Goal: Information Seeking & Learning: Learn about a topic

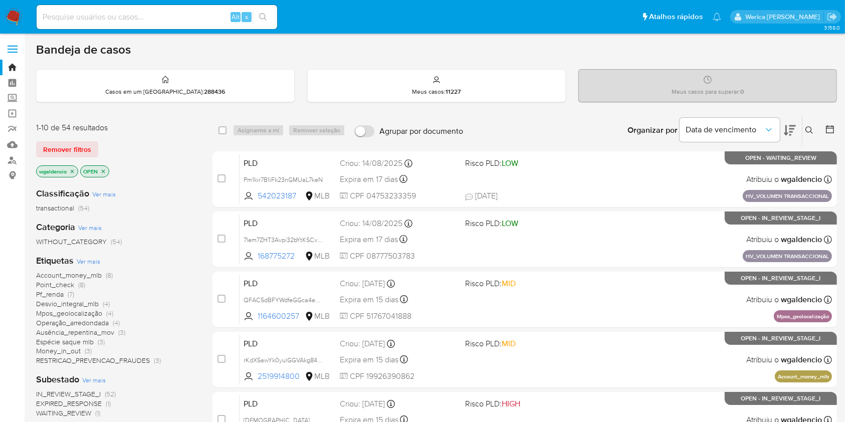
click at [58, 292] on span "Pf_renda" at bounding box center [50, 294] width 28 height 10
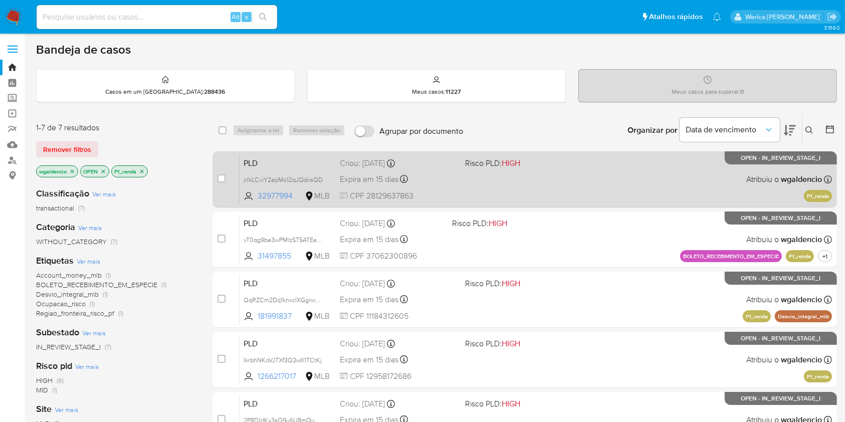
click at [631, 162] on div "PLD jrIkLCviY2apMo12qJQdxsQD 32977994 MLB Risco PLD: HIGH Criou: 12/08/2025 Cri…" at bounding box center [536, 179] width 592 height 51
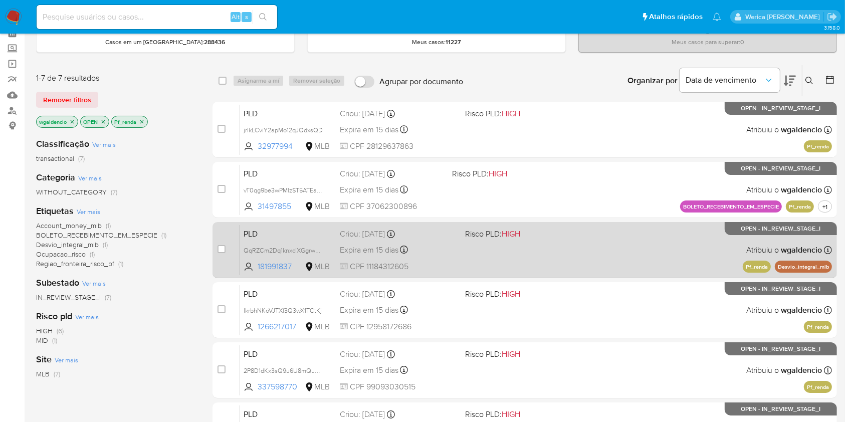
scroll to position [133, 0]
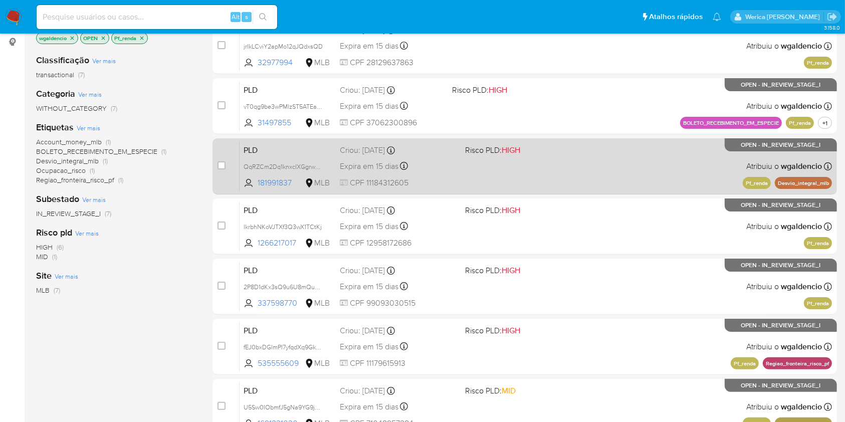
click at [615, 159] on div "PLD QqRZCm2Dq1knxcIXGgrw0BLA 181991837 MLB Risco PLD: HIGH Criou: 12/08/2025 Cr…" at bounding box center [536, 166] width 592 height 51
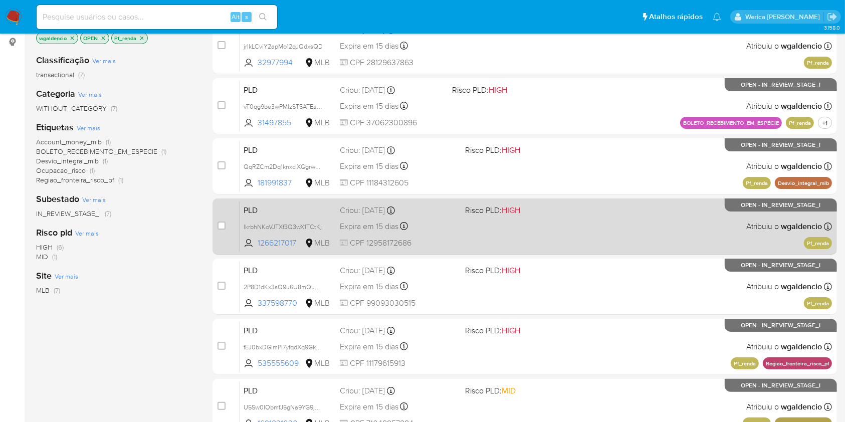
click at [668, 228] on div "PLD IkrbhNKoVJTXf3Q3wX1TCtKj 1266217017 MLB Risco PLD: HIGH Criou: 12/08/2025 C…" at bounding box center [536, 226] width 592 height 51
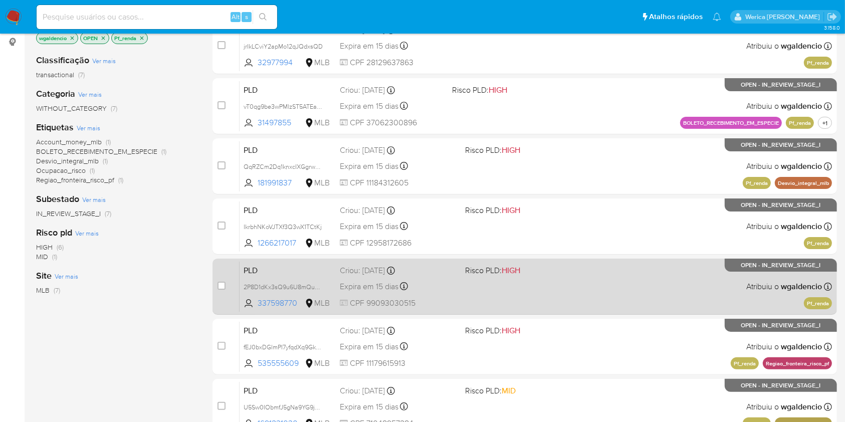
click at [648, 285] on div "PLD 2P8D1dKx3sQ9u6U8mQuB7VhM 337598770 MLB Risco PLD: HIGH Criou: 12/08/2025 Cr…" at bounding box center [536, 286] width 592 height 51
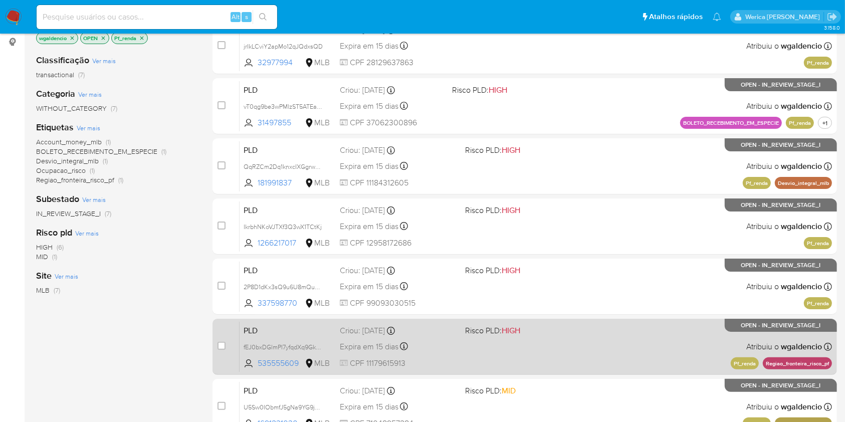
click at [623, 346] on div "PLD fEJ0bxDGlmPI7yfqdXq9Gk0D 535555609 MLB Risco PLD: HIGH Criou: 12/08/2025 Cr…" at bounding box center [536, 346] width 592 height 51
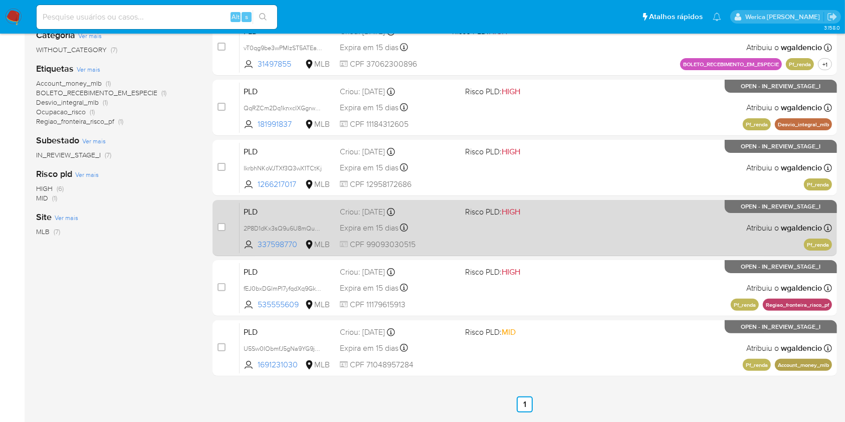
scroll to position [225, 0]
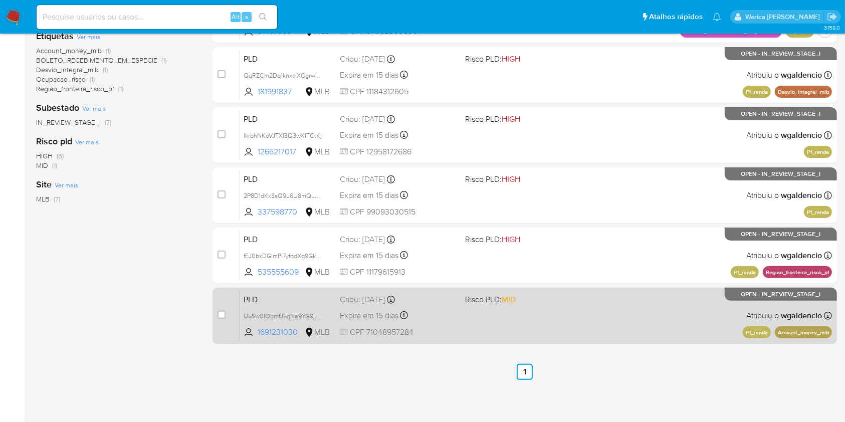
click at [622, 315] on div "PLD U5Sw0IObmfJ5gNa9YG9jChw1 1691231030 MLB Risco PLD: MID Criou: 12/08/2025 Cr…" at bounding box center [536, 315] width 592 height 51
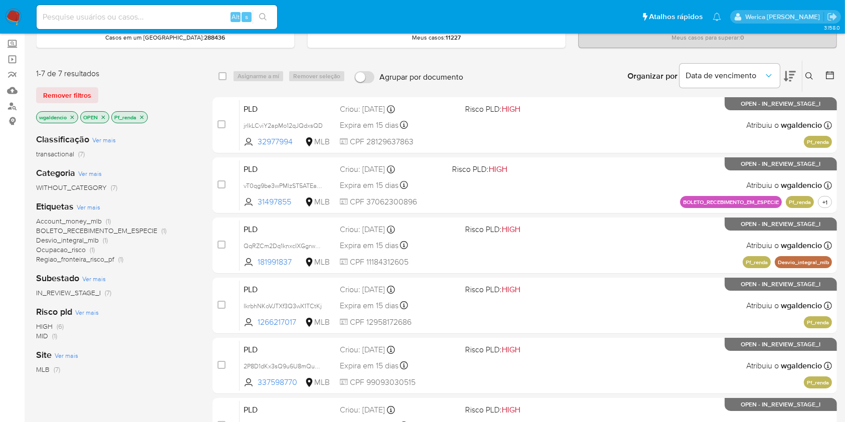
scroll to position [24, 0]
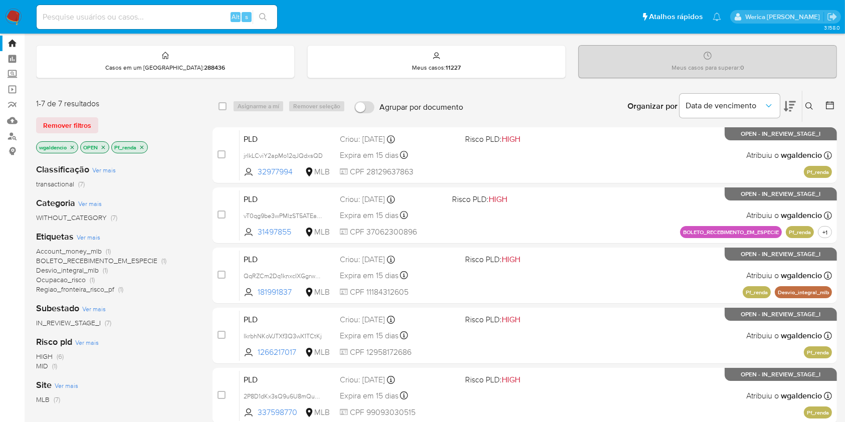
click at [144, 146] on icon "close-filter" at bounding box center [142, 147] width 6 height 6
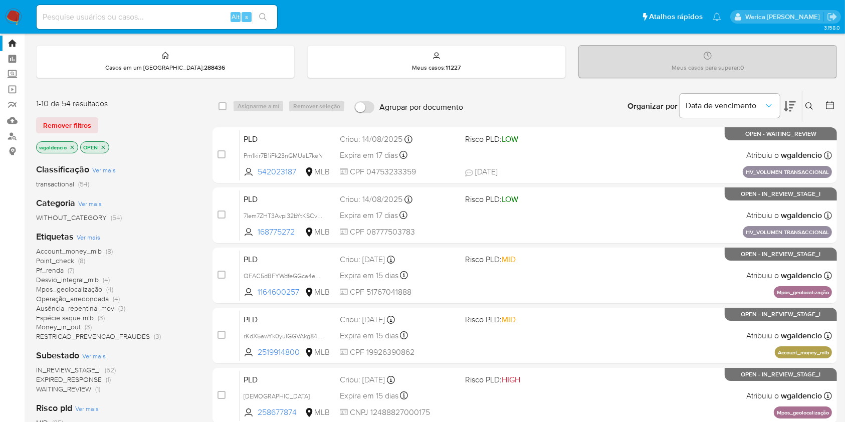
click at [74, 257] on span "Point_check (8)" at bounding box center [60, 261] width 49 height 10
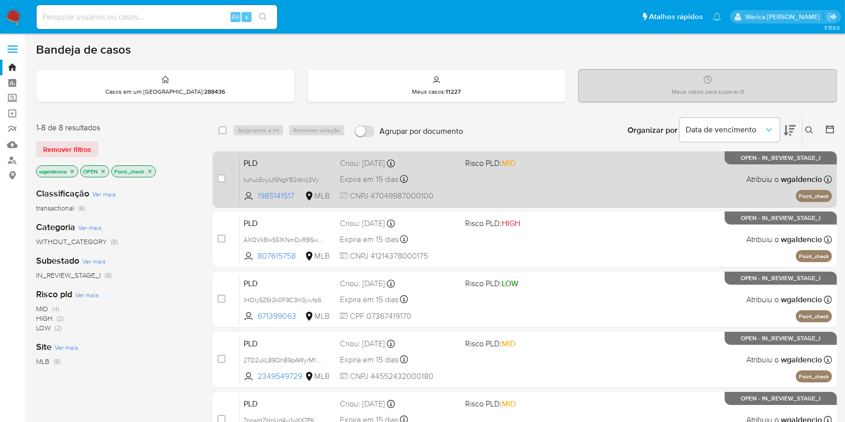
click at [658, 182] on div "PLD tuhukEnyLt5NgYB2dtxIj3Vy 1985141517 MLB Risco PLD: MID Criou: 12/08/2025 Cr…" at bounding box center [536, 179] width 592 height 51
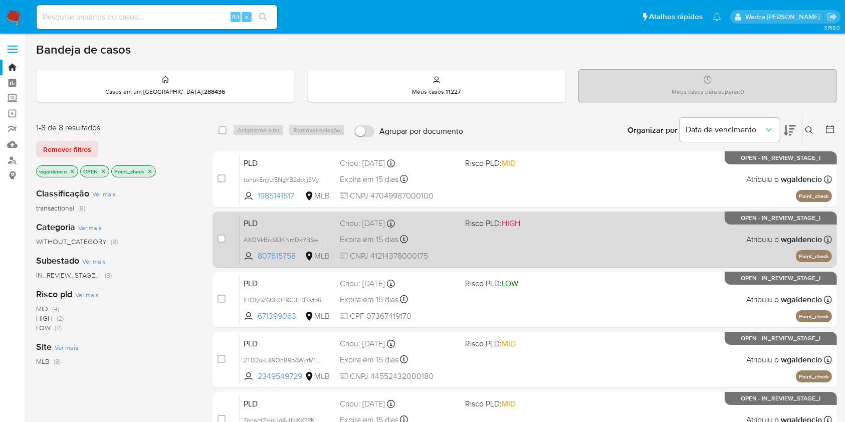
click at [632, 240] on div "PLD AXOVkBikS51KNmDxRBSwVHqE 807615758 MLB Risco PLD: HIGH Criou: 12/08/2025 Cr…" at bounding box center [536, 239] width 592 height 51
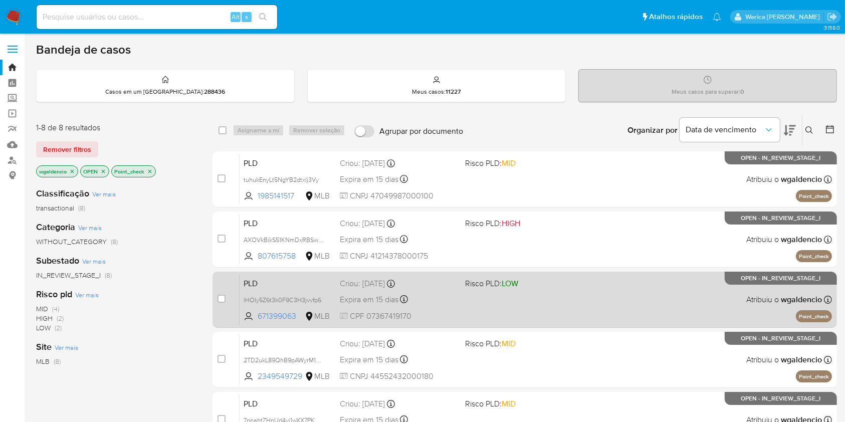
click at [629, 294] on div "PLD lHOIy5Z6t3k0F9C3H3jvvfp6 671399063 MLB Risco PLD: LOW Criou: 12/08/2025 Cri…" at bounding box center [536, 299] width 592 height 51
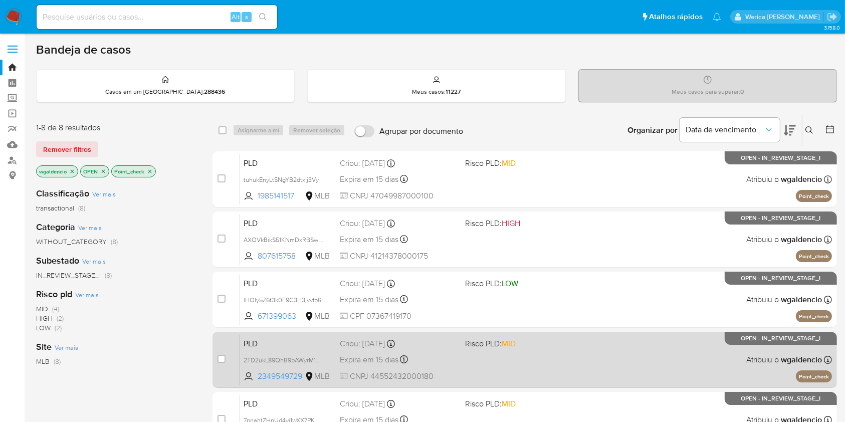
click at [572, 371] on div "PLD 2TD2ukL89QhB9pAWyrM1ha5f 2349549729 MLB Risco PLD: MID Criou: 12/08/2025 Cr…" at bounding box center [536, 359] width 592 height 51
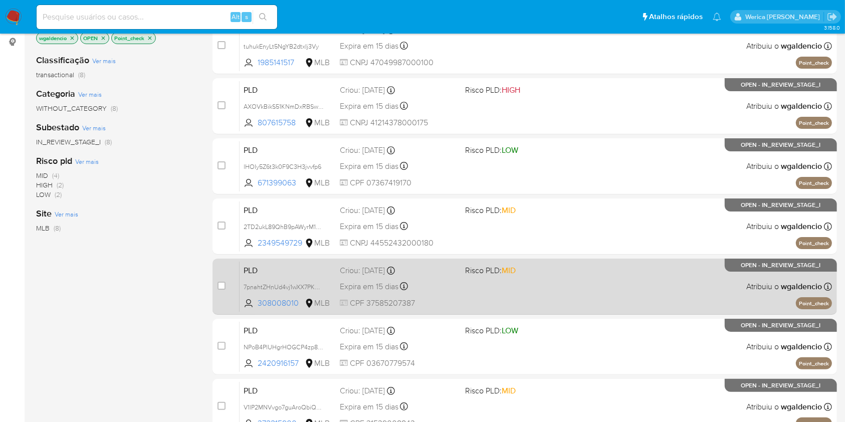
click at [637, 278] on div "PLD 7pnahtZHnUd4vj1wXX7PKR8L 308008010 MLB Risco PLD: MID Criou: 12/08/2025 Cri…" at bounding box center [536, 286] width 592 height 51
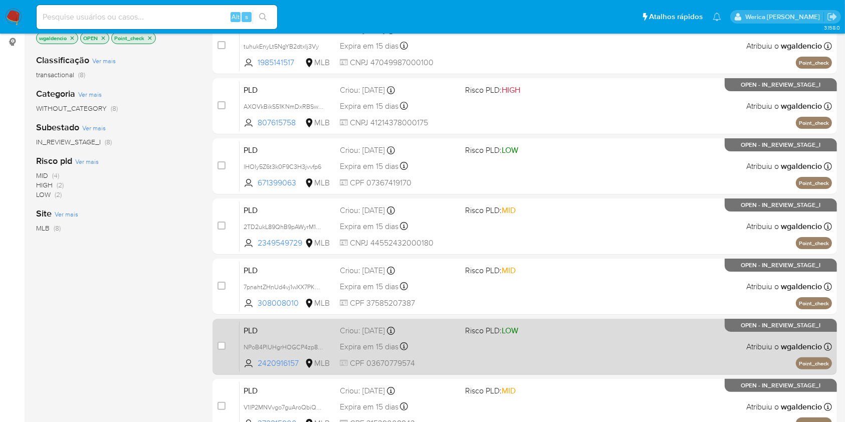
click at [547, 339] on div "PLD NPoB4PlUHgrHOGCP4zp8TYFG 2420916157 MLB Risco PLD: LOW Criou: 12/08/2025 Cr…" at bounding box center [536, 346] width 592 height 51
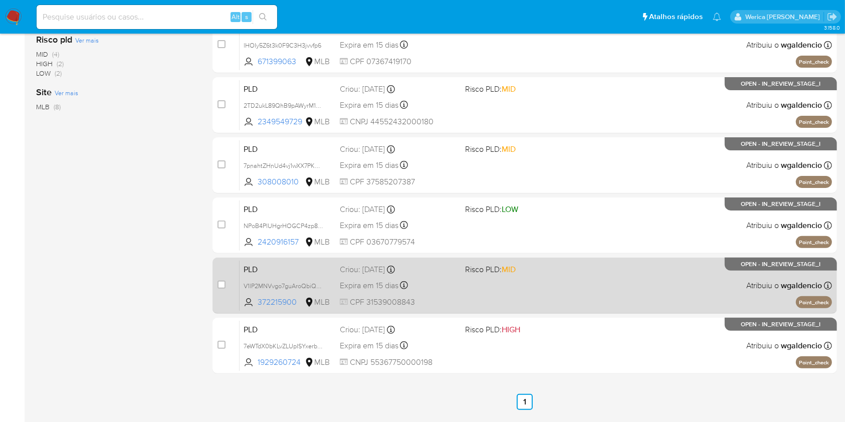
scroll to position [267, 0]
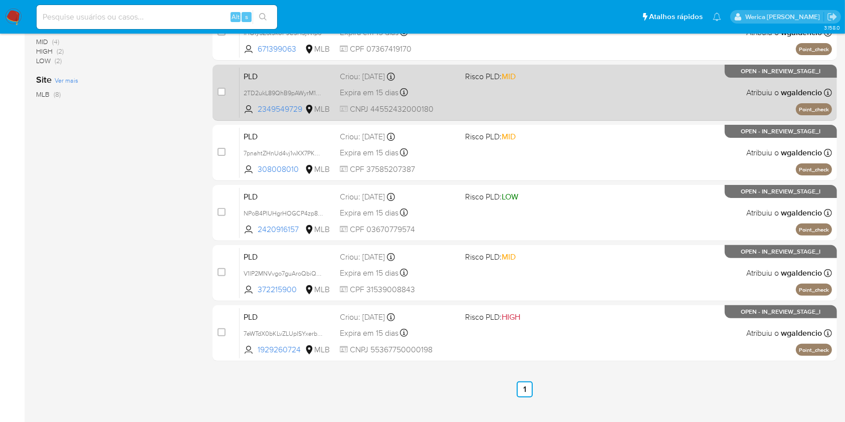
drag, startPoint x: 532, startPoint y: 283, endPoint x: 529, endPoint y: 66, distance: 217.0
click at [535, 283] on div "PLD V1lP2MNVvgo7guAroQbiQu1S 372215900 MLB Risco PLD: MID Criou: 12/08/2025 Cri…" at bounding box center [536, 273] width 592 height 51
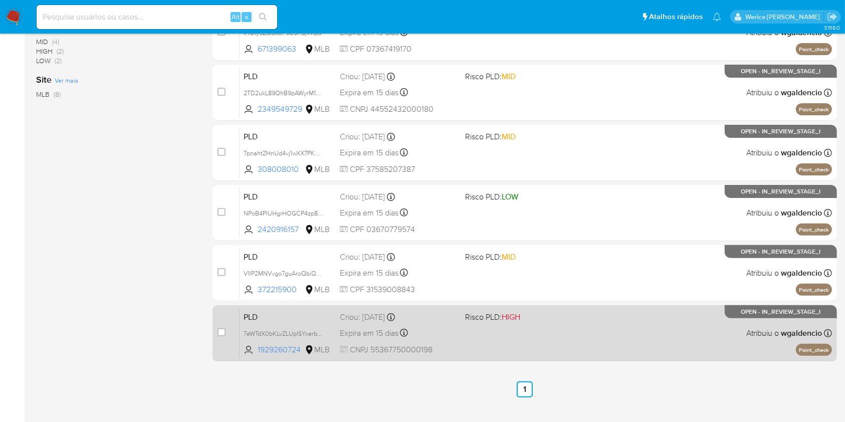
click at [578, 346] on div "PLD 7eWTdX0bKLvZLUpISYxerbmz 1929260724 MLB Risco PLD: HIGH Criou: 12/08/2025 C…" at bounding box center [536, 333] width 592 height 51
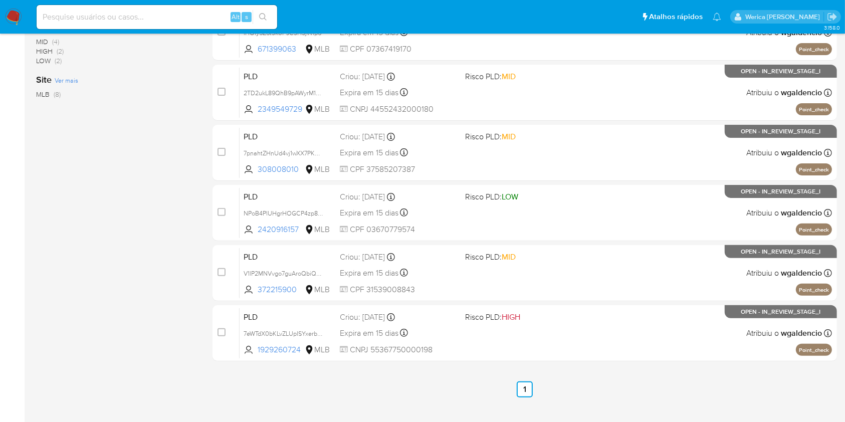
scroll to position [0, 0]
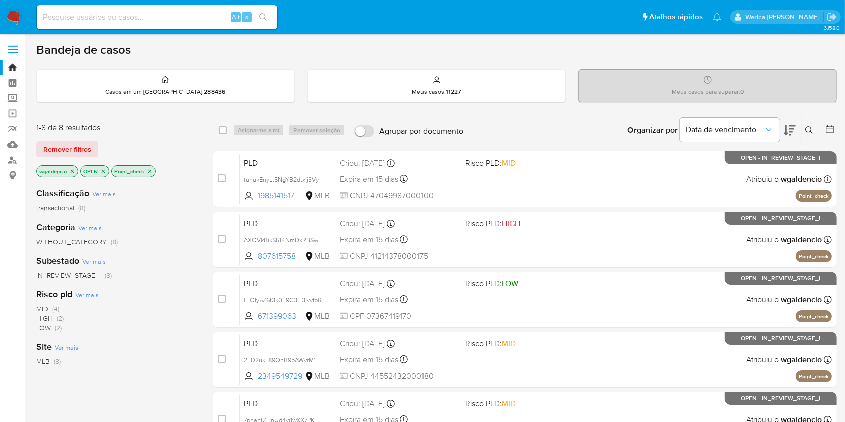
click at [153, 171] on icon "close-filter" at bounding box center [150, 171] width 6 height 6
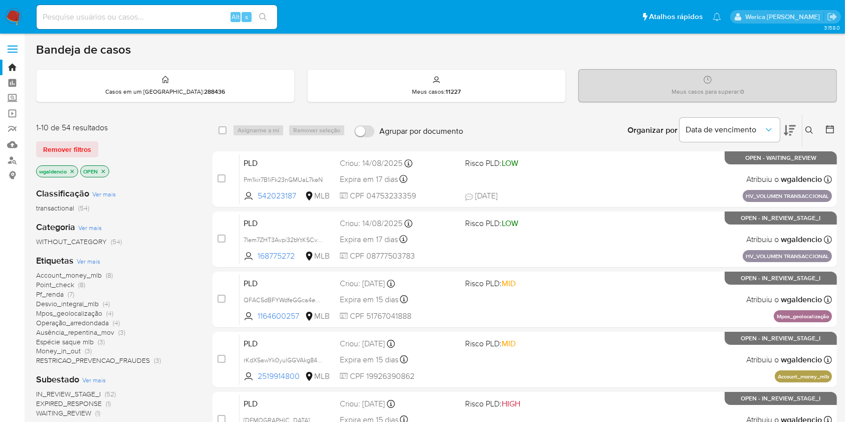
click at [79, 276] on span "Account_money_mlb" at bounding box center [69, 275] width 66 height 10
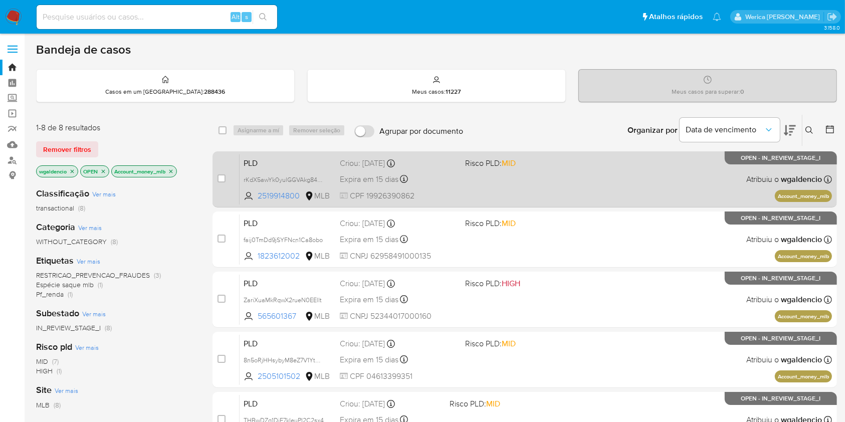
click at [625, 187] on div "PLD rKdX5awYk0yulGGVAkg84meW 2519914800 MLB Risco PLD: MID Criou: 12/08/2025 Cr…" at bounding box center [536, 179] width 592 height 51
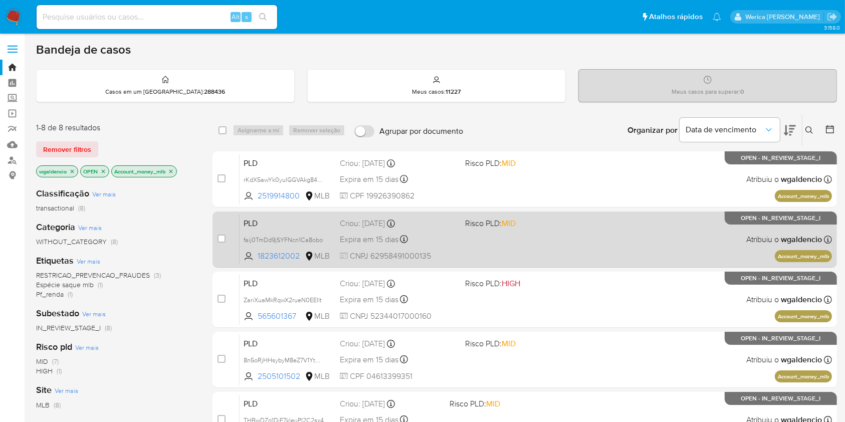
click at [675, 228] on div "PLD faij0TmDd9jSYFNcn1Ca8obo 1823612002 MLB Risco PLD: MID Criou: 12/08/2025 Cr…" at bounding box center [536, 239] width 592 height 51
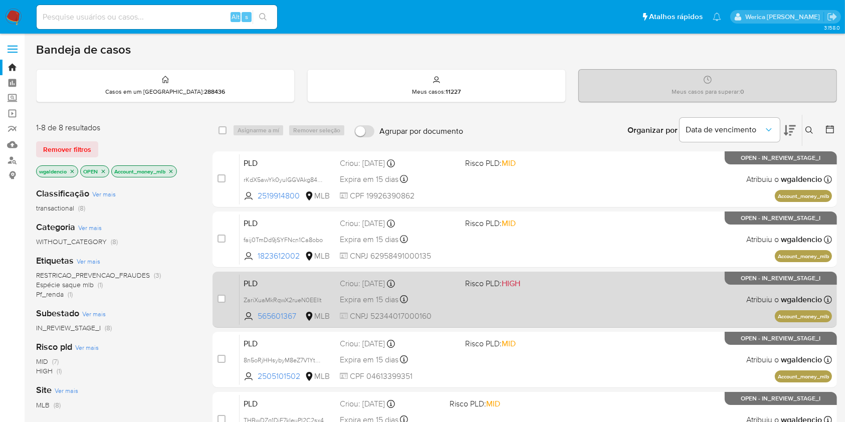
click at [634, 291] on div "PLD ZariXuaMkRqwX2rueN0EEllt 565601367 MLB Risco PLD: HIGH Criou: 12/08/2025 Cr…" at bounding box center [536, 299] width 592 height 51
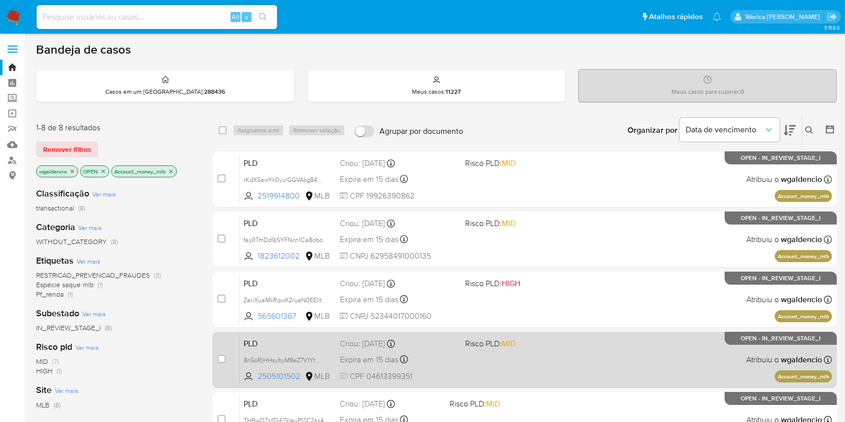
click at [605, 372] on div "PLD 8n5oRjHHsybyM8eZ7V1YtNjD 2505101502 MLB Risco PLD: MID Criou: 12/08/2025 Cr…" at bounding box center [536, 359] width 592 height 51
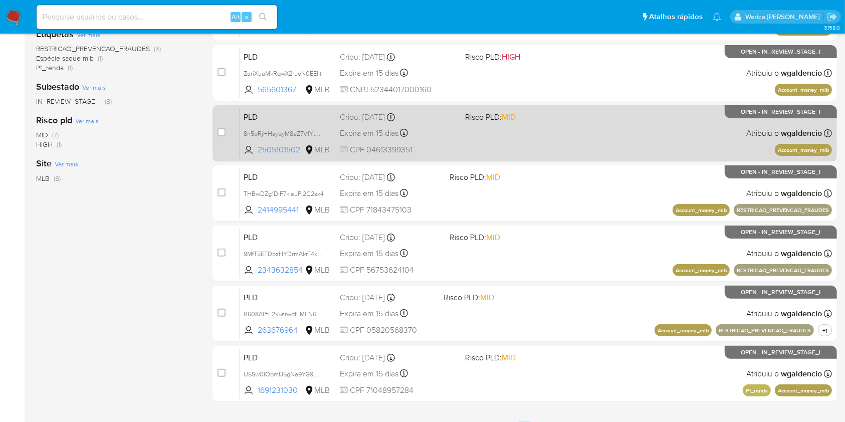
scroll to position [267, 0]
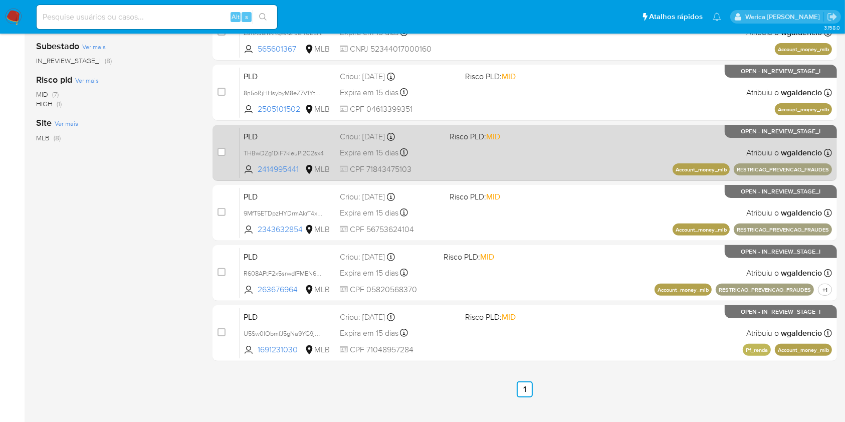
click at [586, 144] on div "PLD THBwDZg1DiF7kleuPI2C2sx4 2414995441 MLB Risco PLD: MID Criou: 12/08/2025 Cr…" at bounding box center [536, 152] width 592 height 51
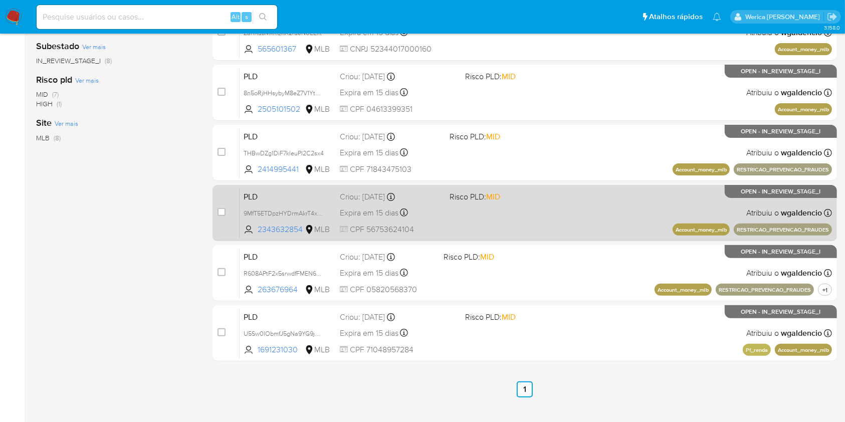
click at [527, 216] on div "PLD 9MfT5ETDpzHYDrmAkrT4xXG9 2343632854 MLB Risco PLD: MID Criou: 12/08/2025 Cr…" at bounding box center [536, 212] width 592 height 51
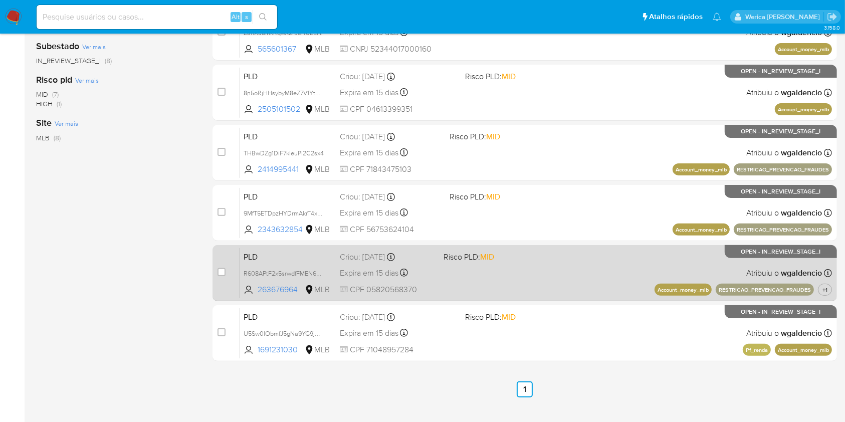
click at [552, 260] on div "PLD R608APtF2x5srwdfFMEN66vP 263676964 MLB Risco PLD: MID Criou: 12/08/2025 Cri…" at bounding box center [536, 273] width 592 height 51
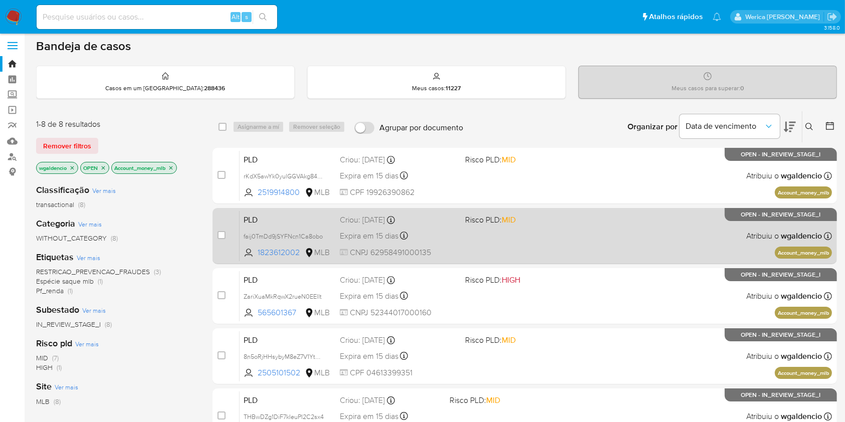
scroll to position [0, 0]
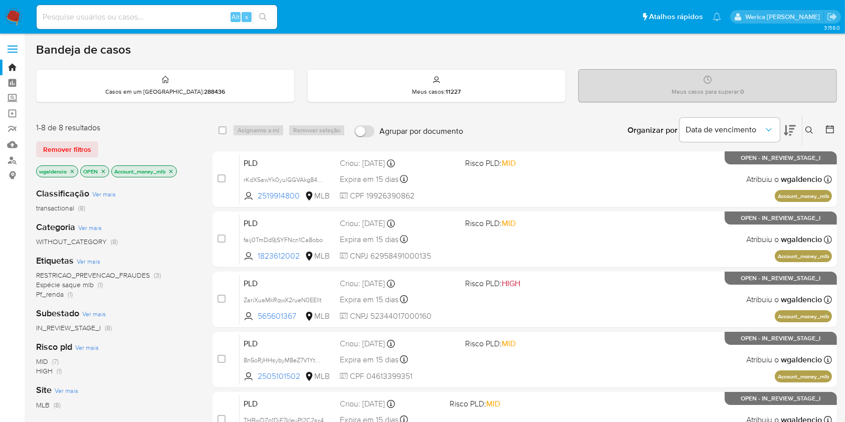
click at [172, 168] on icon "close-filter" at bounding box center [171, 171] width 6 height 6
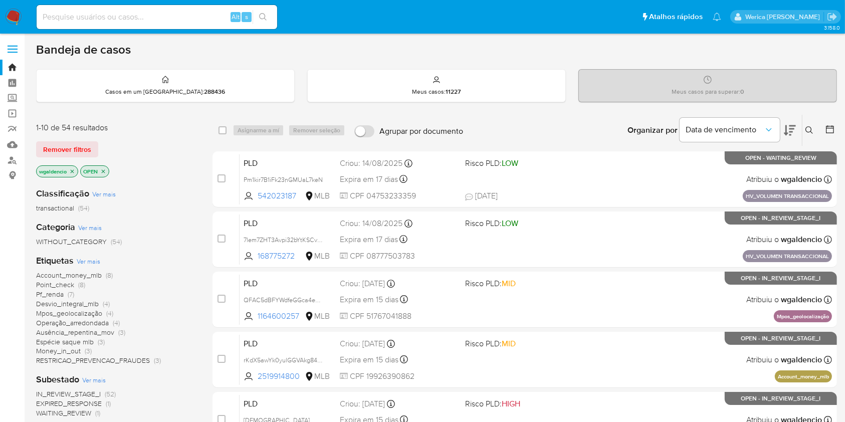
scroll to position [67, 0]
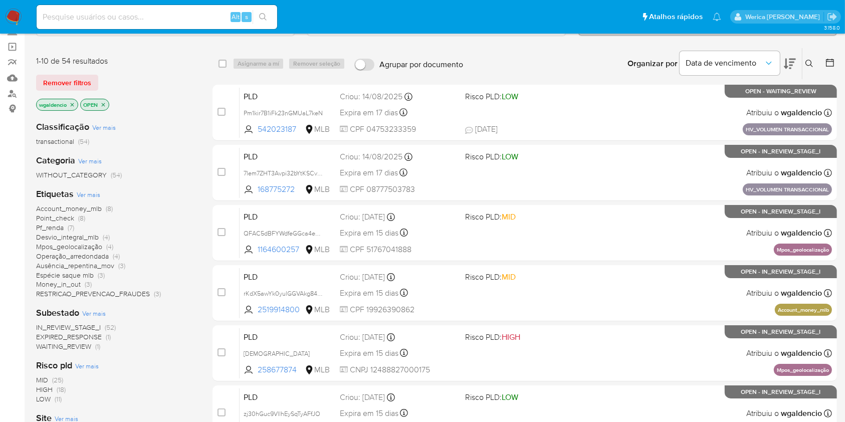
click at [91, 234] on span "Desvio_integral_mlb" at bounding box center [67, 237] width 63 height 10
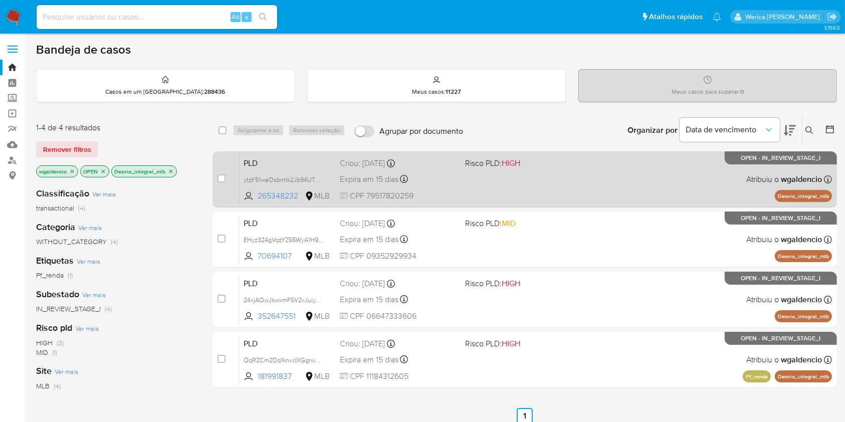
click at [636, 167] on div "PLD ytpY51waOsbnhk2Jb94UTEpV 265348232 MLB Risco PLD: HIGH Criou: 12/08/2025 Cr…" at bounding box center [536, 179] width 592 height 51
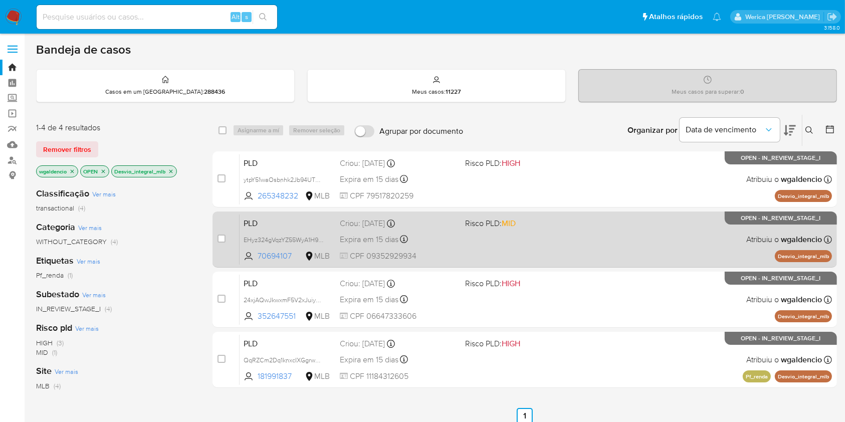
click at [637, 233] on div "PLD EHyz324gVqzYZ55WyA1H9ESv 70694107 MLB Risco PLD: MID Criou: 12/08/2025 Crio…" at bounding box center [536, 239] width 592 height 51
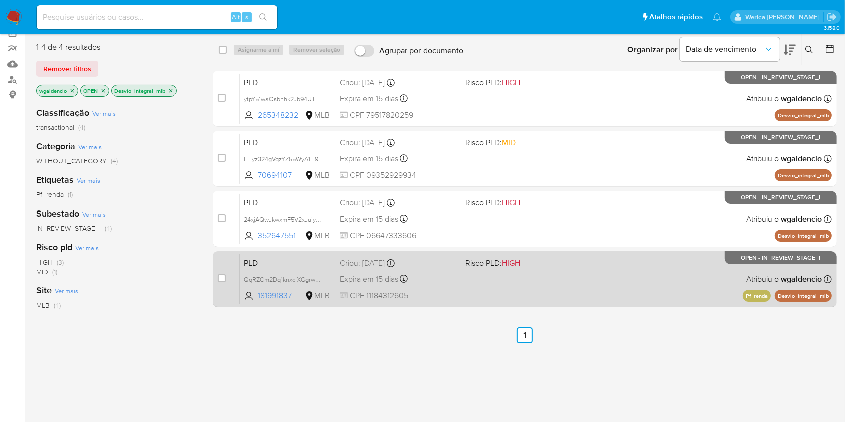
scroll to position [133, 0]
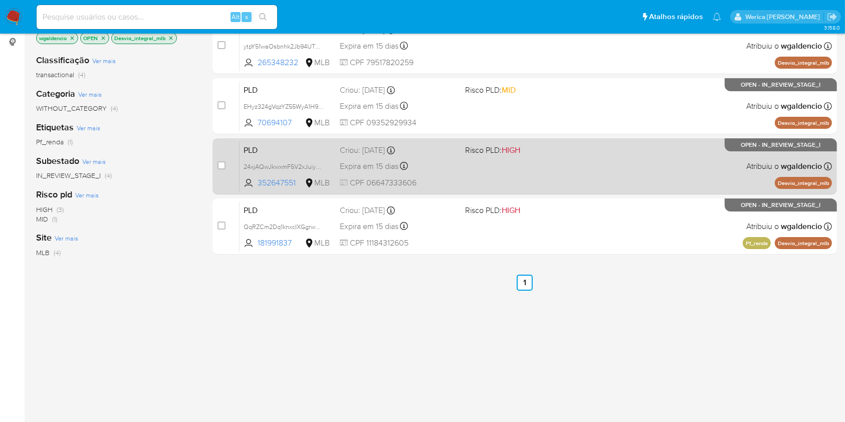
click at [621, 162] on div "PLD 24xjAQwJkwxmF5V2xJuiyE6q 352647551 MLB Risco PLD: HIGH Criou: 12/08/2025 Cr…" at bounding box center [536, 166] width 592 height 51
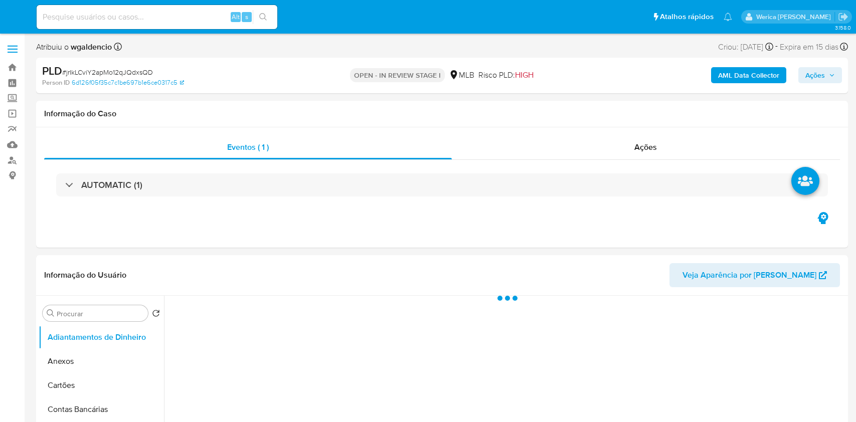
select select "10"
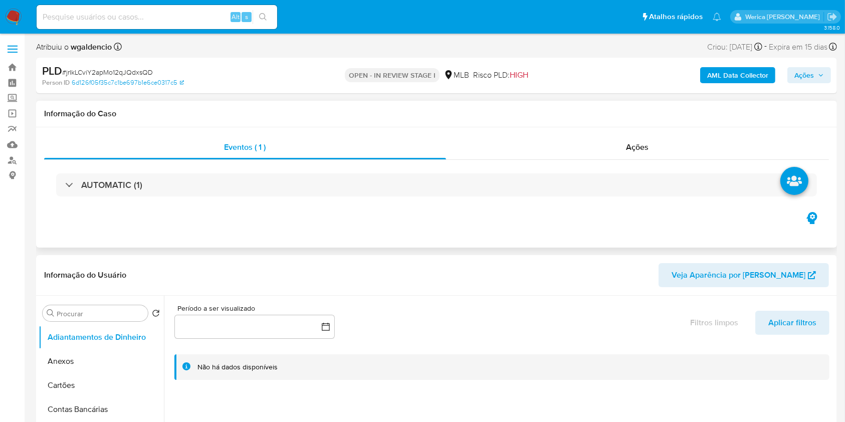
click at [450, 163] on div "AUTOMATIC (1)" at bounding box center [436, 185] width 785 height 50
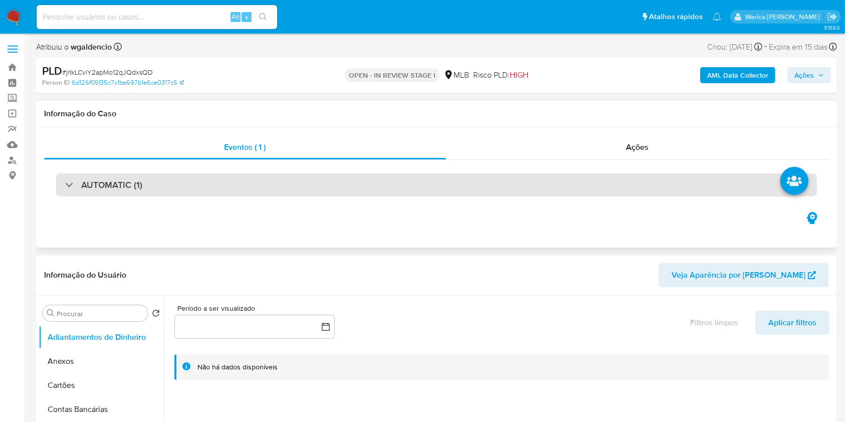
click at [466, 174] on div "AUTOMATIC (1)" at bounding box center [436, 184] width 761 height 23
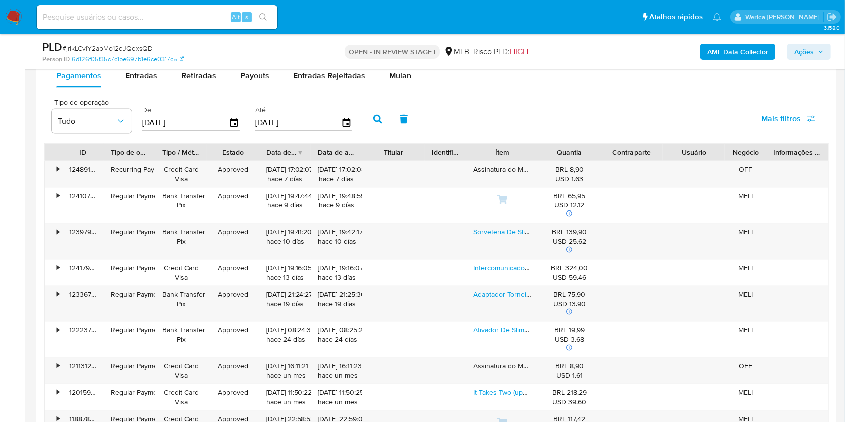
scroll to position [1269, 0]
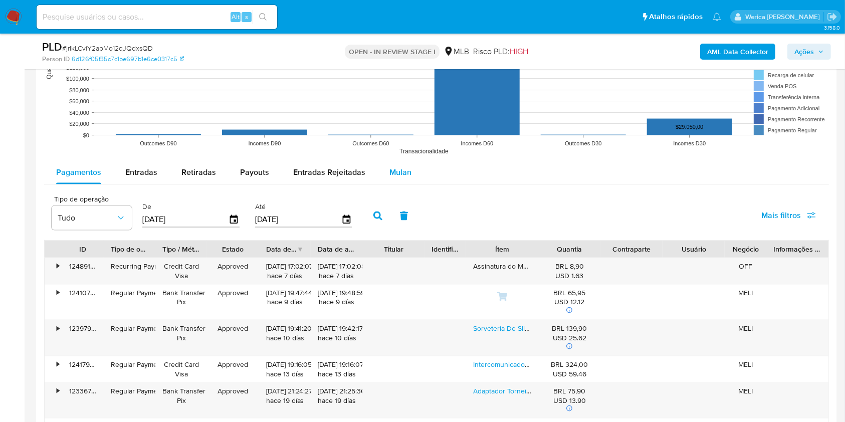
click at [391, 176] on span "Mulan" at bounding box center [400, 172] width 22 height 12
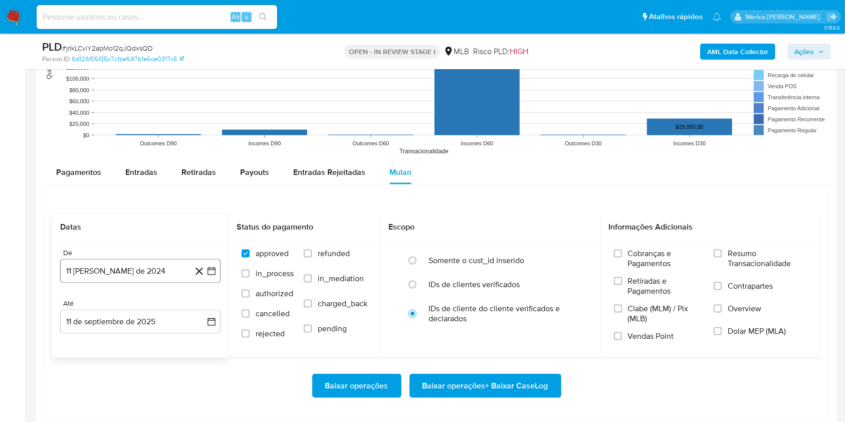
click at [141, 270] on button "11 [PERSON_NAME] de 2024" at bounding box center [140, 271] width 160 height 24
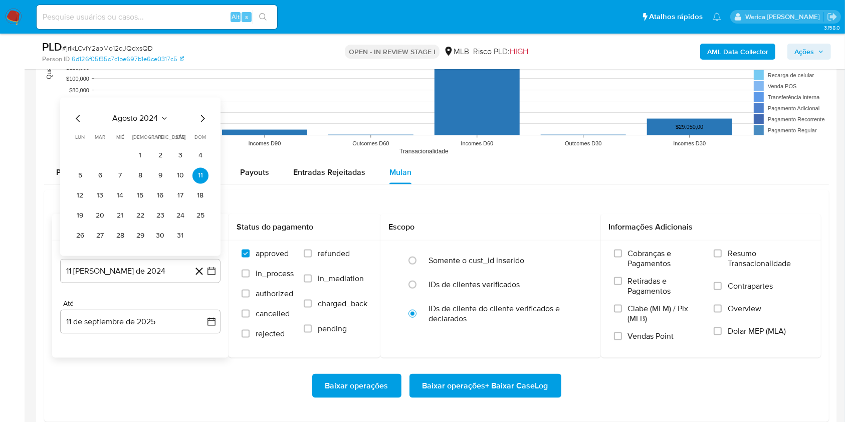
click at [141, 119] on span "agosto 2024" at bounding box center [136, 119] width 46 height 10
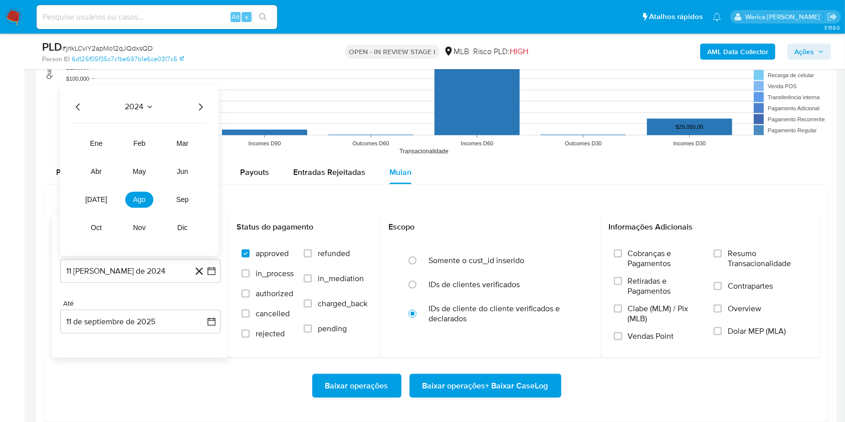
click at [200, 103] on icon "Año siguiente" at bounding box center [201, 106] width 4 height 7
click at [104, 198] on button "[DATE]" at bounding box center [96, 200] width 28 height 16
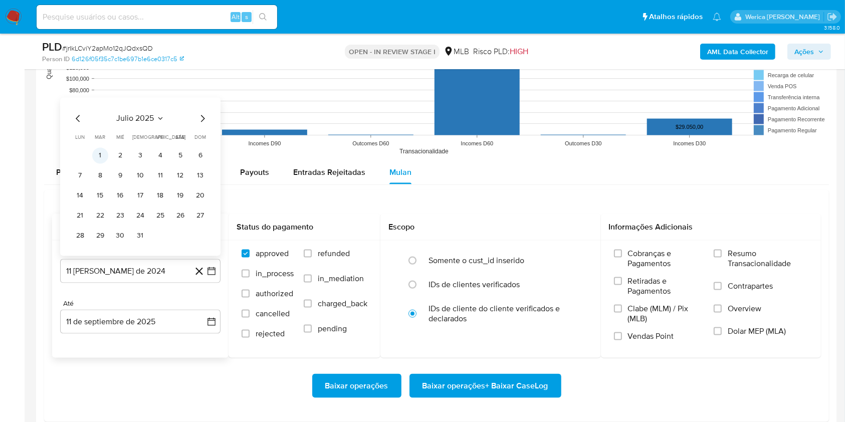
click at [102, 155] on button "1" at bounding box center [100, 156] width 16 height 16
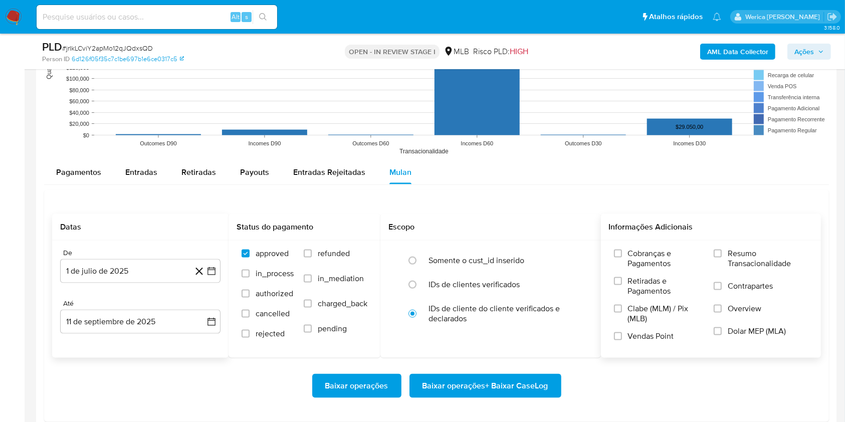
click at [642, 249] on span "Cobranças e Pagamentos" at bounding box center [666, 259] width 76 height 20
click at [622, 250] on input "Cobranças e Pagamentos" at bounding box center [618, 254] width 8 height 8
click at [644, 290] on span "Retiradas e Pagamentos" at bounding box center [666, 286] width 76 height 20
click at [622, 285] on input "Retiradas e Pagamentos" at bounding box center [618, 281] width 8 height 8
click at [644, 322] on span "Clabe (MLM) / Pix (MLB)" at bounding box center [666, 314] width 76 height 20
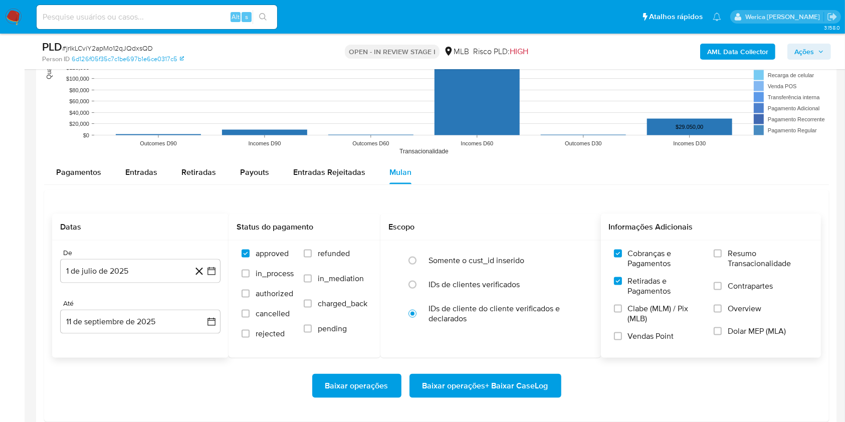
click at [622, 313] on input "Clabe (MLM) / Pix (MLB)" at bounding box center [618, 309] width 8 height 8
click at [643, 345] on label "Vendas Point" at bounding box center [659, 340] width 90 height 18
click at [622, 340] on input "Vendas Point" at bounding box center [618, 336] width 8 height 8
click at [737, 323] on label "Overview" at bounding box center [761, 315] width 94 height 23
click at [722, 313] on input "Overview" at bounding box center [718, 309] width 8 height 8
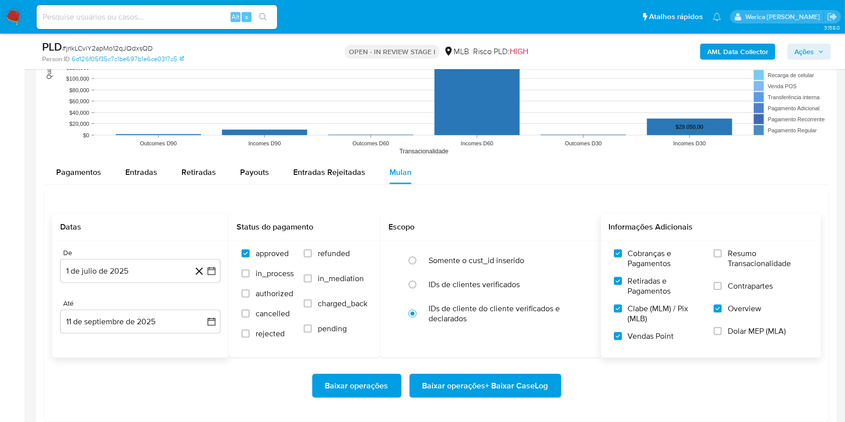
click at [727, 336] on label "Dolar MEP (MLA)" at bounding box center [761, 337] width 94 height 23
click at [722, 335] on input "Dolar MEP (MLA)" at bounding box center [718, 331] width 8 height 8
click at [739, 291] on label "Contrapartes" at bounding box center [761, 292] width 94 height 23
click at [722, 290] on input "Contrapartes" at bounding box center [718, 286] width 8 height 8
click at [730, 260] on span "Resumo Transacionalidade" at bounding box center [768, 259] width 80 height 20
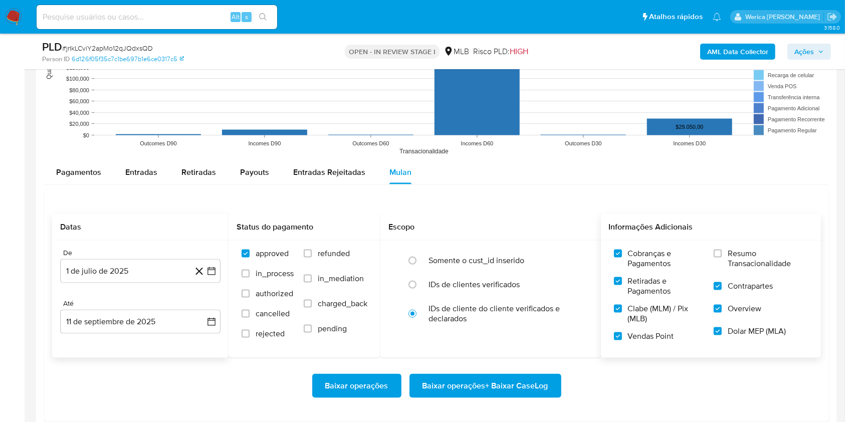
click at [722, 258] on input "Resumo Transacionalidade" at bounding box center [718, 254] width 8 height 8
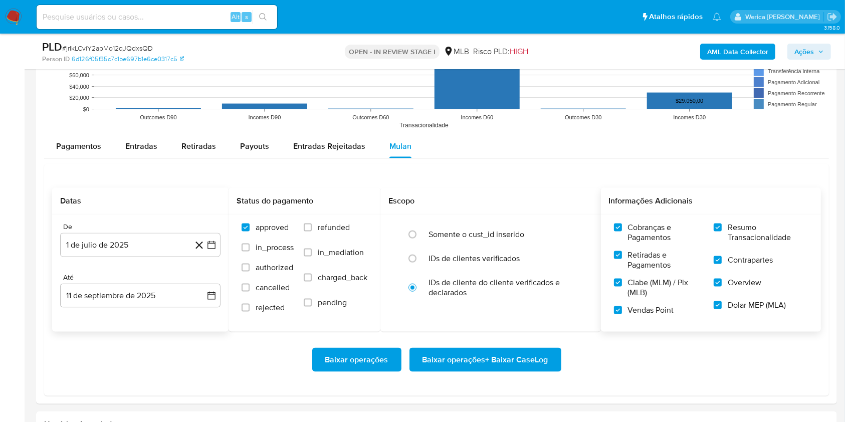
scroll to position [1336, 0]
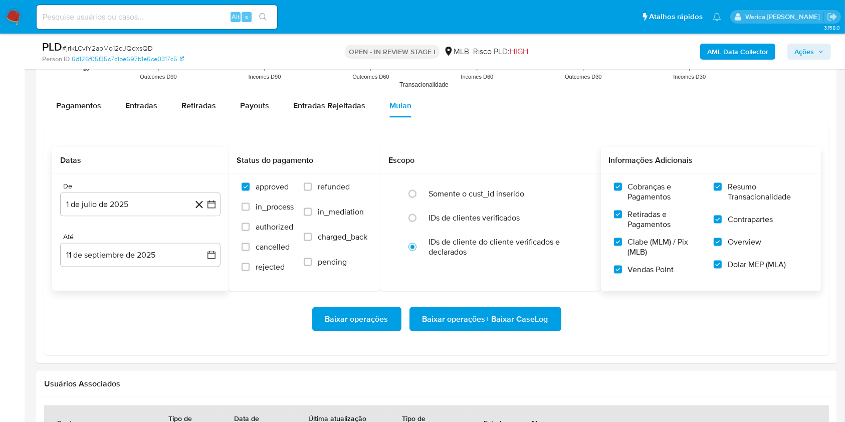
click at [540, 320] on span "Baixar operações + Baixar CaseLog" at bounding box center [485, 319] width 126 height 22
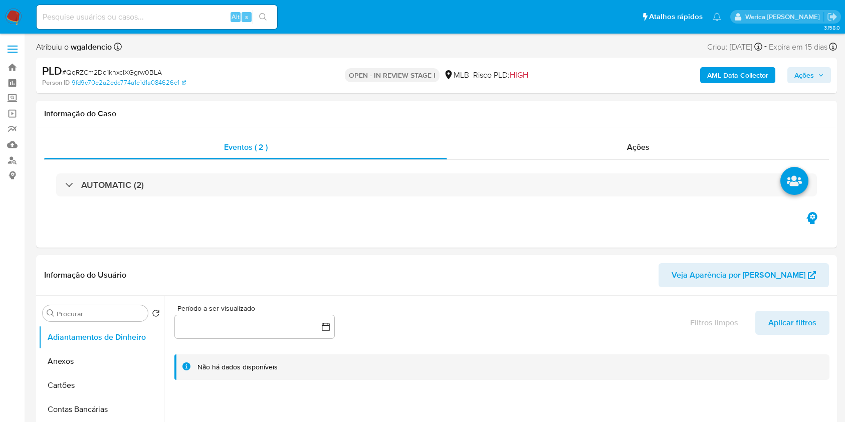
select select "10"
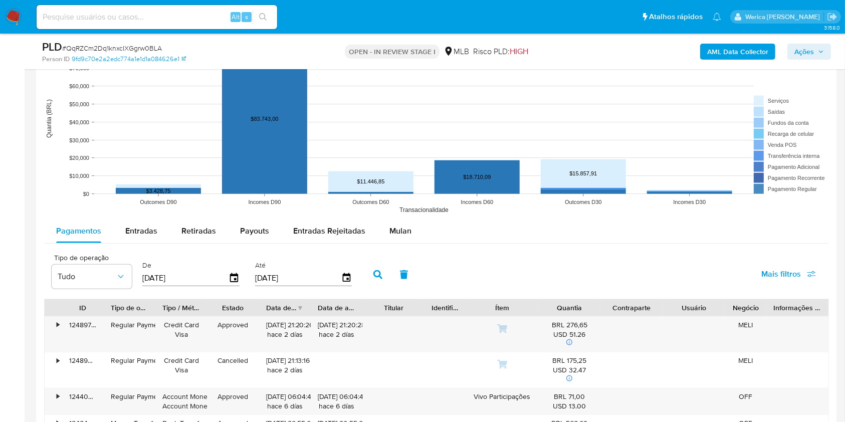
scroll to position [869, 0]
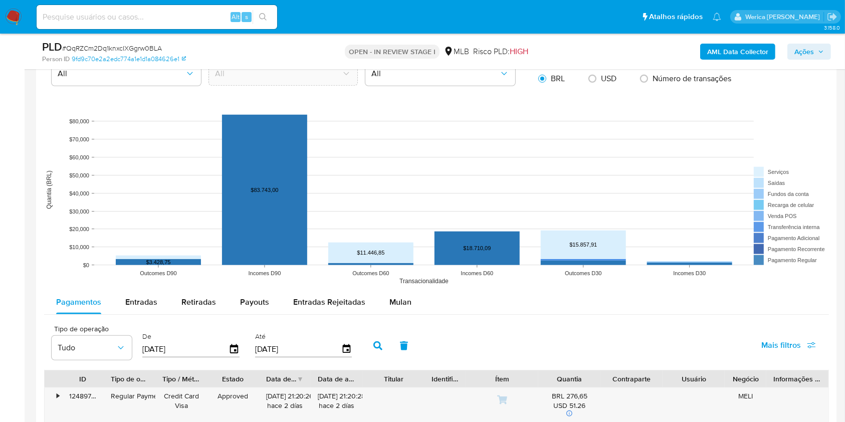
click at [394, 310] on div "Mulan" at bounding box center [400, 302] width 22 height 24
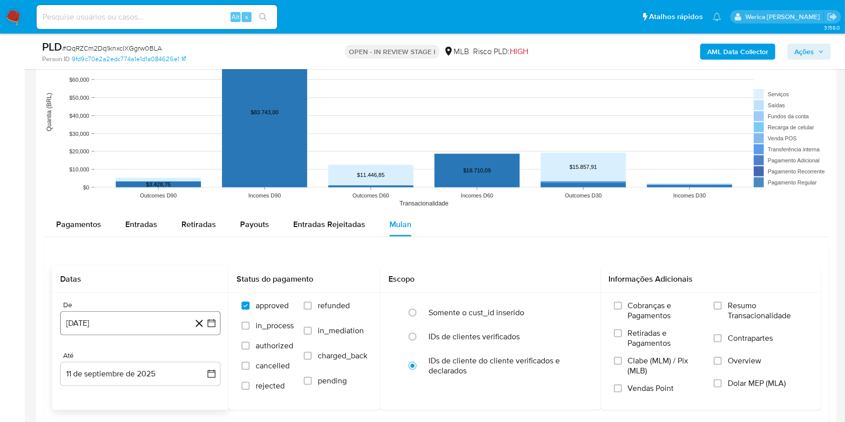
scroll to position [1002, 0]
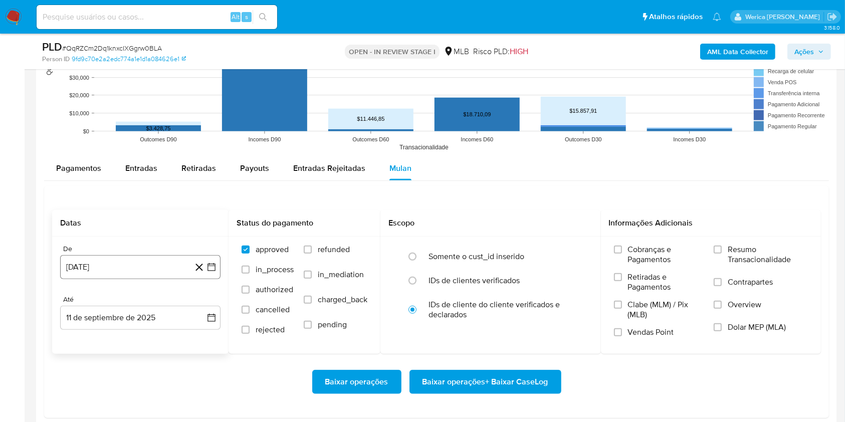
click at [108, 272] on button "11 [PERSON_NAME] de 2024" at bounding box center [140, 267] width 160 height 24
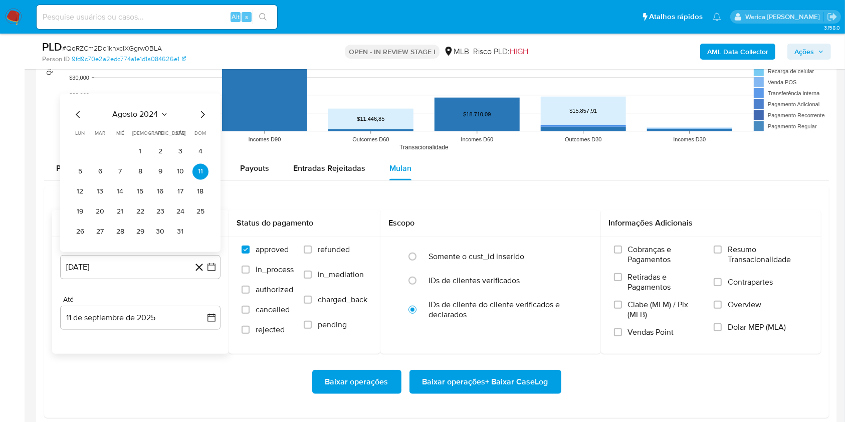
click at [142, 112] on span "agosto 2024" at bounding box center [136, 114] width 46 height 10
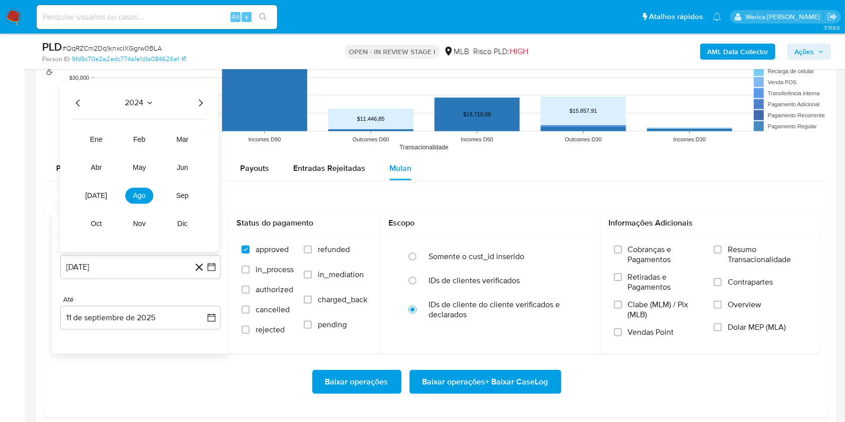
drag, startPoint x: 202, startPoint y: 97, endPoint x: 187, endPoint y: 122, distance: 29.4
click at [201, 97] on icon "Año siguiente" at bounding box center [200, 103] width 12 height 12
click at [95, 191] on span "[DATE]" at bounding box center [96, 195] width 22 height 8
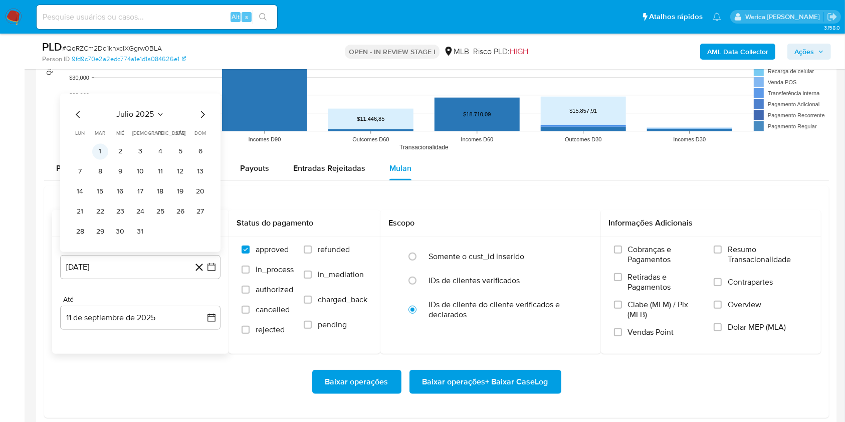
click at [102, 152] on button "1" at bounding box center [100, 151] width 16 height 16
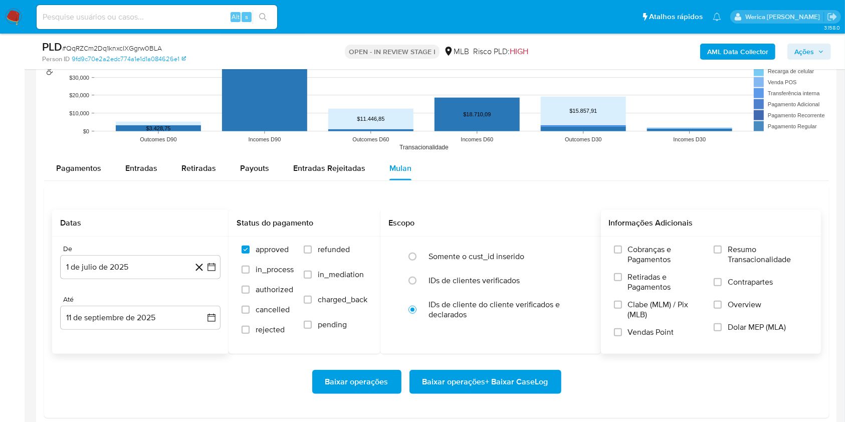
click at [658, 245] on span "Cobranças e Pagamentos" at bounding box center [666, 255] width 76 height 20
click at [622, 246] on input "Cobranças e Pagamentos" at bounding box center [618, 250] width 8 height 8
click at [669, 268] on label "Cobranças e Pagamentos" at bounding box center [659, 259] width 90 height 28
click at [622, 254] on input "Cobranças e Pagamentos" at bounding box center [618, 250] width 8 height 8
click at [674, 300] on span "Clabe (MLM) / Pix (MLB)" at bounding box center [666, 310] width 76 height 20
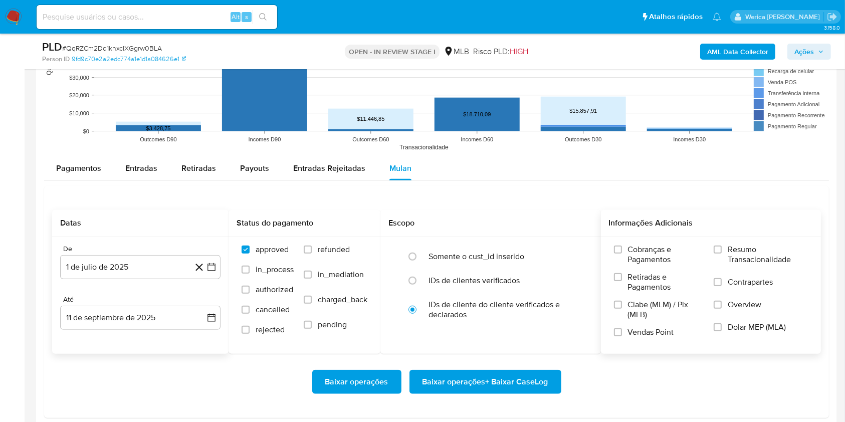
click at [622, 301] on input "Clabe (MLM) / Pix (MLB)" at bounding box center [618, 305] width 8 height 8
click at [656, 335] on span "Vendas Point" at bounding box center [651, 332] width 46 height 10
click at [622, 335] on input "Vendas Point" at bounding box center [618, 332] width 8 height 8
click at [643, 287] on span "Retiradas e Pagamentos" at bounding box center [666, 282] width 76 height 20
click at [622, 281] on input "Retiradas e Pagamentos" at bounding box center [618, 277] width 8 height 8
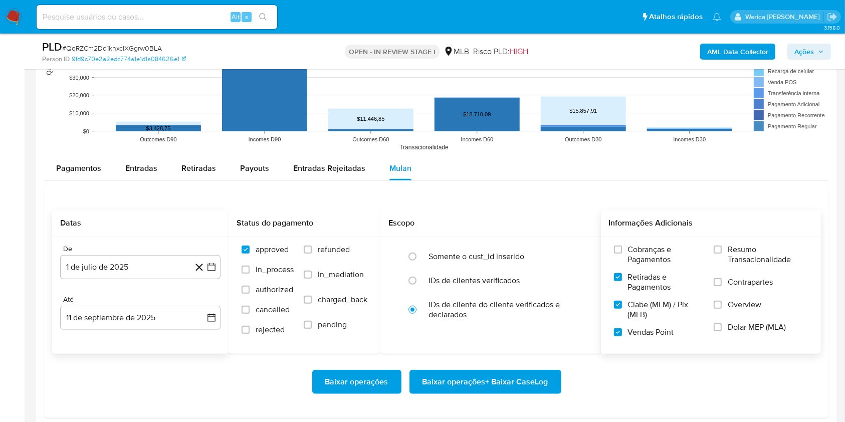
click at [670, 245] on span "Cobranças e Pagamentos" at bounding box center [666, 255] width 76 height 20
drag, startPoint x: 730, startPoint y: 258, endPoint x: 734, endPoint y: 269, distance: 12.2
click at [732, 258] on span "Resumo Transacionalidade" at bounding box center [768, 255] width 80 height 20
click at [734, 289] on label "Contrapartes" at bounding box center [761, 288] width 94 height 23
click at [722, 286] on input "Contrapartes" at bounding box center [718, 282] width 8 height 8
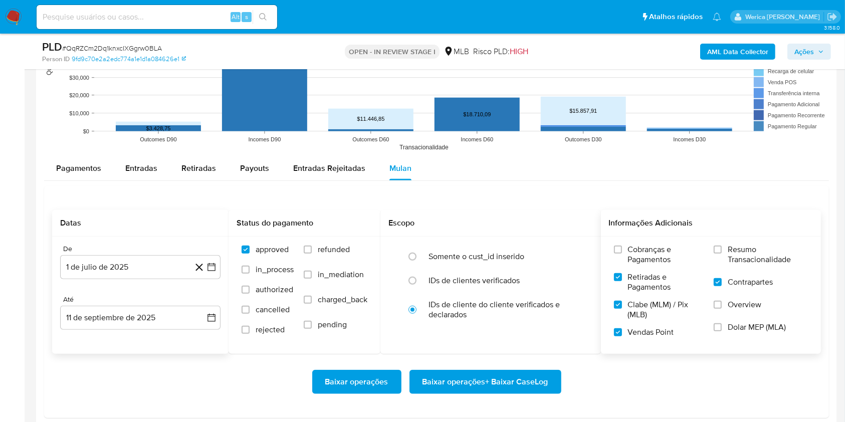
click at [734, 316] on label "Overview" at bounding box center [761, 311] width 94 height 23
click at [722, 309] on input "Overview" at bounding box center [718, 305] width 8 height 8
click at [726, 334] on label "Dolar MEP (MLA)" at bounding box center [761, 333] width 94 height 23
click at [722, 331] on input "Dolar MEP (MLA)" at bounding box center [718, 327] width 8 height 8
click at [724, 270] on label "Resumo Transacionalidade" at bounding box center [761, 261] width 94 height 33
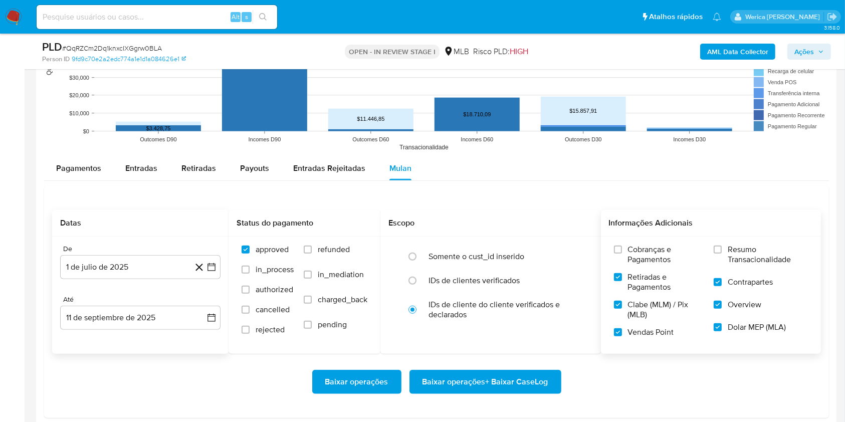
click at [722, 254] on input "Resumo Transacionalidade" at bounding box center [718, 250] width 8 height 8
drag, startPoint x: 632, startPoint y: 261, endPoint x: 595, endPoint y: 328, distance: 77.0
click at [632, 261] on span "Cobranças e Pagamentos" at bounding box center [666, 255] width 76 height 20
click at [622, 254] on input "Cobranças e Pagamentos" at bounding box center [618, 250] width 8 height 8
click at [543, 386] on span "Baixar operações + Baixar CaseLog" at bounding box center [485, 382] width 126 height 22
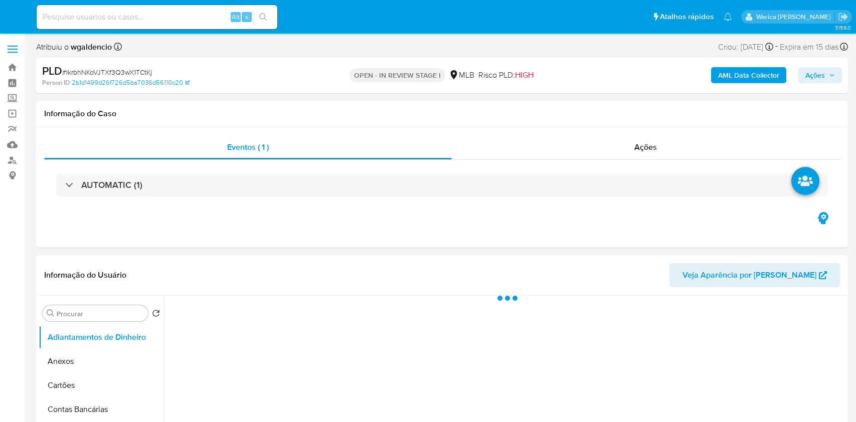
select select "10"
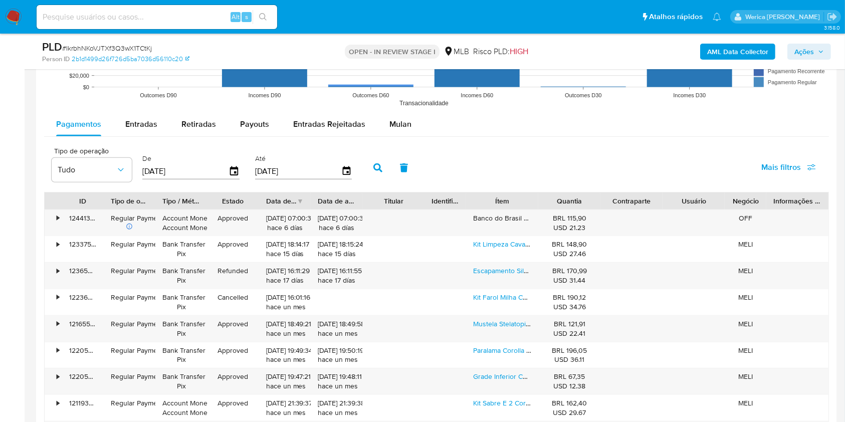
scroll to position [935, 0]
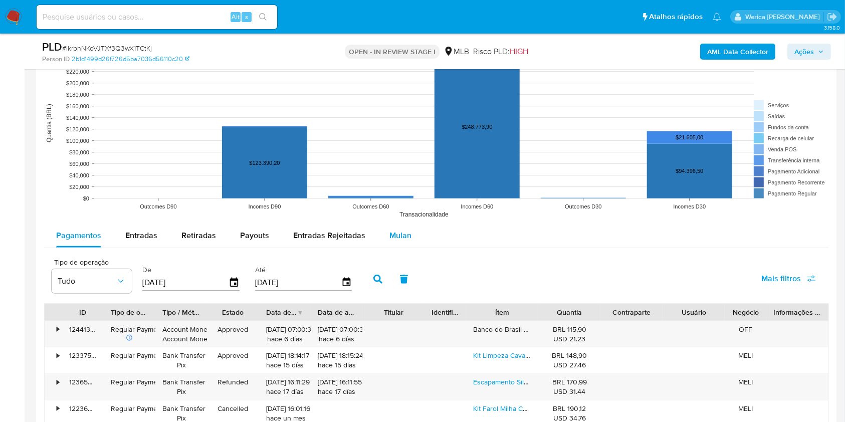
click at [389, 240] on span "Mulan" at bounding box center [400, 236] width 22 height 12
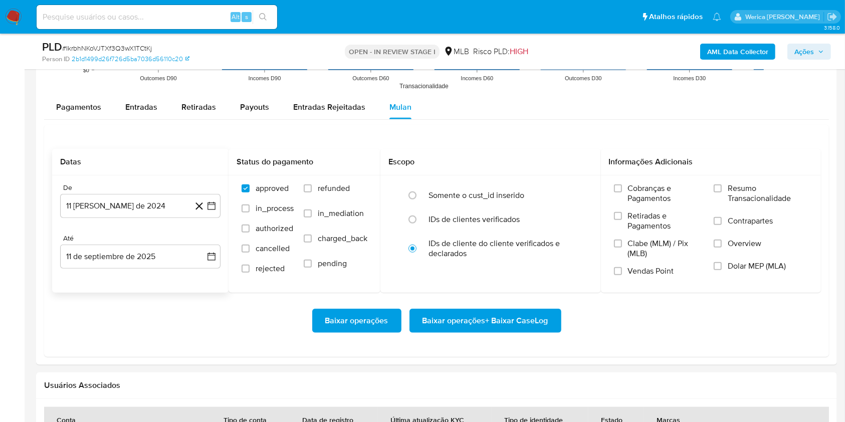
scroll to position [1069, 0]
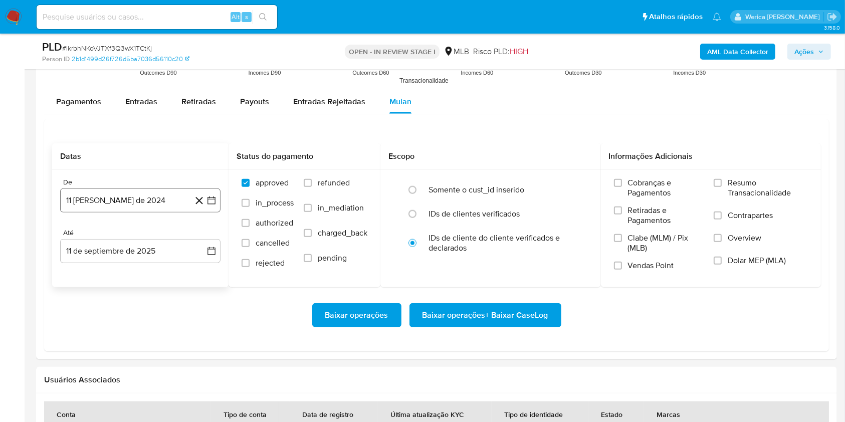
click at [154, 206] on button "11 [PERSON_NAME] de 2024" at bounding box center [140, 200] width 160 height 24
click at [160, 241] on div "agosto 2024" at bounding box center [140, 237] width 136 height 12
click at [161, 237] on icon "Seleccionar mes y año" at bounding box center [164, 237] width 8 height 8
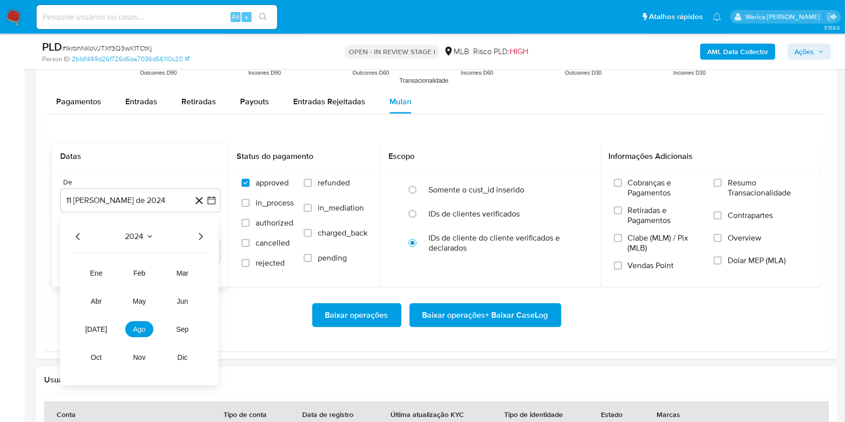
click at [203, 231] on icon "Año siguiente" at bounding box center [200, 237] width 12 height 12
click at [93, 330] on span "[DATE]" at bounding box center [96, 329] width 22 height 8
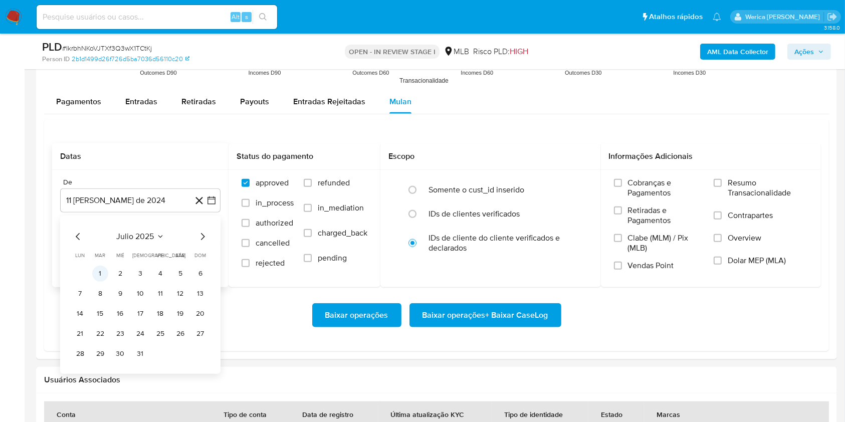
click at [101, 273] on button "1" at bounding box center [100, 274] width 16 height 16
click at [648, 189] on span "Cobranças e Pagamentos" at bounding box center [666, 188] width 76 height 20
click at [622, 187] on input "Cobranças e Pagamentos" at bounding box center [618, 183] width 8 height 8
click at [644, 228] on label "Retiradas e Pagamentos" at bounding box center [659, 219] width 90 height 28
click at [622, 215] on input "Retiradas e Pagamentos" at bounding box center [618, 210] width 8 height 8
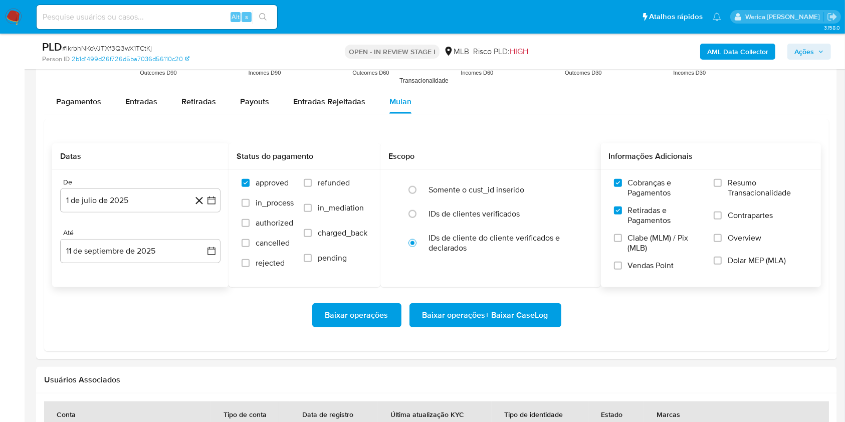
click at [647, 264] on span "Vendas Point" at bounding box center [651, 266] width 46 height 10
click at [622, 264] on input "Vendas Point" at bounding box center [618, 266] width 8 height 8
click at [642, 252] on span "Clabe (MLM) / Pix (MLB)" at bounding box center [666, 243] width 76 height 20
click input "Clabe (MLM) / Pix (MLB)"
click at [728, 238] on label "Overview" at bounding box center [761, 244] width 94 height 23
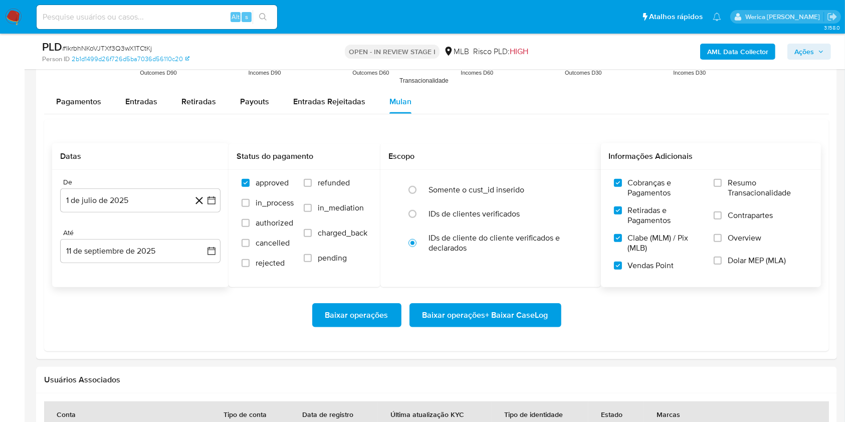
click at [722, 238] on input "Overview" at bounding box center [718, 238] width 8 height 8
click at [736, 256] on span "Dolar MEP (MLA)" at bounding box center [757, 261] width 58 height 10
click at [722, 257] on input "Dolar MEP (MLA)" at bounding box center [718, 261] width 8 height 8
click at [747, 211] on span "Contrapartes" at bounding box center [750, 215] width 45 height 10
click at [722, 211] on input "Contrapartes" at bounding box center [718, 215] width 8 height 8
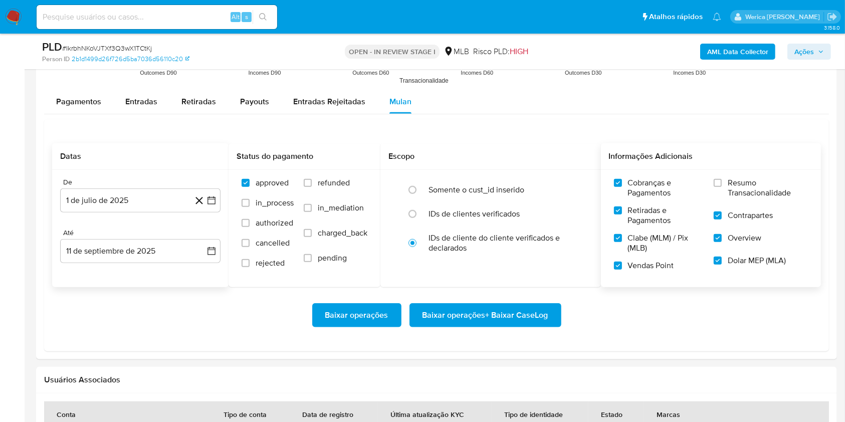
click at [747, 179] on span "Resumo Transacionalidade" at bounding box center [768, 188] width 80 height 20
click at [722, 179] on input "Resumo Transacionalidade" at bounding box center [718, 183] width 8 height 8
click at [543, 316] on span "Baixar operações + Baixar CaseLog" at bounding box center [485, 315] width 126 height 22
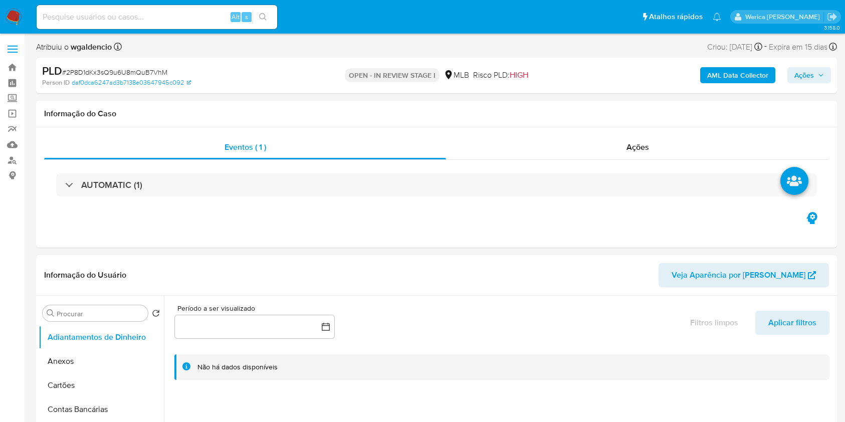
select select "10"
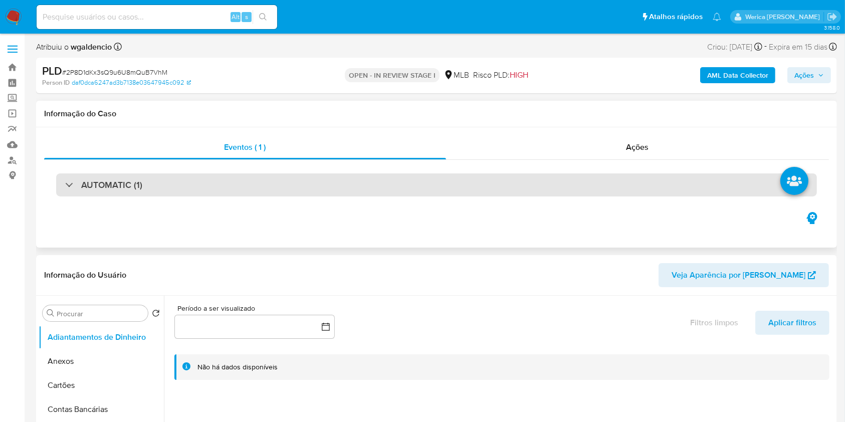
click at [618, 189] on div "AUTOMATIC (1)" at bounding box center [436, 184] width 761 height 23
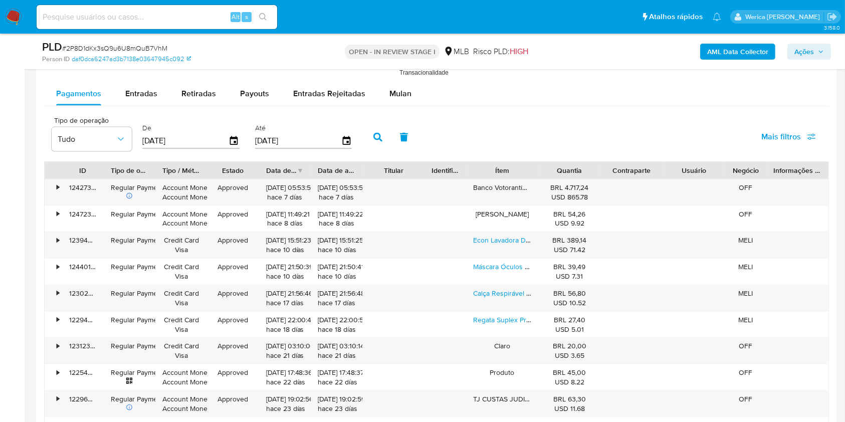
scroll to position [1269, 0]
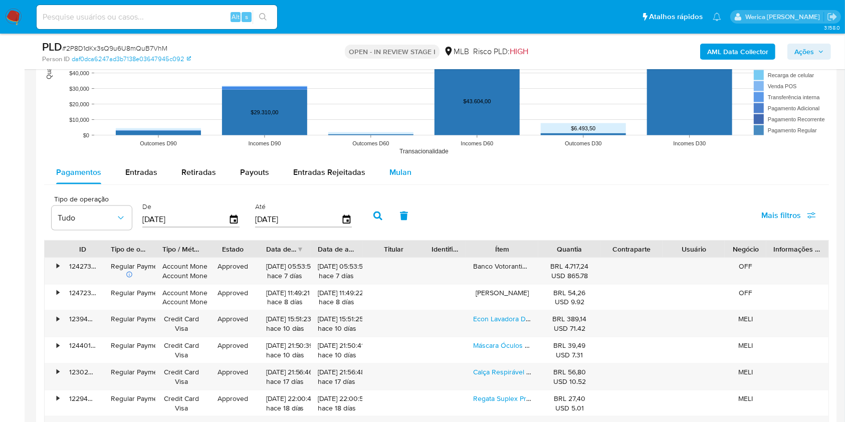
click at [402, 170] on span "Mulan" at bounding box center [400, 172] width 22 height 12
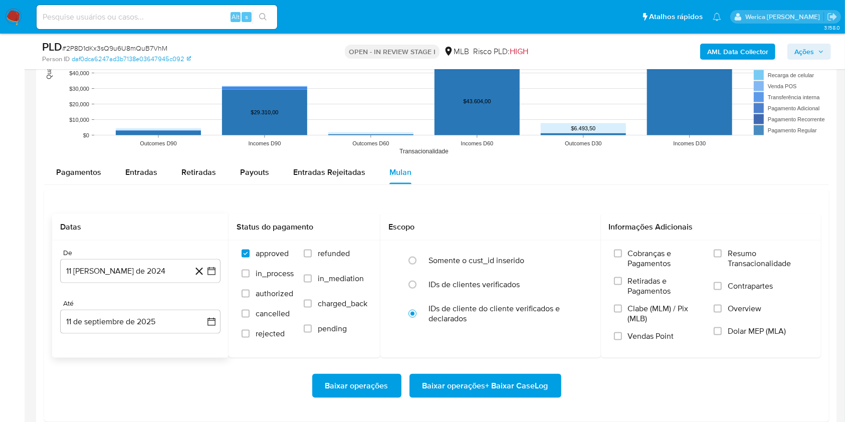
click at [121, 288] on div "De 11 de agosto de 2024 11-08-2024 Até 11 de septiembre de 2025 11-09-2025" at bounding box center [140, 299] width 176 height 117
click at [121, 277] on button "11 [PERSON_NAME] de 2024" at bounding box center [140, 271] width 160 height 24
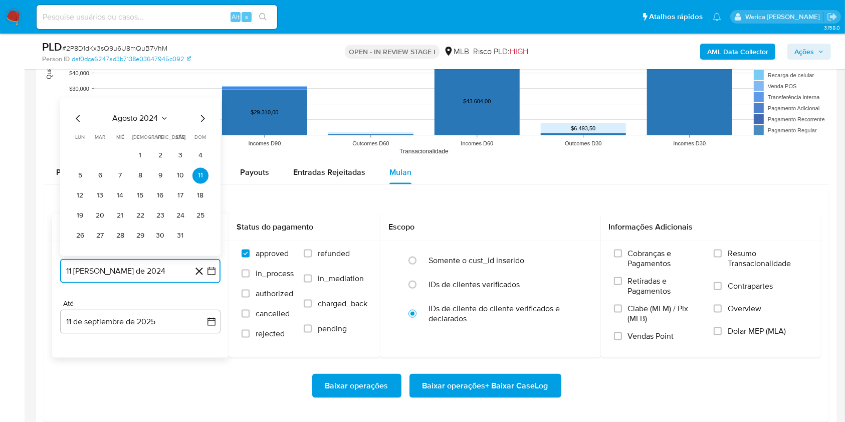
click at [135, 115] on span "agosto 2024" at bounding box center [136, 119] width 46 height 10
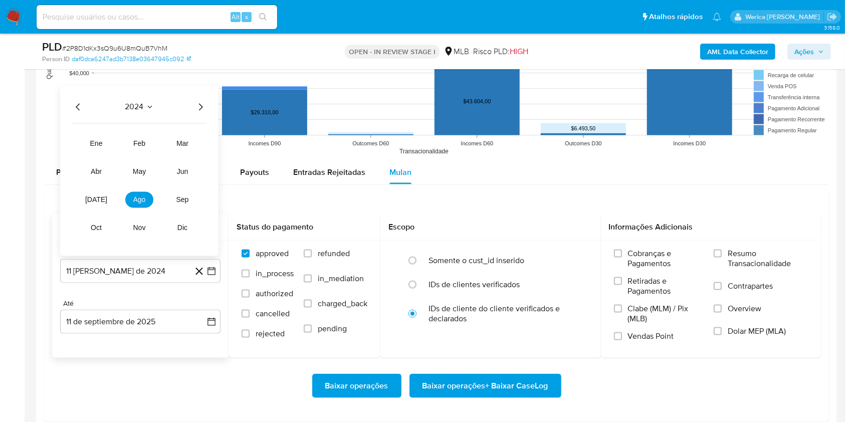
click at [200, 107] on icon "Año siguiente" at bounding box center [200, 107] width 12 height 12
click at [101, 195] on button "[DATE]" at bounding box center [96, 200] width 28 height 16
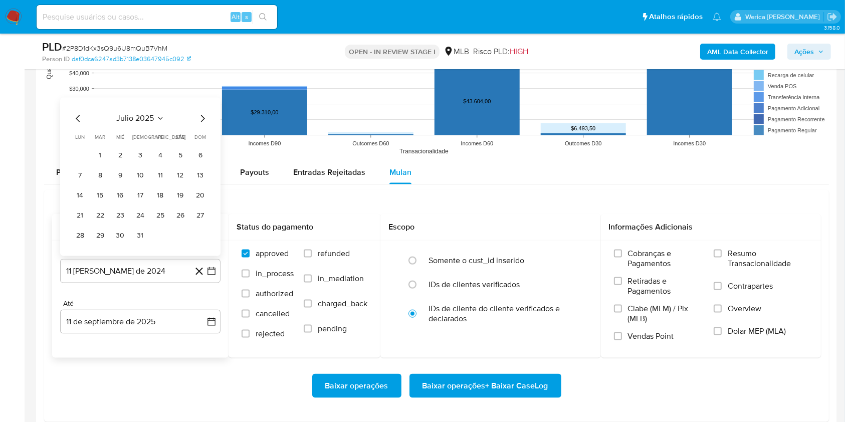
click at [105, 162] on td "1" at bounding box center [100, 156] width 16 height 16
click at [96, 149] on table "lun lunes mar martes mié miércoles jue jueves vie viernes sáb sábado dom doming…" at bounding box center [140, 189] width 136 height 110
click at [102, 152] on button "1" at bounding box center [100, 156] width 16 height 16
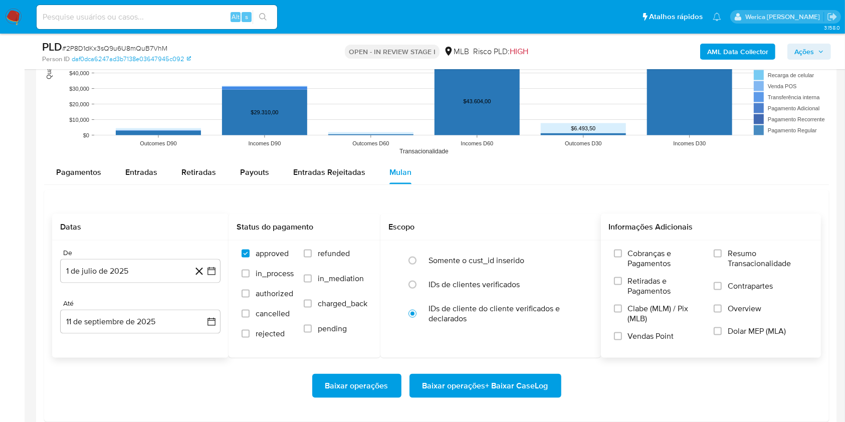
click at [658, 272] on label "Cobranças e Pagamentos" at bounding box center [659, 263] width 90 height 28
click at [622, 258] on input "Cobranças e Pagamentos" at bounding box center [618, 254] width 8 height 8
click at [658, 305] on span "Clabe (MLM) / Pix (MLB)" at bounding box center [666, 314] width 76 height 20
click at [622, 305] on input "Clabe (MLM) / Pix (MLB)" at bounding box center [618, 309] width 8 height 8
click at [656, 321] on span "Clabe (MLM) / Pix (MLB)" at bounding box center [666, 314] width 76 height 20
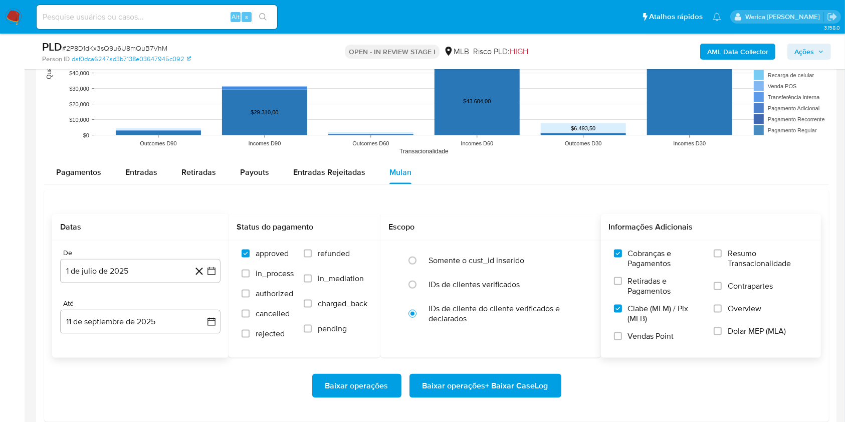
click at [622, 313] on input "Clabe (MLM) / Pix (MLB)" at bounding box center [618, 309] width 8 height 8
click at [648, 339] on span "Vendas Point" at bounding box center [651, 336] width 46 height 10
click at [622, 339] on input "Vendas Point" at bounding box center [618, 336] width 8 height 8
click at [649, 313] on span "Clabe (MLM) / Pix (MLB)" at bounding box center [666, 314] width 76 height 20
click at [622, 313] on input "Clabe (MLM) / Pix (MLB)" at bounding box center [618, 309] width 8 height 8
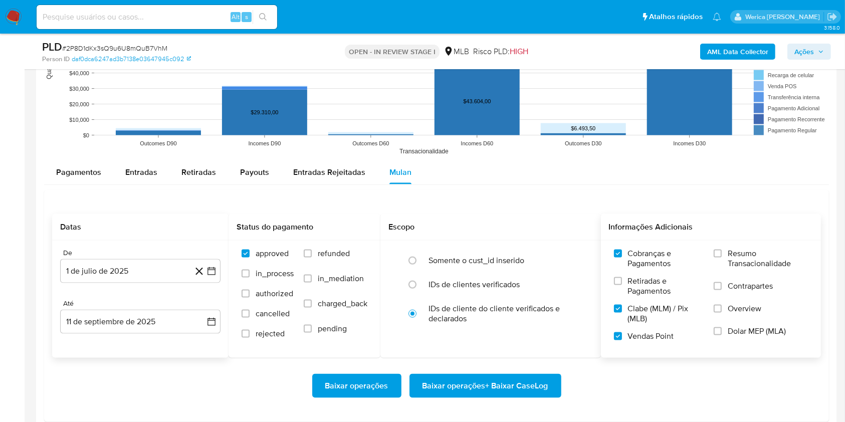
click at [656, 290] on span "Retiradas e Pagamentos" at bounding box center [666, 286] width 76 height 20
click at [622, 285] on input "Retiradas e Pagamentos" at bounding box center [618, 281] width 8 height 8
click at [720, 284] on input "Contrapartes" at bounding box center [718, 286] width 8 height 8
click at [710, 318] on div "Cobranças e Pagamentos Retiradas e Pagamentos Clabe (MLM) / Pix (MLB) Vendas Po…" at bounding box center [711, 299] width 204 height 100
click at [720, 331] on input "Dolar MEP (MLA)" at bounding box center [718, 331] width 8 height 8
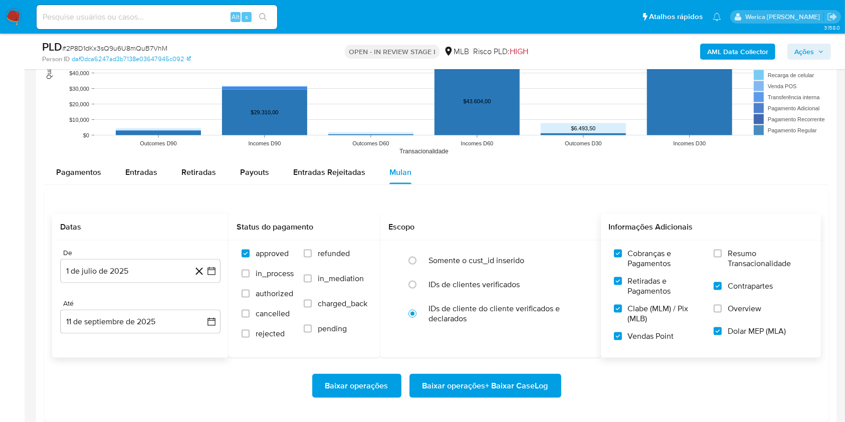
click at [729, 311] on span "Overview" at bounding box center [745, 309] width 34 height 10
click at [722, 311] on input "Overview" at bounding box center [718, 309] width 8 height 8
click at [746, 255] on span "Resumo Transacionalidade" at bounding box center [768, 259] width 80 height 20
click at [722, 255] on input "Resumo Transacionalidade" at bounding box center [718, 254] width 8 height 8
click at [525, 379] on span "Baixar operações + Baixar CaseLog" at bounding box center [485, 386] width 126 height 22
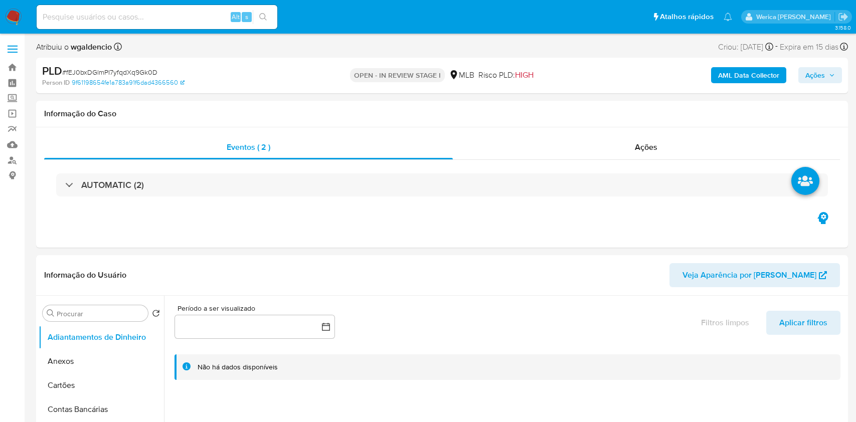
select select "10"
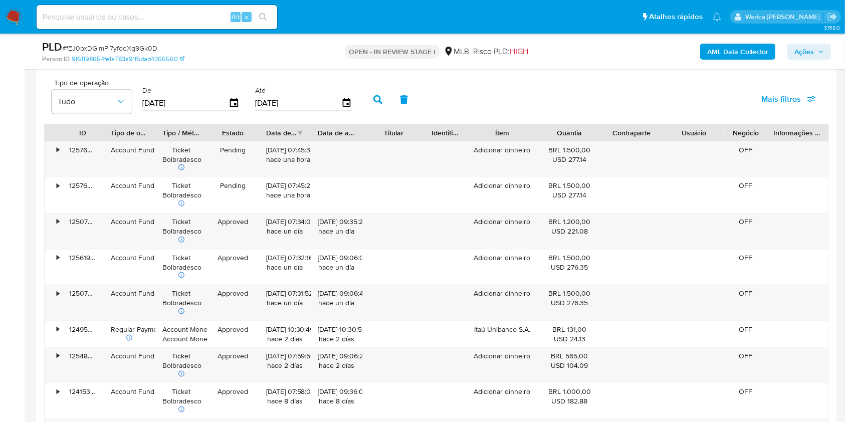
scroll to position [929, 0]
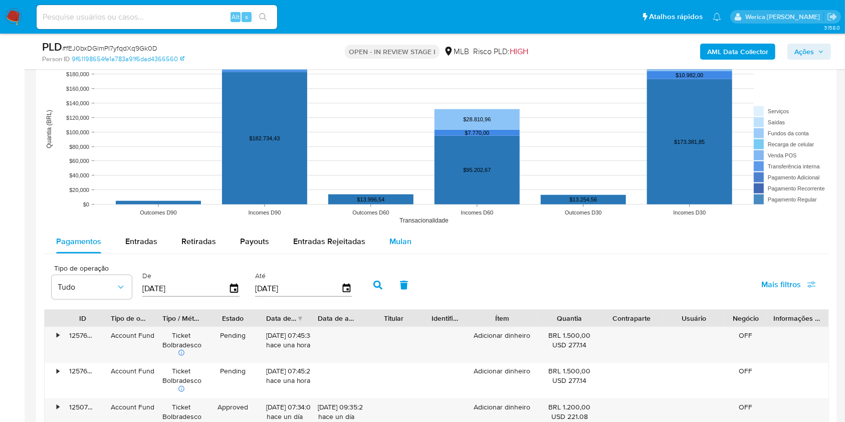
click at [397, 246] on span "Mulan" at bounding box center [400, 242] width 22 height 12
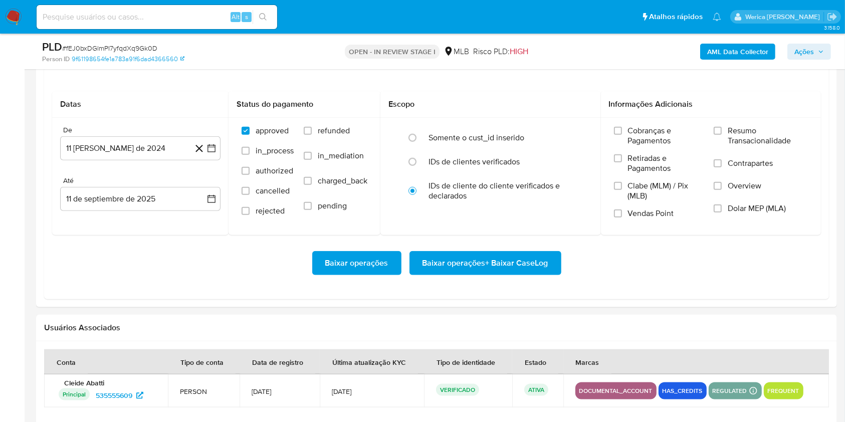
scroll to position [1130, 0]
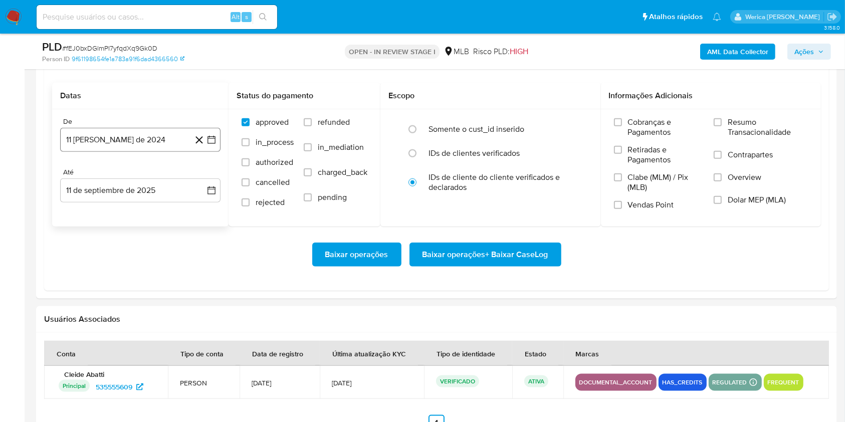
click at [99, 147] on button "11 [PERSON_NAME] de 2024" at bounding box center [140, 140] width 160 height 24
click at [139, 182] on div "agosto 2024 agosto 2024 lun lunes mar martes mié miércoles jue jueves vie viern…" at bounding box center [140, 235] width 136 height 131
click at [152, 180] on span "agosto 2024" at bounding box center [136, 176] width 46 height 10
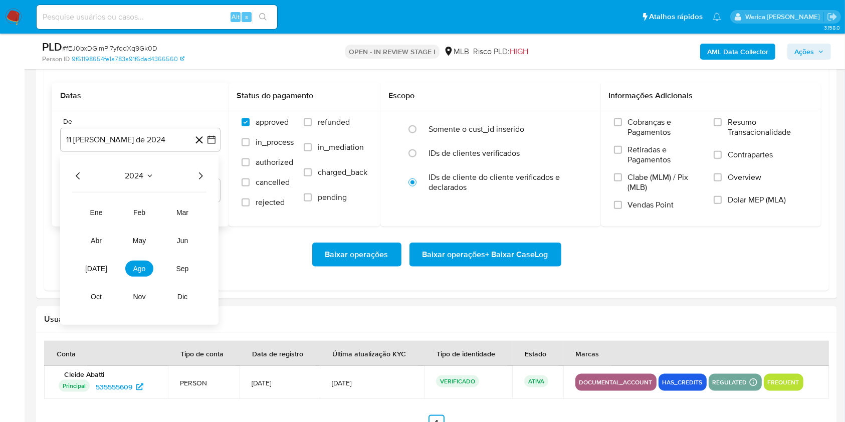
click at [204, 178] on icon "Año siguiente" at bounding box center [200, 176] width 12 height 12
click at [101, 273] on button "[DATE]" at bounding box center [96, 269] width 28 height 16
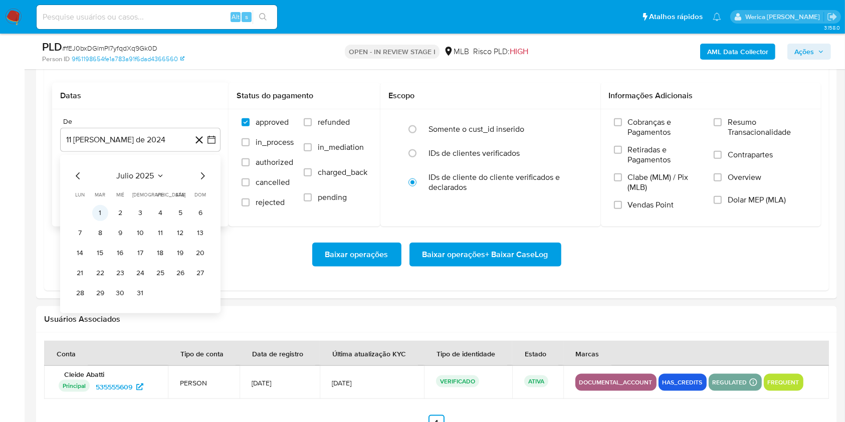
click at [95, 207] on button "1" at bounding box center [100, 213] width 16 height 16
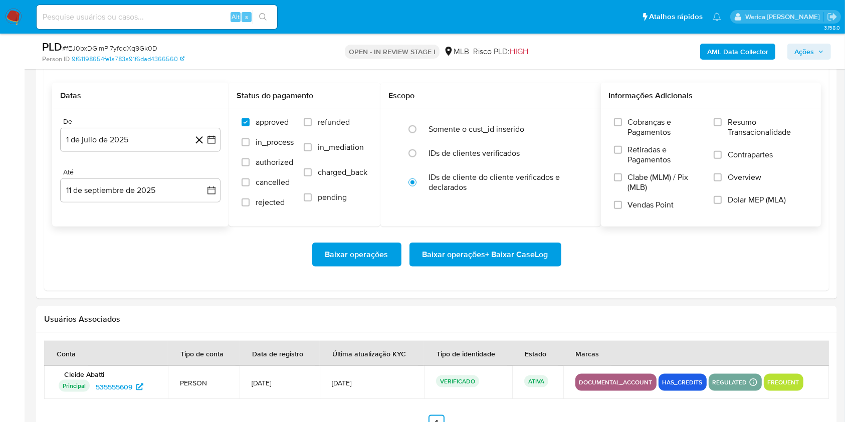
click at [654, 117] on span "Cobranças e Pagamentos" at bounding box center [666, 127] width 76 height 20
click at [622, 118] on input "Cobranças e Pagamentos" at bounding box center [618, 122] width 8 height 8
click at [662, 161] on span "Retiradas e Pagamentos" at bounding box center [666, 155] width 76 height 20
click at [622, 154] on input "Retiradas e Pagamentos" at bounding box center [618, 150] width 8 height 8
click at [669, 202] on span "Vendas Point" at bounding box center [651, 205] width 46 height 10
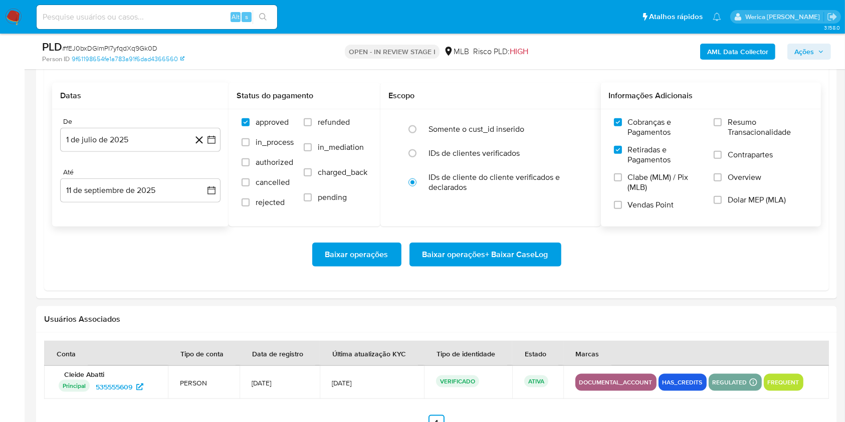
click at [622, 202] on input "Vendas Point" at bounding box center [618, 205] width 8 height 8
click at [650, 176] on span "Clabe (MLM) / Pix (MLB)" at bounding box center [666, 182] width 76 height 20
click at [622, 176] on input "Clabe (MLM) / Pix (MLB)" at bounding box center [618, 177] width 8 height 8
click at [730, 168] on label "Contrapartes" at bounding box center [761, 161] width 94 height 23
click at [722, 159] on input "Contrapartes" at bounding box center [718, 155] width 8 height 8
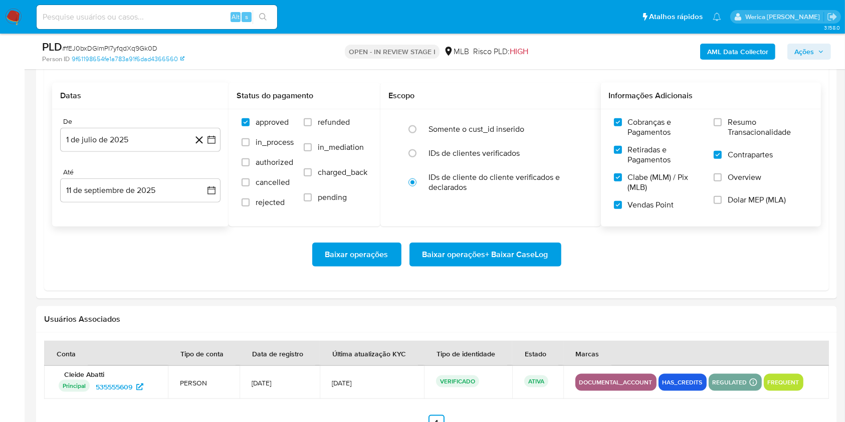
click at [739, 201] on span "Dolar MEP (MLA)" at bounding box center [757, 200] width 58 height 10
click at [722, 201] on input "Dolar MEP (MLA)" at bounding box center [718, 200] width 8 height 8
click at [739, 215] on label "Dolar MEP (MLA)" at bounding box center [761, 206] width 94 height 23
click at [722, 204] on input "Dolar MEP (MLA)" at bounding box center [718, 200] width 8 height 8
click at [743, 179] on span "Overview" at bounding box center [745, 177] width 34 height 10
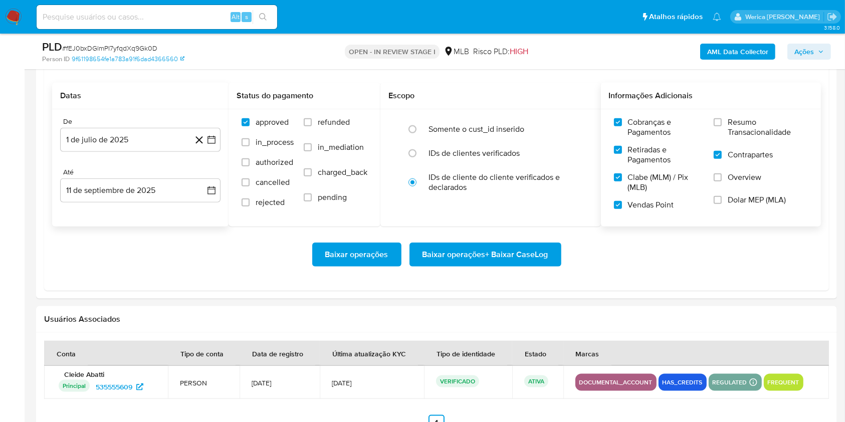
click at [722, 179] on input "Overview" at bounding box center [718, 177] width 8 height 8
click at [740, 204] on span "Dolar MEP (MLA)" at bounding box center [757, 200] width 58 height 10
click at [722, 204] on input "Dolar MEP (MLA)" at bounding box center [718, 200] width 8 height 8
click at [742, 122] on span "Resumo Transacionalidade" at bounding box center [768, 127] width 80 height 20
click at [722, 122] on input "Resumo Transacionalidade" at bounding box center [718, 122] width 8 height 8
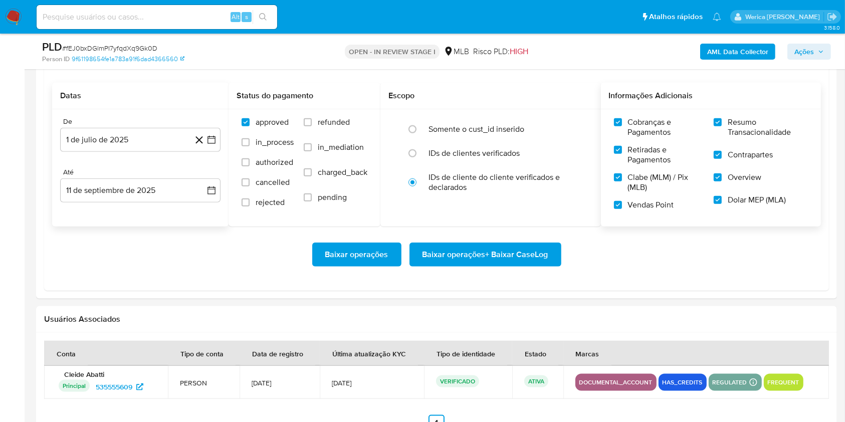
click at [527, 257] on span "Baixar operações + Baixar CaseLog" at bounding box center [485, 255] width 126 height 22
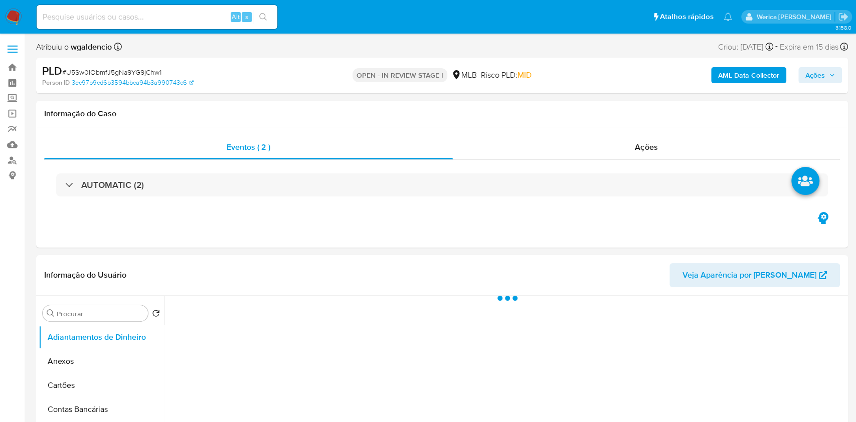
select select "10"
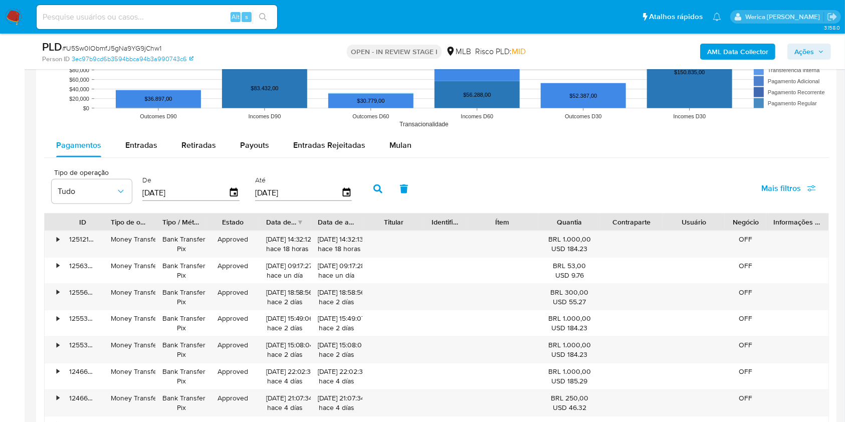
scroll to position [776, 0]
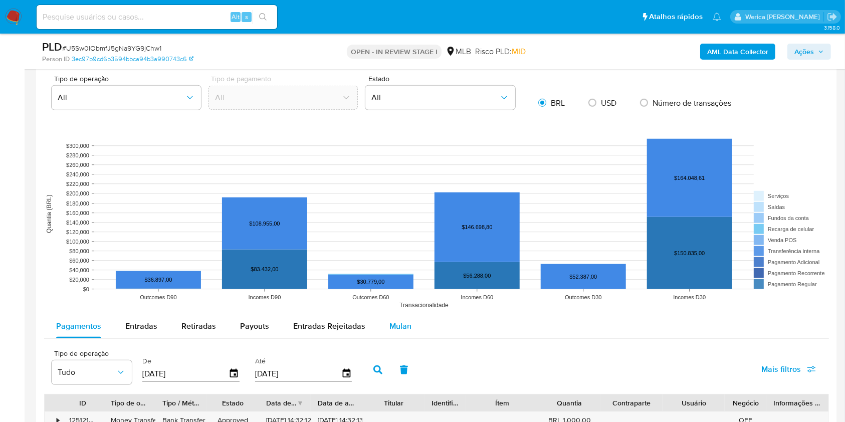
click at [390, 316] on button "Mulan" at bounding box center [400, 326] width 46 height 24
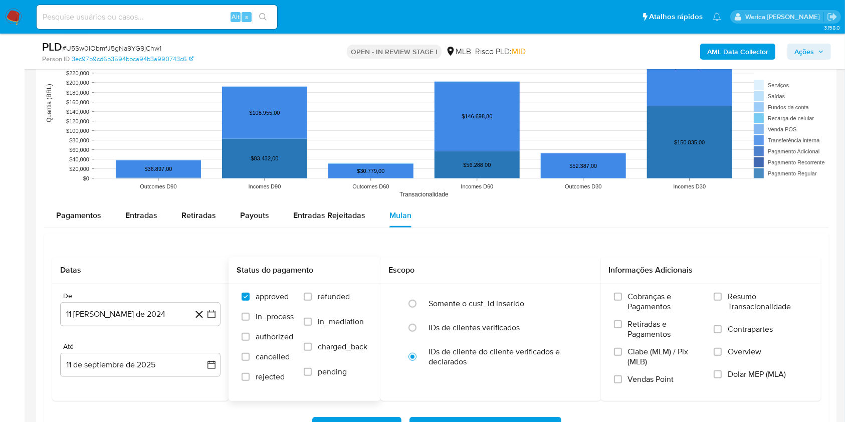
scroll to position [977, 0]
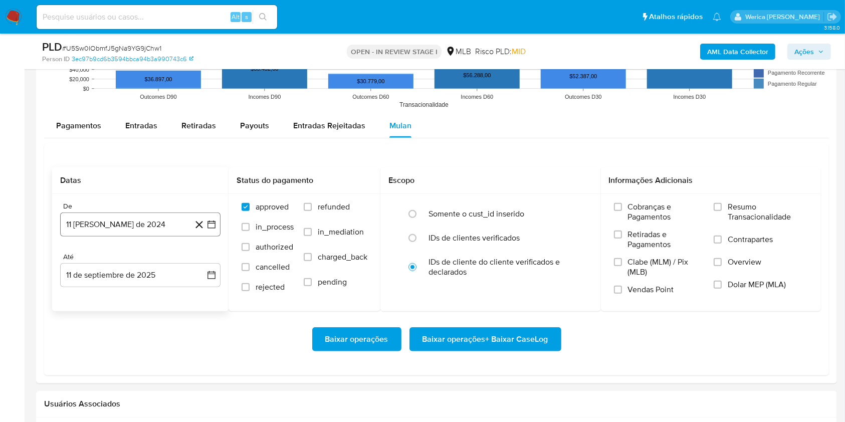
click at [129, 224] on button "11 [PERSON_NAME] de 2024" at bounding box center [140, 224] width 160 height 24
click at [144, 260] on span "agosto 2024" at bounding box center [136, 261] width 46 height 10
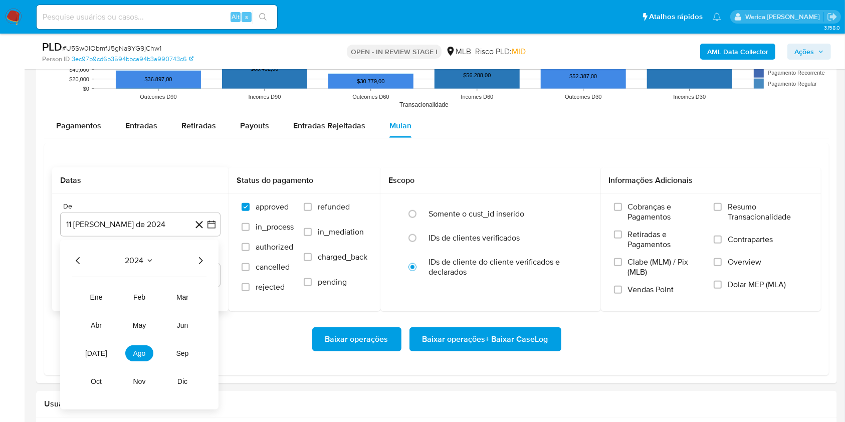
click at [202, 259] on icon "Año siguiente" at bounding box center [200, 261] width 12 height 12
click at [100, 353] on span "[DATE]" at bounding box center [96, 353] width 22 height 8
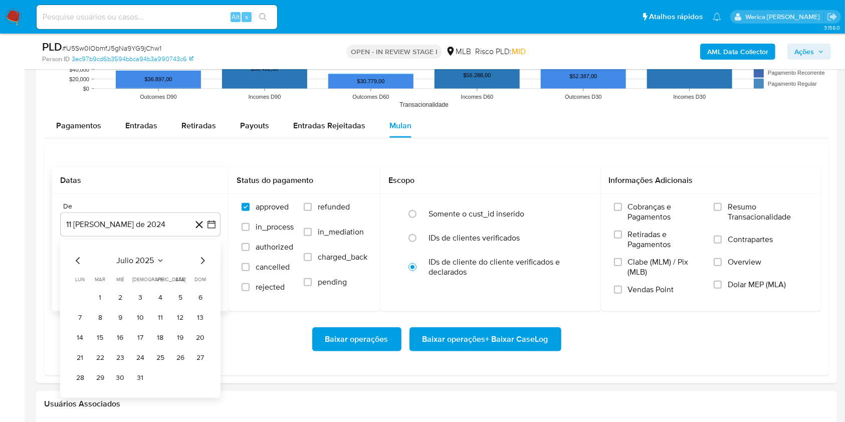
click at [87, 299] on td "Calendario" at bounding box center [80, 298] width 16 height 16
click at [97, 299] on button "1" at bounding box center [100, 298] width 16 height 16
click at [640, 227] on label "Cobranças e Pagamentos" at bounding box center [659, 216] width 90 height 28
click at [622, 211] on input "Cobranças e Pagamentos" at bounding box center [618, 207] width 8 height 8
click at [647, 250] on label "Retiradas e Pagamentos" at bounding box center [659, 244] width 90 height 28
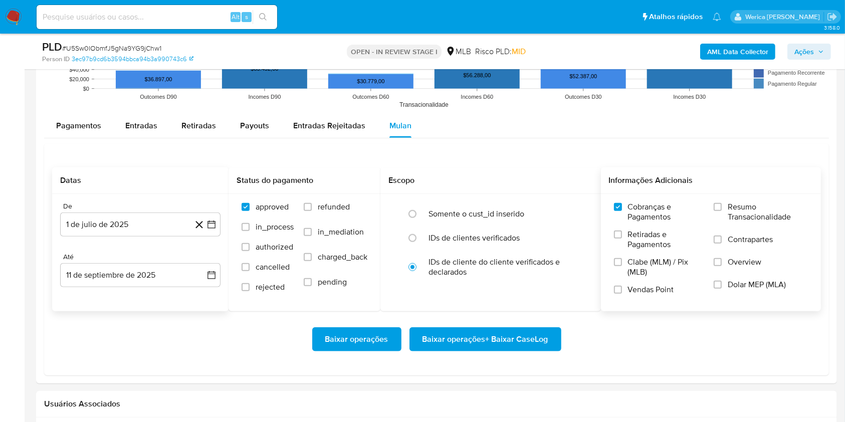
click at [622, 239] on input "Retiradas e Pagamentos" at bounding box center [618, 235] width 8 height 8
click at [651, 276] on span "Clabe (MLM) / Pix (MLB)" at bounding box center [666, 267] width 76 height 20
click at [622, 266] on input "Clabe (MLM) / Pix (MLB)" at bounding box center [618, 262] width 8 height 8
click at [656, 295] on label "Vendas Point" at bounding box center [659, 294] width 90 height 18
click at [719, 281] on input "Dolar MEP (MLA)" at bounding box center [718, 285] width 8 height 8
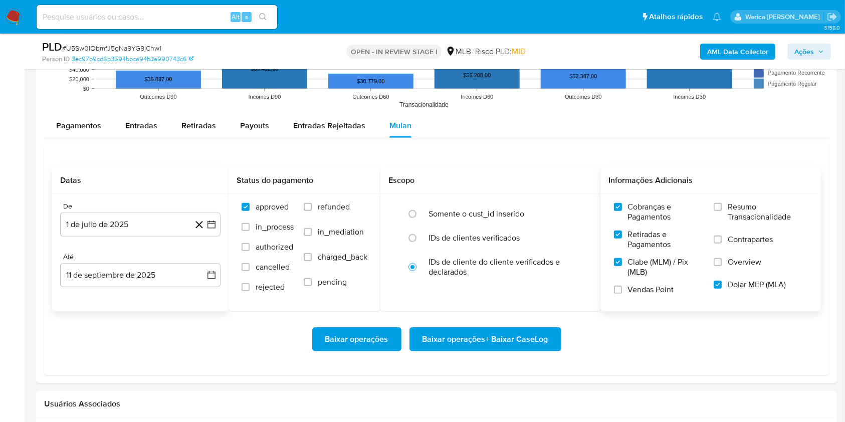
click at [735, 265] on span "Overview" at bounding box center [745, 262] width 34 height 10
click at [722, 265] on input "Overview" at bounding box center [718, 262] width 8 height 8
click at [739, 237] on span "Contrapartes" at bounding box center [750, 240] width 45 height 10
click at [722, 237] on input "Contrapartes" at bounding box center [718, 240] width 8 height 8
click at [739, 207] on span "Resumo Transacionalidade" at bounding box center [768, 212] width 80 height 20
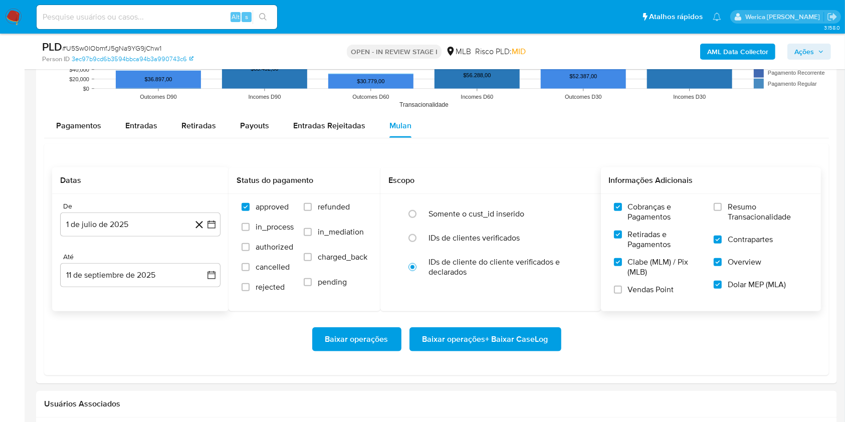
click at [722, 207] on input "Resumo Transacionalidade" at bounding box center [718, 207] width 8 height 8
click at [663, 285] on span "Vendas Point" at bounding box center [651, 290] width 46 height 10
click at [618, 292] on input "Vendas Point" at bounding box center [618, 290] width 8 height 8
click at [525, 339] on span "Baixar operações + Baixar CaseLog" at bounding box center [485, 339] width 126 height 22
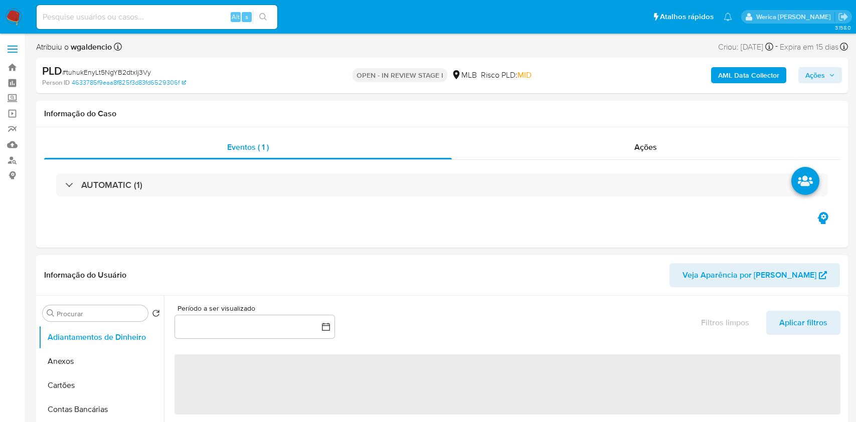
select select "10"
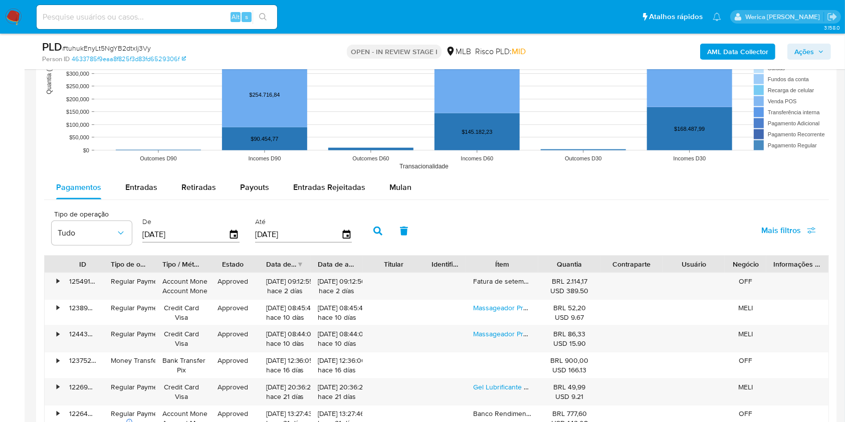
scroll to position [869, 0]
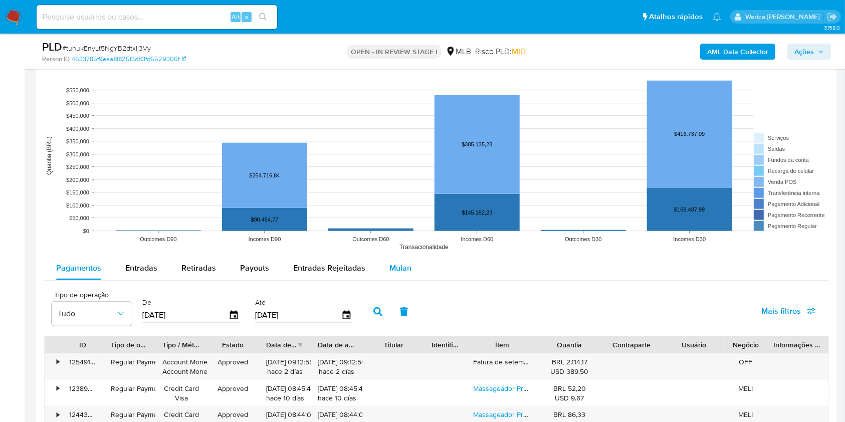
click at [413, 266] on button "Mulan" at bounding box center [400, 268] width 46 height 24
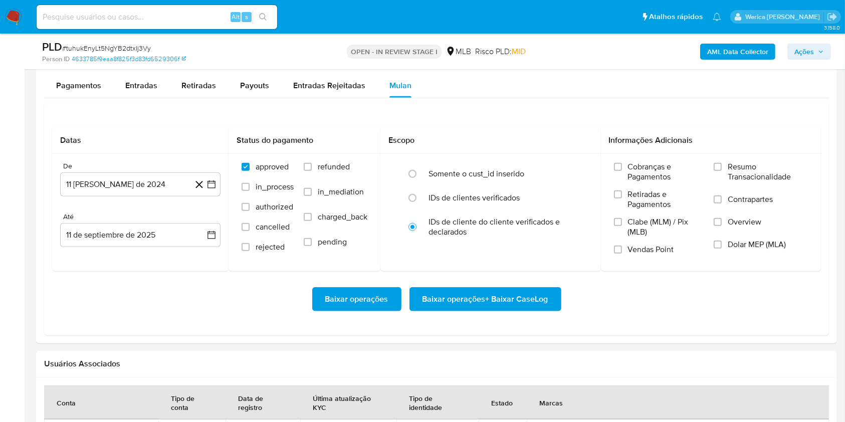
scroll to position [1069, 0]
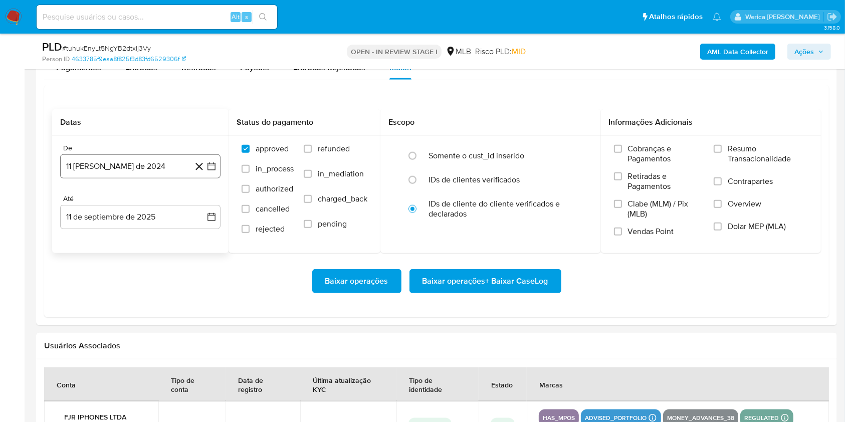
click at [139, 164] on button "11 [PERSON_NAME] de 2024" at bounding box center [140, 166] width 160 height 24
click at [141, 198] on span "agosto 2024" at bounding box center [136, 202] width 46 height 10
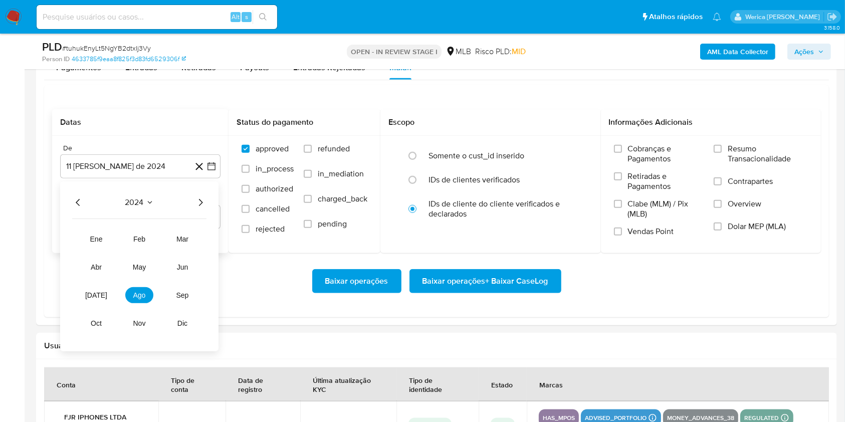
click at [200, 206] on icon "Año siguiente" at bounding box center [200, 202] width 12 height 12
click at [102, 291] on button "[DATE]" at bounding box center [96, 295] width 28 height 16
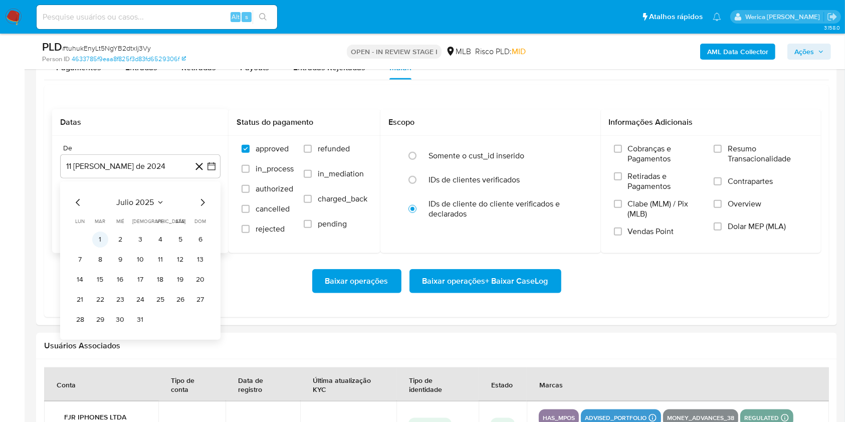
click at [101, 235] on button "1" at bounding box center [100, 240] width 16 height 16
click at [676, 165] on label "Cobranças e Pagamentos" at bounding box center [659, 158] width 90 height 28
click at [622, 153] on input "Cobranças e Pagamentos" at bounding box center [618, 149] width 8 height 8
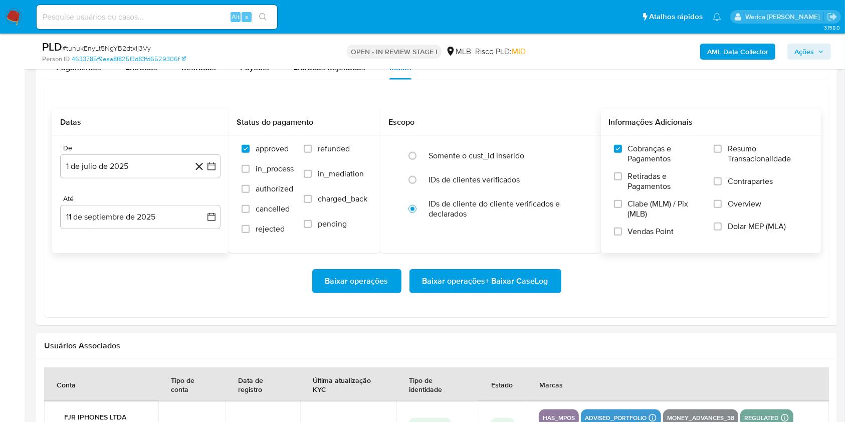
click at [673, 201] on span "Clabe (MLM) / Pix (MLB)" at bounding box center [666, 209] width 76 height 20
click at [622, 201] on input "Clabe (MLM) / Pix (MLB)" at bounding box center [618, 204] width 8 height 8
click at [661, 229] on span "Vendas Point" at bounding box center [651, 232] width 46 height 10
click at [622, 229] on input "Vendas Point" at bounding box center [618, 232] width 8 height 8
click at [647, 188] on span "Retiradas e Pagamentos" at bounding box center [666, 181] width 76 height 20
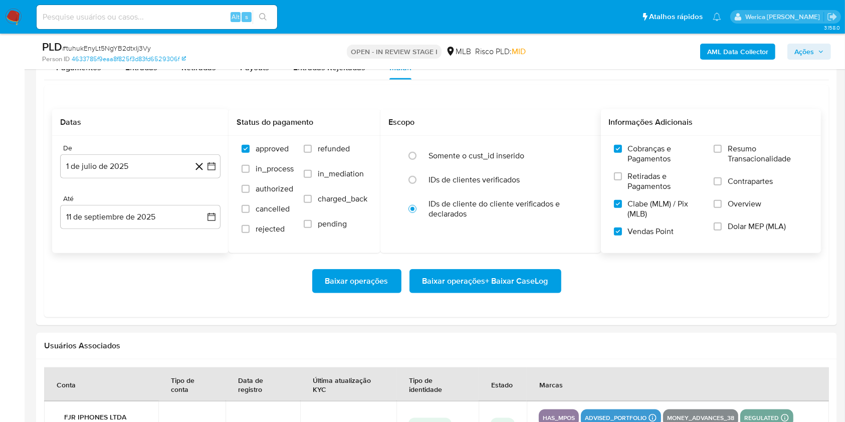
click at [622, 180] on input "Retiradas e Pagamentos" at bounding box center [618, 176] width 8 height 8
click at [749, 176] on span "Contrapartes" at bounding box center [750, 181] width 45 height 10
click at [722, 177] on input "Contrapartes" at bounding box center [718, 181] width 8 height 8
click at [753, 204] on span "Overview" at bounding box center [745, 204] width 34 height 10
click at [722, 204] on input "Overview" at bounding box center [718, 204] width 8 height 8
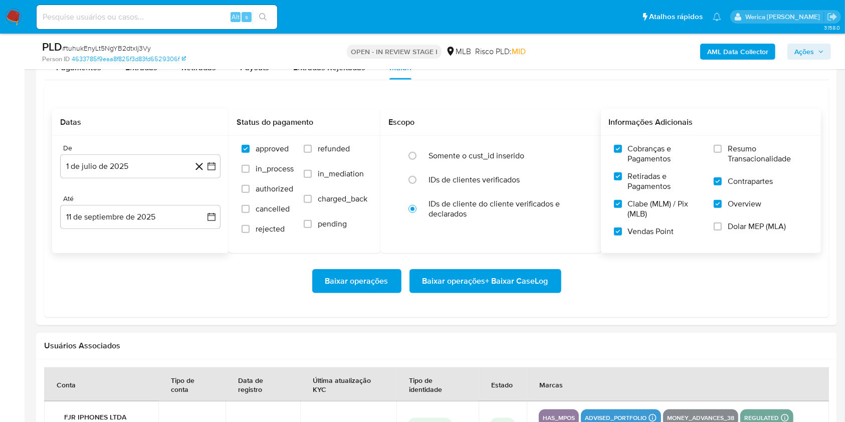
click at [754, 225] on span "Dolar MEP (MLA)" at bounding box center [757, 227] width 58 height 10
click at [743, 146] on span "Resumo Transacionalidade" at bounding box center [768, 154] width 80 height 20
click at [722, 146] on input "Resumo Transacionalidade" at bounding box center [718, 149] width 8 height 8
click at [740, 234] on label "Dolar MEP (MLA)" at bounding box center [761, 233] width 94 height 23
click at [722, 231] on input "Dolar MEP (MLA)" at bounding box center [718, 227] width 8 height 8
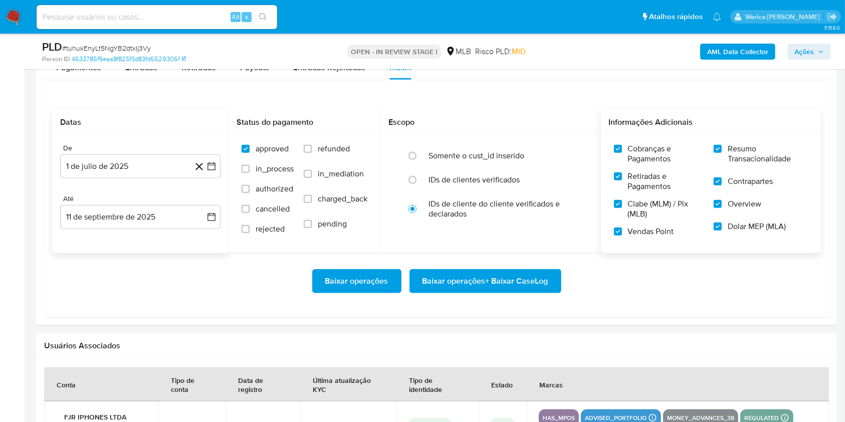
click at [490, 291] on span "Baixar operações + Baixar CaseLog" at bounding box center [485, 281] width 126 height 22
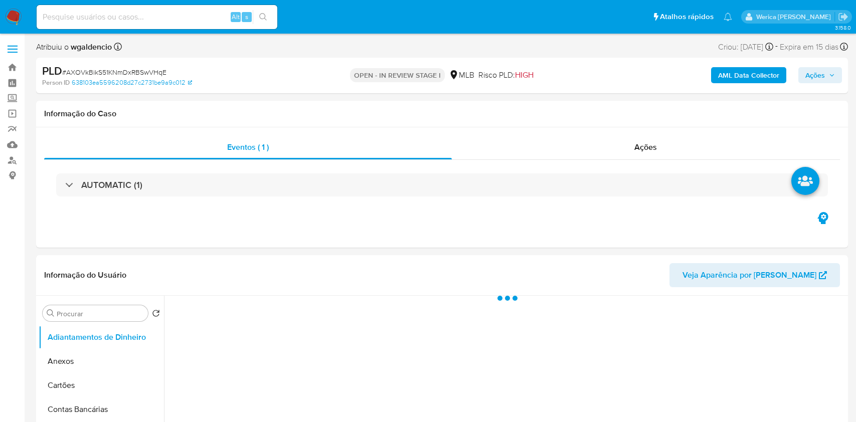
select select "10"
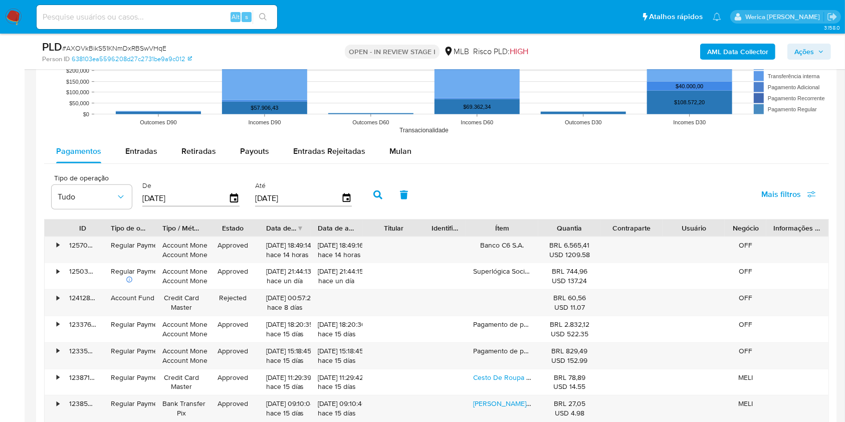
scroll to position [935, 0]
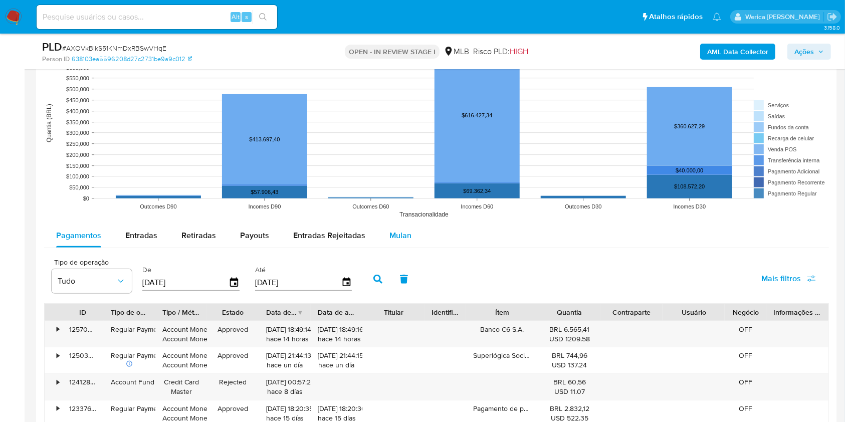
click at [389, 236] on span "Mulan" at bounding box center [400, 236] width 22 height 12
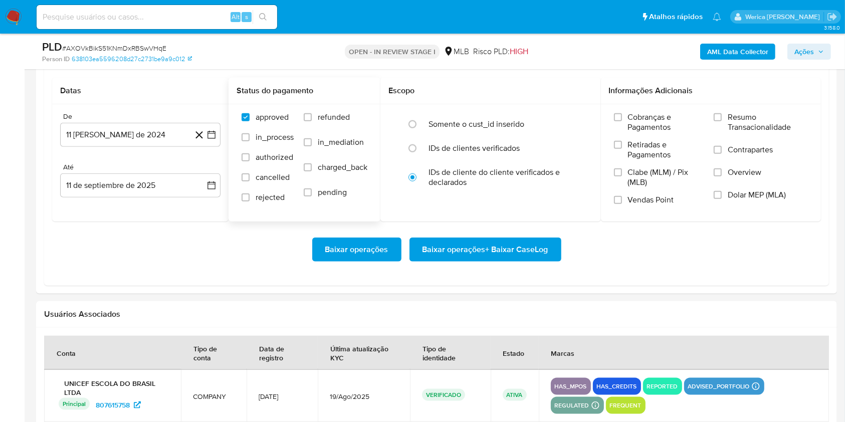
scroll to position [1069, 0]
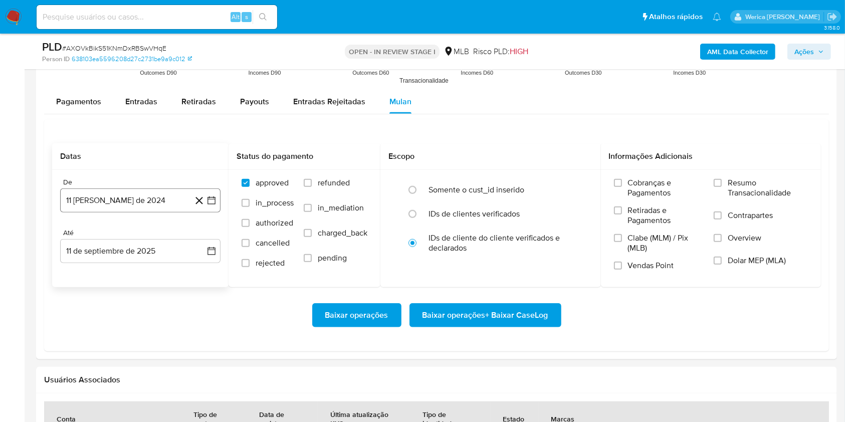
click at [101, 193] on button "11 [PERSON_NAME] de 2024" at bounding box center [140, 200] width 160 height 24
click at [142, 239] on span "agosto 2024" at bounding box center [136, 237] width 46 height 10
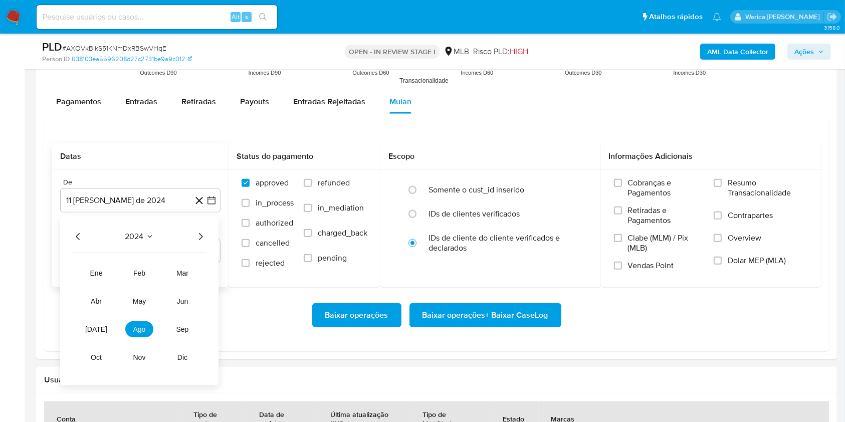
click at [199, 236] on icon "Año siguiente" at bounding box center [200, 237] width 12 height 12
click at [96, 329] on span "[DATE]" at bounding box center [96, 329] width 22 height 8
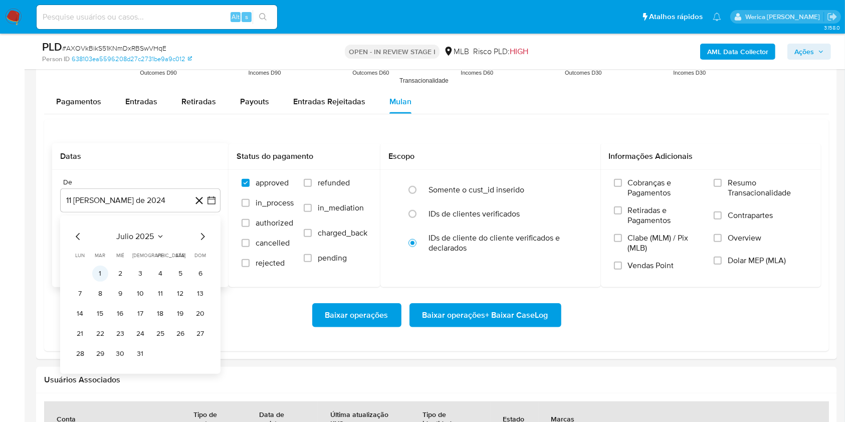
click at [101, 271] on button "1" at bounding box center [100, 274] width 16 height 16
click at [640, 181] on span "Cobranças e Pagamentos" at bounding box center [666, 188] width 76 height 20
click at [622, 181] on input "Cobranças e Pagamentos" at bounding box center [618, 183] width 8 height 8
click at [632, 225] on span "Retiradas e Pagamentos" at bounding box center [666, 215] width 76 height 20
click at [622, 215] on input "Retiradas e Pagamentos" at bounding box center [618, 210] width 8 height 8
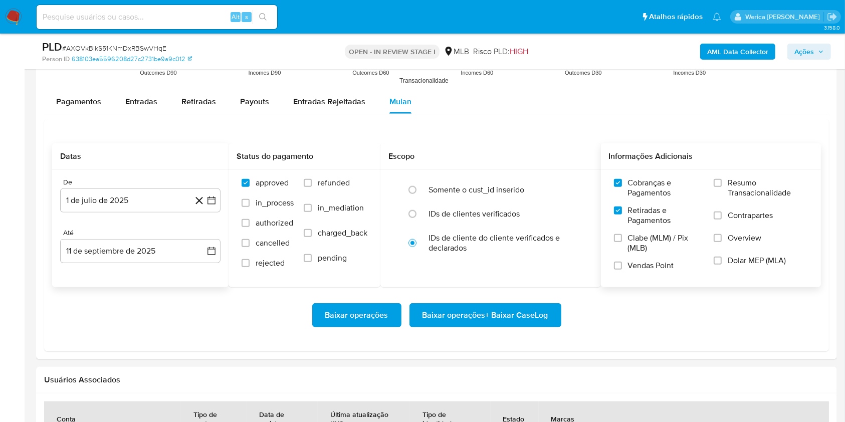
drag, startPoint x: 634, startPoint y: 258, endPoint x: 638, endPoint y: 275, distance: 17.4
click at [634, 260] on div "Cobranças e Pagamentos Retiradas e Pagamentos Clabe (MLM) / Pix (MLB) Vendas Po…" at bounding box center [659, 228] width 90 height 100
click at [640, 285] on div "Cobranças e Pagamentos Retiradas e Pagamentos Clabe (MLM) / Pix (MLB) Vendas Po…" at bounding box center [711, 228] width 221 height 116
click at [659, 267] on span "Vendas Point" at bounding box center [651, 266] width 46 height 10
click at [663, 252] on span "Clabe (MLM) / Pix (MLB)" at bounding box center [666, 243] width 76 height 20
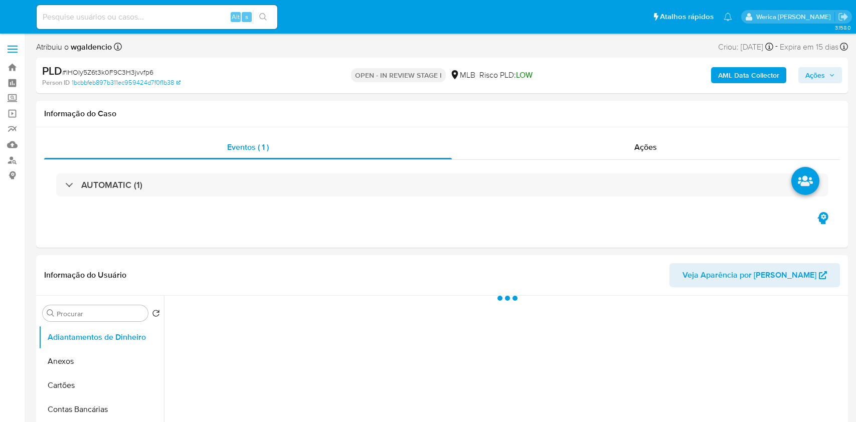
select select "10"
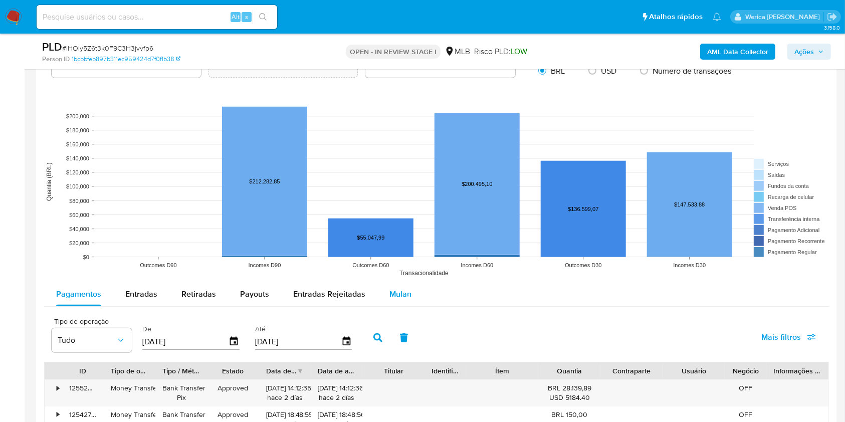
click at [403, 293] on span "Mulan" at bounding box center [400, 294] width 22 height 12
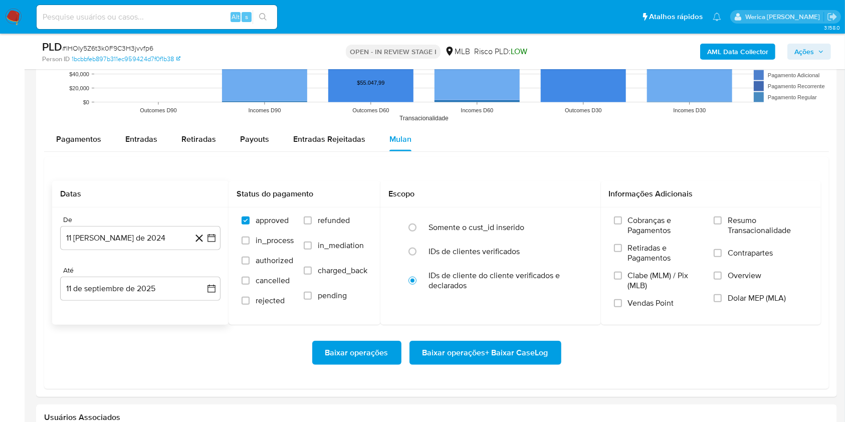
scroll to position [1009, 0]
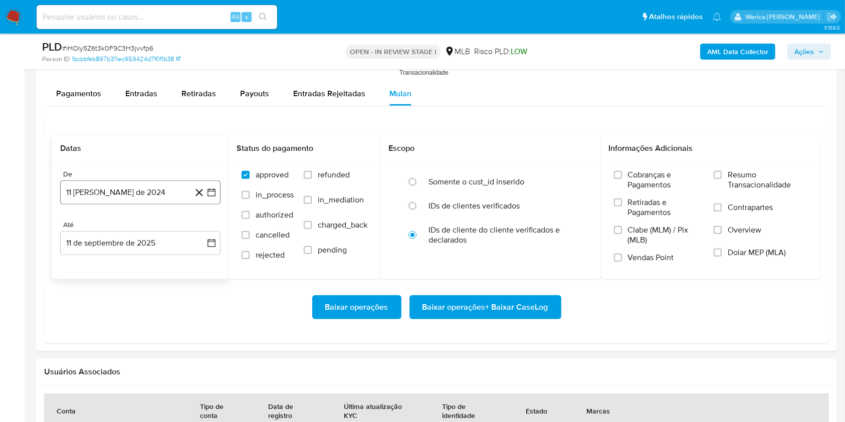
click at [109, 190] on button "11 [PERSON_NAME] de 2024" at bounding box center [140, 192] width 160 height 24
click at [141, 230] on span "agosto 2024" at bounding box center [136, 229] width 46 height 10
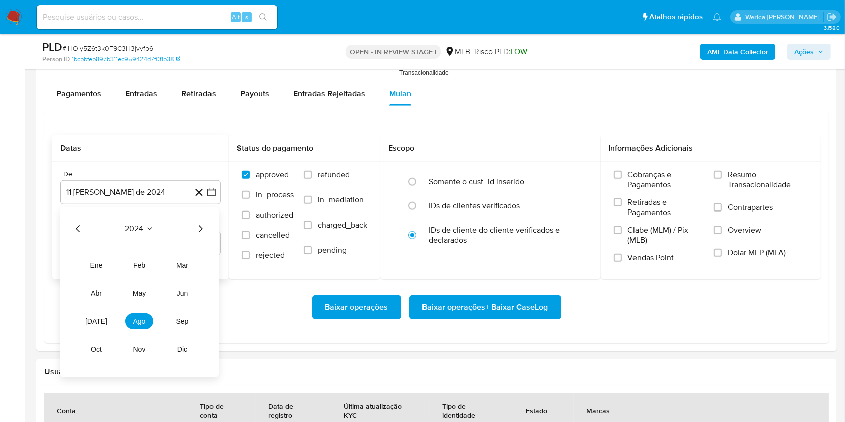
click at [199, 232] on icon "Año siguiente" at bounding box center [200, 229] width 12 height 12
click at [102, 323] on button "[DATE]" at bounding box center [96, 321] width 28 height 16
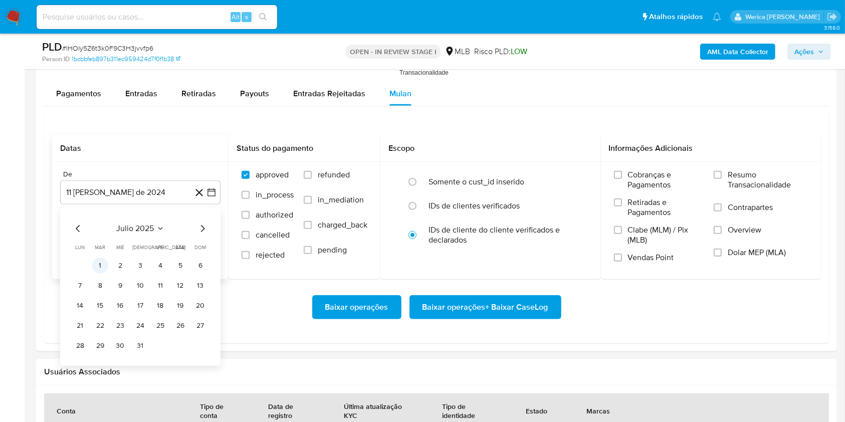
click at [95, 270] on button "1" at bounding box center [100, 266] width 16 height 16
click at [649, 186] on span "Cobranças e Pagamentos" at bounding box center [666, 180] width 76 height 20
click at [622, 179] on input "Cobranças e Pagamentos" at bounding box center [618, 175] width 8 height 8
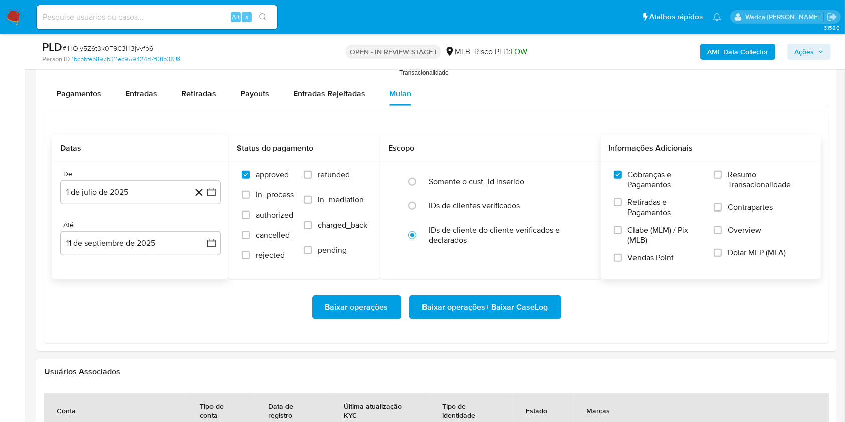
click at [640, 226] on span "Clabe (MLM) / Pix (MLB)" at bounding box center [666, 235] width 76 height 20
click at [637, 254] on div "Cobranças e Pagamentos Retiradas e Pagamentos [PERSON_NAME] (MLM) / Pix (MLB) V…" at bounding box center [659, 220] width 90 height 100
click at [637, 263] on label "Vendas Point" at bounding box center [659, 262] width 90 height 18
click at [622, 262] on input "Vendas Point" at bounding box center [618, 258] width 8 height 8
click at [637, 233] on span "Clabe (MLM) / Pix (MLB)" at bounding box center [666, 235] width 76 height 20
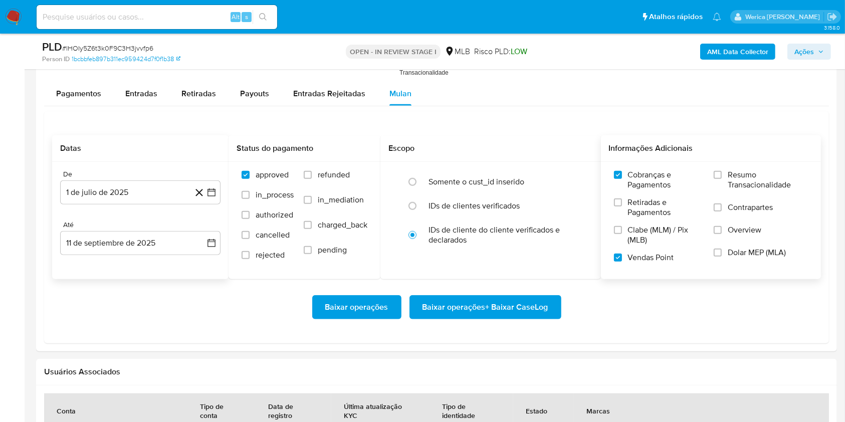
click at [622, 233] on input "Clabe (MLM) / Pix (MLB)" at bounding box center [618, 230] width 8 height 8
click at [637, 213] on span "Retiradas e Pagamentos" at bounding box center [666, 207] width 76 height 20
click at [622, 206] on input "Retiradas e Pagamentos" at bounding box center [618, 202] width 8 height 8
click at [717, 214] on label "Contrapartes" at bounding box center [761, 213] width 94 height 23
click at [717, 211] on input "Contrapartes" at bounding box center [718, 207] width 8 height 8
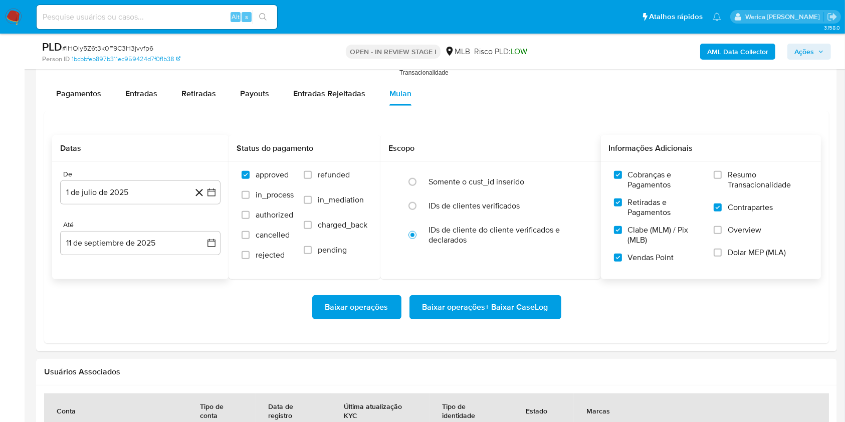
click at [705, 242] on div "Cobranças e Pagamentos Retiradas e Pagamentos Clabe (MLM) / Pix (MLB) Vendas Po…" at bounding box center [711, 220] width 204 height 100
click at [726, 250] on label "Dolar MEP (MLA)" at bounding box center [761, 259] width 94 height 23
click at [722, 250] on input "Dolar MEP (MLA)" at bounding box center [718, 253] width 8 height 8
click at [725, 234] on label "Overview" at bounding box center [761, 236] width 94 height 23
click at [722, 234] on input "Overview" at bounding box center [718, 230] width 8 height 8
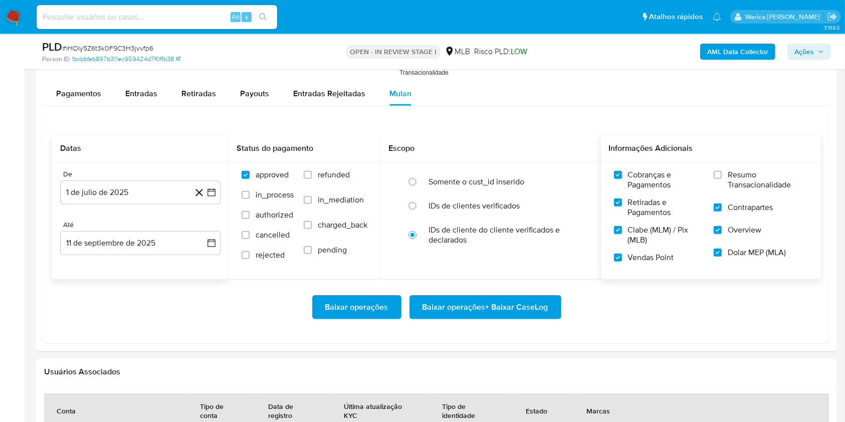
click at [731, 189] on span "Resumo Transacionalidade" at bounding box center [768, 180] width 80 height 20
click at [722, 179] on input "Resumo Transacionalidade" at bounding box center [718, 175] width 8 height 8
click at [523, 299] on span "Baixar operações + Baixar CaseLog" at bounding box center [485, 307] width 126 height 22
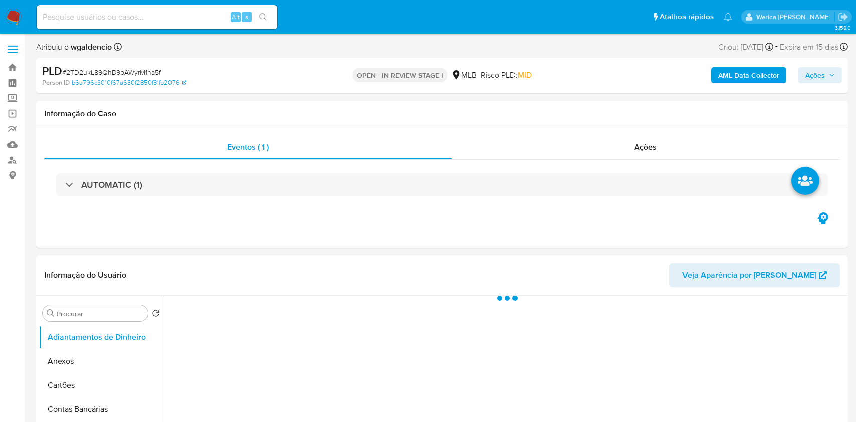
select select "10"
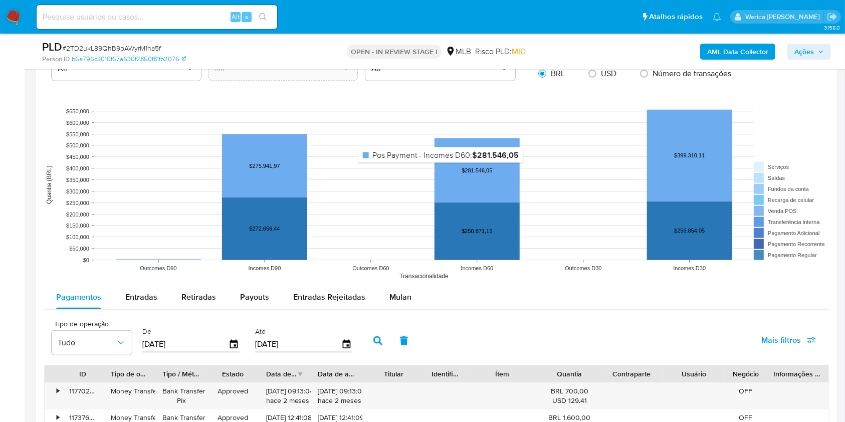
scroll to position [959, 0]
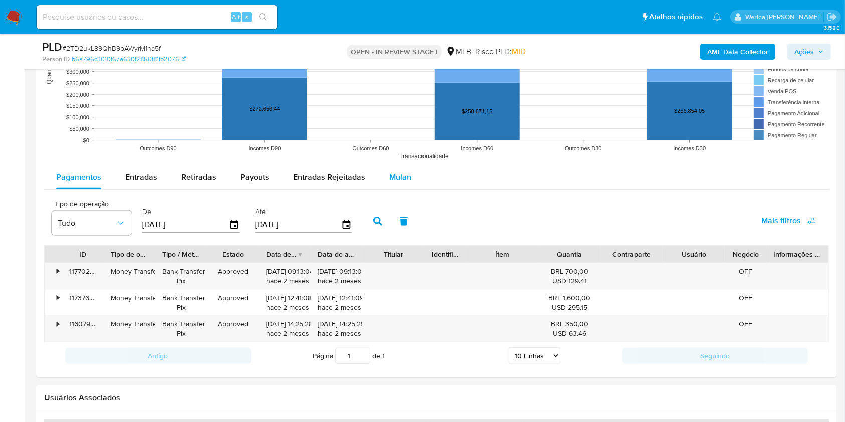
click at [404, 165] on div "Mulan" at bounding box center [400, 177] width 22 height 24
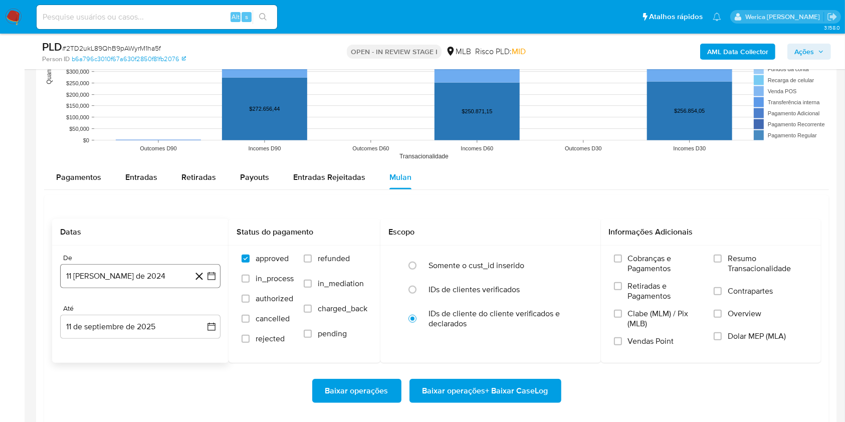
click at [131, 275] on button "11 [PERSON_NAME] de 2024" at bounding box center [140, 276] width 160 height 24
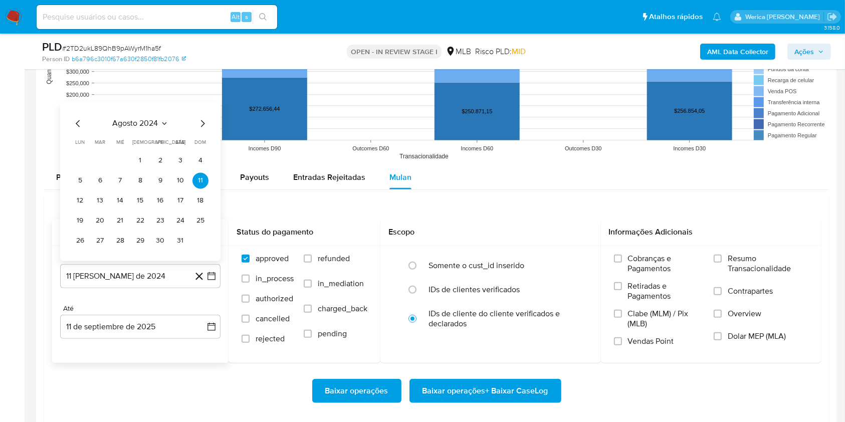
click at [159, 119] on button "agosto 2024" at bounding box center [141, 124] width 56 height 10
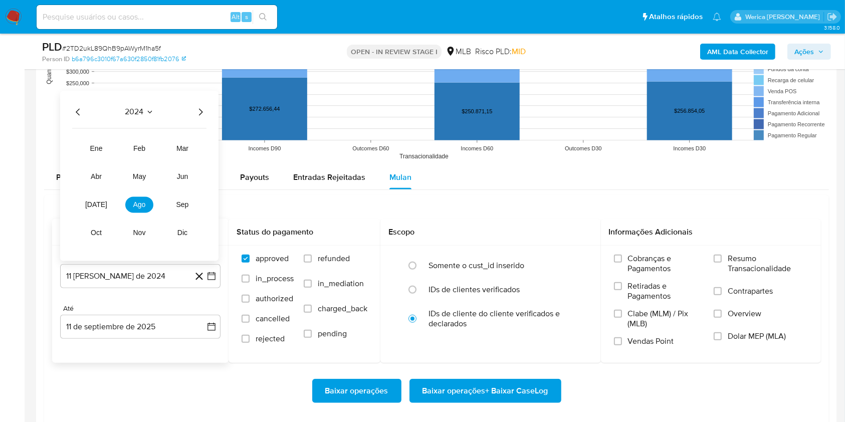
drag, startPoint x: 196, startPoint y: 109, endPoint x: 207, endPoint y: 110, distance: 11.0
click at [197, 109] on icon "Año siguiente" at bounding box center [200, 112] width 12 height 12
click at [92, 209] on button "[DATE]" at bounding box center [96, 205] width 28 height 16
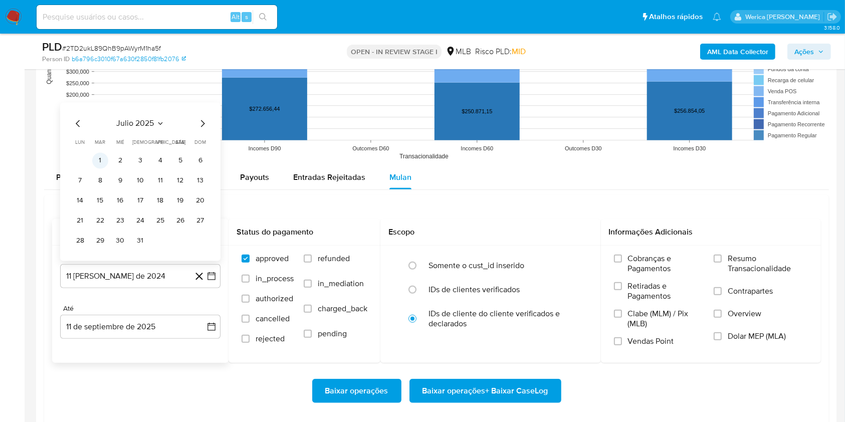
click at [107, 156] on tr "1 2 3 4 5 6" at bounding box center [140, 161] width 136 height 16
click at [102, 156] on button "1" at bounding box center [100, 161] width 16 height 16
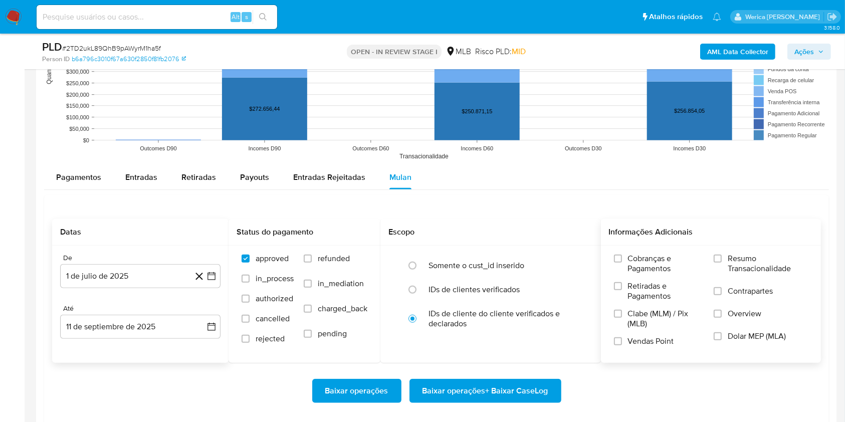
click at [624, 276] on label "Cobranças e Pagamentos" at bounding box center [659, 268] width 90 height 28
click at [622, 263] on input "Cobranças e Pagamentos" at bounding box center [618, 259] width 8 height 8
click at [621, 326] on label "Clabe (MLM) / Pix (MLB)" at bounding box center [659, 323] width 90 height 28
click at [621, 318] on input "Clabe (MLM) / Pix (MLB)" at bounding box center [618, 314] width 8 height 8
click at [645, 359] on div "Cobranças e Pagamentos Retiradas e Pagamentos Clabe (MLM) / Pix (MLB) Vendas Po…" at bounding box center [711, 304] width 221 height 116
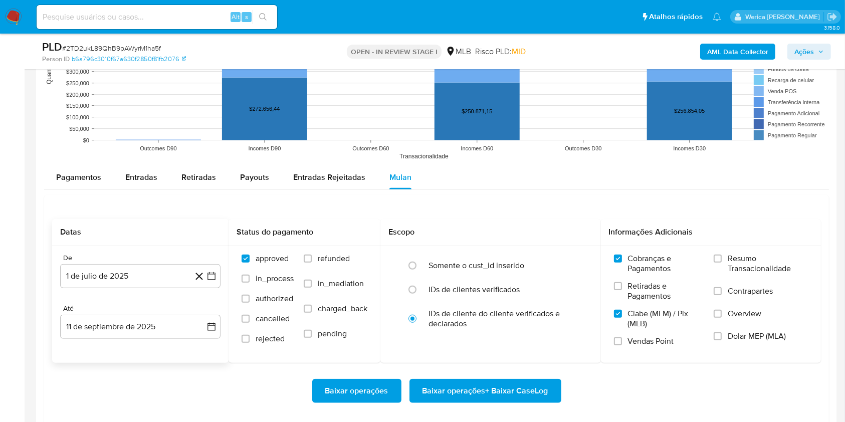
click at [656, 310] on span "Clabe (MLM) / Pix (MLB)" at bounding box center [666, 319] width 76 height 20
click at [622, 310] on input "Clabe (MLM) / Pix (MLB)" at bounding box center [618, 314] width 8 height 8
click at [657, 282] on span "Retiradas e Pagamentos" at bounding box center [666, 291] width 76 height 20
click at [622, 282] on input "Retiradas e Pagamentos" at bounding box center [618, 286] width 8 height 8
click at [650, 323] on span "Clabe (MLM) / Pix (MLB)" at bounding box center [666, 319] width 76 height 20
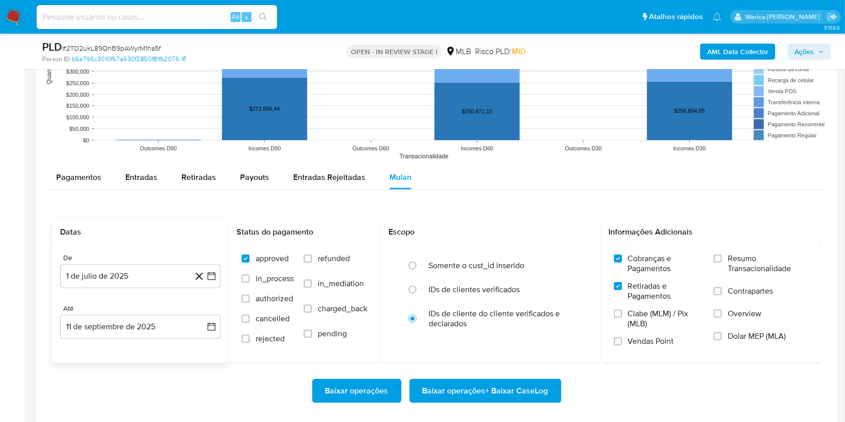
click at [622, 318] on input "Clabe (MLM) / Pix (MLB)" at bounding box center [618, 314] width 8 height 8
click at [639, 344] on span "Vendas Point" at bounding box center [651, 341] width 46 height 10
click at [622, 344] on input "Vendas Point" at bounding box center [618, 341] width 8 height 8
click at [769, 351] on label "Dolar MEP (MLA)" at bounding box center [761, 342] width 94 height 23
click at [740, 320] on label "Overview" at bounding box center [761, 320] width 94 height 23
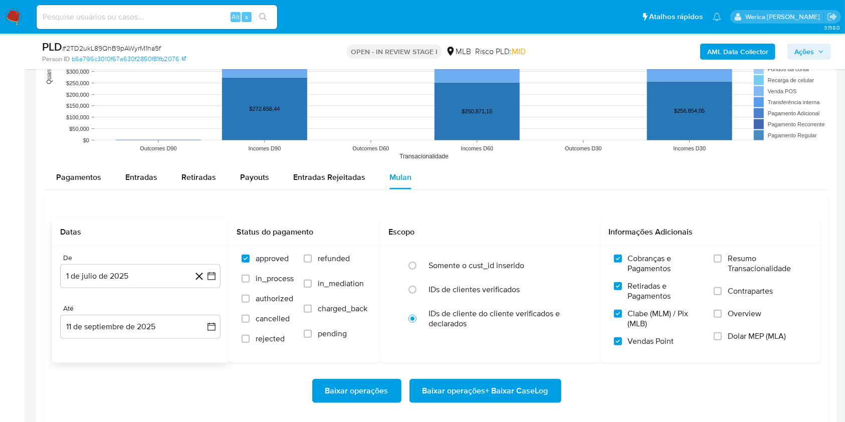
click at [722, 318] on input "Overview" at bounding box center [718, 314] width 8 height 8
click at [737, 287] on span "Contrapartes" at bounding box center [750, 291] width 45 height 10
click at [722, 287] on input "Contrapartes" at bounding box center [718, 291] width 8 height 8
click at [734, 263] on span "Resumo Transacionalidade" at bounding box center [768, 264] width 80 height 20
click at [722, 263] on input "Resumo Transacionalidade" at bounding box center [718, 259] width 8 height 8
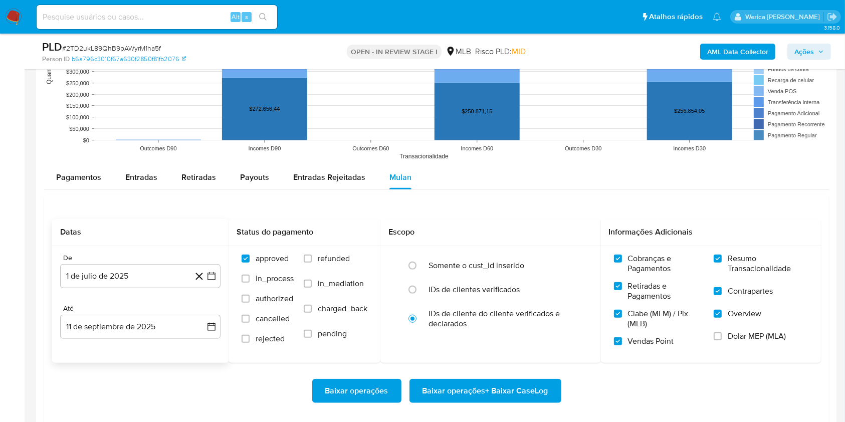
click at [714, 340] on div "Cobranças e Pagamentos Retiradas e Pagamentos Clabe (MLM) / Pix (MLB) Vendas Po…" at bounding box center [711, 304] width 204 height 100
click at [738, 337] on span "Dolar MEP (MLA)" at bounding box center [757, 336] width 58 height 10
click at [722, 337] on input "Dolar MEP (MLA)" at bounding box center [718, 336] width 8 height 8
click at [520, 373] on div "Baixar operações Baixar operações + Baixar CaseLog" at bounding box center [436, 391] width 769 height 56
click at [518, 384] on span "Baixar operações + Baixar CaseLog" at bounding box center [485, 391] width 126 height 22
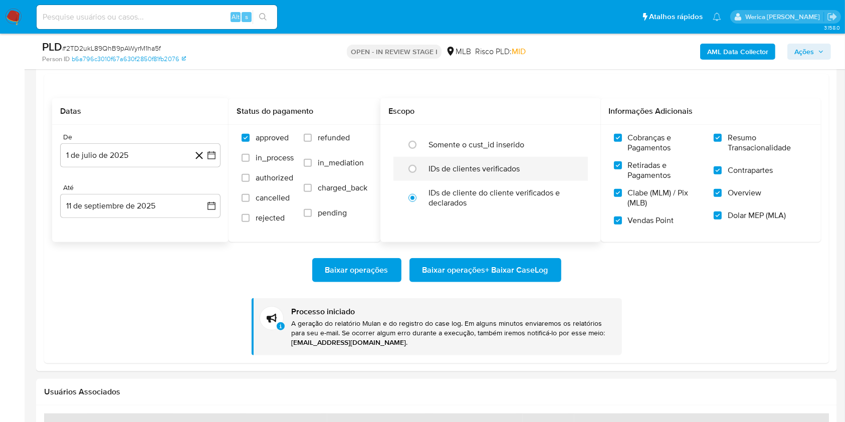
scroll to position [1093, 0]
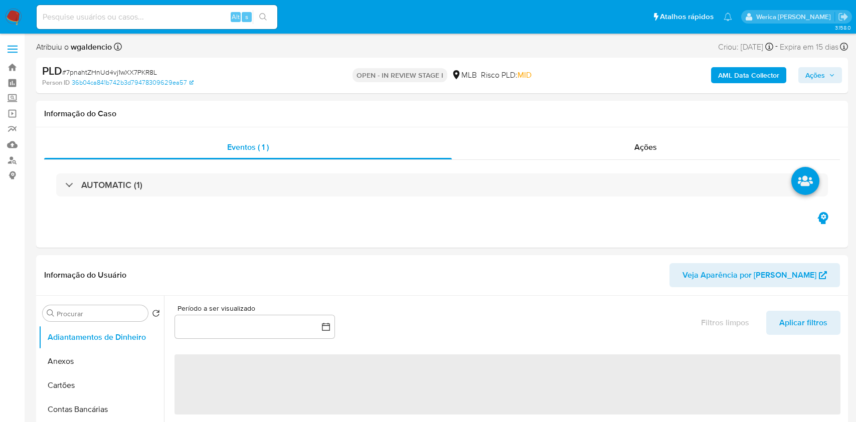
select select "10"
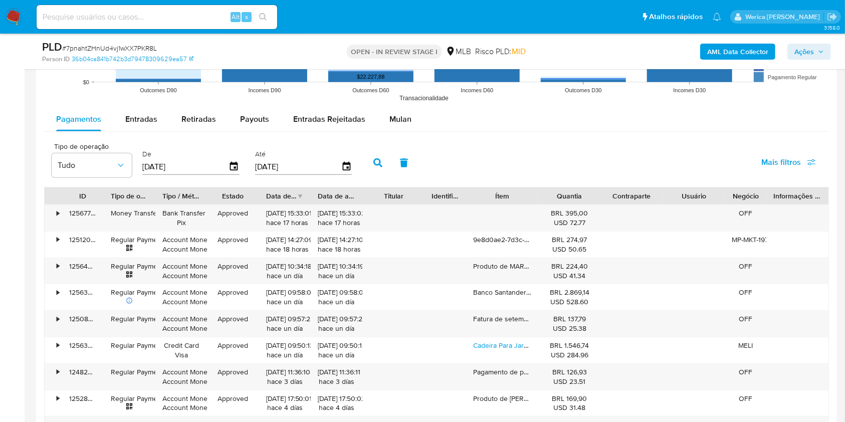
scroll to position [935, 0]
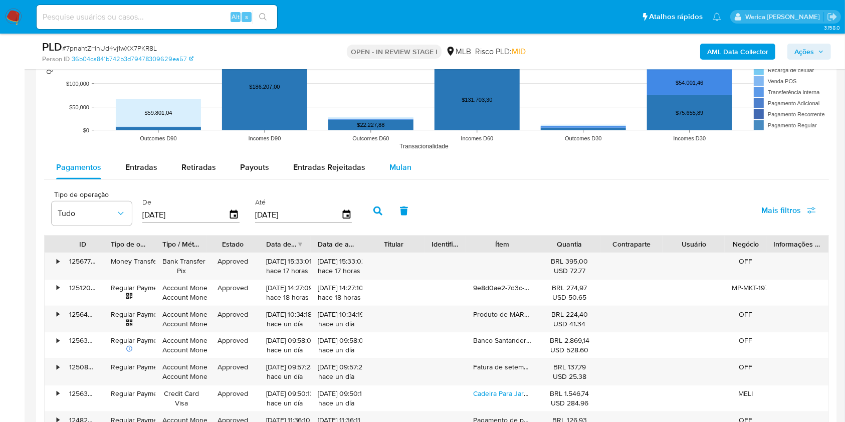
click at [385, 159] on button "Mulan" at bounding box center [400, 167] width 46 height 24
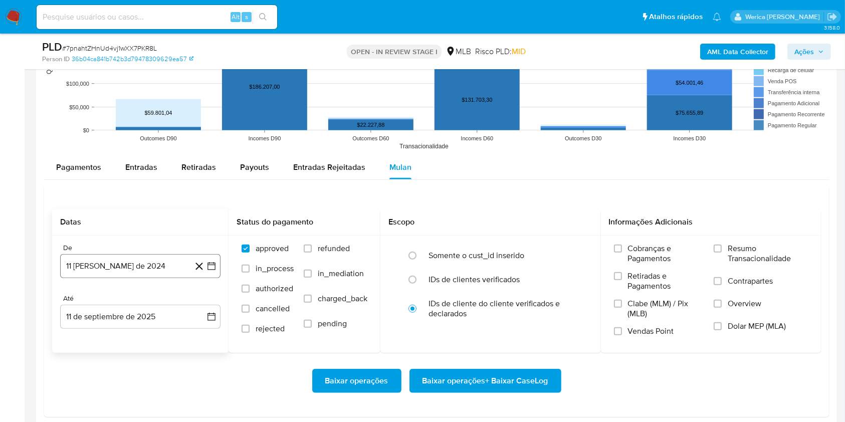
click at [151, 267] on button "11 [PERSON_NAME] de 2024" at bounding box center [140, 266] width 160 height 24
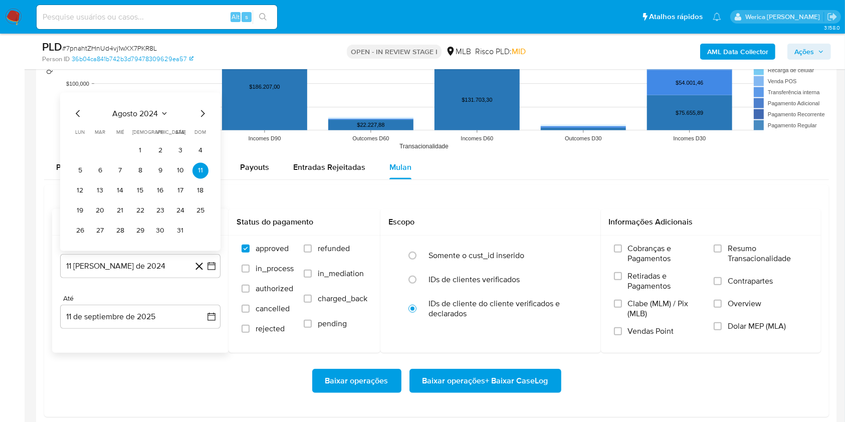
click at [148, 116] on span "agosto 2024" at bounding box center [136, 114] width 46 height 10
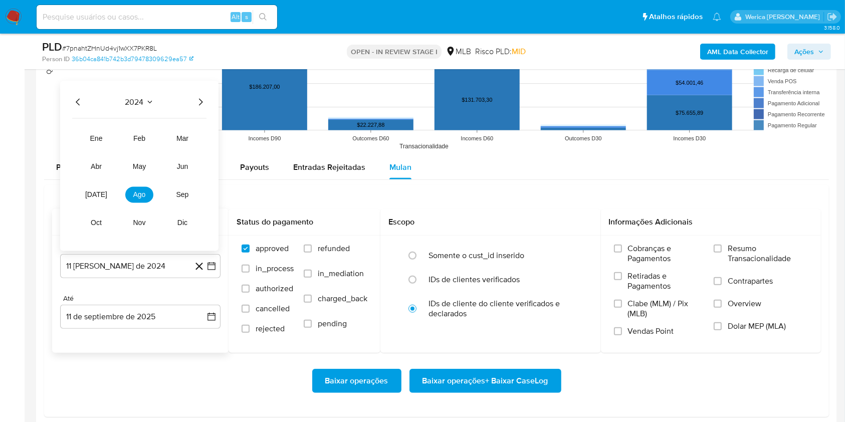
click at [196, 101] on icon "Año siguiente" at bounding box center [200, 102] width 12 height 12
click at [84, 198] on tbody "ene feb mar abr may jun [DATE] ago sep oct nov dic" at bounding box center [139, 175] width 134 height 112
click at [89, 198] on button "[DATE]" at bounding box center [96, 195] width 28 height 16
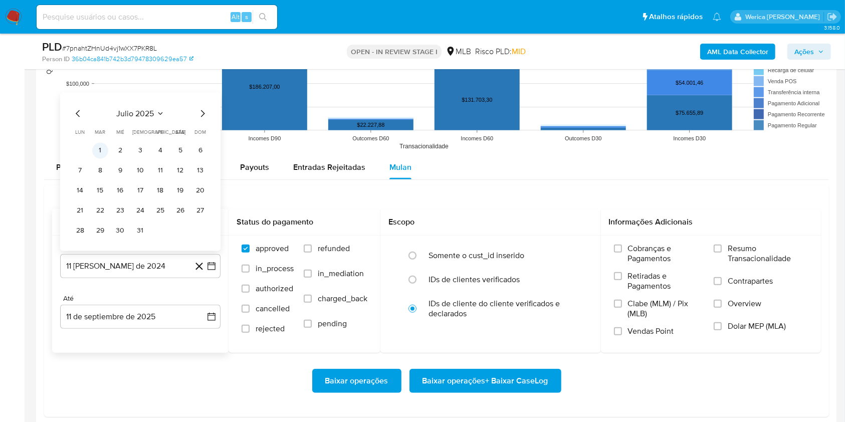
click at [103, 144] on button "1" at bounding box center [100, 151] width 16 height 16
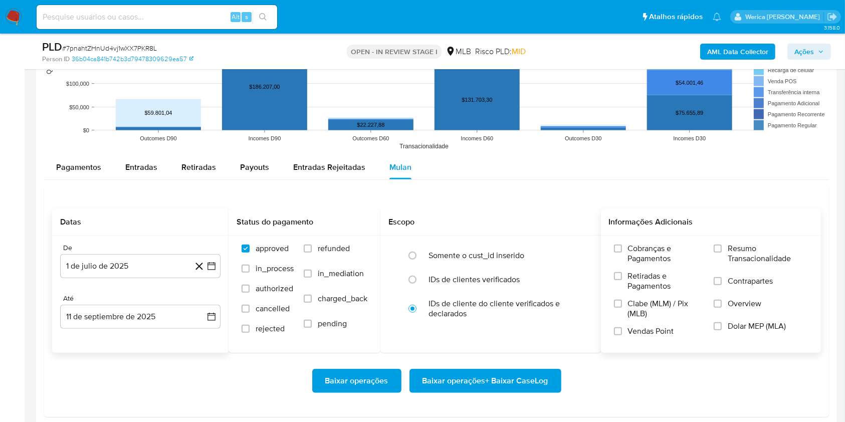
click at [642, 257] on span "Cobranças e Pagamentos" at bounding box center [666, 254] width 76 height 20
click at [622, 253] on input "Cobranças e Pagamentos" at bounding box center [618, 249] width 8 height 8
click at [628, 311] on span "Clabe (MLM) / Pix (MLB)" at bounding box center [666, 309] width 76 height 20
click at [622, 308] on input "Clabe (MLM) / Pix (MLB)" at bounding box center [618, 304] width 8 height 8
click at [635, 339] on label "Vendas Point" at bounding box center [659, 335] width 90 height 18
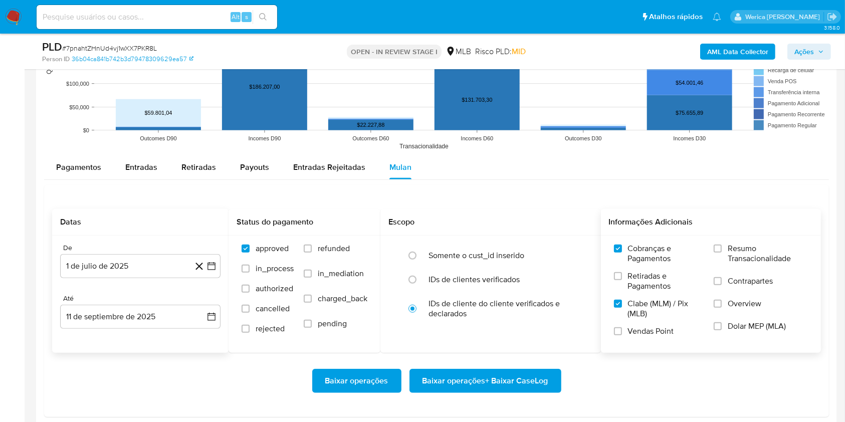
click at [650, 271] on span "Retiradas e Pagamentos" at bounding box center [666, 281] width 76 height 20
click at [622, 272] on input "Retiradas e Pagamentos" at bounding box center [618, 276] width 8 height 8
click at [756, 283] on span "Contrapartes" at bounding box center [750, 281] width 45 height 10
click at [722, 283] on input "Contrapartes" at bounding box center [718, 281] width 8 height 8
click at [739, 310] on label "Overview" at bounding box center [761, 310] width 94 height 23
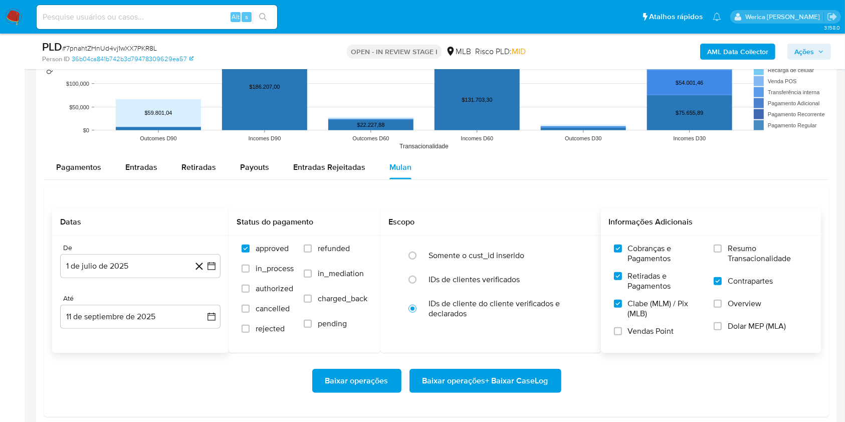
click at [722, 308] on input "Overview" at bounding box center [718, 304] width 8 height 8
click at [745, 251] on span "Resumo Transacionalidade" at bounding box center [768, 254] width 80 height 20
click at [722, 251] on input "Resumo Transacionalidade" at bounding box center [718, 249] width 8 height 8
click at [750, 319] on div "Resumo Transacionalidade Contrapartes Overview Dolar MEP (MLA)" at bounding box center [761, 294] width 94 height 100
click at [663, 332] on span "Vendas Point" at bounding box center [651, 331] width 46 height 10
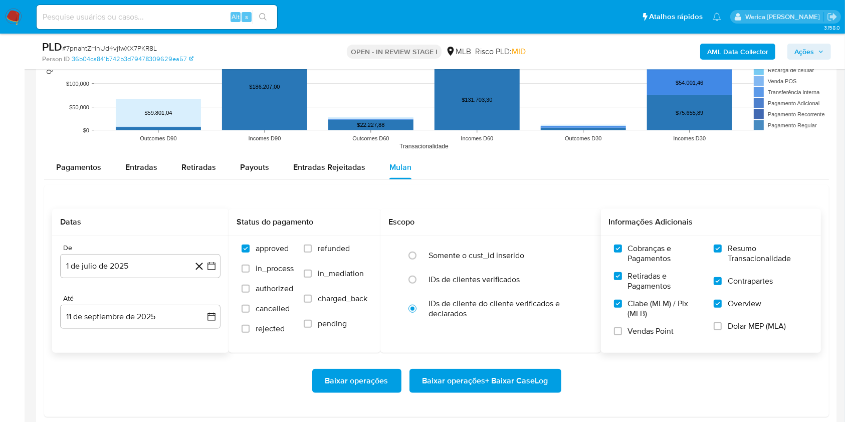
click at [622, 332] on input "Vendas Point" at bounding box center [618, 331] width 8 height 8
click at [722, 331] on label "Dolar MEP (MLA)" at bounding box center [761, 332] width 94 height 23
click at [722, 330] on input "Dolar MEP (MLA)" at bounding box center [718, 326] width 8 height 8
click at [516, 378] on span "Baixar operações + Baixar CaseLog" at bounding box center [485, 381] width 126 height 22
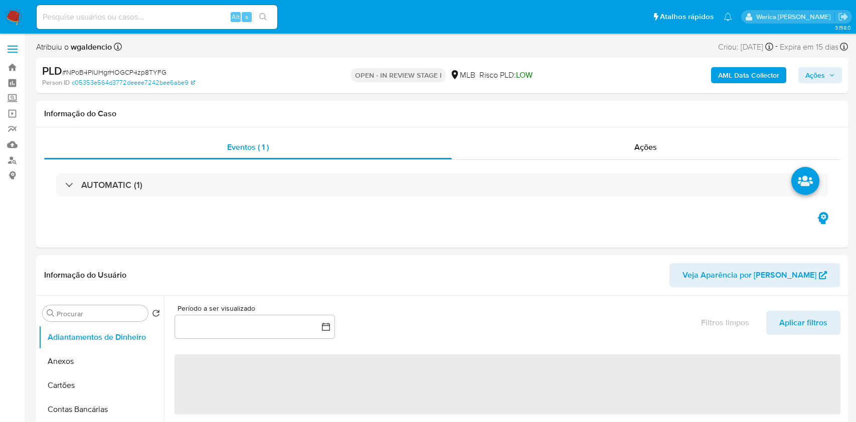
select select "10"
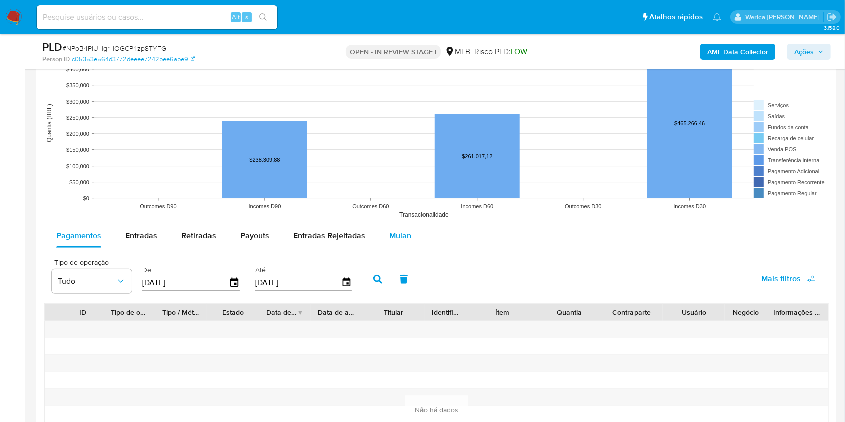
click at [381, 244] on button "Mulan" at bounding box center [400, 236] width 46 height 24
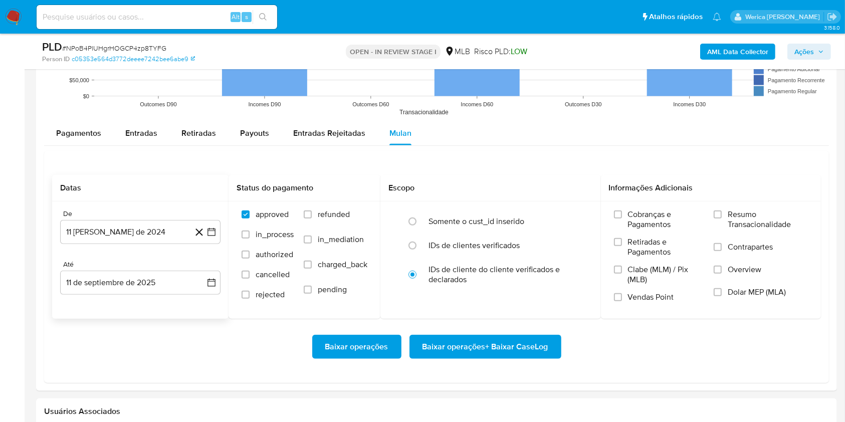
scroll to position [1136, 0]
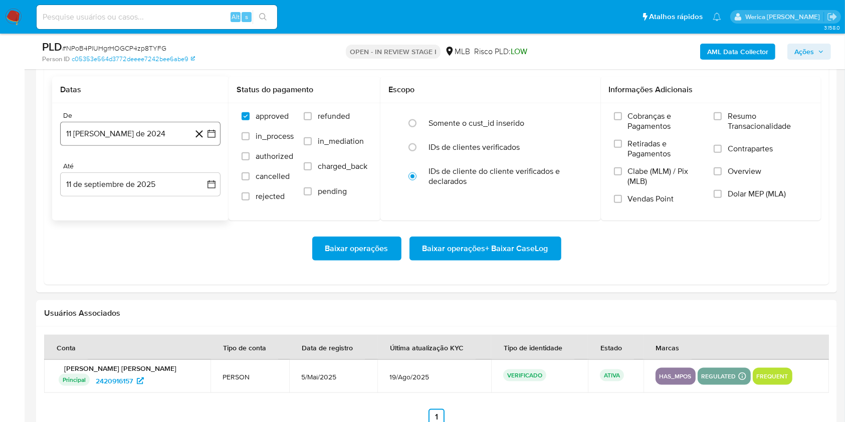
click at [145, 124] on button "11 [PERSON_NAME] de 2024" at bounding box center [140, 134] width 160 height 24
click at [133, 166] on span "agosto 2024" at bounding box center [136, 170] width 46 height 10
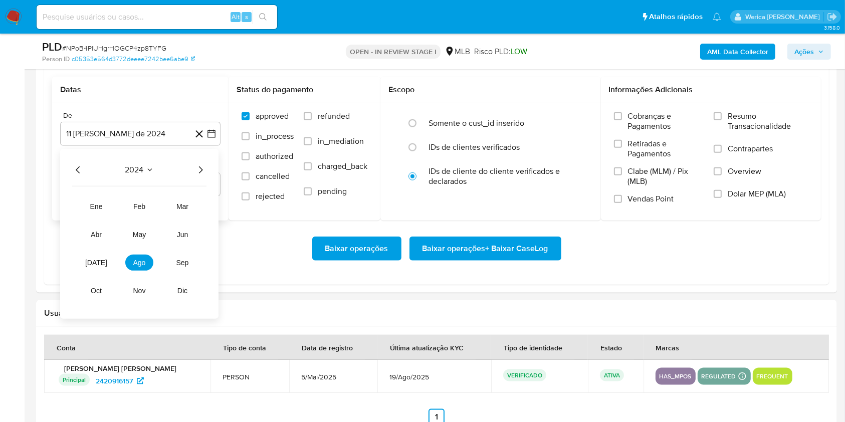
click at [196, 158] on div "2024 2024 ene feb mar abr may jun [DATE] ago sep oct nov dic" at bounding box center [139, 234] width 158 height 170
click at [196, 172] on icon "Año siguiente" at bounding box center [200, 170] width 12 height 12
click at [94, 261] on span "[DATE]" at bounding box center [96, 263] width 22 height 8
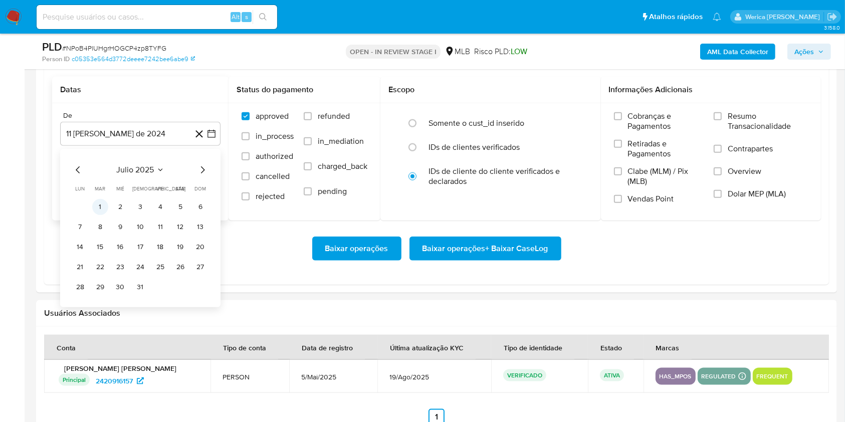
click at [95, 210] on button "1" at bounding box center [100, 207] width 16 height 16
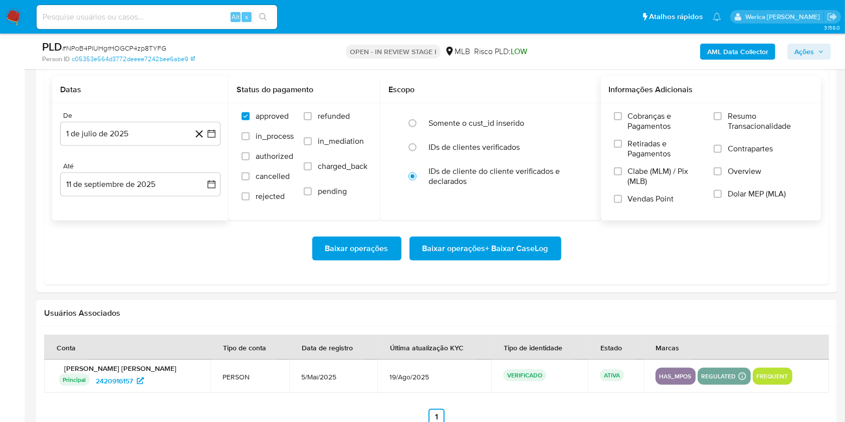
click at [629, 131] on label "Cobranças e Pagamentos" at bounding box center [659, 125] width 90 height 28
click at [622, 120] on input "Cobranças e Pagamentos" at bounding box center [618, 116] width 8 height 8
click at [631, 150] on span "Retiradas e Pagamentos" at bounding box center [666, 149] width 76 height 20
click at [622, 148] on input "Retiradas e Pagamentos" at bounding box center [618, 144] width 8 height 8
click at [633, 186] on label "Clabe (MLM) / Pix (MLB)" at bounding box center [659, 180] width 90 height 28
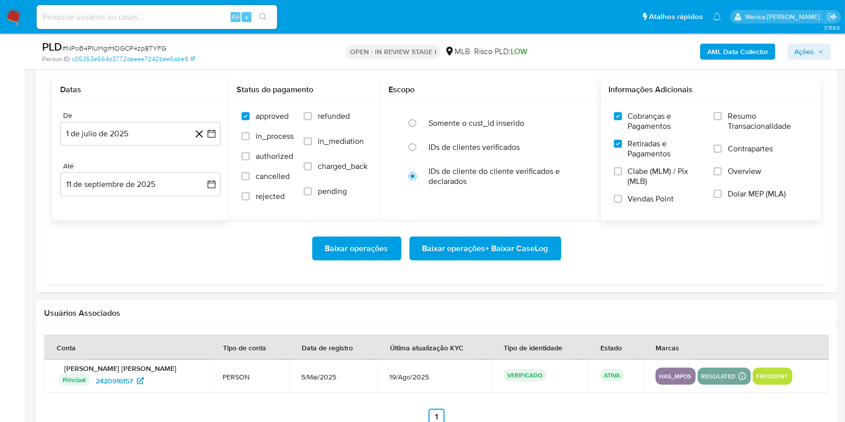
click at [622, 175] on input "Clabe (MLM) / Pix (MLB)" at bounding box center [618, 171] width 8 height 8
click at [634, 207] on label "Vendas Point" at bounding box center [659, 203] width 90 height 18
click at [622, 203] on input "Vendas Point" at bounding box center [618, 199] width 8 height 8
click at [771, 193] on span "Dolar MEP (MLA)" at bounding box center [757, 194] width 58 height 10
click at [722, 193] on input "Dolar MEP (MLA)" at bounding box center [718, 194] width 8 height 8
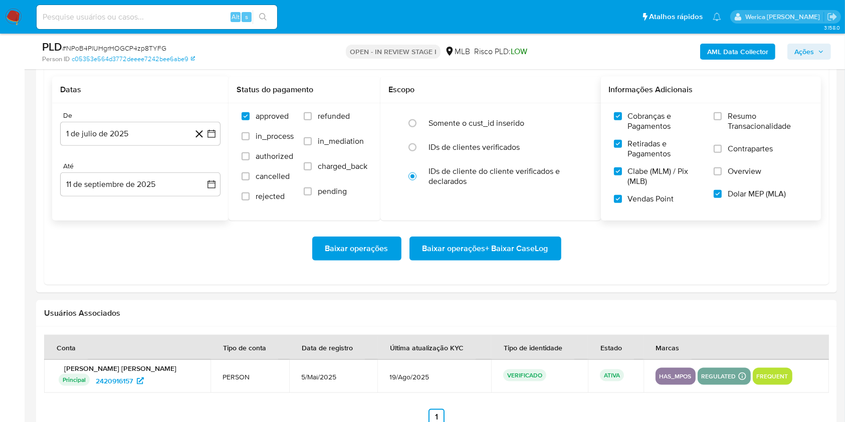
drag, startPoint x: 771, startPoint y: 193, endPoint x: 756, endPoint y: 161, distance: 35.0
click at [756, 161] on label "Contrapartes" at bounding box center [761, 155] width 94 height 23
click at [722, 153] on input "Contrapartes" at bounding box center [718, 149] width 8 height 8
click at [751, 167] on span "Overview" at bounding box center [745, 171] width 34 height 10
click at [722, 167] on input "Overview" at bounding box center [718, 171] width 8 height 8
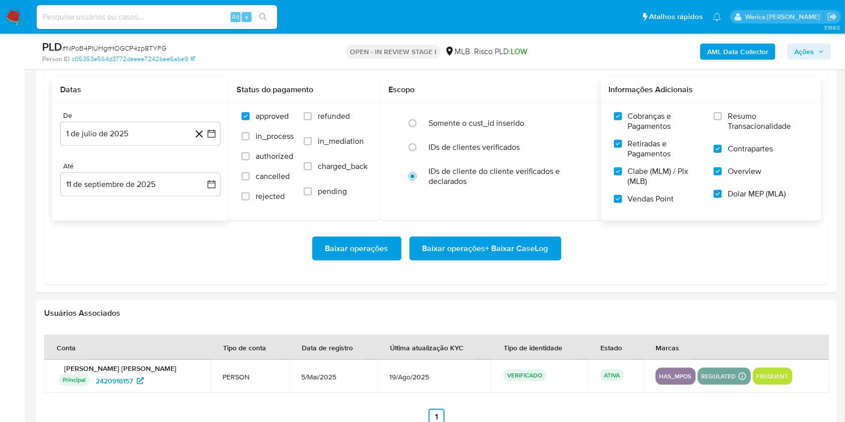
click at [747, 126] on span "Resumo Transacionalidade" at bounding box center [768, 121] width 80 height 20
click at [722, 120] on input "Resumo Transacionalidade" at bounding box center [718, 116] width 8 height 8
click at [521, 246] on span "Baixar operações + Baixar CaseLog" at bounding box center [485, 249] width 126 height 22
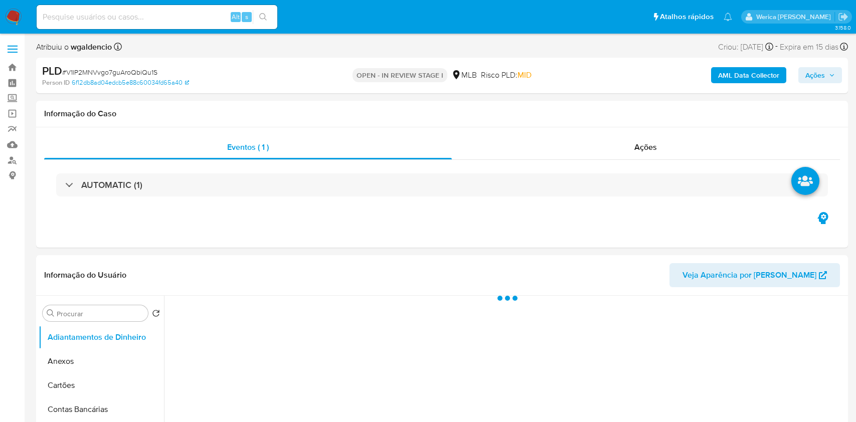
select select "10"
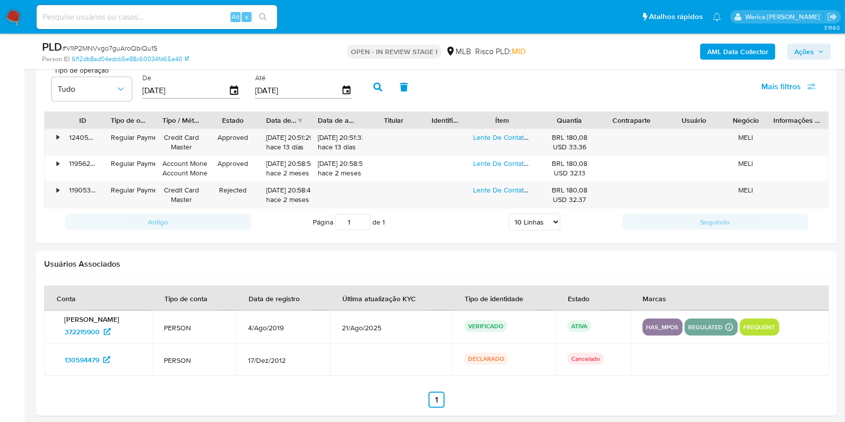
scroll to position [1002, 0]
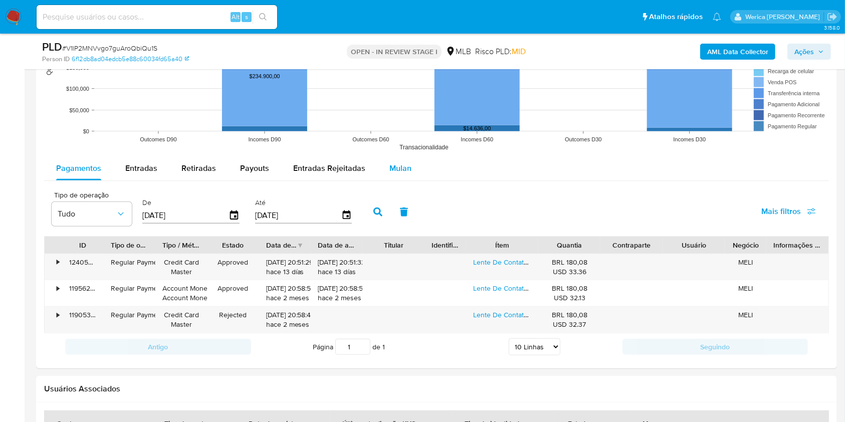
click at [407, 171] on span "Mulan" at bounding box center [400, 168] width 22 height 12
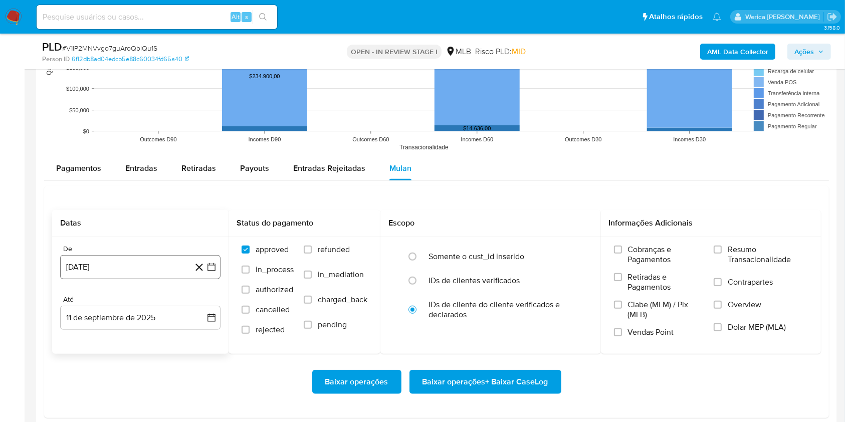
click at [163, 261] on button "[DATE]" at bounding box center [140, 267] width 160 height 24
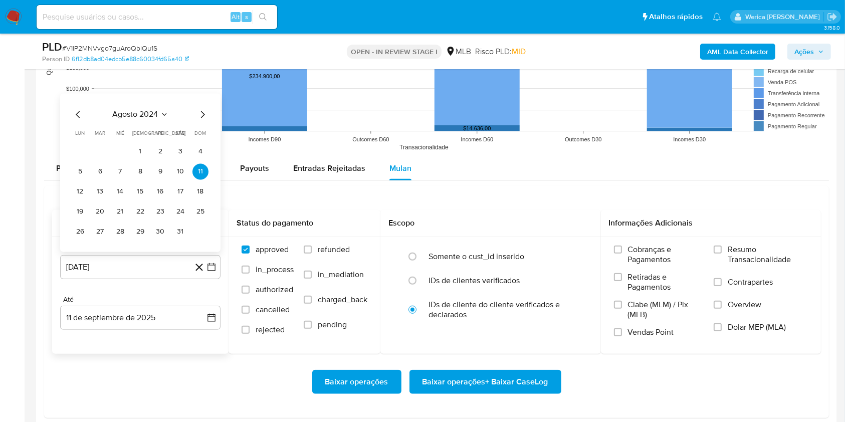
click at [140, 102] on div "[DATE] [DATE] lun lunes mar martes mié miércoles jue jueves vie viernes sáb sáb…" at bounding box center [140, 172] width 160 height 158
click at [154, 116] on span "agosto 2024" at bounding box center [136, 114] width 46 height 10
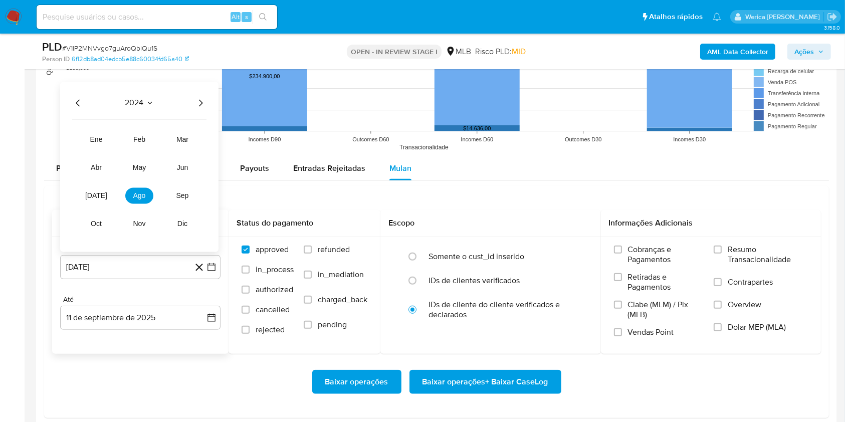
click at [197, 103] on icon "Año siguiente" at bounding box center [200, 103] width 12 height 12
click at [110, 194] on button "[DATE]" at bounding box center [96, 195] width 28 height 16
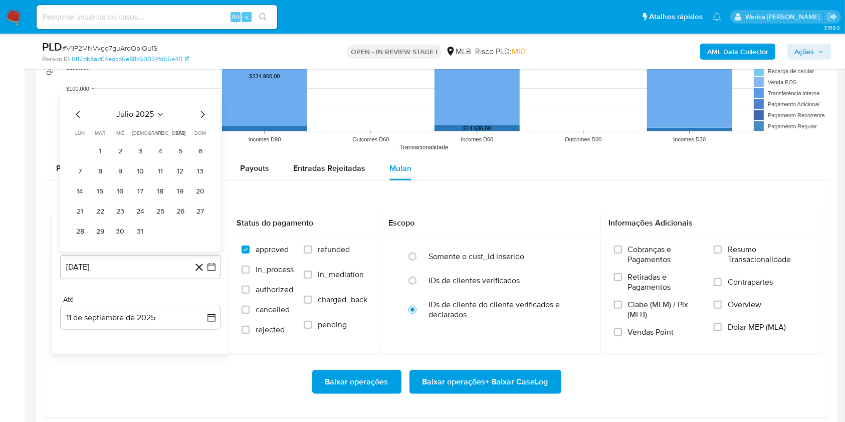
click at [107, 155] on button "1" at bounding box center [100, 151] width 16 height 16
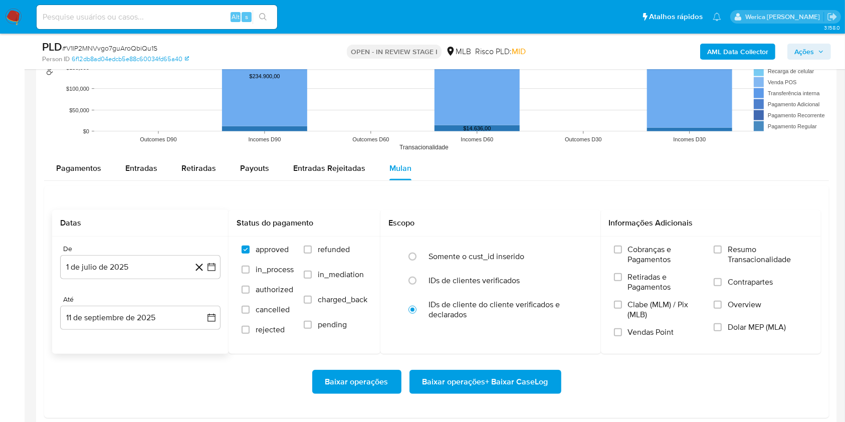
click at [107, 155] on rect at bounding box center [436, 56] width 785 height 200
click at [631, 275] on span "Retiradas e Pagamentos" at bounding box center [666, 282] width 76 height 20
click at [622, 275] on input "Retiradas e Pagamentos" at bounding box center [618, 277] width 8 height 8
click at [623, 315] on label "Clabe (MLM) / Pix (MLB)" at bounding box center [659, 314] width 90 height 28
click at [622, 309] on input "Clabe (MLM) / Pix (MLB)" at bounding box center [618, 305] width 8 height 8
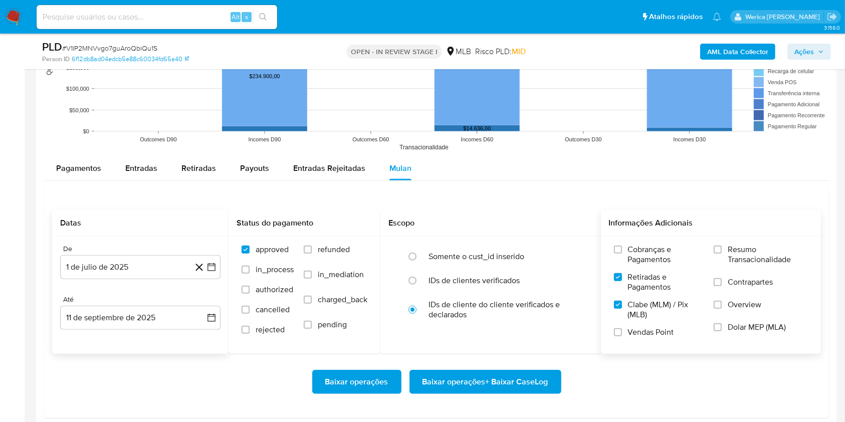
click at [632, 332] on span "Vendas Point" at bounding box center [651, 332] width 46 height 10
click at [622, 332] on input "Vendas Point" at bounding box center [618, 332] width 8 height 8
click at [658, 256] on span "Cobranças e Pagamentos" at bounding box center [666, 255] width 76 height 20
click at [622, 254] on input "Cobranças e Pagamentos" at bounding box center [618, 250] width 8 height 8
click at [757, 251] on span "Resumo Transacionalidade" at bounding box center [768, 255] width 80 height 20
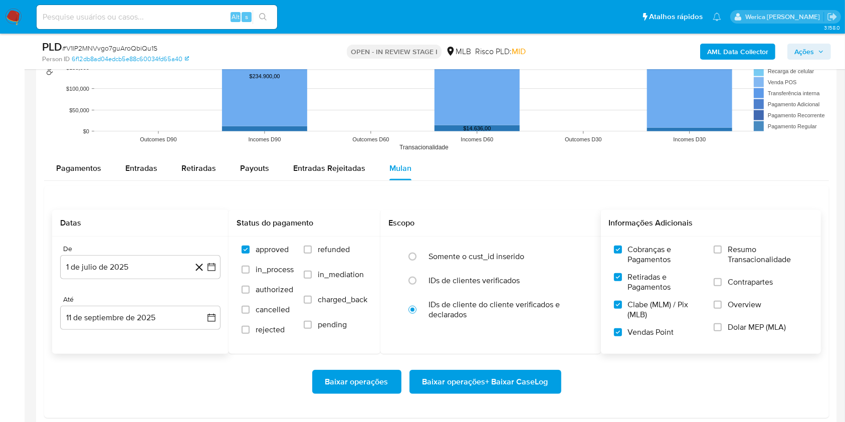
click at [722, 251] on input "Resumo Transacionalidade" at bounding box center [718, 250] width 8 height 8
click at [753, 282] on span "Contrapartes" at bounding box center [750, 282] width 45 height 10
click at [722, 282] on input "Contrapartes" at bounding box center [718, 282] width 8 height 8
click at [750, 310] on label "Overview" at bounding box center [761, 311] width 94 height 23
click at [722, 309] on input "Overview" at bounding box center [718, 305] width 8 height 8
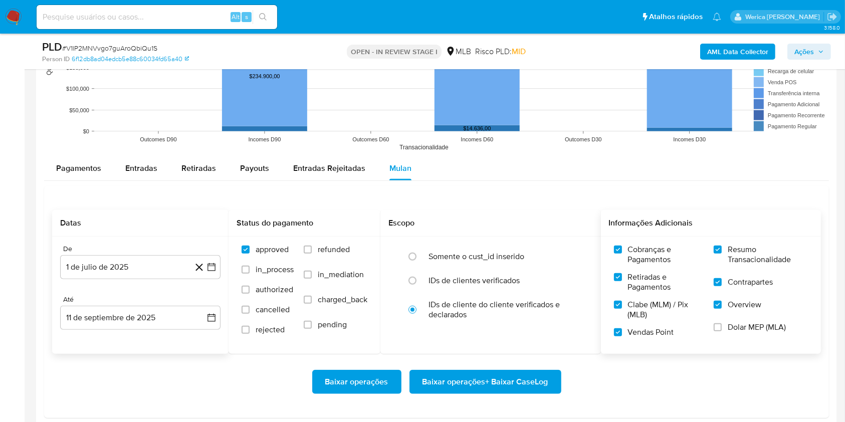
click at [758, 328] on span "Dolar MEP (MLA)" at bounding box center [757, 327] width 58 height 10
click at [722, 328] on input "Dolar MEP (MLA)" at bounding box center [718, 327] width 8 height 8
click at [540, 382] on span "Baixar operações + Baixar CaseLog" at bounding box center [485, 382] width 126 height 22
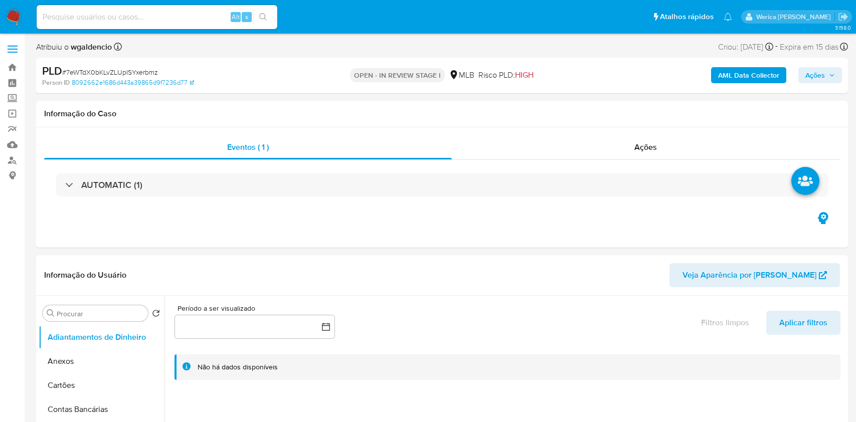
select select "10"
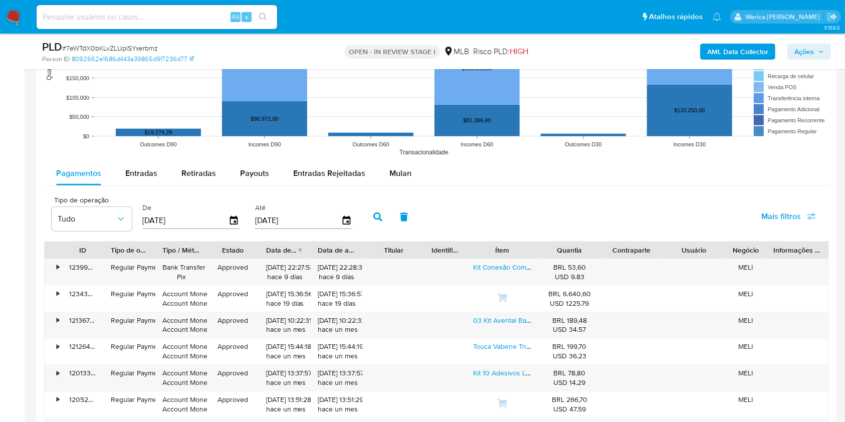
scroll to position [935, 0]
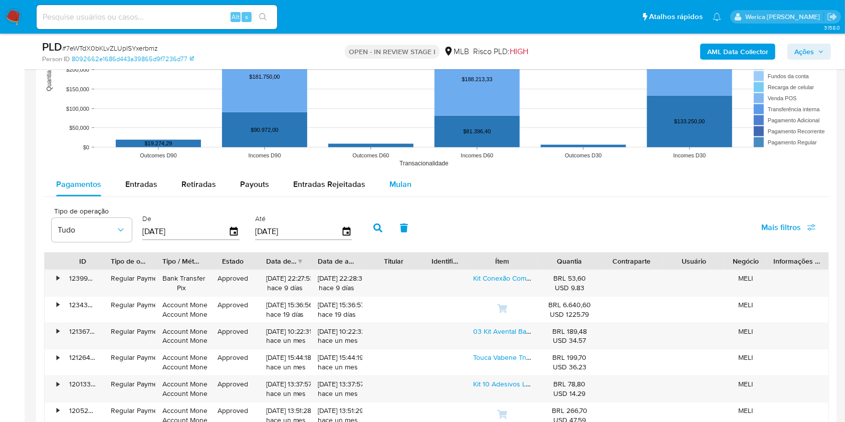
click at [397, 179] on span "Mulan" at bounding box center [400, 184] width 22 height 12
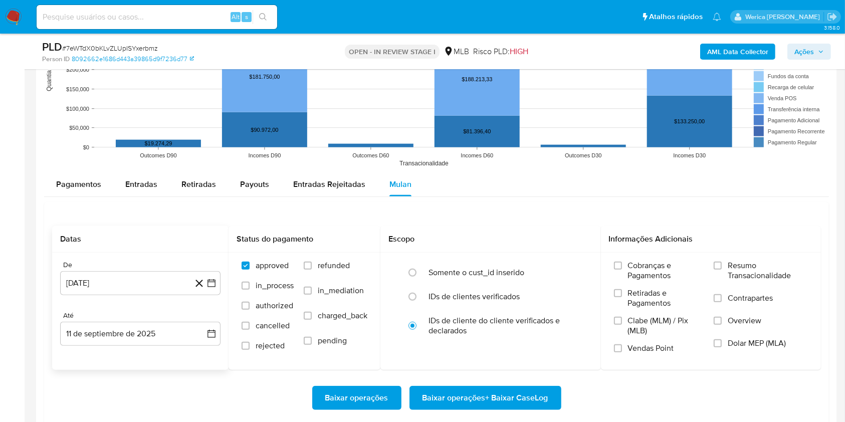
click at [140, 298] on div "De [DATE] [DATE] Até [DATE] [DATE]" at bounding box center [140, 311] width 176 height 117
click at [140, 285] on button "[DATE]" at bounding box center [140, 283] width 160 height 24
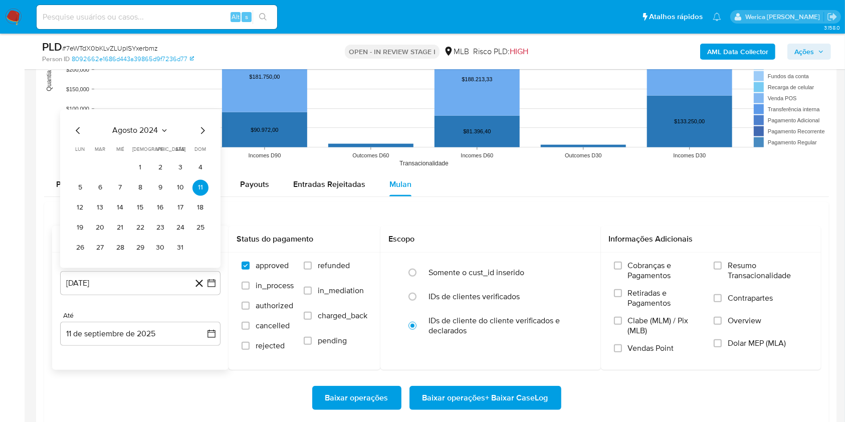
click at [150, 118] on div "[DATE] [DATE] lun lunes mar martes mié miércoles jue jueves vie viernes sáb sáb…" at bounding box center [140, 189] width 160 height 158
click at [157, 130] on span "agosto 2024" at bounding box center [136, 131] width 46 height 10
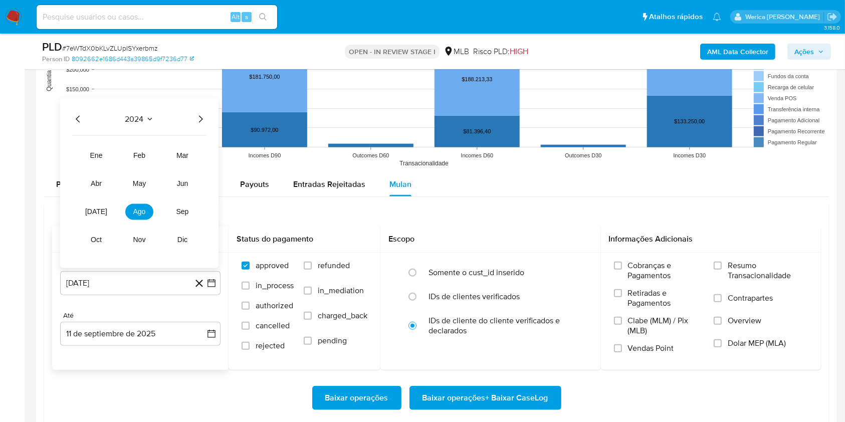
click at [196, 118] on icon "Año siguiente" at bounding box center [200, 119] width 12 height 12
click at [95, 211] on span "[DATE]" at bounding box center [96, 212] width 22 height 8
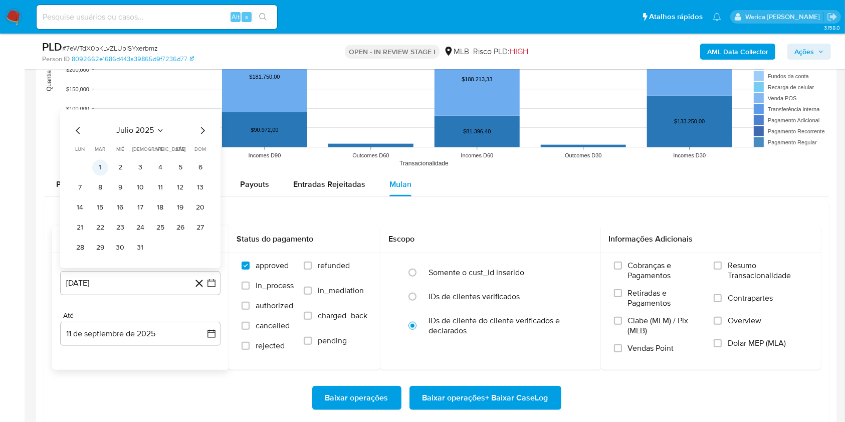
drag, startPoint x: 95, startPoint y: 211, endPoint x: 99, endPoint y: 172, distance: 39.3
click at [99, 172] on button "1" at bounding box center [100, 168] width 16 height 16
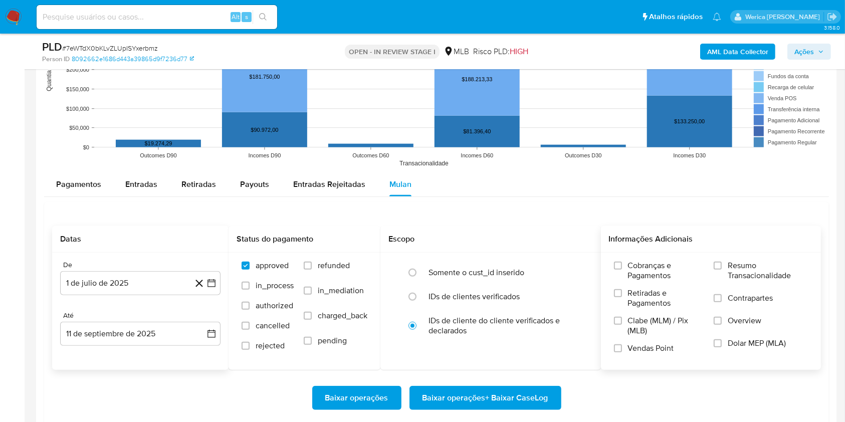
click at [641, 273] on span "Cobranças e Pagamentos" at bounding box center [666, 271] width 76 height 20
click at [622, 270] on input "Cobranças e Pagamentos" at bounding box center [618, 266] width 8 height 8
click at [638, 309] on label "Retiradas e Pagamentos" at bounding box center [659, 302] width 90 height 28
click at [622, 297] on input "Retiradas e Pagamentos" at bounding box center [618, 293] width 8 height 8
click at [641, 338] on label "Clabe (MLM) / Pix (MLB)" at bounding box center [659, 330] width 90 height 28
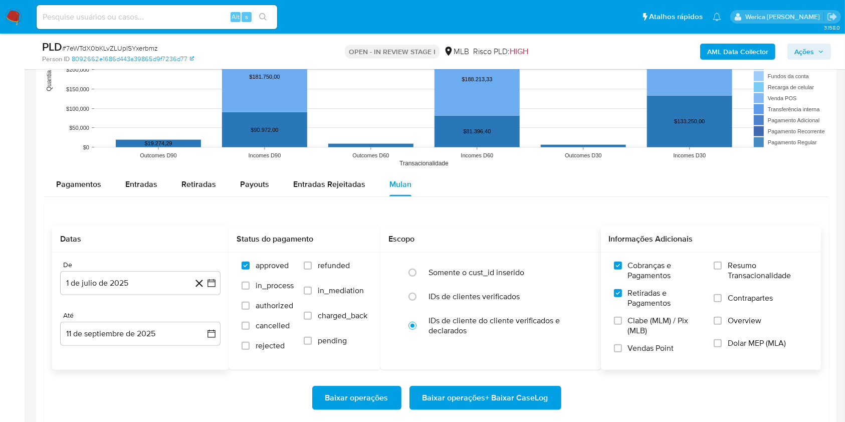
click at [622, 325] on input "Clabe (MLM) / Pix (MLB)" at bounding box center [618, 321] width 8 height 8
click at [649, 355] on label "Vendas Point" at bounding box center [659, 352] width 90 height 18
click at [762, 353] on label "Dolar MEP (MLA)" at bounding box center [761, 349] width 94 height 23
click at [754, 325] on label "Overview" at bounding box center [761, 327] width 94 height 23
click at [722, 325] on input "Overview" at bounding box center [718, 321] width 8 height 8
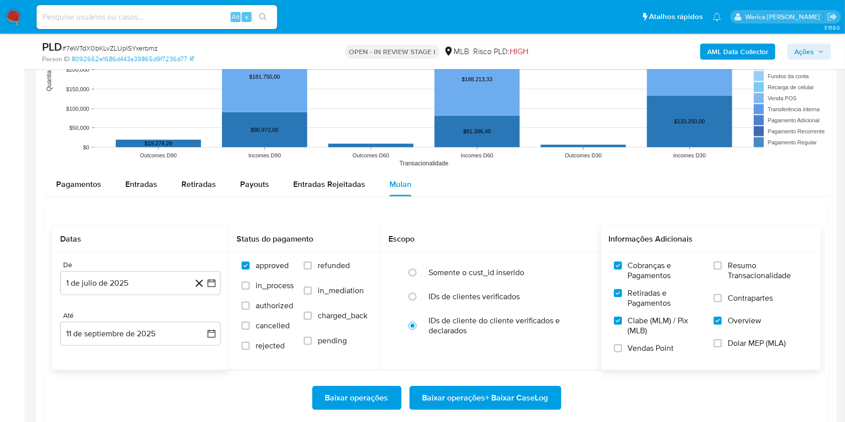
click at [746, 283] on label "Resumo Transacionalidade" at bounding box center [761, 277] width 94 height 33
click at [722, 270] on input "Resumo Transacionalidade" at bounding box center [718, 266] width 8 height 8
click at [746, 311] on label "Contrapartes" at bounding box center [761, 304] width 94 height 23
click at [722, 302] on input "Contrapartes" at bounding box center [718, 298] width 8 height 8
click at [743, 351] on label "Dolar MEP (MLA)" at bounding box center [761, 349] width 94 height 23
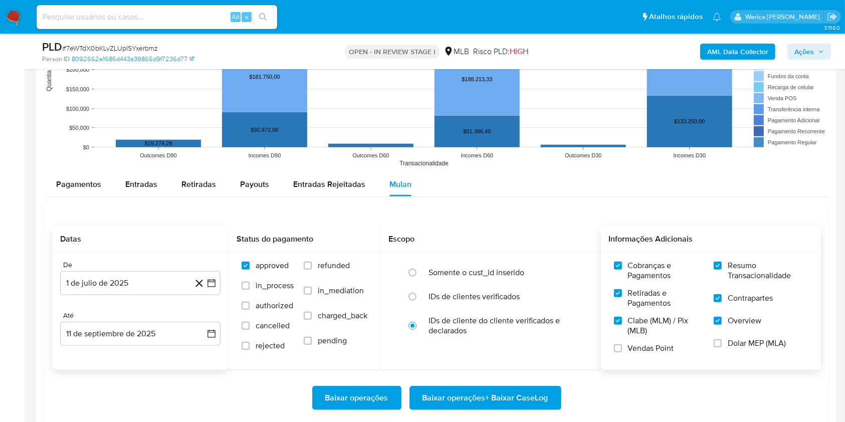
click at [722, 347] on input "Dolar MEP (MLA)" at bounding box center [718, 343] width 8 height 8
click at [625, 365] on div "Cobranças e Pagamentos Retiradas e Pagamentos Clabe (MLM) / Pix (MLB) Vendas Po…" at bounding box center [711, 311] width 221 height 116
click at [624, 353] on label "Vendas Point" at bounding box center [659, 352] width 90 height 18
click at [622, 352] on input "Vendas Point" at bounding box center [618, 348] width 8 height 8
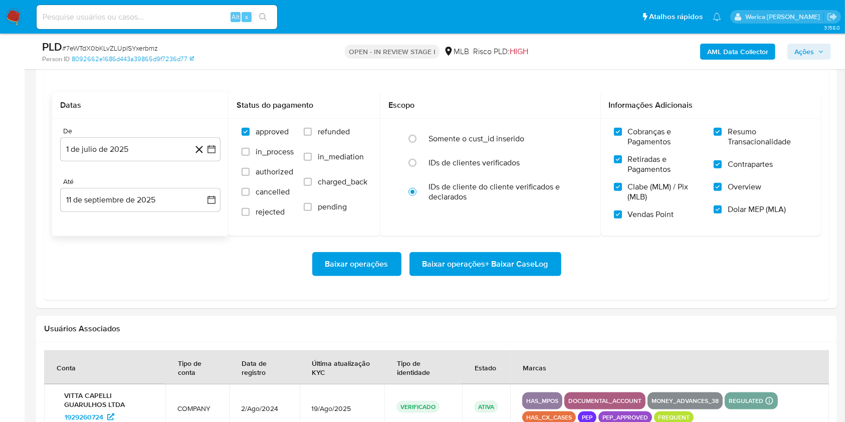
click at [501, 259] on span "Baixar operações + Baixar CaseLog" at bounding box center [485, 264] width 126 height 22
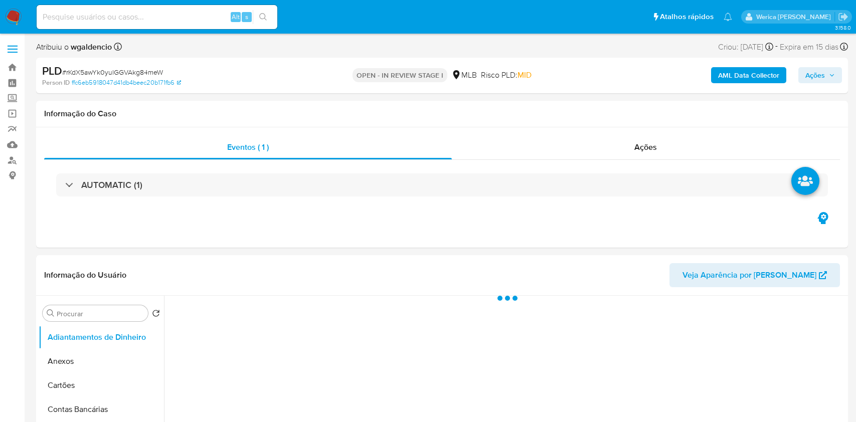
select select "10"
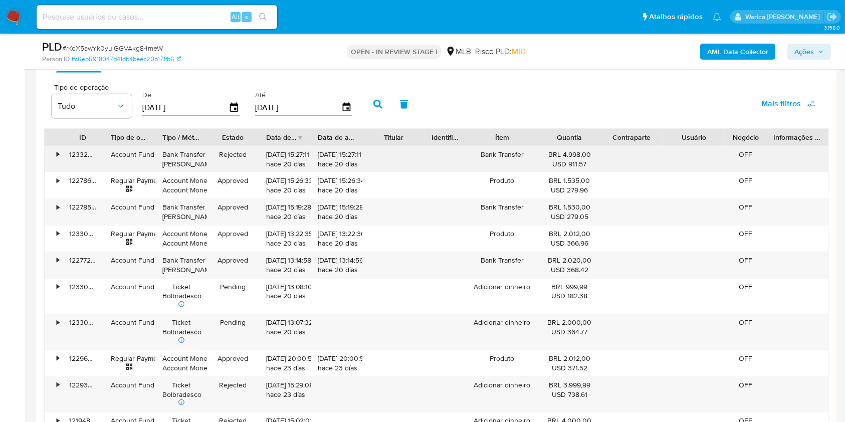
scroll to position [1069, 0]
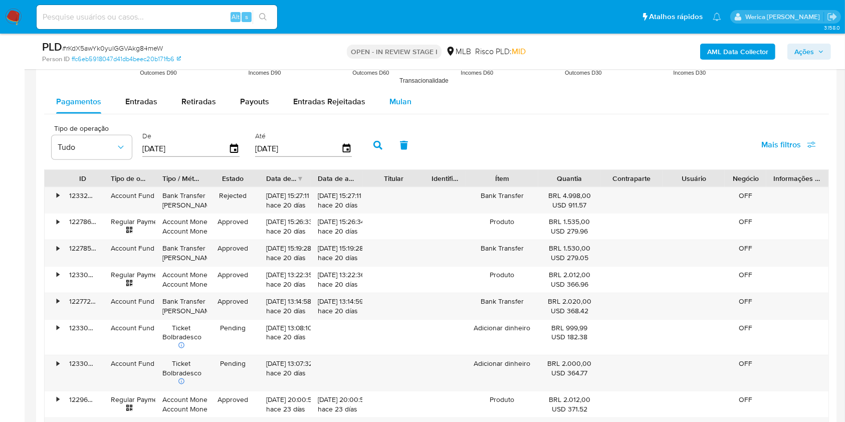
click at [380, 99] on button "Mulan" at bounding box center [400, 102] width 46 height 24
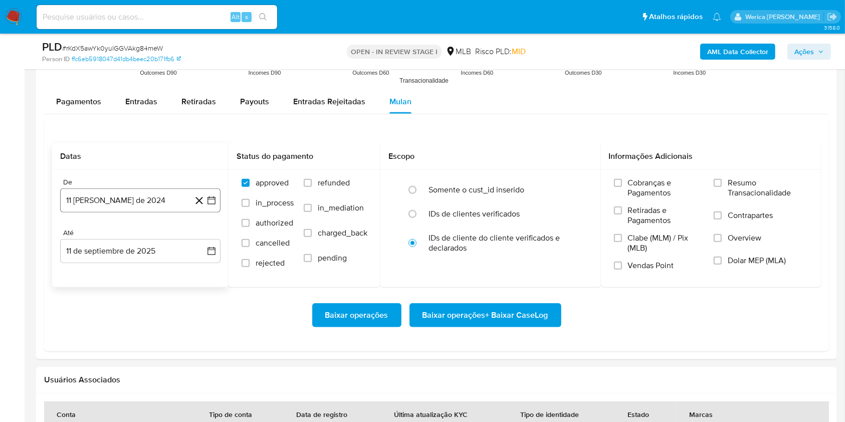
click at [150, 195] on button "11 [PERSON_NAME] de 2024" at bounding box center [140, 200] width 160 height 24
click at [147, 241] on span "agosto 2024" at bounding box center [136, 237] width 46 height 10
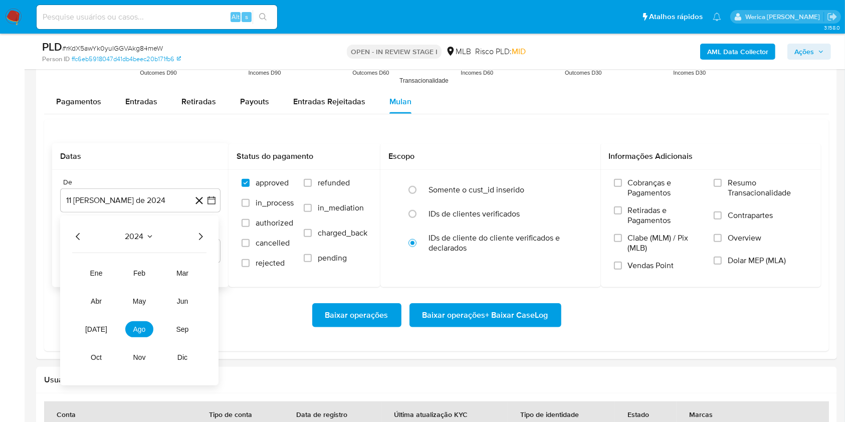
click at [192, 239] on div "2024" at bounding box center [139, 237] width 134 height 12
click at [196, 237] on icon "Año siguiente" at bounding box center [200, 237] width 12 height 12
drag, startPoint x: 98, startPoint y: 320, endPoint x: 98, endPoint y: 327, distance: 6.5
click at [98, 327] on button "[DATE]" at bounding box center [96, 329] width 28 height 16
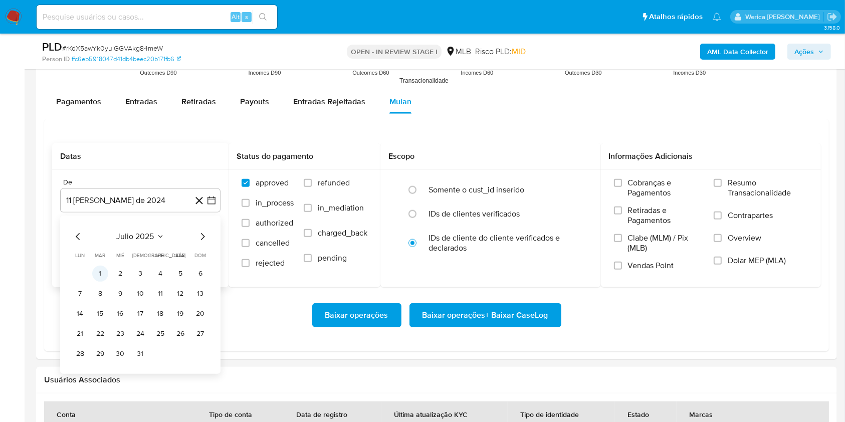
click at [106, 266] on td "1" at bounding box center [100, 274] width 16 height 16
click at [101, 268] on button "1" at bounding box center [100, 274] width 16 height 16
click at [643, 191] on span "Cobranças e Pagamentos" at bounding box center [666, 188] width 76 height 20
click at [622, 187] on input "Cobranças e Pagamentos" at bounding box center [618, 183] width 8 height 8
click at [637, 233] on span "Clabe (MLM) / Pix (MLB)" at bounding box center [666, 243] width 76 height 20
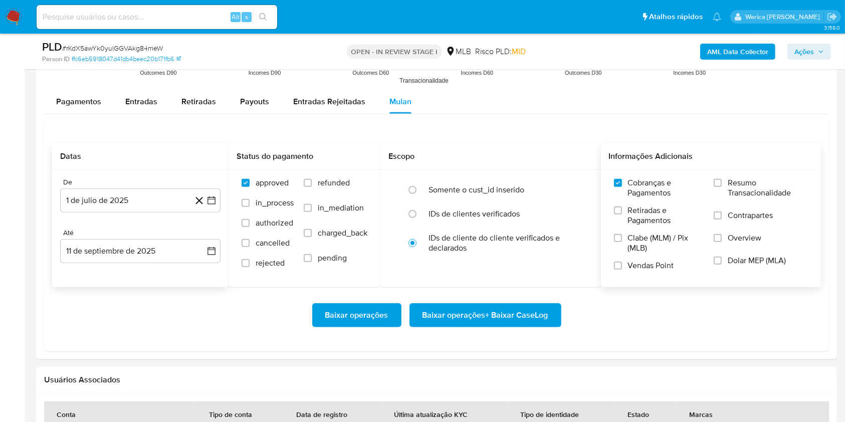
click at [644, 261] on span "Vendas Point" at bounding box center [651, 266] width 46 height 10
click at [622, 262] on input "Vendas Point" at bounding box center [618, 266] width 8 height 8
click at [645, 245] on span "Clabe (MLM) / Pix (MLB)" at bounding box center [666, 243] width 76 height 20
click at [622, 242] on input "Clabe (MLM) / Pix (MLB)" at bounding box center [618, 238] width 8 height 8
click at [642, 211] on span "Retiradas e Pagamentos" at bounding box center [666, 215] width 76 height 20
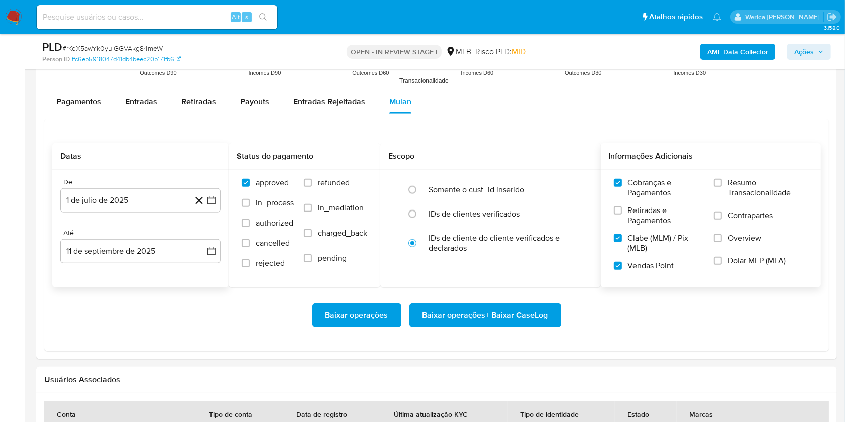
click at [622, 211] on input "Retiradas e Pagamentos" at bounding box center [618, 210] width 8 height 8
click at [762, 189] on span "Resumo Transacionalidade" at bounding box center [768, 188] width 80 height 20
click at [722, 187] on input "Resumo Transacionalidade" at bounding box center [718, 183] width 8 height 8
click at [755, 211] on span "Contrapartes" at bounding box center [750, 215] width 45 height 10
click at [722, 211] on input "Contrapartes" at bounding box center [718, 215] width 8 height 8
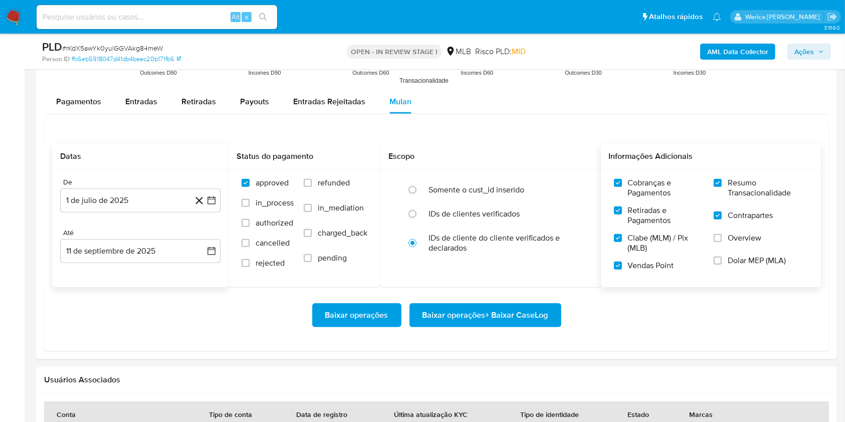
click at [755, 235] on span "Overview" at bounding box center [745, 238] width 34 height 10
click at [751, 258] on span "Dolar MEP (MLA)" at bounding box center [757, 261] width 58 height 10
click at [722, 258] on input "Dolar MEP (MLA)" at bounding box center [718, 261] width 8 height 8
click at [735, 237] on span "Overview" at bounding box center [745, 238] width 34 height 10
click at [722, 237] on input "Overview" at bounding box center [718, 238] width 8 height 8
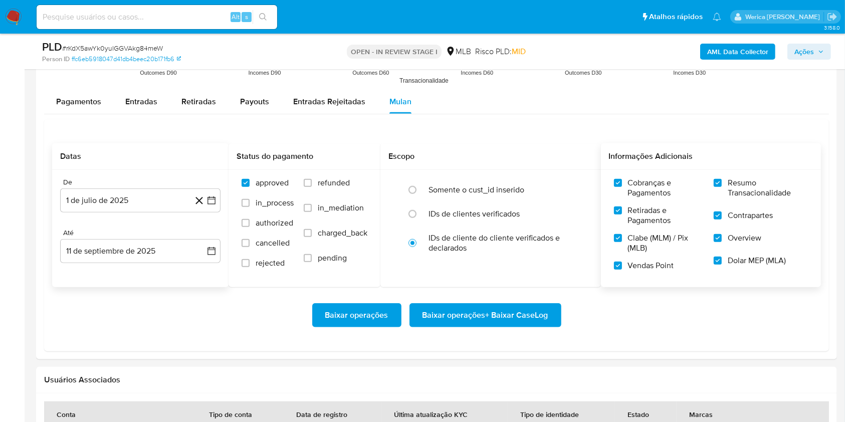
click at [539, 307] on span "Baixar operações + Baixar CaseLog" at bounding box center [485, 315] width 126 height 22
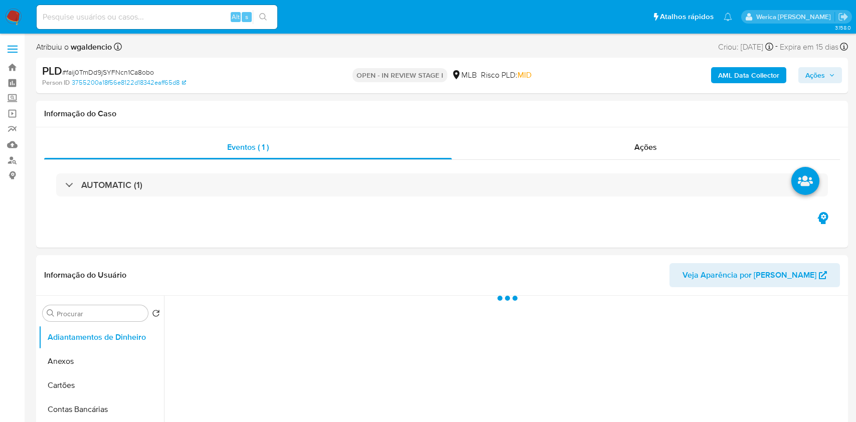
select select "10"
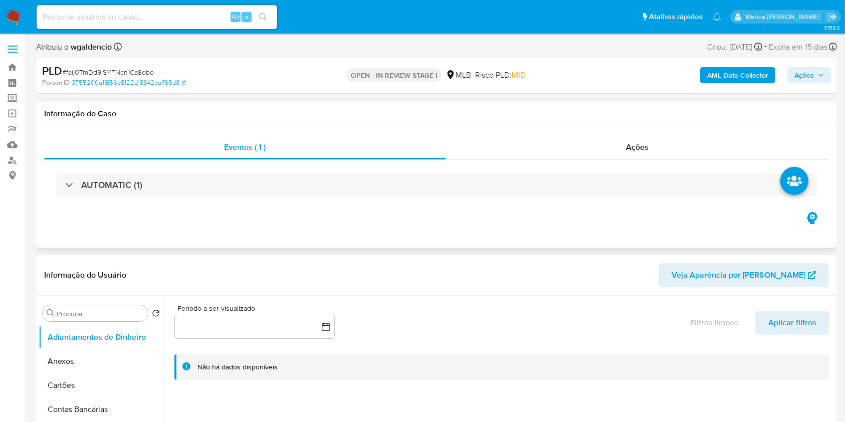
click at [797, 104] on div "Informação do Caso" at bounding box center [436, 114] width 801 height 27
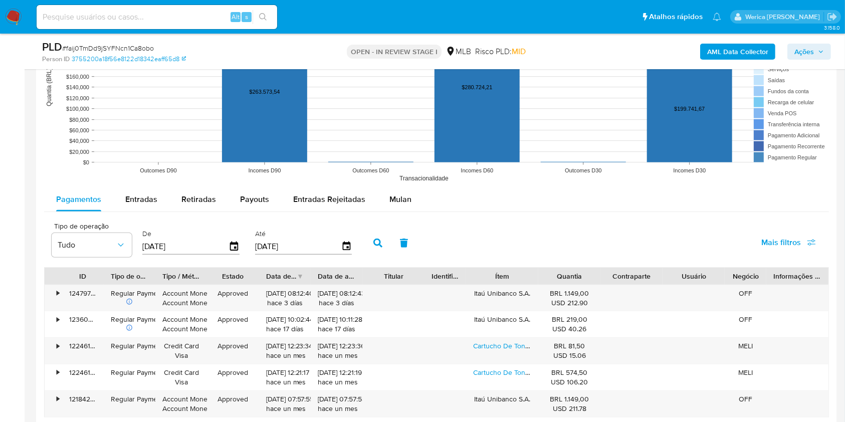
scroll to position [903, 0]
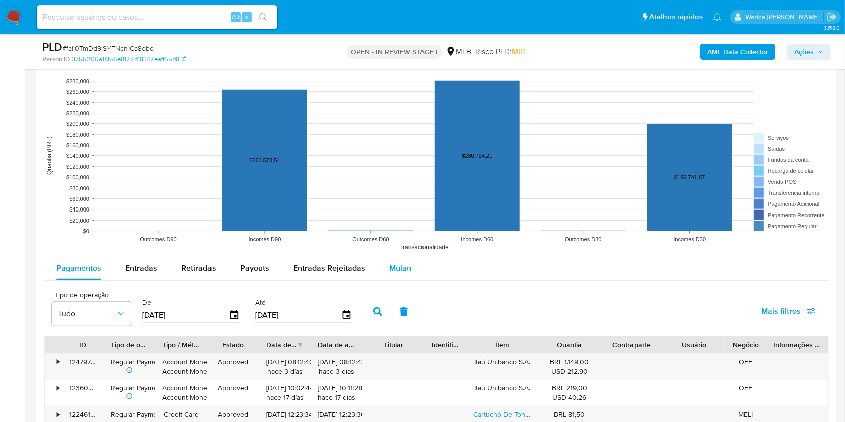
click at [391, 273] on div "Mulan" at bounding box center [400, 268] width 22 height 24
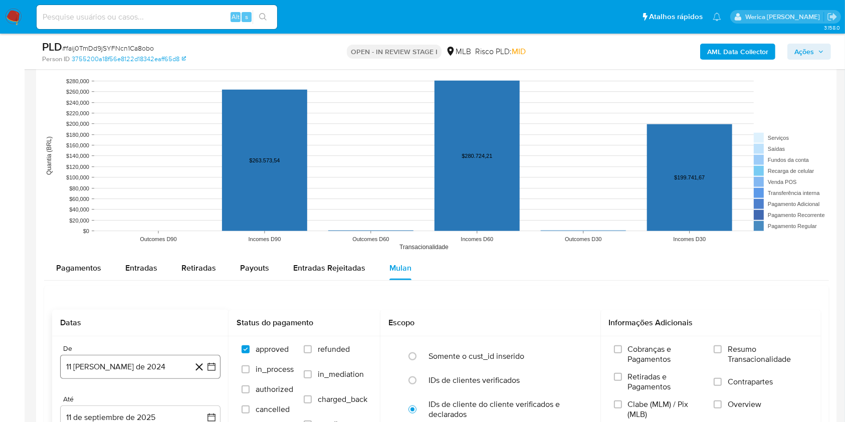
drag, startPoint x: 99, startPoint y: 380, endPoint x: 95, endPoint y: 374, distance: 6.8
click at [95, 377] on div "De 11 [PERSON_NAME] de 2024 [DATE] Até 11 de septiembre de 2025 [DATE]" at bounding box center [140, 394] width 176 height 117
click at [94, 373] on button "11 [PERSON_NAME] de 2024" at bounding box center [140, 367] width 160 height 24
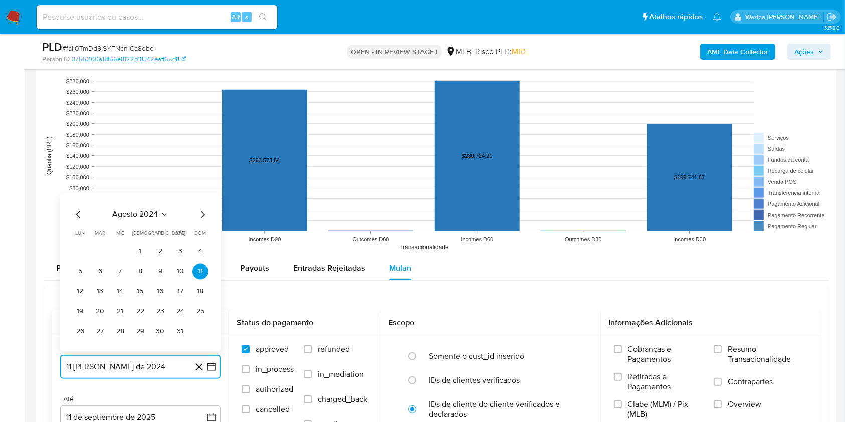
click at [130, 217] on span "agosto 2024" at bounding box center [136, 214] width 46 height 10
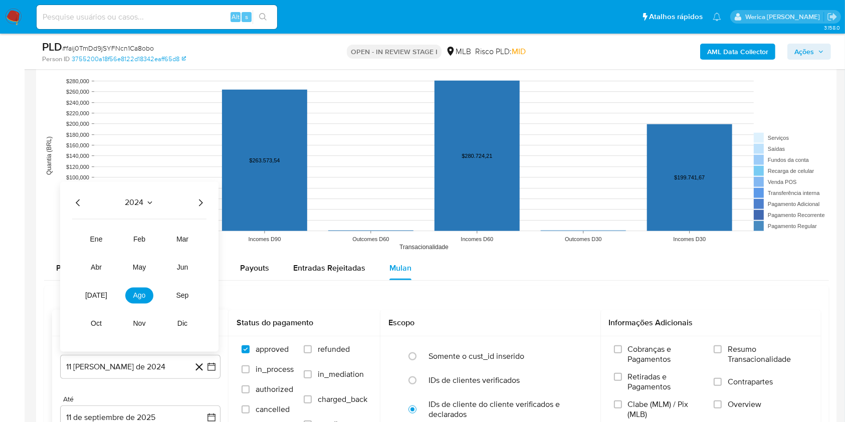
click at [198, 203] on icon "Año siguiente" at bounding box center [200, 202] width 12 height 12
click at [97, 286] on tr "ene feb mar abr may jun [DATE] ago sep oct nov dic" at bounding box center [139, 281] width 114 height 100
click at [97, 299] on span "[DATE]" at bounding box center [96, 295] width 22 height 8
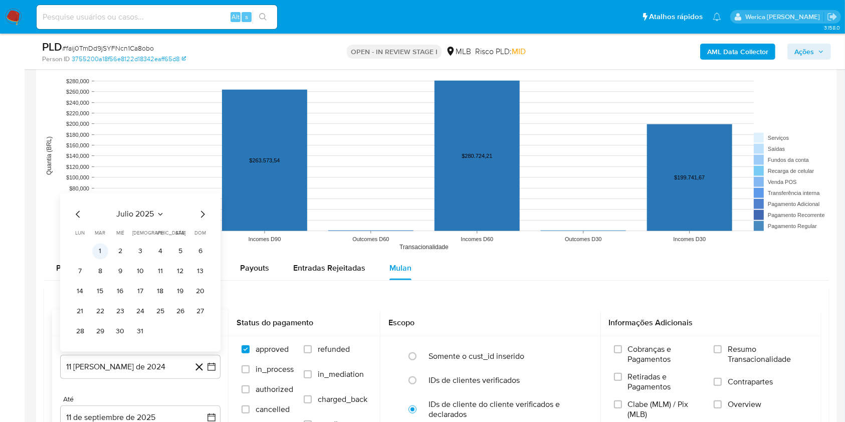
click at [100, 252] on button "1" at bounding box center [100, 251] width 16 height 16
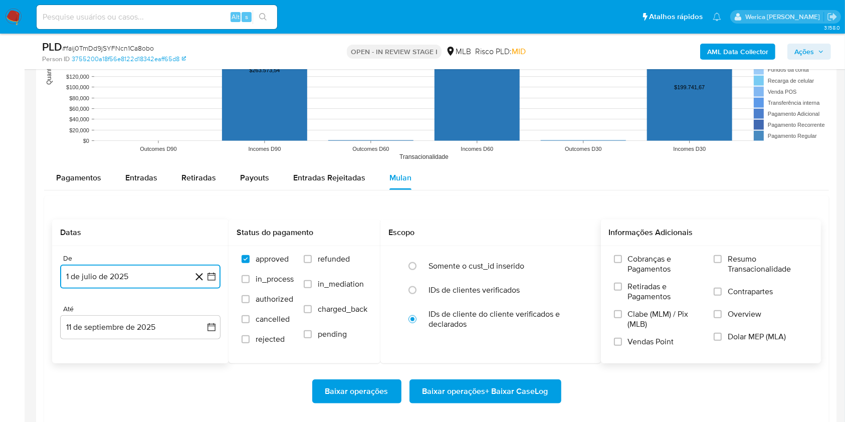
scroll to position [1036, 0]
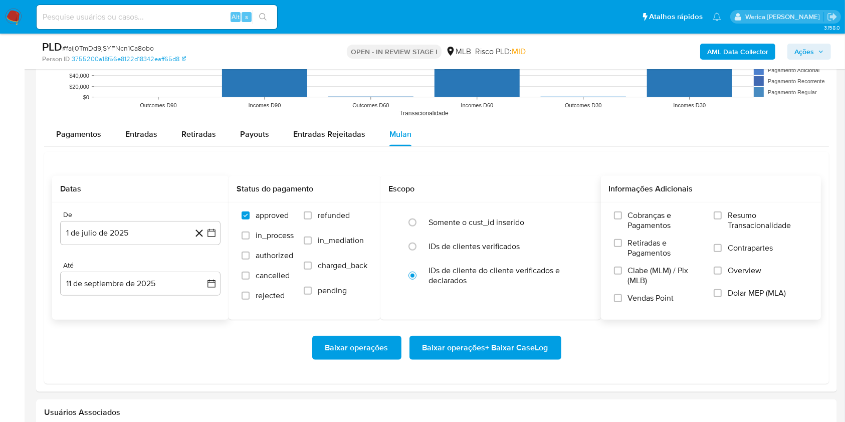
click at [675, 233] on label "Cobranças e Pagamentos" at bounding box center [659, 224] width 90 height 28
click at [622, 220] on input "Cobranças e Pagamentos" at bounding box center [618, 215] width 8 height 8
click at [654, 271] on span "Clabe (MLM) / Pix (MLB)" at bounding box center [666, 276] width 76 height 20
click at [622, 271] on input "Clabe (MLM) / Pix (MLB)" at bounding box center [618, 271] width 8 height 8
click at [643, 295] on span "Vendas Point" at bounding box center [651, 298] width 46 height 10
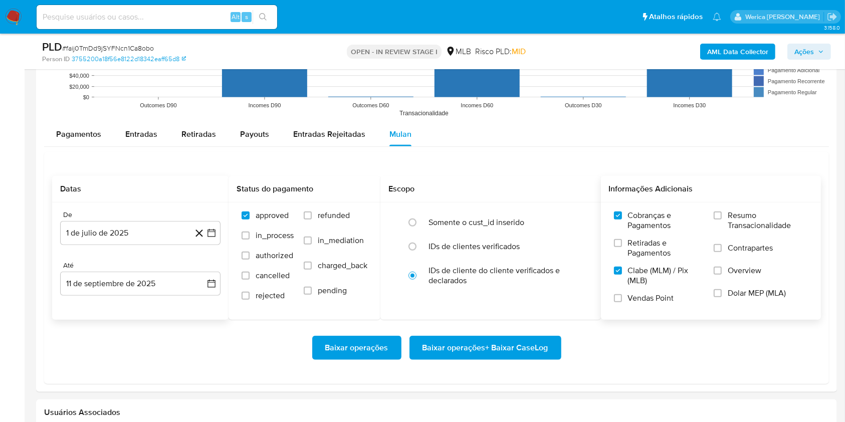
click at [622, 295] on input "Vendas Point" at bounding box center [618, 298] width 8 height 8
click at [643, 261] on label "Retiradas e Pagamentos" at bounding box center [659, 252] width 90 height 28
click at [622, 247] on input "Retiradas e Pagamentos" at bounding box center [618, 243] width 8 height 8
click at [759, 259] on label "Contrapartes" at bounding box center [761, 254] width 94 height 23
click at [722, 252] on input "Contrapartes" at bounding box center [718, 248] width 8 height 8
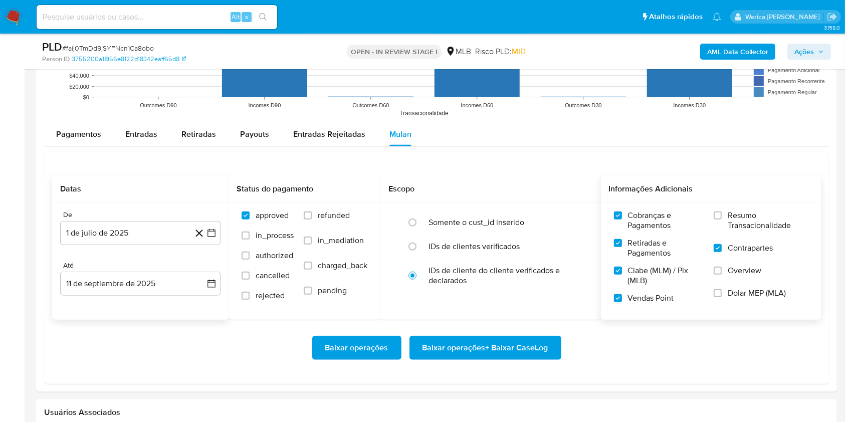
click at [746, 286] on label "Overview" at bounding box center [761, 277] width 94 height 23
click at [722, 275] on input "Overview" at bounding box center [718, 271] width 8 height 8
click at [746, 297] on span "Dolar MEP (MLA)" at bounding box center [757, 293] width 58 height 10
click at [722, 297] on input "Dolar MEP (MLA)" at bounding box center [718, 293] width 8 height 8
click at [747, 233] on label "Resumo Transacionalidade" at bounding box center [761, 226] width 94 height 33
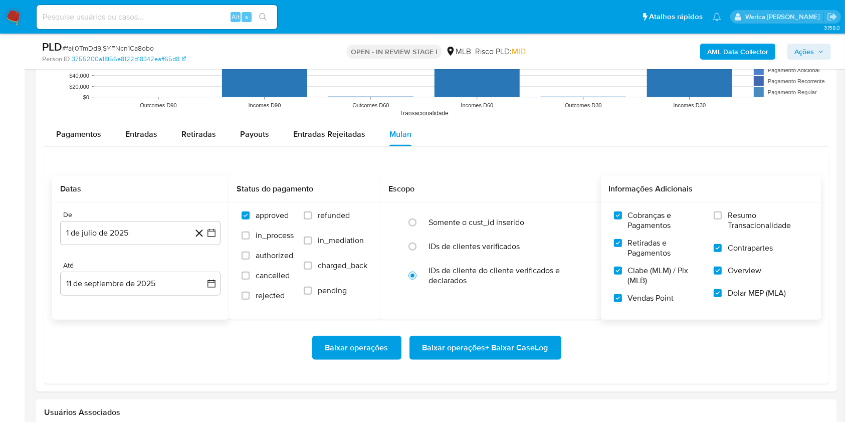
click at [722, 220] on input "Resumo Transacionalidade" at bounding box center [718, 215] width 8 height 8
click at [509, 352] on span "Baixar operações + Baixar CaseLog" at bounding box center [485, 348] width 126 height 22
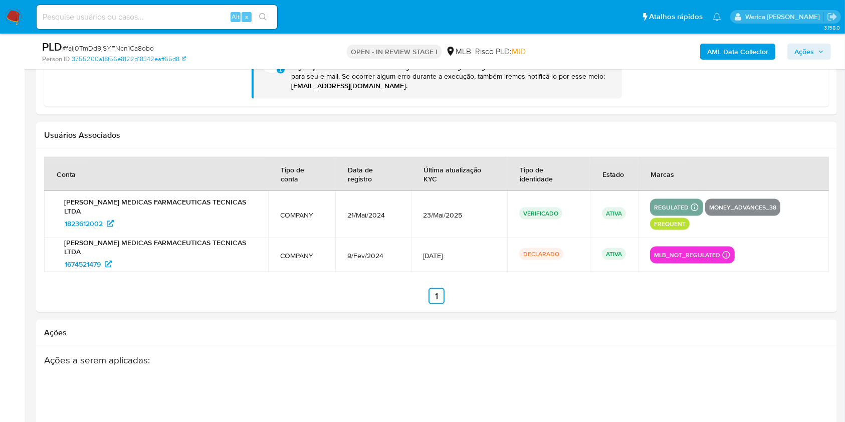
scroll to position [1103, 0]
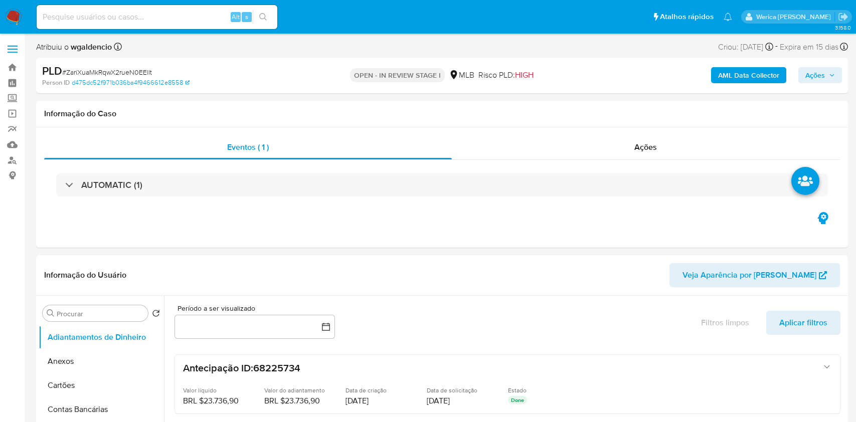
select select "10"
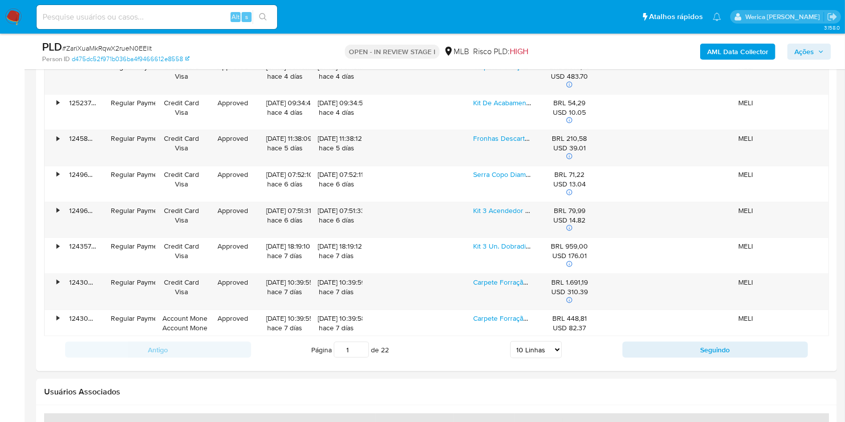
scroll to position [1069, 0]
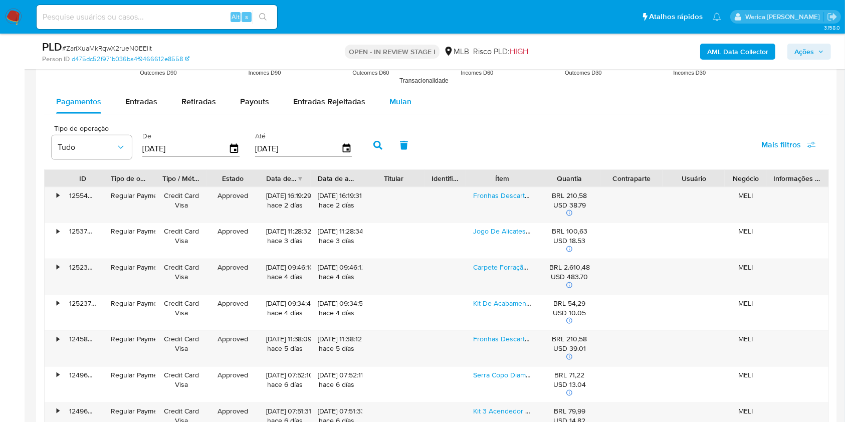
click at [399, 94] on div "Mulan" at bounding box center [400, 102] width 22 height 24
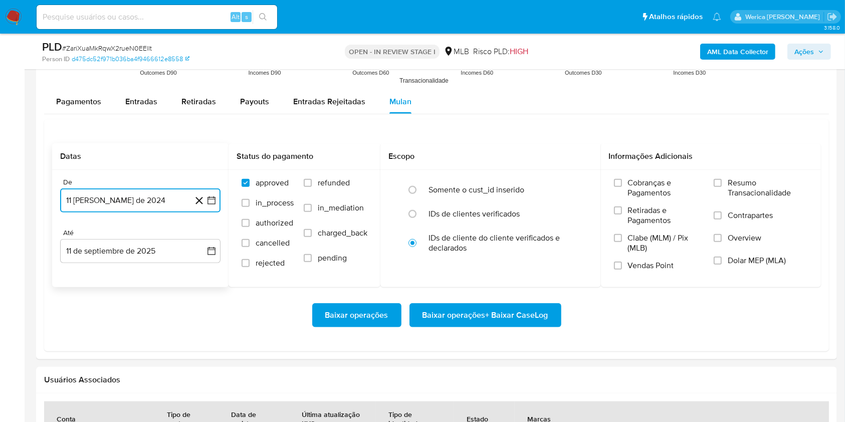
click at [155, 190] on button "11 [PERSON_NAME] de 2024" at bounding box center [140, 200] width 160 height 24
click at [164, 235] on icon "Seleccionar mes y año" at bounding box center [164, 237] width 8 height 8
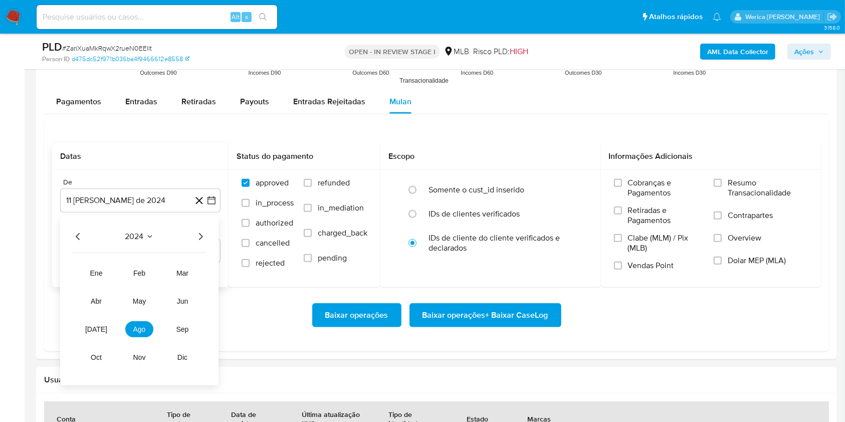
click at [197, 240] on icon "Año siguiente" at bounding box center [200, 237] width 12 height 12
click at [74, 321] on tbody "ene feb mar abr may jun jul ago sep oct nov dic" at bounding box center [139, 309] width 134 height 112
click at [92, 335] on button "[DATE]" at bounding box center [96, 329] width 28 height 16
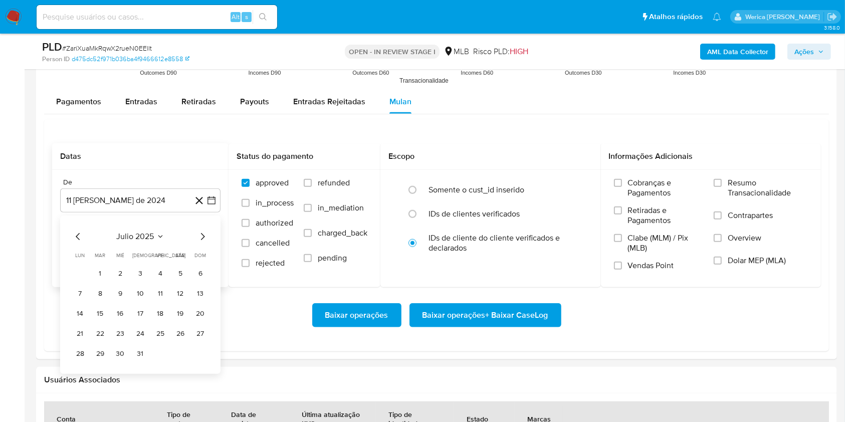
click at [86, 280] on tbody "1 2 3 4 5 6 7 8 9 10 11 12 13 14 15 16 17 18 19 20 21 22 23 24 25 26 27 28 29 3…" at bounding box center [140, 314] width 136 height 96
click at [111, 275] on tr "1 2 3 4 5 6" at bounding box center [140, 274] width 136 height 16
click at [103, 271] on button "1" at bounding box center [100, 274] width 16 height 16
click at [658, 198] on label "Cobranças e Pagamentos" at bounding box center [659, 192] width 90 height 28
click at [622, 187] on input "Cobranças e Pagamentos" at bounding box center [618, 183] width 8 height 8
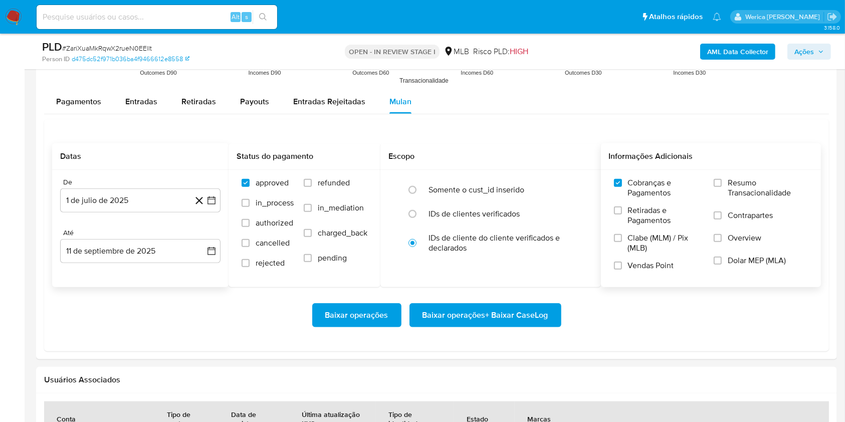
click at [654, 227] on label "Retiradas e Pagamentos" at bounding box center [659, 219] width 90 height 28
click at [622, 215] on input "Retiradas e Pagamentos" at bounding box center [618, 210] width 8 height 8
click at [642, 255] on label "Clabe (MLM) / Pix (MLB)" at bounding box center [659, 247] width 90 height 28
click at [622, 242] on input "Clabe (MLM) / Pix (MLB)" at bounding box center [618, 238] width 8 height 8
click at [661, 271] on label "Vendas Point" at bounding box center [659, 270] width 90 height 18
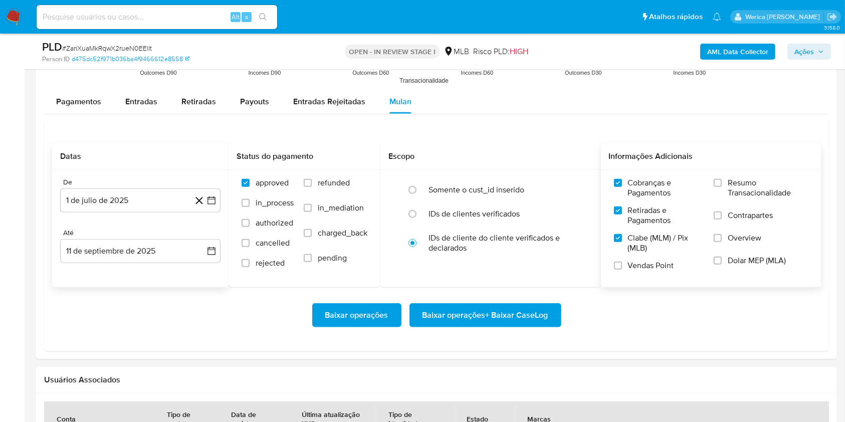
click at [622, 270] on input "Vendas Point" at bounding box center [618, 266] width 8 height 8
click at [758, 257] on span "Dolar MEP (MLA)" at bounding box center [757, 261] width 58 height 10
click at [722, 257] on input "Dolar MEP (MLA)" at bounding box center [718, 261] width 8 height 8
click at [751, 237] on span "Overview" at bounding box center [745, 238] width 34 height 10
click at [722, 237] on input "Overview" at bounding box center [718, 238] width 8 height 8
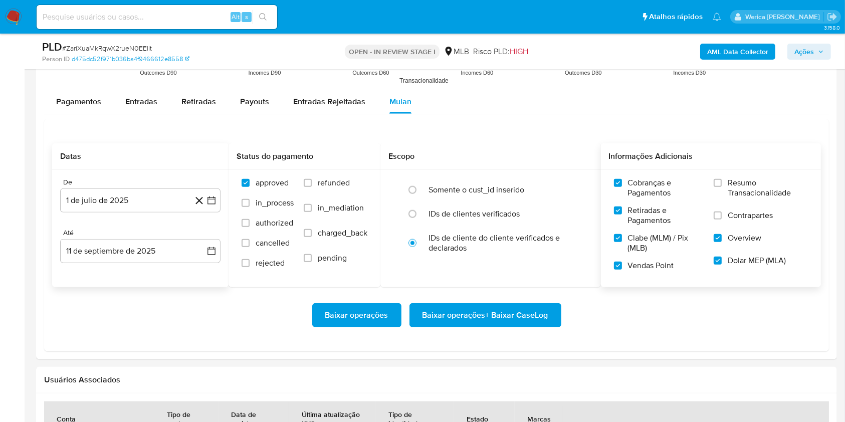
click at [739, 218] on span "Contrapartes" at bounding box center [750, 215] width 45 height 10
click at [722, 218] on input "Contrapartes" at bounding box center [718, 215] width 8 height 8
click at [731, 194] on span "Resumo Transacionalidade" at bounding box center [768, 188] width 80 height 20
click at [722, 187] on input "Resumo Transacionalidade" at bounding box center [718, 183] width 8 height 8
click at [536, 311] on span "Baixar operações + Baixar CaseLog" at bounding box center [485, 315] width 126 height 22
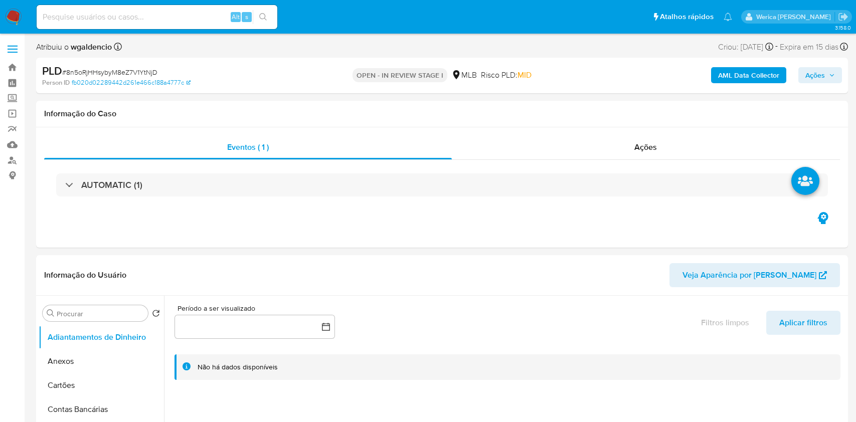
select select "10"
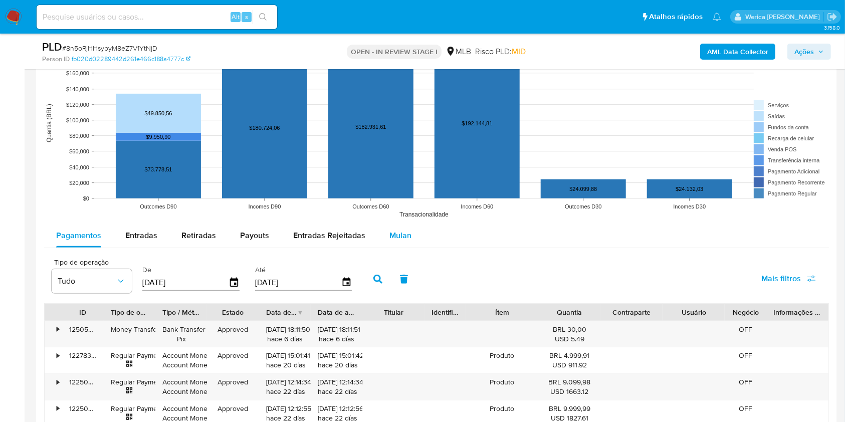
click at [407, 230] on span "Mulan" at bounding box center [400, 236] width 22 height 12
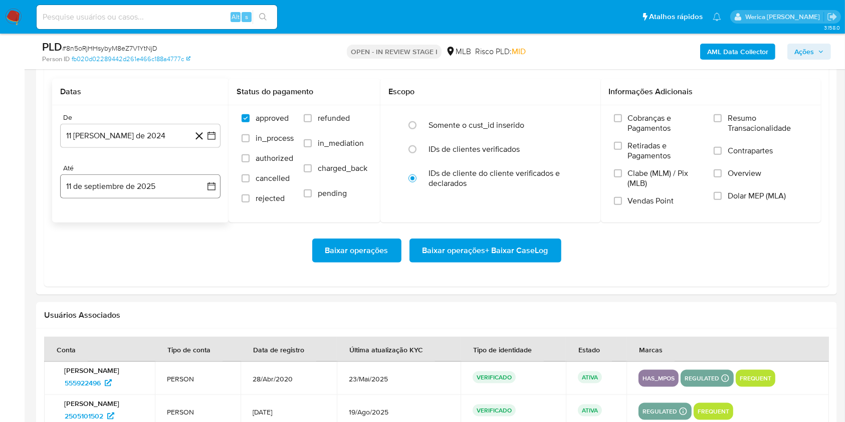
scroll to position [1069, 0]
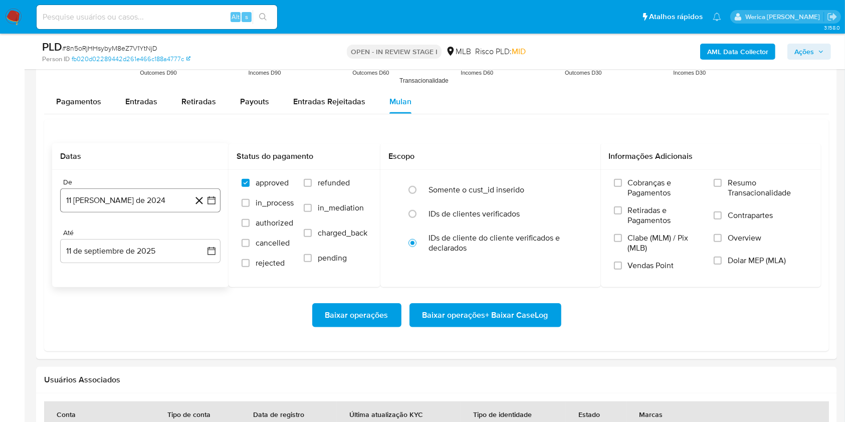
click at [174, 191] on button "11 [PERSON_NAME] de 2024" at bounding box center [140, 200] width 160 height 24
click at [140, 243] on div "agosto 2024 agosto 2024 lun lunes mar martes mié miércoles jue jueves vie viern…" at bounding box center [140, 296] width 136 height 131
click at [150, 241] on span "agosto 2024" at bounding box center [136, 237] width 46 height 10
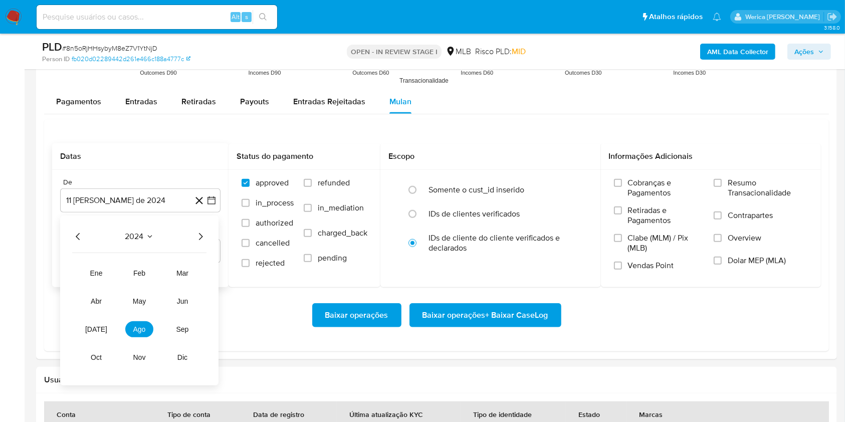
click at [196, 233] on icon "Año siguiente" at bounding box center [200, 237] width 12 height 12
drag, startPoint x: 83, startPoint y: 343, endPoint x: 88, endPoint y: 327, distance: 16.3
click at [83, 343] on tr "ene feb mar abr may jun [DATE] ago sep oct nov dic" at bounding box center [139, 315] width 114 height 100
click at [88, 327] on button "[DATE]" at bounding box center [96, 329] width 28 height 16
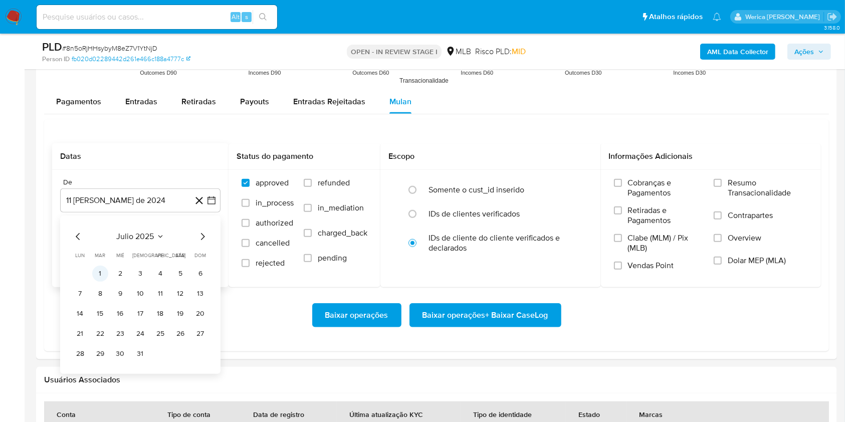
click at [101, 271] on button "1" at bounding box center [100, 274] width 16 height 16
click at [651, 190] on span "Cobranças e Pagamentos" at bounding box center [666, 188] width 76 height 20
click at [622, 187] on input "Cobranças e Pagamentos" at bounding box center [618, 183] width 8 height 8
click at [657, 225] on label "Retiradas e Pagamentos" at bounding box center [659, 219] width 90 height 28
click at [622, 215] on input "Retiradas e Pagamentos" at bounding box center [618, 210] width 8 height 8
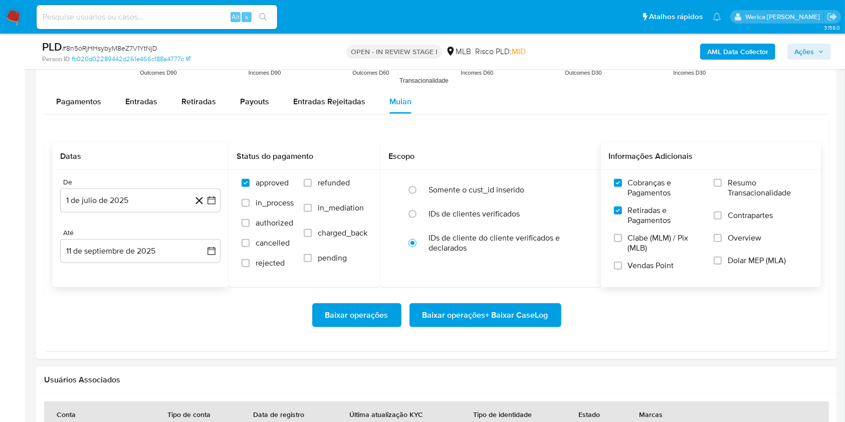
click at [655, 251] on span "Clabe (MLM) / Pix (MLB)" at bounding box center [666, 243] width 76 height 20
click at [622, 242] on input "Clabe (MLM) / Pix (MLB)" at bounding box center [618, 238] width 8 height 8
click at [637, 269] on span "Vendas Point" at bounding box center [651, 266] width 46 height 10
click at [622, 269] on input "Vendas Point" at bounding box center [618, 266] width 8 height 8
click at [752, 247] on label "Overview" at bounding box center [761, 244] width 94 height 23
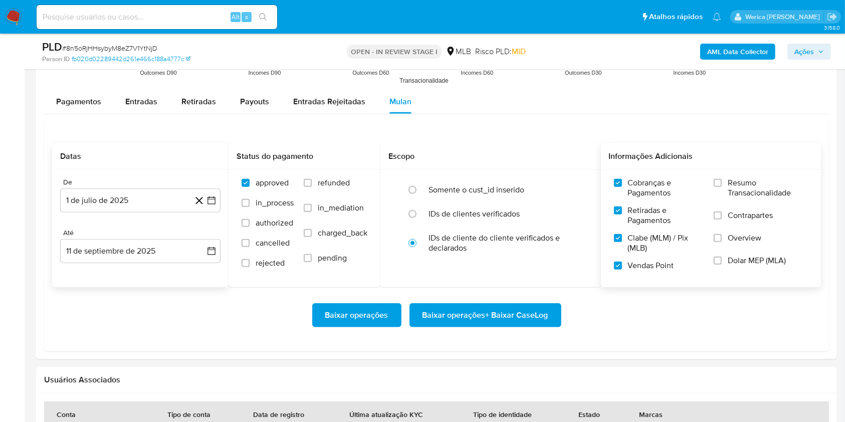
click at [746, 263] on span "Dolar MEP (MLA)" at bounding box center [757, 261] width 58 height 10
click at [722, 263] on input "Dolar MEP (MLA)" at bounding box center [718, 261] width 8 height 8
click at [742, 237] on span "Overview" at bounding box center [745, 238] width 34 height 10
click at [722, 237] on input "Overview" at bounding box center [718, 238] width 8 height 8
click at [742, 216] on span "Contrapartes" at bounding box center [750, 215] width 45 height 10
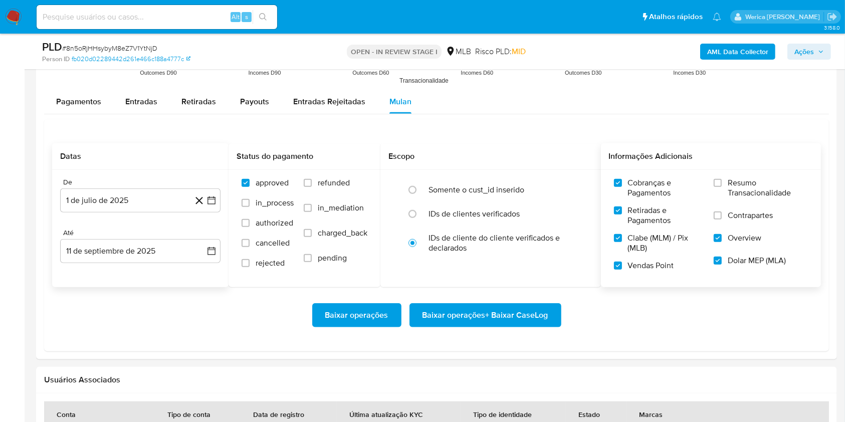
click at [722, 216] on input "Contrapartes" at bounding box center [718, 215] width 8 height 8
drag, startPoint x: 742, startPoint y: 216, endPoint x: 741, endPoint y: 192, distance: 23.1
click at [741, 192] on span "Resumo Transacionalidade" at bounding box center [768, 188] width 80 height 20
click at [787, 183] on span "Resumo Transacionalidade" at bounding box center [768, 188] width 80 height 20
click at [722, 183] on input "Resumo Transacionalidade" at bounding box center [718, 183] width 8 height 8
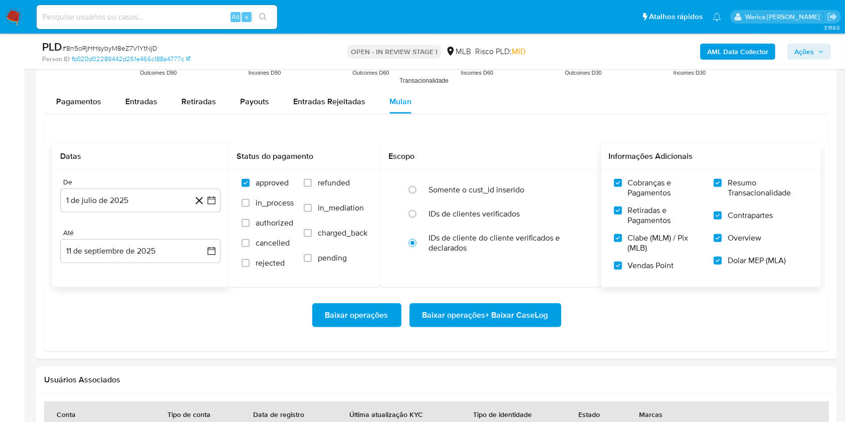
click at [513, 299] on div "Baixar operações Baixar operações + Baixar CaseLog" at bounding box center [436, 315] width 769 height 56
click at [511, 307] on span "Baixar operações + Baixar CaseLog" at bounding box center [485, 315] width 126 height 22
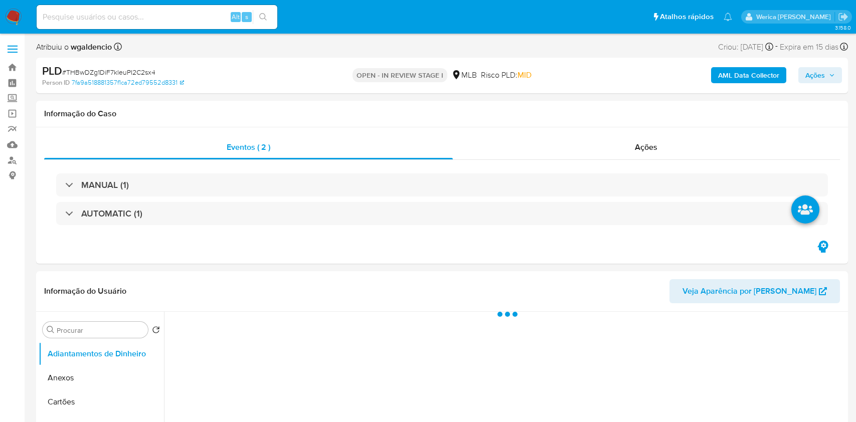
select select "10"
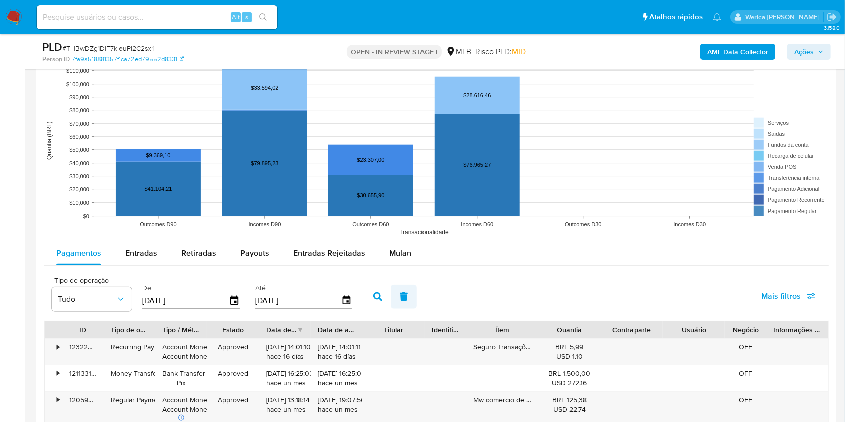
scroll to position [1002, 0]
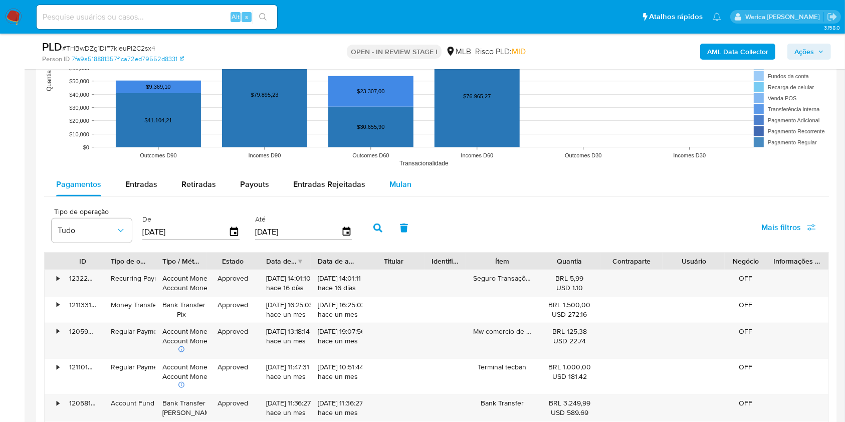
click at [396, 173] on div "Mulan" at bounding box center [400, 184] width 22 height 24
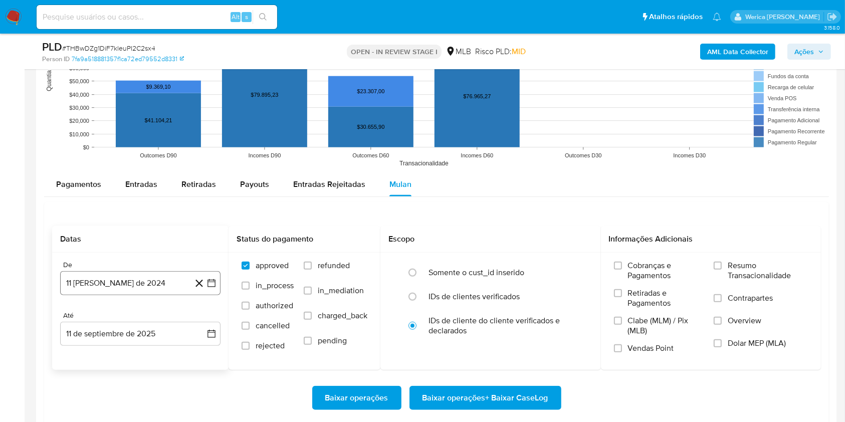
click at [162, 287] on button "11 [PERSON_NAME] de 2024" at bounding box center [140, 283] width 160 height 24
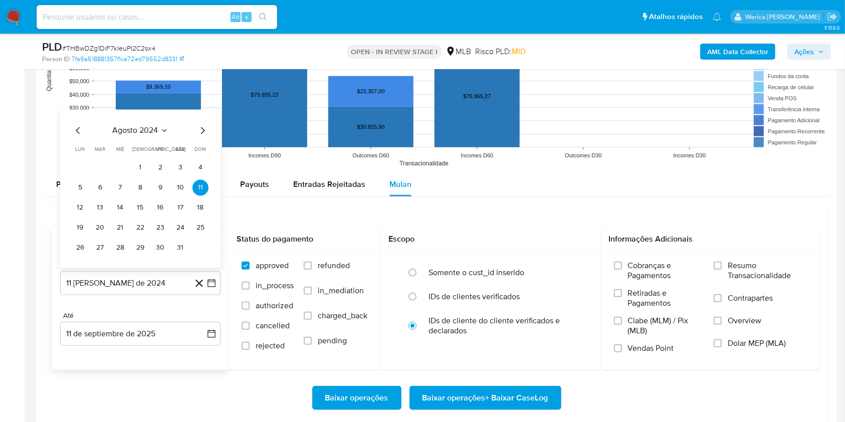
click at [159, 133] on button "agosto 2024" at bounding box center [141, 131] width 56 height 10
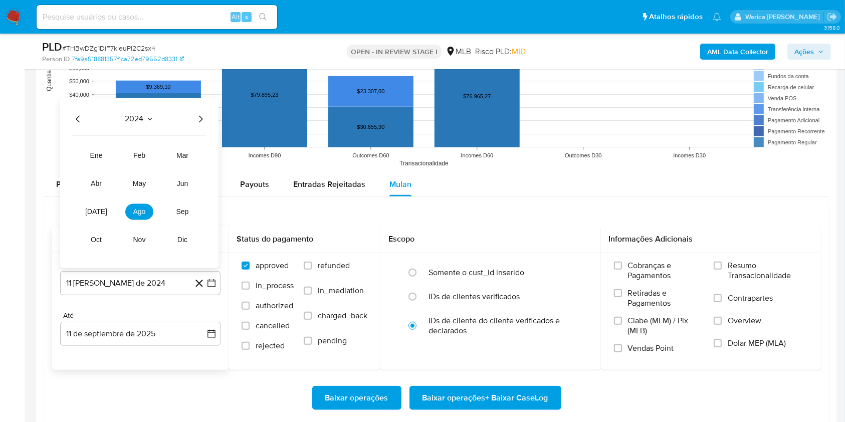
click at [198, 115] on icon "Año siguiente" at bounding box center [200, 119] width 12 height 12
click at [93, 211] on span "[DATE]" at bounding box center [96, 212] width 22 height 8
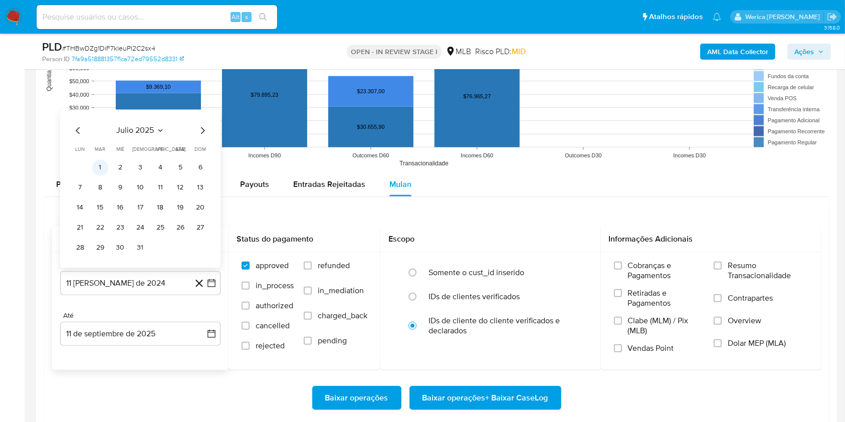
click at [100, 170] on button "1" at bounding box center [100, 168] width 16 height 16
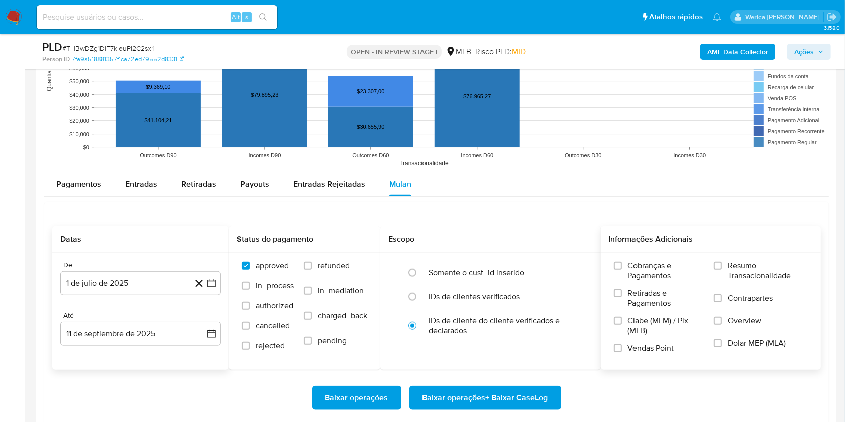
click at [656, 279] on span "Cobranças e Pagamentos" at bounding box center [666, 271] width 76 height 20
click at [622, 270] on input "Cobranças e Pagamentos" at bounding box center [618, 266] width 8 height 8
click at [655, 316] on span "Clabe (MLM) / Pix (MLB)" at bounding box center [666, 326] width 76 height 20
click at [622, 317] on input "Clabe (MLM) / Pix (MLB)" at bounding box center [618, 321] width 8 height 8
click at [649, 351] on span "Vendas Point" at bounding box center [651, 348] width 46 height 10
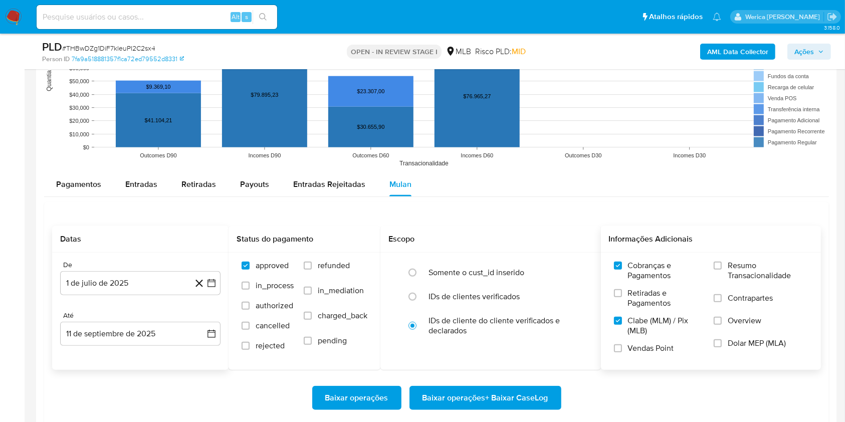
click at [622, 351] on input "Vendas Point" at bounding box center [618, 348] width 8 height 8
click at [647, 303] on span "Retiradas e Pagamentos" at bounding box center [666, 298] width 76 height 20
click at [622, 297] on input "Retiradas e Pagamentos" at bounding box center [618, 293] width 8 height 8
drag, startPoint x: 770, startPoint y: 314, endPoint x: 773, endPoint y: 319, distance: 5.6
click at [774, 315] on label "Contrapartes" at bounding box center [761, 304] width 94 height 23
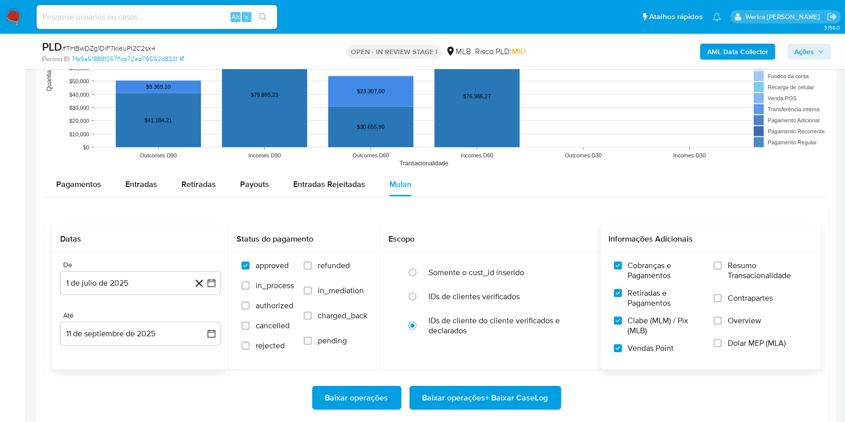
click at [760, 352] on label "Dolar MEP (MLA)" at bounding box center [761, 349] width 94 height 23
click at [750, 323] on span "Overview" at bounding box center [745, 321] width 34 height 10
click at [743, 297] on span "Contrapartes" at bounding box center [750, 298] width 45 height 10
click at [722, 297] on input "Contrapartes" at bounding box center [718, 298] width 8 height 8
click at [738, 268] on span "Resumo Transacionalidade" at bounding box center [768, 271] width 80 height 20
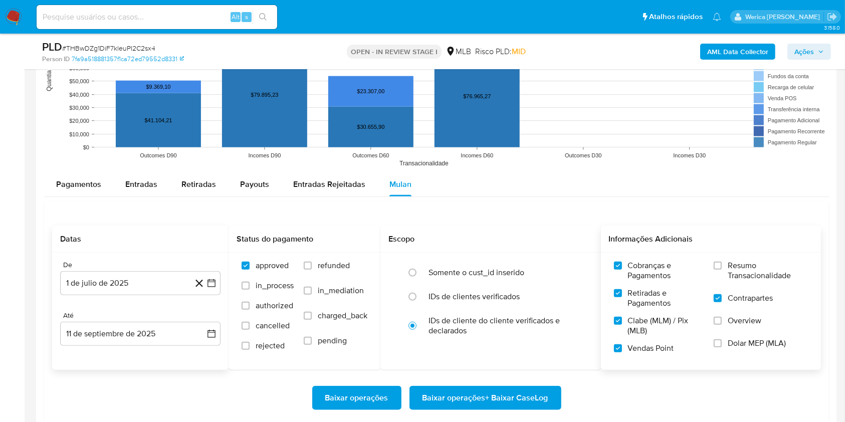
click at [722, 268] on input "Resumo Transacionalidade" at bounding box center [718, 266] width 8 height 8
click at [741, 327] on label "Overview" at bounding box center [761, 327] width 94 height 23
click at [740, 341] on span "Dolar MEP (MLA)" at bounding box center [757, 343] width 58 height 10
click at [722, 341] on input "Dolar MEP (MLA)" at bounding box center [718, 343] width 8 height 8
click at [727, 318] on label "Overview" at bounding box center [761, 327] width 94 height 23
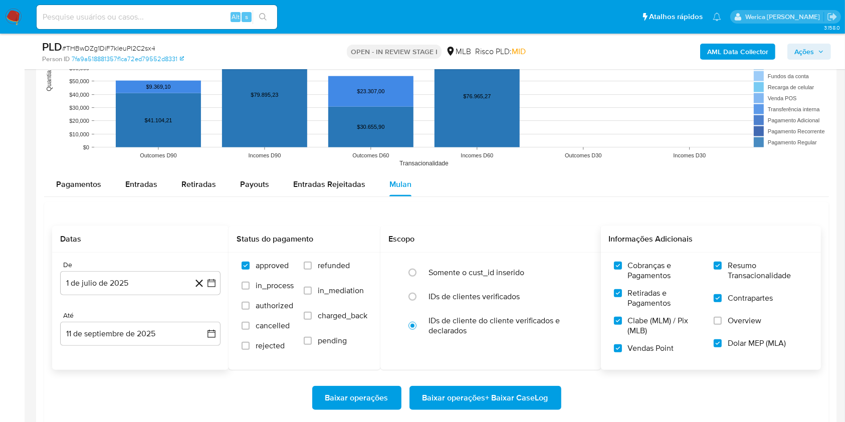
click at [722, 318] on input "Overview" at bounding box center [718, 321] width 8 height 8
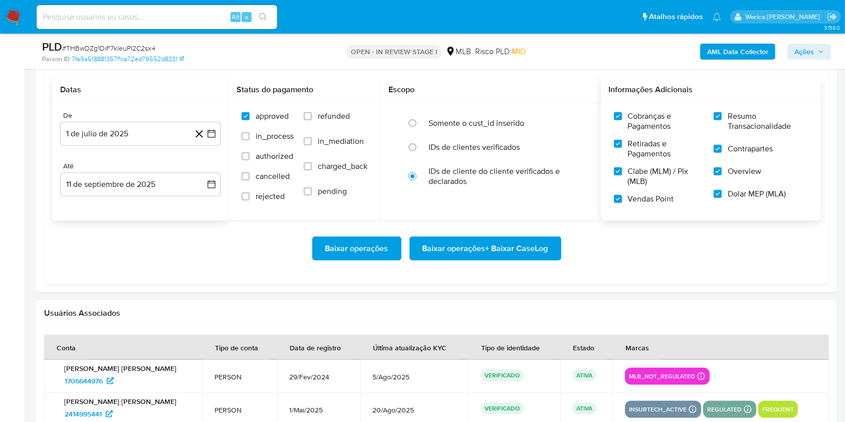
scroll to position [1203, 0]
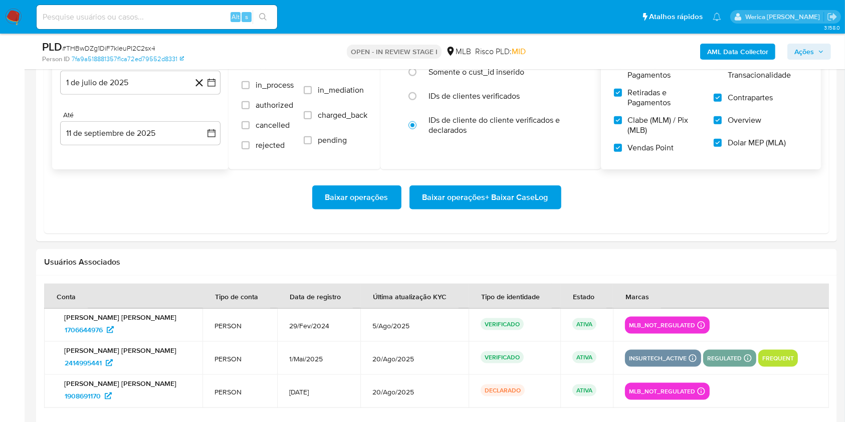
click at [508, 196] on span "Baixar operações + Baixar CaseLog" at bounding box center [485, 197] width 126 height 22
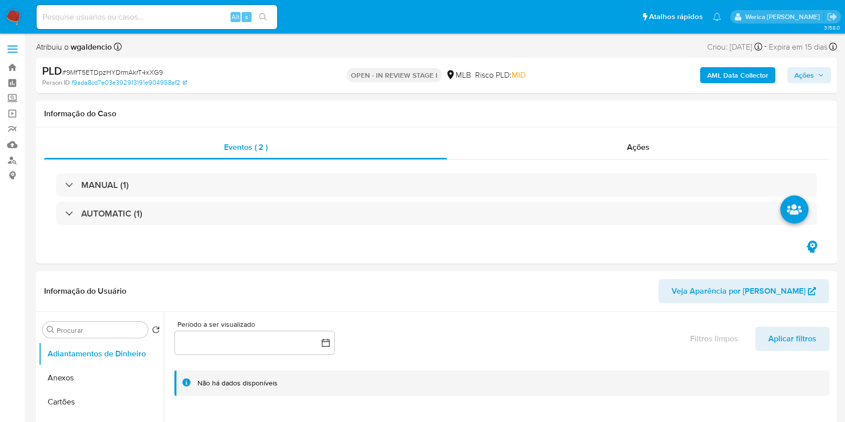
select select "10"
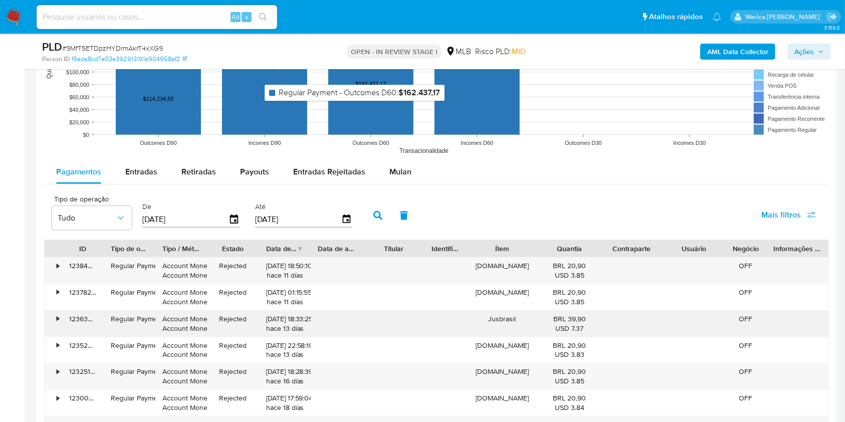
scroll to position [1069, 0]
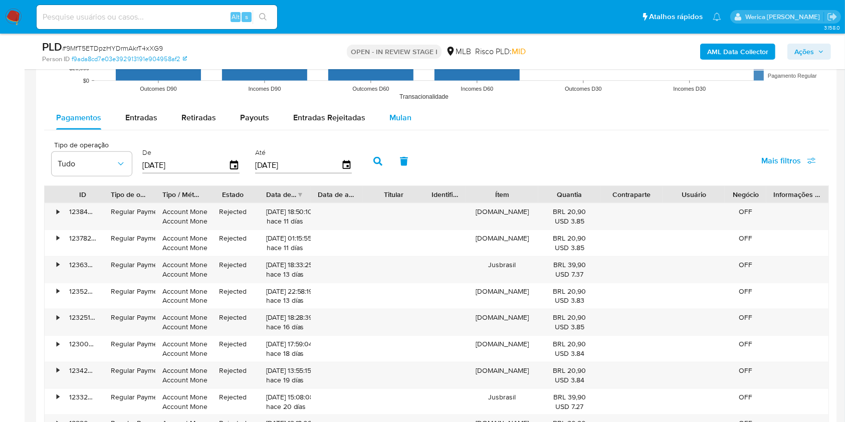
click at [401, 127] on div "Mulan" at bounding box center [400, 118] width 22 height 24
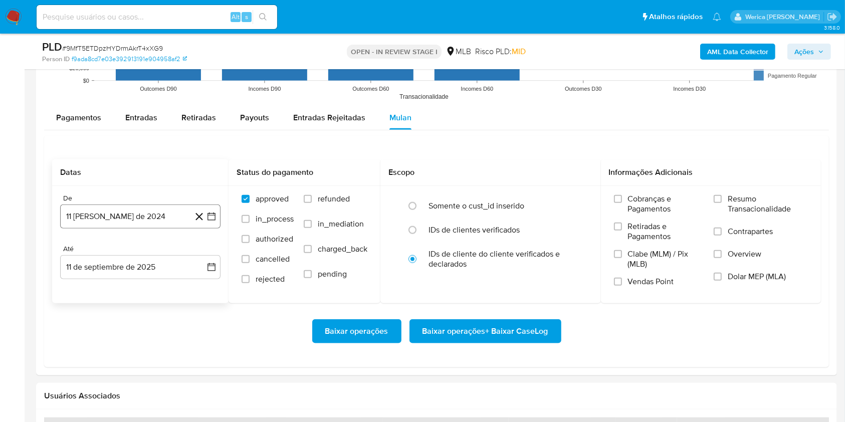
click at [116, 215] on button "11 [PERSON_NAME] de 2024" at bounding box center [140, 216] width 160 height 24
click at [148, 254] on span "agosto 2024" at bounding box center [136, 253] width 46 height 10
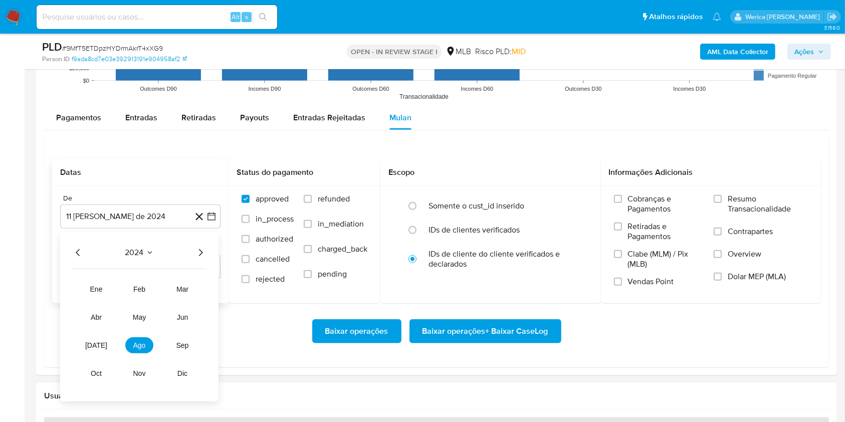
click at [198, 254] on icon "Año siguiente" at bounding box center [200, 253] width 12 height 12
click at [88, 344] on button "[DATE]" at bounding box center [96, 345] width 28 height 16
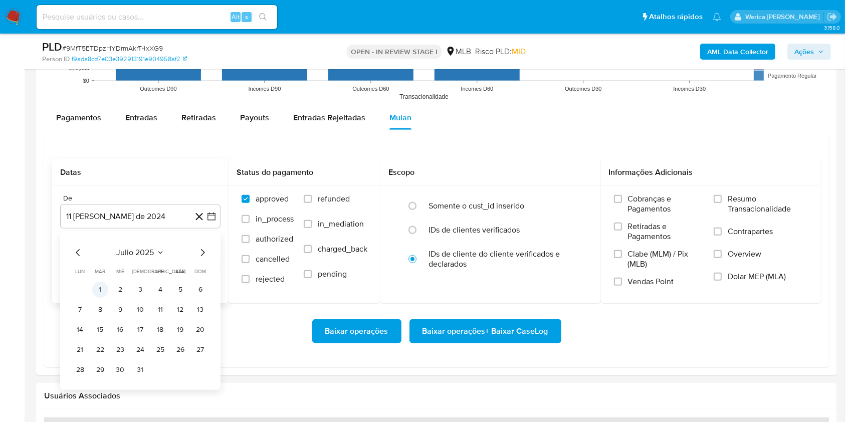
click at [106, 287] on button "1" at bounding box center [100, 290] width 16 height 16
click at [649, 207] on span "Cobranças e Pagamentos" at bounding box center [666, 204] width 76 height 20
click at [622, 203] on input "Cobranças e Pagamentos" at bounding box center [618, 199] width 8 height 8
click at [650, 241] on span "Retiradas e Pagamentos" at bounding box center [666, 232] width 76 height 20
click at [622, 231] on input "Retiradas e Pagamentos" at bounding box center [618, 227] width 8 height 8
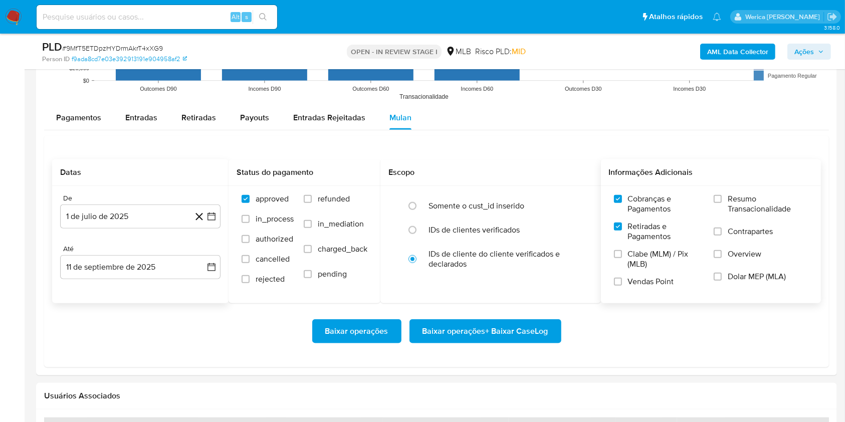
click at [653, 259] on span "Clabe (MLM) / Pix (MLB)" at bounding box center [666, 259] width 76 height 20
click at [622, 258] on input "Clabe (MLM) / Pix (MLB)" at bounding box center [618, 254] width 8 height 8
click at [643, 287] on label "Vendas Point" at bounding box center [659, 286] width 90 height 18
click at [622, 286] on input "Vendas Point" at bounding box center [618, 282] width 8 height 8
click at [745, 273] on span "Dolar MEP (MLA)" at bounding box center [757, 277] width 58 height 10
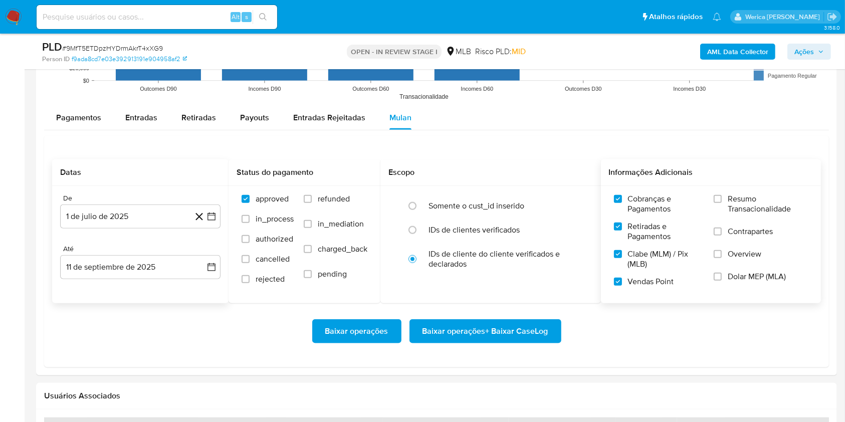
click at [722, 273] on input "Dolar MEP (MLA)" at bounding box center [718, 277] width 8 height 8
click at [736, 252] on span "Overview" at bounding box center [745, 254] width 34 height 10
click at [722, 252] on input "Overview" at bounding box center [718, 254] width 8 height 8
click at [735, 231] on span "Contrapartes" at bounding box center [750, 232] width 45 height 10
click at [722, 231] on input "Contrapartes" at bounding box center [718, 232] width 8 height 8
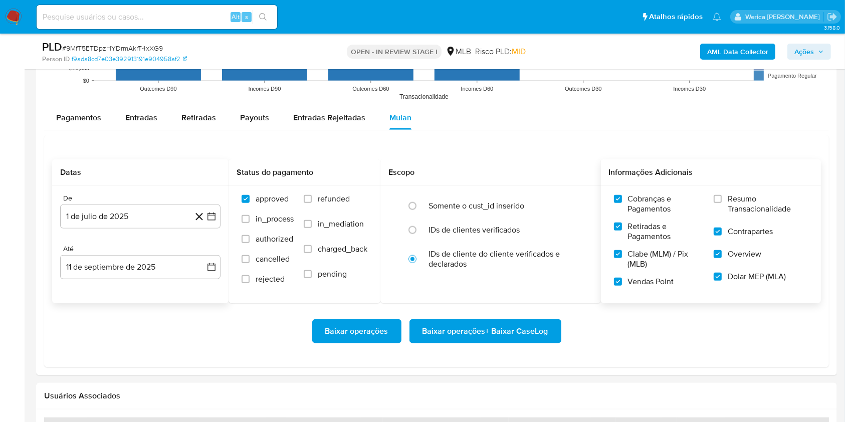
click at [733, 207] on span "Resumo Transacionalidade" at bounding box center [768, 204] width 80 height 20
click at [722, 203] on input "Resumo Transacionalidade" at bounding box center [718, 199] width 8 height 8
click at [542, 332] on span "Baixar operações + Baixar CaseLog" at bounding box center [485, 331] width 126 height 22
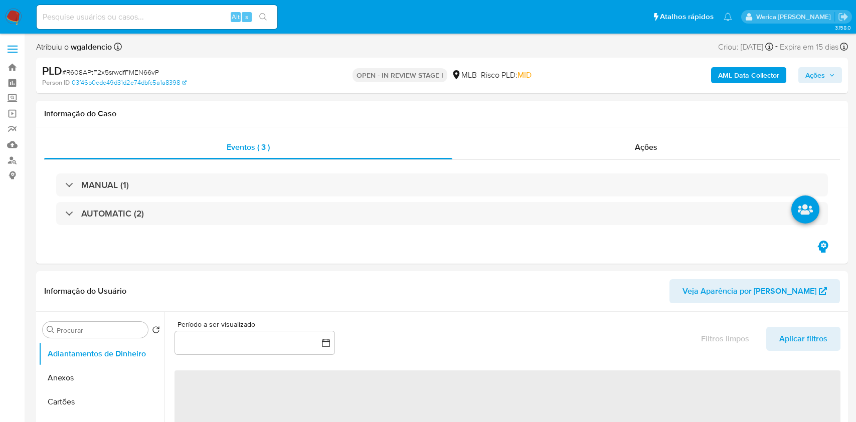
select select "10"
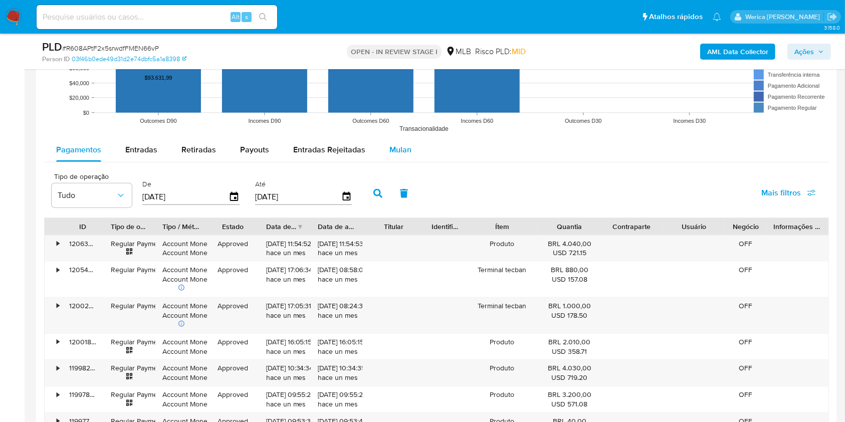
scroll to position [895, 0]
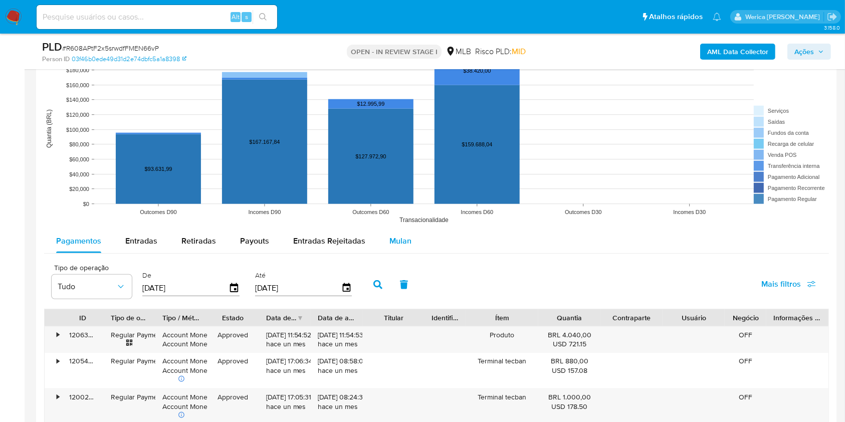
click at [393, 240] on span "Mulan" at bounding box center [400, 241] width 22 height 12
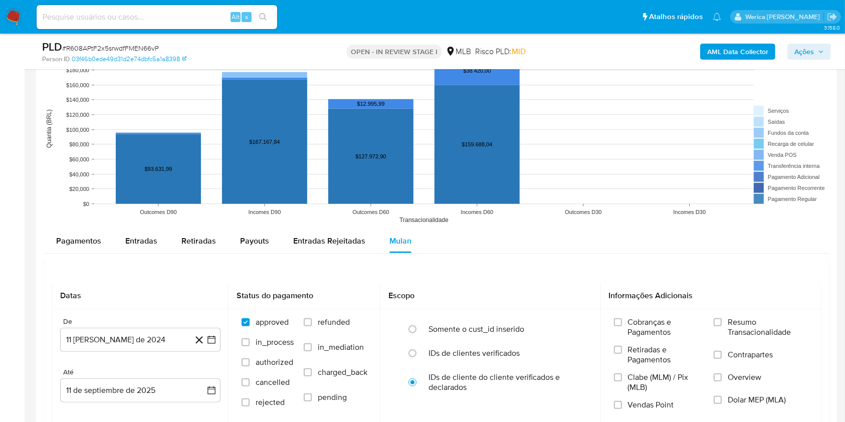
scroll to position [1096, 0]
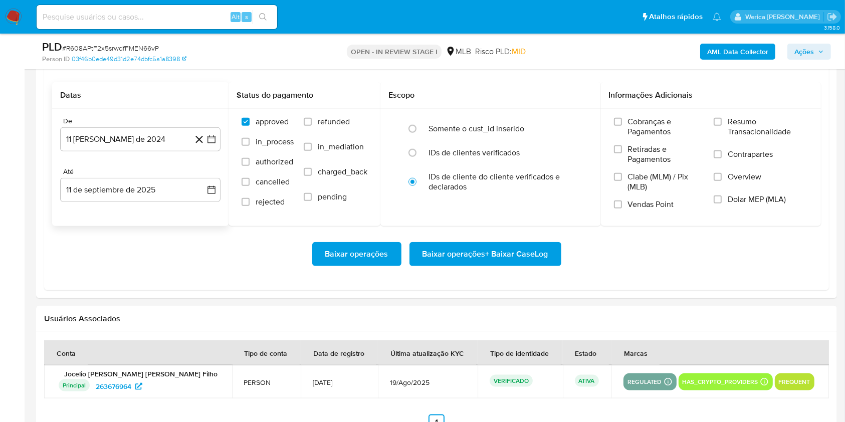
click at [152, 123] on div "De" at bounding box center [140, 121] width 160 height 9
click at [148, 142] on button "11 [PERSON_NAME] de 2024" at bounding box center [140, 139] width 160 height 24
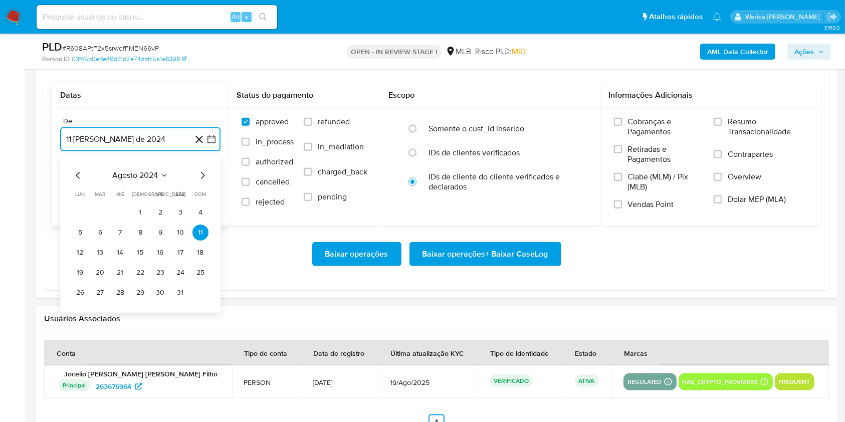
click at [148, 179] on span "agosto 2024" at bounding box center [136, 175] width 46 height 10
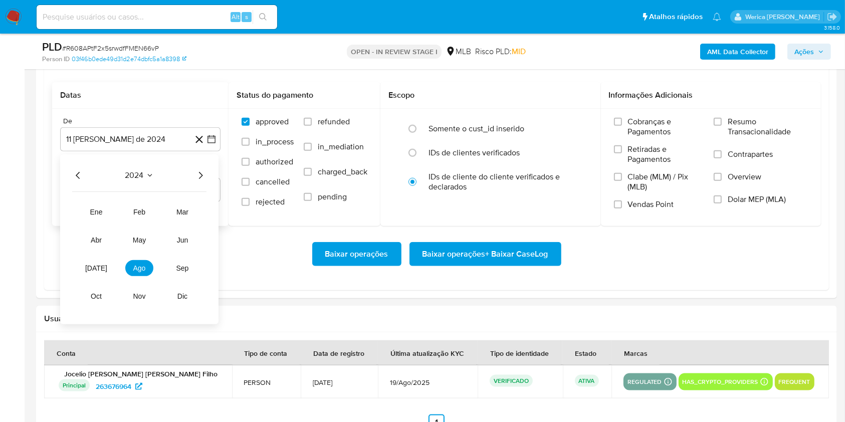
click at [193, 177] on div "2024" at bounding box center [139, 175] width 134 height 12
click at [201, 177] on icon "Año siguiente" at bounding box center [200, 175] width 12 height 12
click at [103, 267] on button "[DATE]" at bounding box center [96, 268] width 28 height 16
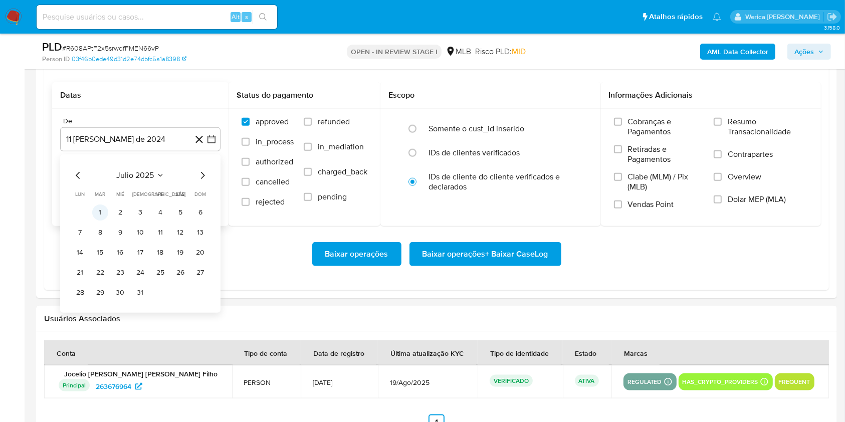
click at [95, 210] on button "1" at bounding box center [100, 212] width 16 height 16
click at [648, 139] on label "Cobranças e Pagamentos" at bounding box center [659, 131] width 90 height 28
click at [622, 126] on input "Cobranças e Pagamentos" at bounding box center [618, 122] width 8 height 8
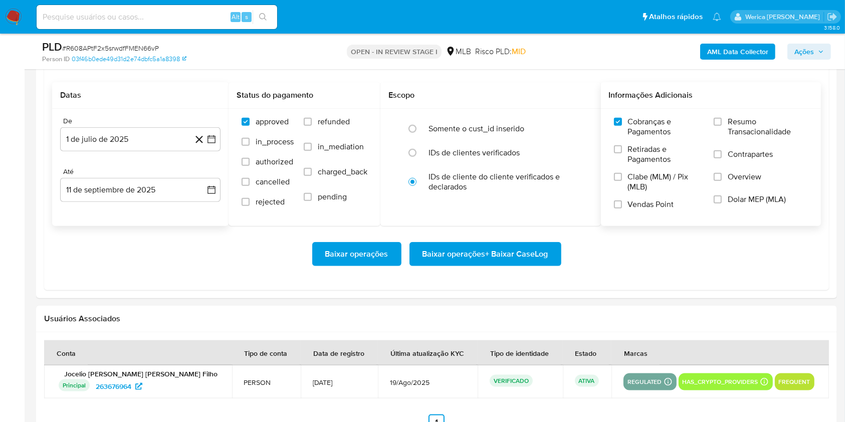
click at [649, 175] on span "Clabe (MLM) / Pix (MLB)" at bounding box center [666, 182] width 76 height 20
click at [622, 175] on input "Clabe (MLM) / Pix (MLB)" at bounding box center [618, 177] width 8 height 8
click at [636, 214] on label "Vendas Point" at bounding box center [659, 208] width 90 height 18
click at [622, 208] on input "Vendas Point" at bounding box center [618, 204] width 8 height 8
click at [643, 146] on span "Retiradas e Pagamentos" at bounding box center [666, 154] width 76 height 20
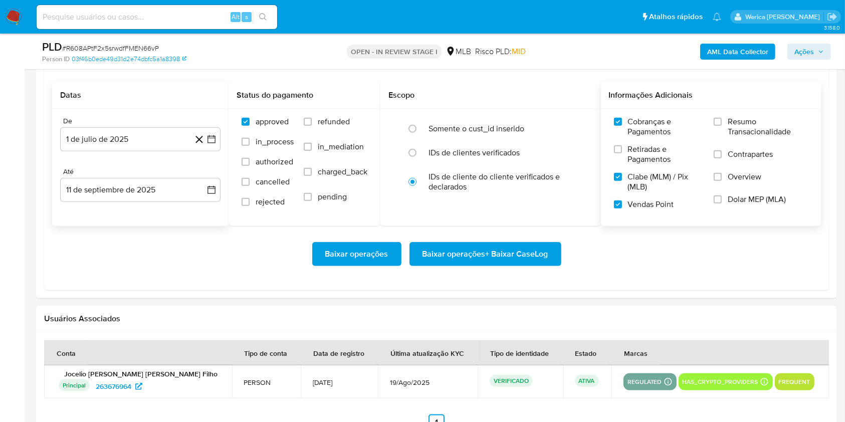
click at [622, 146] on input "Retiradas e Pagamentos" at bounding box center [618, 149] width 8 height 8
click at [776, 146] on label "Resumo Transacionalidade" at bounding box center [761, 133] width 94 height 33
click at [722, 126] on input "Resumo Transacionalidade" at bounding box center [718, 122] width 8 height 8
click at [757, 179] on span "Overview" at bounding box center [745, 177] width 34 height 10
click at [722, 179] on input "Overview" at bounding box center [718, 177] width 8 height 8
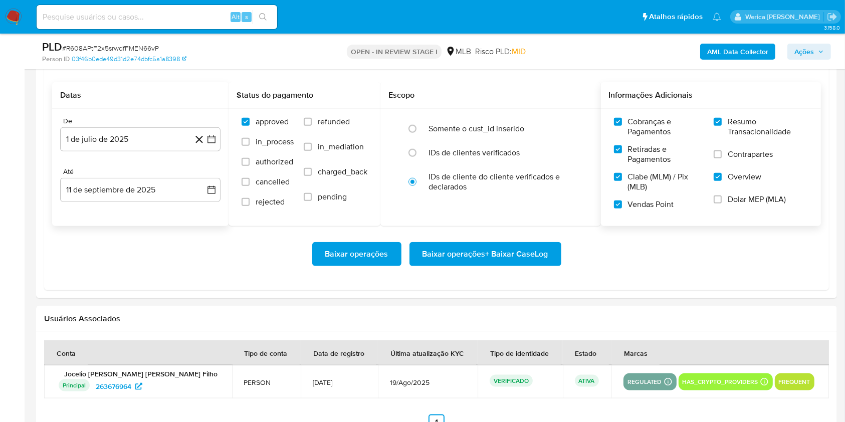
click at [748, 201] on span "Dolar MEP (MLA)" at bounding box center [757, 199] width 58 height 10
click at [722, 201] on input "Dolar MEP (MLA)" at bounding box center [718, 199] width 8 height 8
click at [739, 117] on span "Resumo Transacionalidade" at bounding box center [768, 127] width 80 height 20
click at [722, 118] on input "Resumo Transacionalidade" at bounding box center [718, 122] width 8 height 8
click at [733, 153] on span "Contrapartes" at bounding box center [750, 154] width 45 height 10
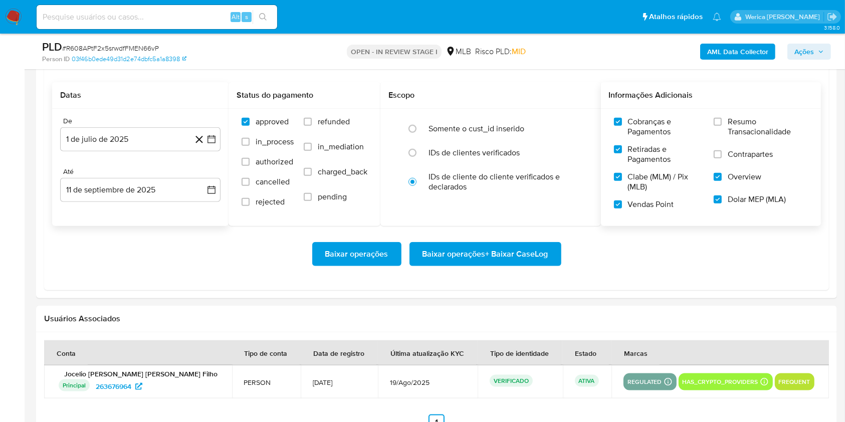
click at [722, 153] on input "Contrapartes" at bounding box center [718, 154] width 8 height 8
click at [735, 131] on span "Resumo Transacionalidade" at bounding box center [768, 127] width 80 height 20
click at [722, 126] on input "Resumo Transacionalidade" at bounding box center [718, 122] width 8 height 8
click at [545, 260] on span "Baixar operações + Baixar CaseLog" at bounding box center [485, 254] width 126 height 22
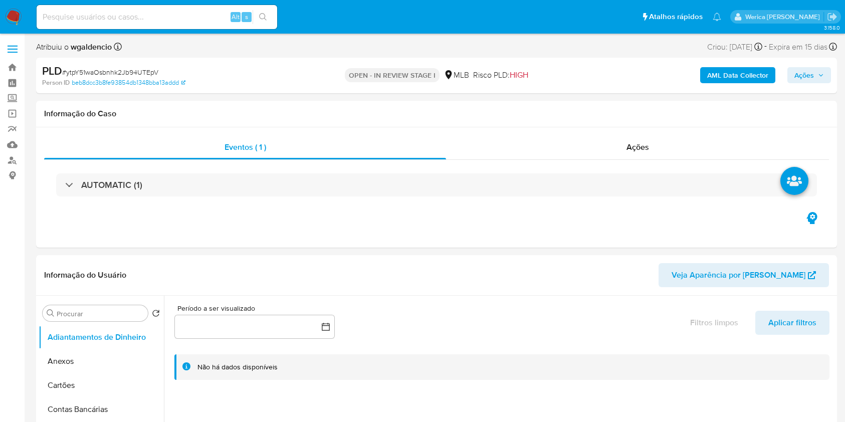
select select "10"
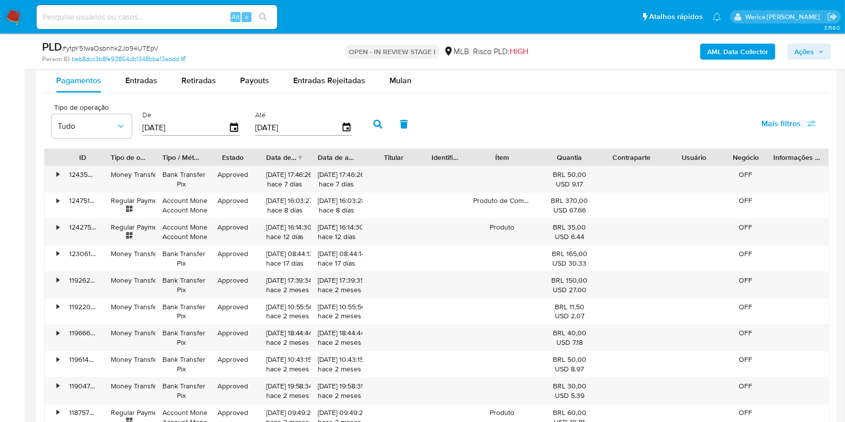
scroll to position [1069, 0]
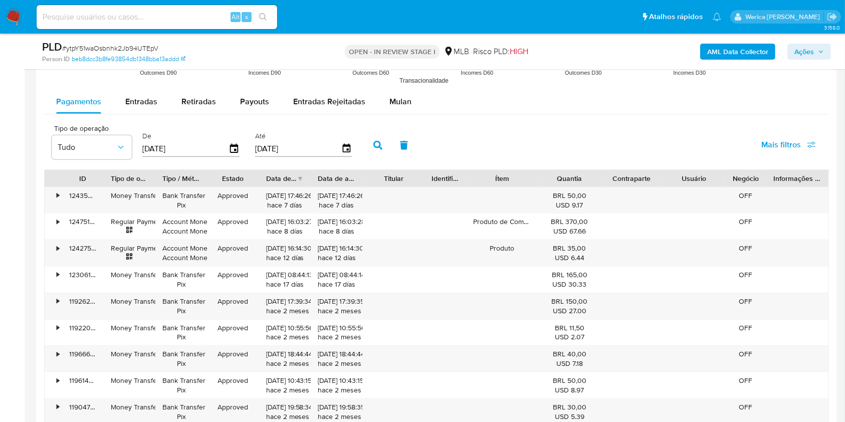
drag, startPoint x: 393, startPoint y: 104, endPoint x: 379, endPoint y: 114, distance: 16.8
click at [392, 104] on span "Mulan" at bounding box center [400, 102] width 22 height 12
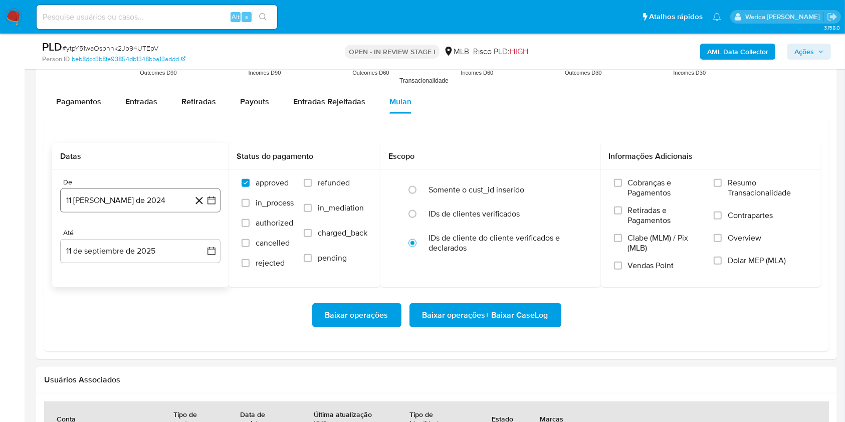
click at [160, 195] on button "11 [PERSON_NAME] de 2024" at bounding box center [140, 200] width 160 height 24
click at [154, 232] on span "agosto 2024" at bounding box center [136, 237] width 46 height 10
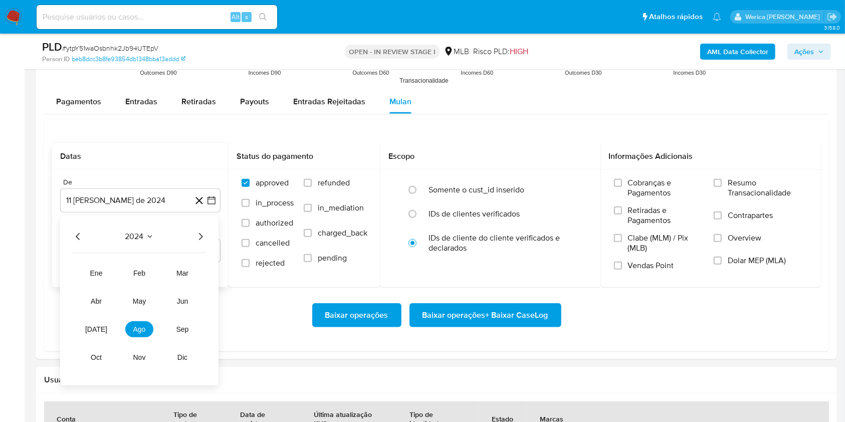
click at [196, 236] on icon "Año siguiente" at bounding box center [200, 237] width 12 height 12
click at [99, 325] on span "[DATE]" at bounding box center [96, 329] width 22 height 8
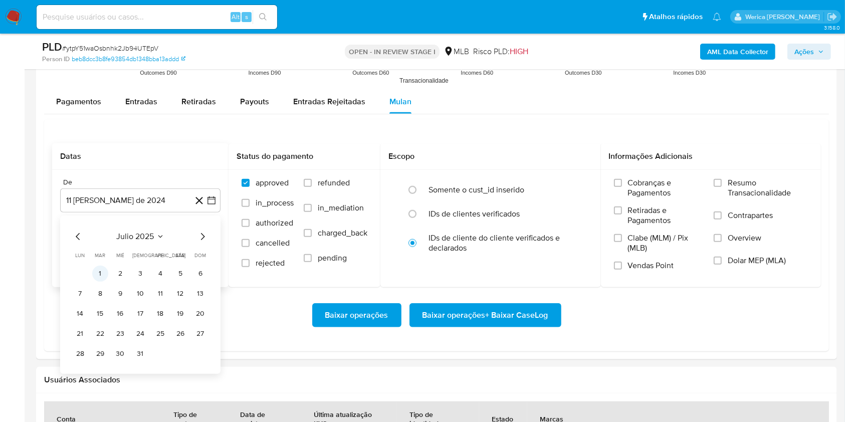
click at [98, 273] on button "1" at bounding box center [100, 274] width 16 height 16
click at [662, 181] on span "Cobranças e Pagamentos" at bounding box center [666, 188] width 76 height 20
click at [622, 181] on input "Cobranças e Pagamentos" at bounding box center [618, 183] width 8 height 8
click at [648, 219] on span "Retiradas e Pagamentos" at bounding box center [666, 215] width 76 height 20
click at [622, 215] on input "Retiradas e Pagamentos" at bounding box center [618, 210] width 8 height 8
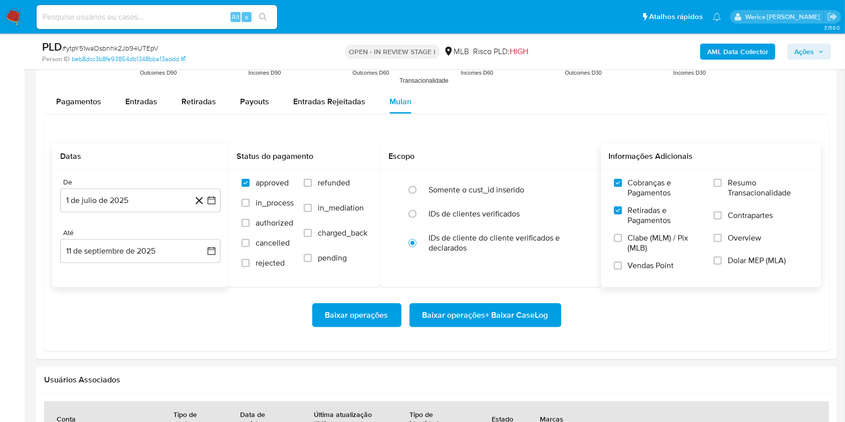
click at [648, 257] on label "Clabe (MLM) / Pix (MLB)" at bounding box center [659, 247] width 90 height 28
click at [622, 242] on input "Clabe (MLM) / Pix (MLB)" at bounding box center [618, 238] width 8 height 8
click at [646, 271] on label "Vendas Point" at bounding box center [659, 270] width 90 height 18
click at [622, 270] on input "Vendas Point" at bounding box center [618, 266] width 8 height 8
click at [742, 262] on span "Dolar MEP (MLA)" at bounding box center [757, 261] width 58 height 10
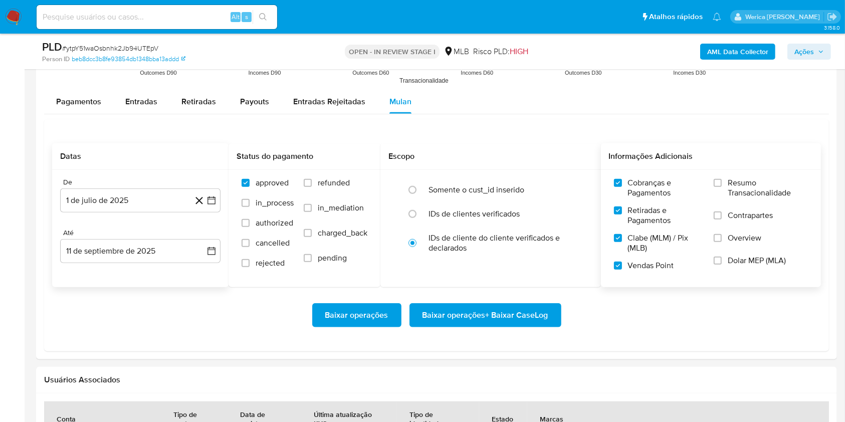
click at [722, 262] on input "Dolar MEP (MLA)" at bounding box center [718, 261] width 8 height 8
click at [735, 230] on label "Contrapartes" at bounding box center [761, 221] width 94 height 23
click at [722, 220] on input "Contrapartes" at bounding box center [718, 215] width 8 height 8
click at [735, 194] on span "Resumo Transacionalidade" at bounding box center [768, 188] width 80 height 20
click at [722, 187] on input "Resumo Transacionalidade" at bounding box center [718, 183] width 8 height 8
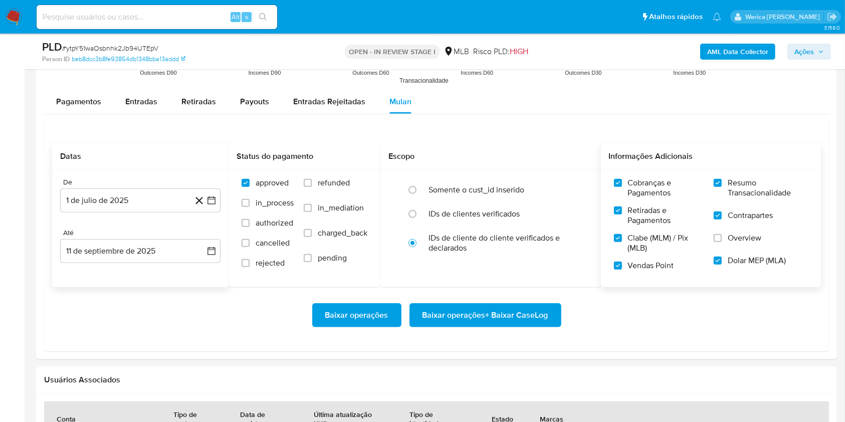
click at [742, 233] on span "Overview" at bounding box center [745, 238] width 34 height 10
click at [722, 234] on input "Overview" at bounding box center [718, 238] width 8 height 8
click at [515, 318] on span "Baixar operações + Baixar CaseLog" at bounding box center [485, 315] width 126 height 22
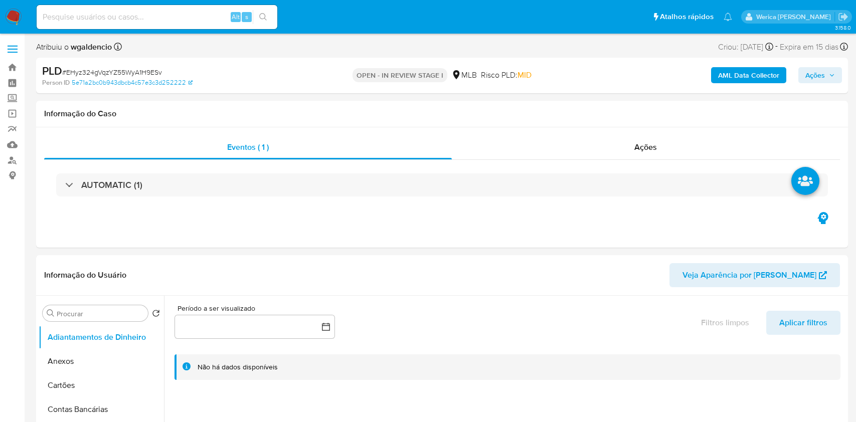
select select "10"
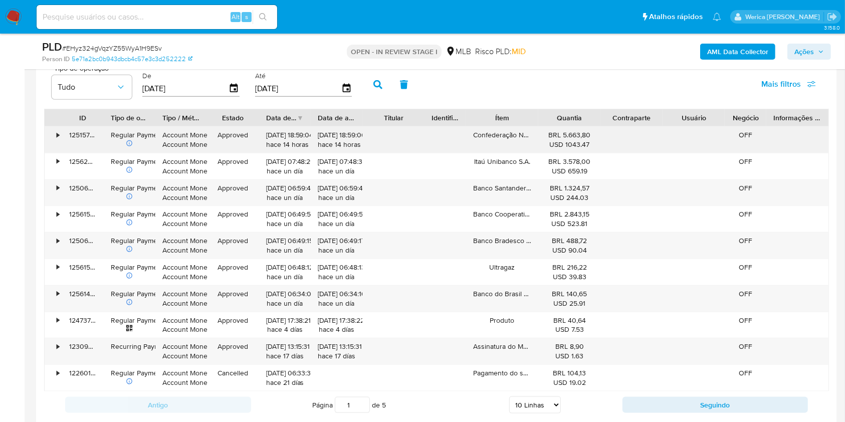
scroll to position [935, 0]
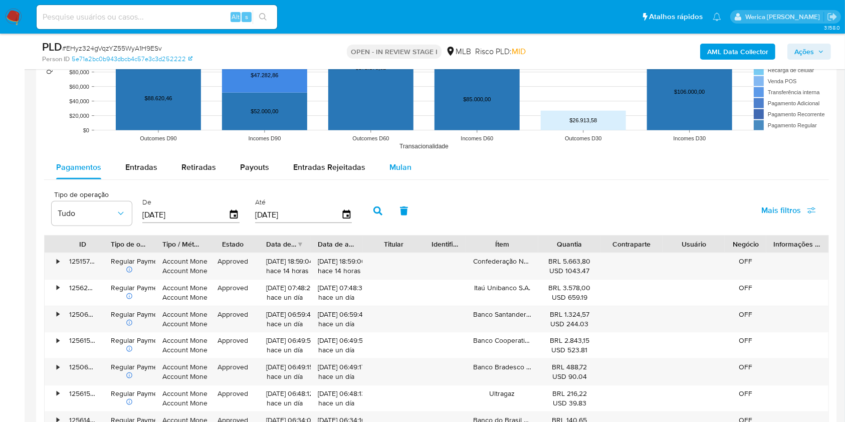
drag, startPoint x: 385, startPoint y: 177, endPoint x: 384, endPoint y: 170, distance: 7.1
click at [387, 174] on button "Mulan" at bounding box center [400, 167] width 46 height 24
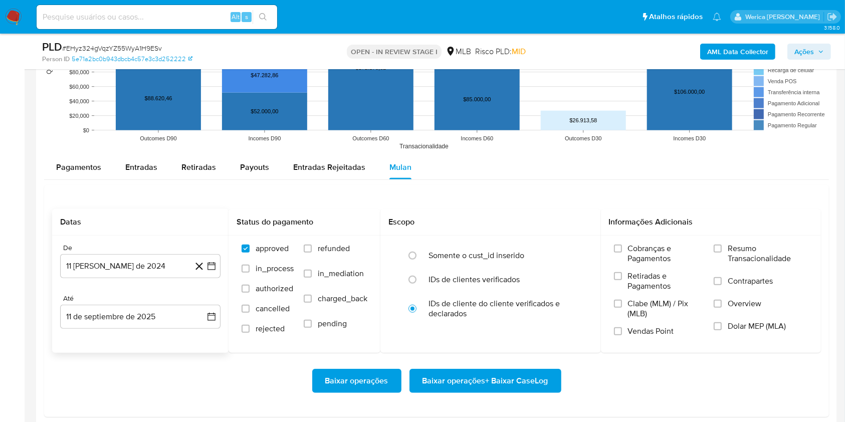
drag, startPoint x: 158, startPoint y: 259, endPoint x: 154, endPoint y: 252, distance: 7.7
click at [157, 259] on button "11 [PERSON_NAME] de 2024" at bounding box center [140, 266] width 160 height 24
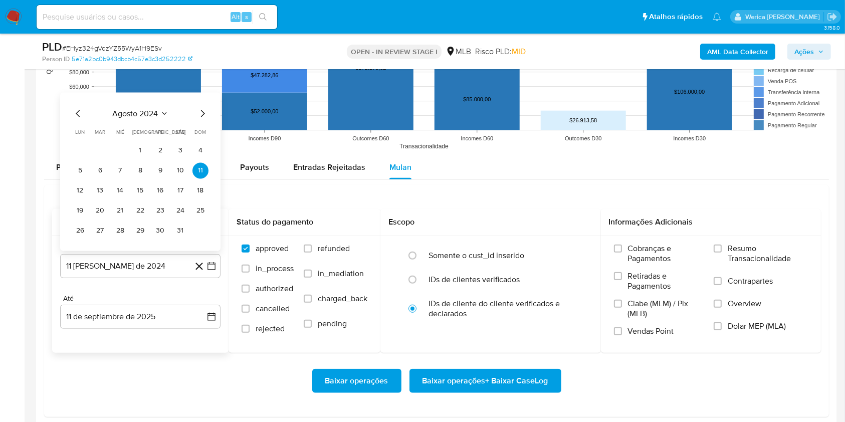
click at [142, 109] on span "agosto 2024" at bounding box center [136, 114] width 46 height 10
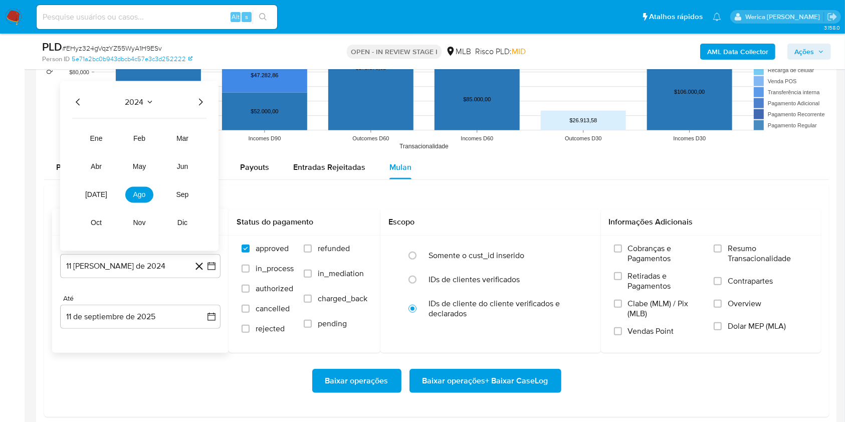
click at [197, 106] on icon "Año siguiente" at bounding box center [200, 102] width 12 height 12
click at [92, 198] on span "[DATE]" at bounding box center [96, 195] width 22 height 8
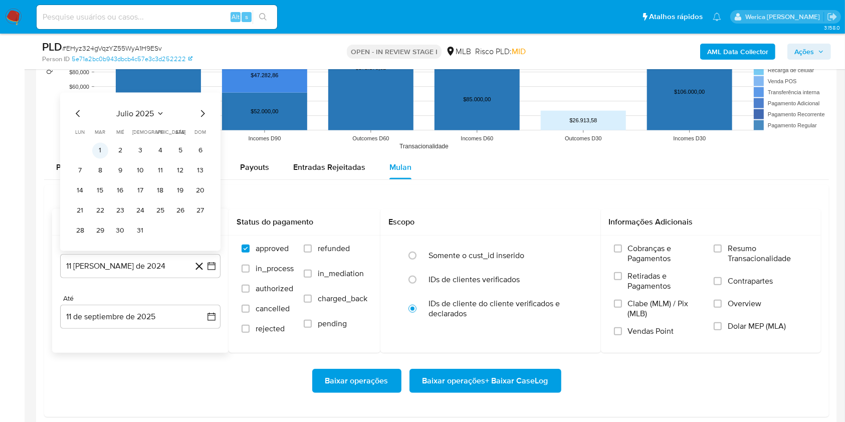
click at [99, 153] on button "1" at bounding box center [100, 151] width 16 height 16
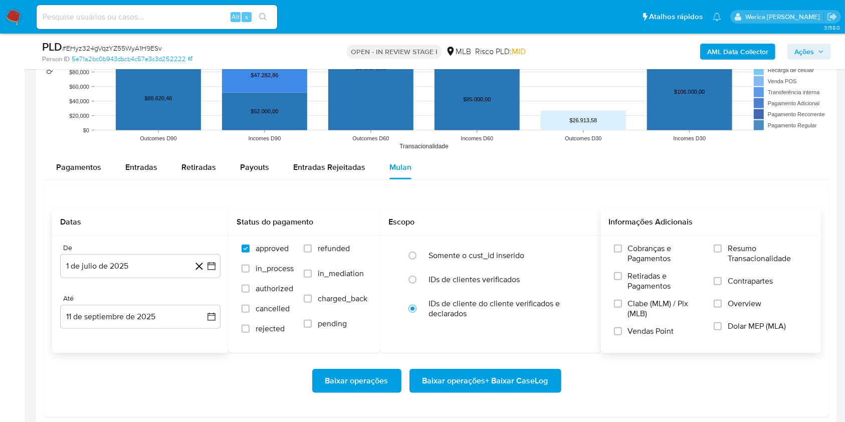
click at [686, 251] on span "Cobranças e Pagamentos" at bounding box center [666, 254] width 76 height 20
click at [622, 251] on input "Cobranças e Pagamentos" at bounding box center [618, 249] width 8 height 8
click at [656, 292] on label "Retiradas e Pagamentos" at bounding box center [659, 285] width 90 height 28
click at [622, 280] on input "Retiradas e Pagamentos" at bounding box center [618, 276] width 8 height 8
click at [645, 318] on span "Clabe (MLM) / Pix (MLB)" at bounding box center [666, 309] width 76 height 20
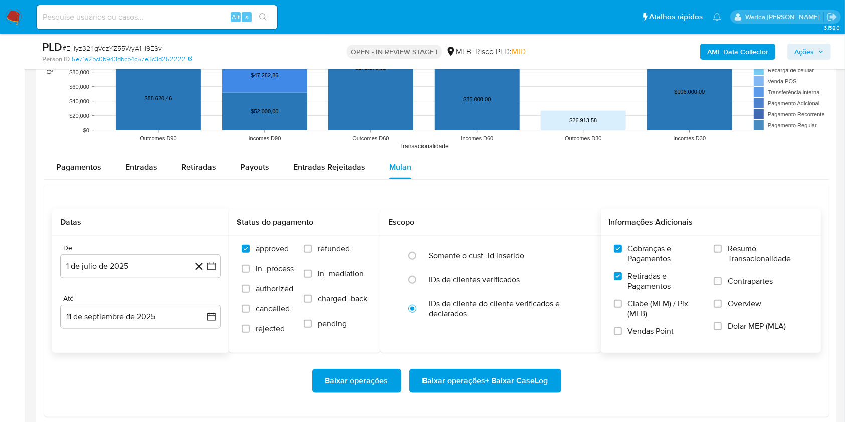
click at [622, 308] on input "Clabe (MLM) / Pix (MLB)" at bounding box center [618, 304] width 8 height 8
click at [642, 337] on label "Vendas Point" at bounding box center [659, 335] width 90 height 18
click at [622, 335] on input "Vendas Point" at bounding box center [618, 331] width 8 height 8
click at [735, 321] on span "Dolar MEP (MLA)" at bounding box center [757, 326] width 58 height 10
click at [722, 322] on input "Dolar MEP (MLA)" at bounding box center [718, 326] width 8 height 8
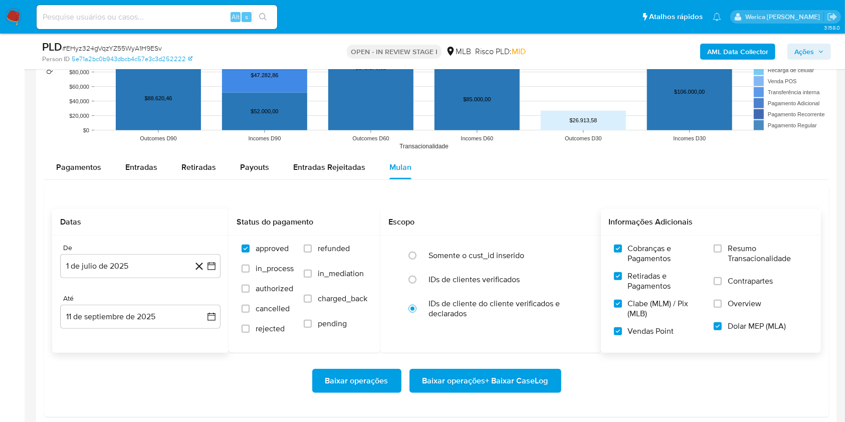
click at [735, 299] on span "Overview" at bounding box center [745, 304] width 34 height 10
click at [722, 300] on input "Overview" at bounding box center [718, 304] width 8 height 8
click at [735, 271] on label "Resumo Transacionalidade" at bounding box center [761, 260] width 94 height 33
click at [722, 253] on input "Resumo Transacionalidade" at bounding box center [718, 249] width 8 height 8
click at [737, 251] on span "Resumo Transacionalidade" at bounding box center [768, 254] width 80 height 20
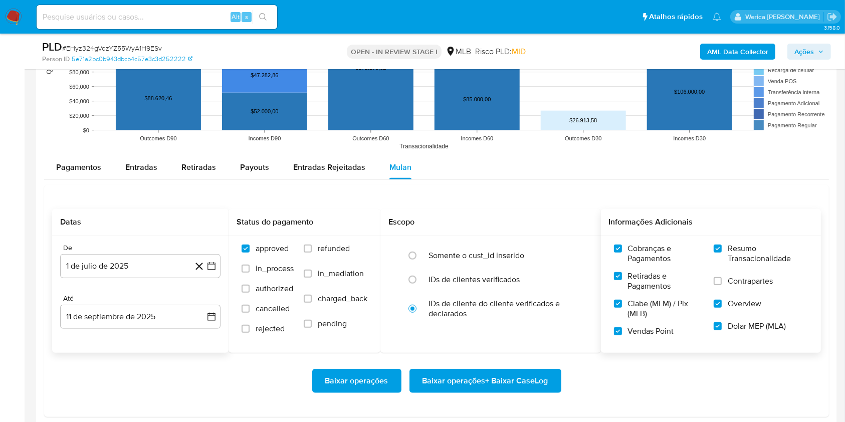
click at [722, 251] on input "Resumo Transacionalidade" at bounding box center [718, 249] width 8 height 8
click at [719, 287] on label "Contrapartes" at bounding box center [761, 287] width 94 height 23
click at [719, 285] on input "Contrapartes" at bounding box center [718, 281] width 8 height 8
click at [732, 244] on span "Resumo Transacionalidade" at bounding box center [768, 254] width 80 height 20
click at [722, 245] on input "Resumo Transacionalidade" at bounding box center [718, 249] width 8 height 8
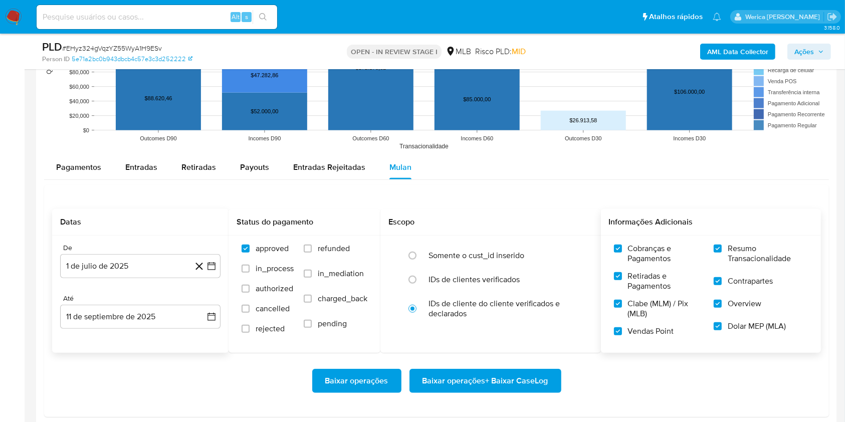
click at [485, 387] on span "Baixar operações + Baixar CaseLog" at bounding box center [485, 381] width 126 height 22
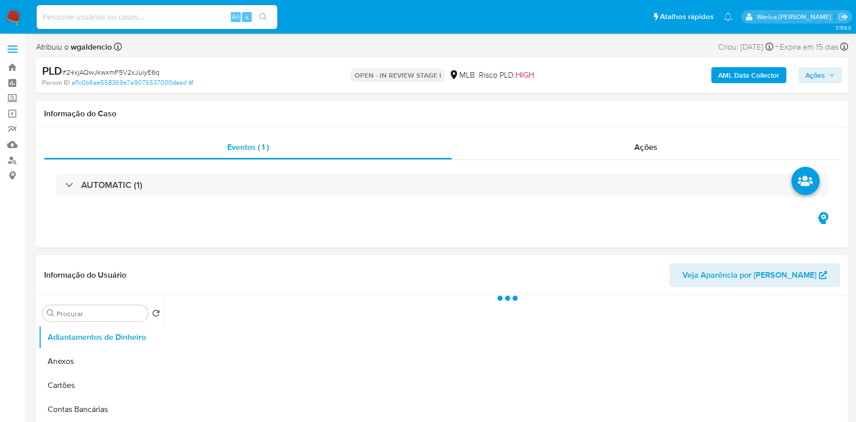
select select "10"
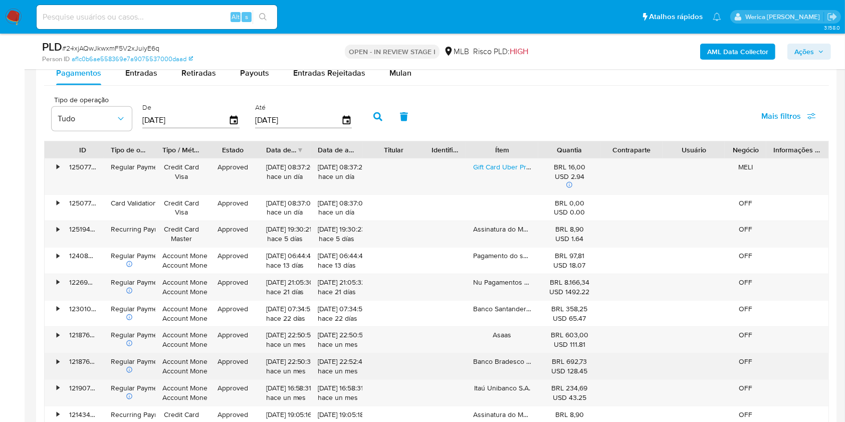
scroll to position [1002, 0]
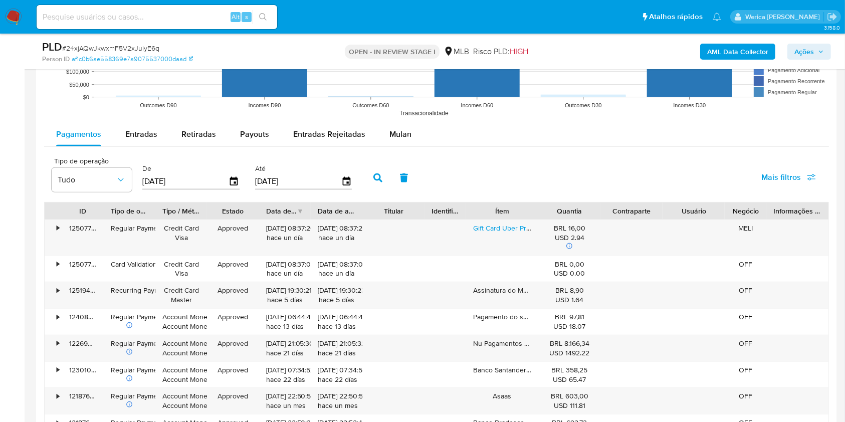
drag, startPoint x: 390, startPoint y: 125, endPoint x: 373, endPoint y: 150, distance: 30.6
click at [391, 126] on div "Mulan" at bounding box center [400, 134] width 22 height 24
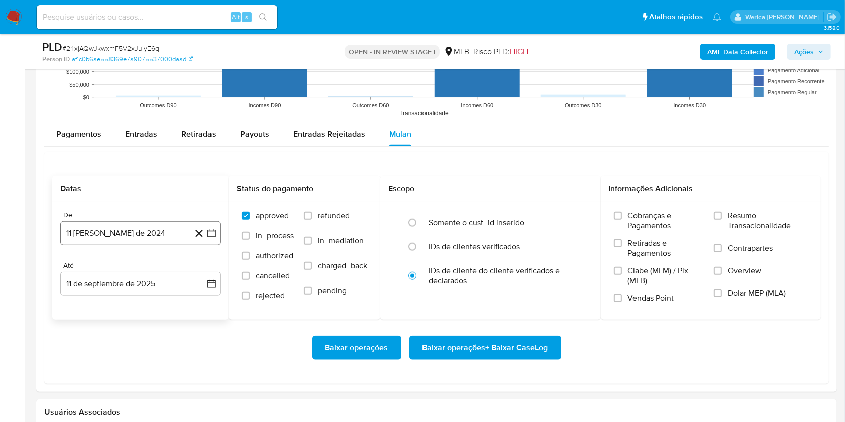
click at [111, 231] on button "11 de agosto de 2024" at bounding box center [140, 233] width 160 height 24
click at [150, 272] on span "agosto 2024" at bounding box center [136, 269] width 46 height 10
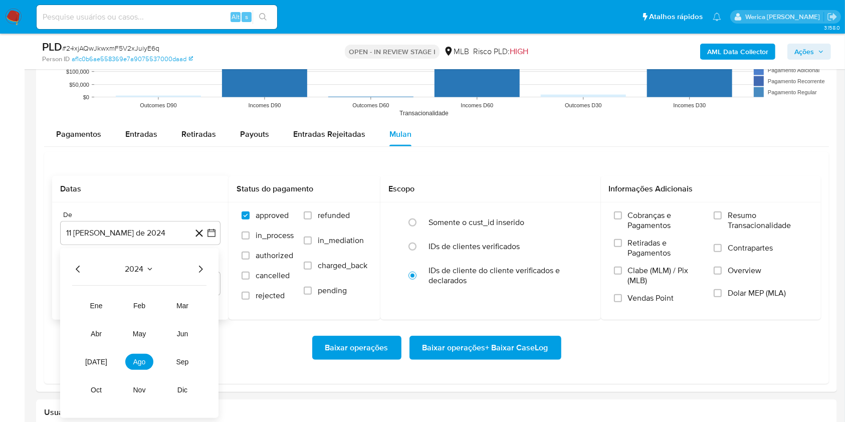
drag, startPoint x: 209, startPoint y: 269, endPoint x: 198, endPoint y: 269, distance: 11.0
click at [208, 269] on div "2024 2024 ene feb mar abr may jun jul ago sep oct nov dic" at bounding box center [139, 333] width 158 height 170
click at [198, 267] on icon "Año siguiente" at bounding box center [200, 269] width 12 height 12
click at [97, 367] on button "jul" at bounding box center [96, 362] width 28 height 16
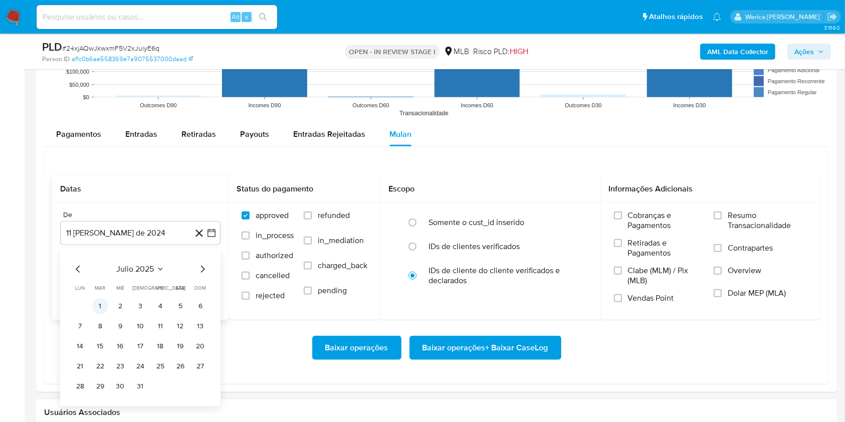
click at [104, 307] on button "1" at bounding box center [100, 306] width 16 height 16
click at [643, 223] on span "Cobranças e Pagamentos" at bounding box center [666, 220] width 76 height 20
click at [622, 220] on input "Cobranças e Pagamentos" at bounding box center [618, 215] width 8 height 8
drag, startPoint x: 643, startPoint y: 223, endPoint x: 623, endPoint y: 260, distance: 41.7
click at [623, 260] on label "Retiradas e Pagamentos" at bounding box center [659, 252] width 90 height 28
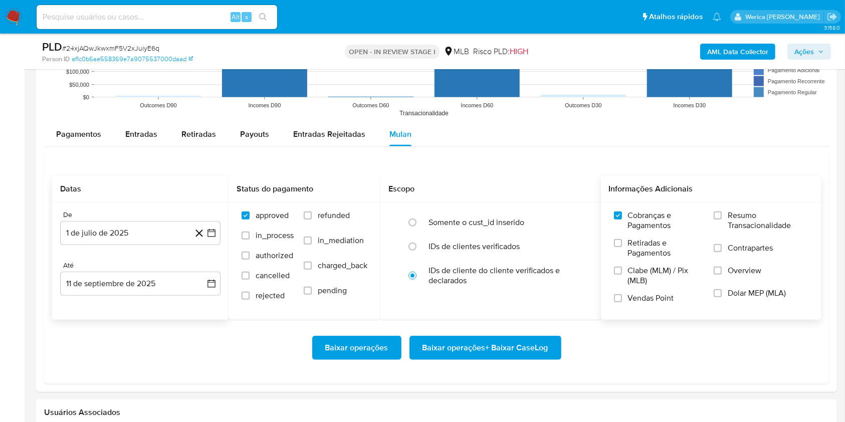
click at [622, 247] on input "Retiradas e Pagamentos" at bounding box center [618, 243] width 8 height 8
click at [620, 279] on label "Clabe (MLM) / Pix (MLB)" at bounding box center [659, 280] width 90 height 28
click at [620, 275] on input "Clabe (MLM) / Pix (MLB)" at bounding box center [618, 271] width 8 height 8
click at [635, 306] on label "Vendas Point" at bounding box center [659, 302] width 90 height 18
click at [728, 284] on label "Overview" at bounding box center [761, 277] width 94 height 23
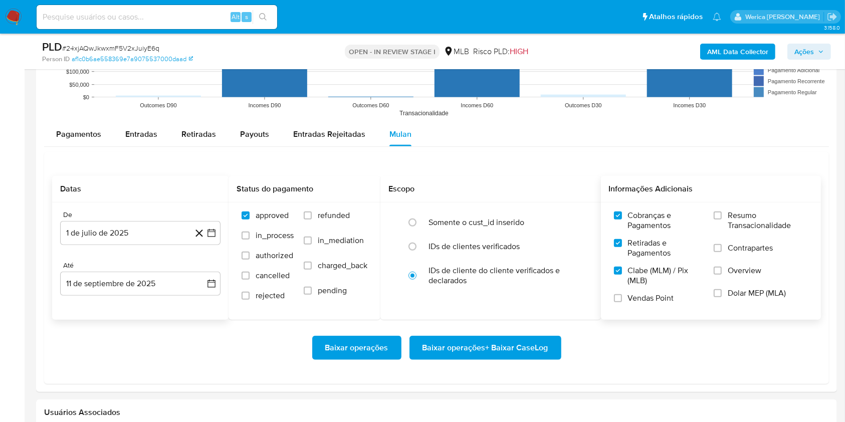
click at [722, 275] on input "Overview" at bounding box center [718, 271] width 8 height 8
click at [733, 295] on span "Dolar MEP (MLA)" at bounding box center [757, 293] width 58 height 10
click at [722, 295] on input "Dolar MEP (MLA)" at bounding box center [718, 293] width 8 height 8
click at [738, 254] on label "Contrapartes" at bounding box center [761, 254] width 94 height 23
click at [722, 252] on input "Contrapartes" at bounding box center [718, 248] width 8 height 8
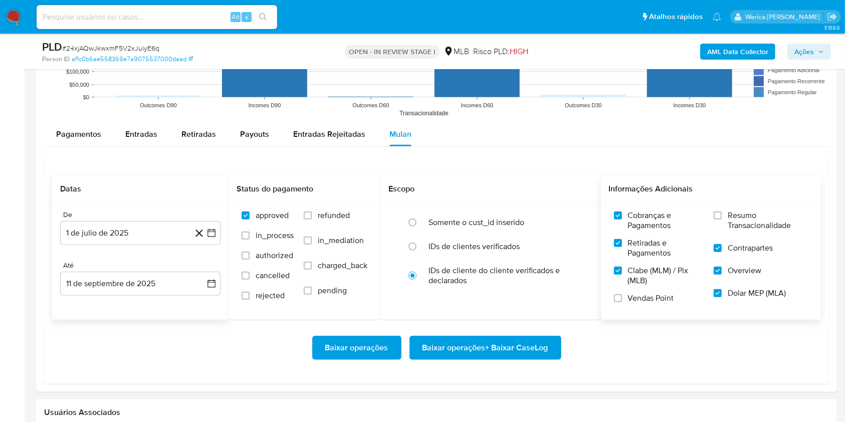
click at [736, 223] on span "Resumo Transacionalidade" at bounding box center [768, 220] width 80 height 20
click at [722, 220] on input "Resumo Transacionalidade" at bounding box center [718, 215] width 8 height 8
click at [655, 286] on label "Clabe (MLM) / Pix (MLB)" at bounding box center [659, 280] width 90 height 28
click at [622, 275] on input "Clabe (MLM) / Pix (MLB)" at bounding box center [618, 271] width 8 height 8
click at [642, 303] on span "Vendas Point" at bounding box center [651, 298] width 46 height 10
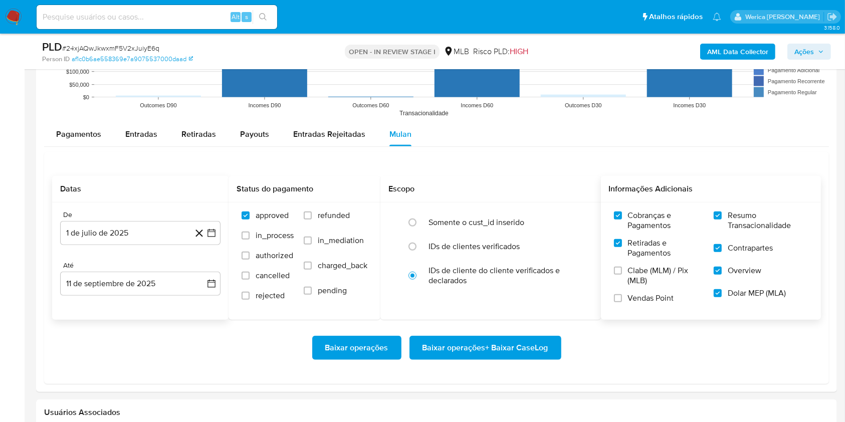
click at [622, 302] on input "Vendas Point" at bounding box center [618, 298] width 8 height 8
click at [637, 269] on span "Clabe (MLM) / Pix (MLB)" at bounding box center [666, 276] width 76 height 20
click at [622, 269] on input "Clabe (MLM) / Pix (MLB)" at bounding box center [618, 271] width 8 height 8
click at [535, 358] on span "Baixar operações + Baixar CaseLog" at bounding box center [485, 348] width 126 height 22
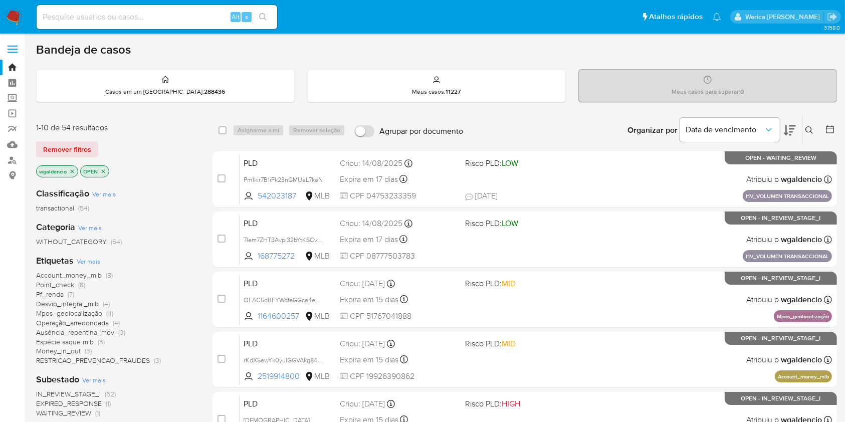
click at [94, 260] on span "Ver mais" at bounding box center [89, 261] width 24 height 9
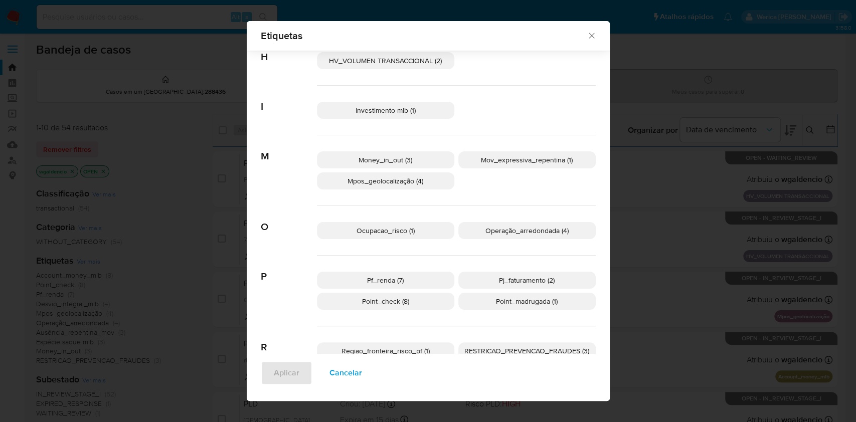
scroll to position [320, 0]
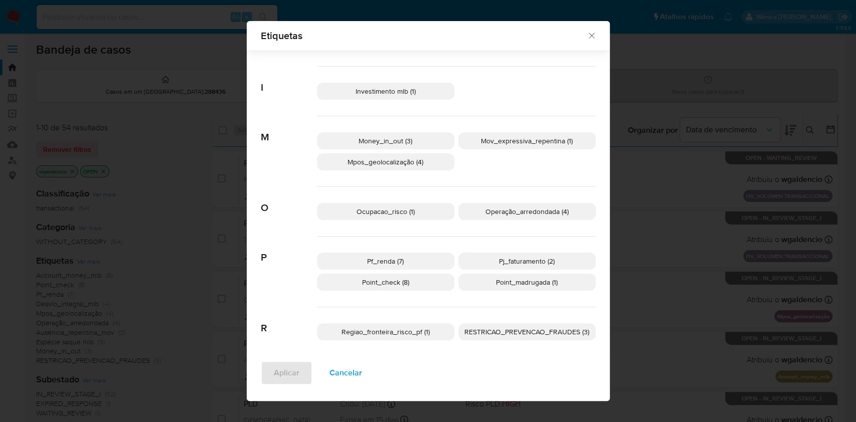
click at [347, 362] on span "Cancelar" at bounding box center [345, 373] width 33 height 22
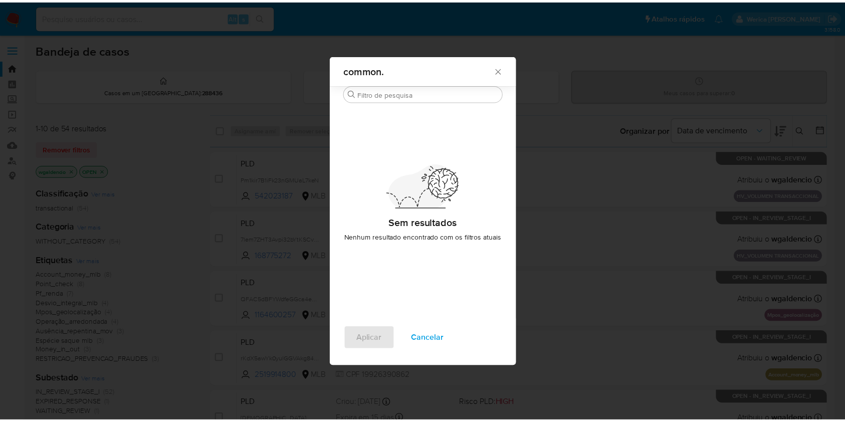
scroll to position [0, 0]
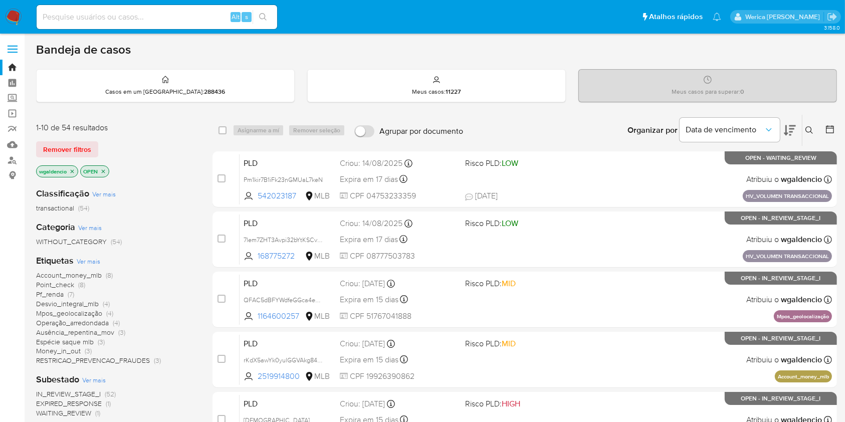
click at [49, 290] on span "Pf_renda" at bounding box center [50, 294] width 28 height 10
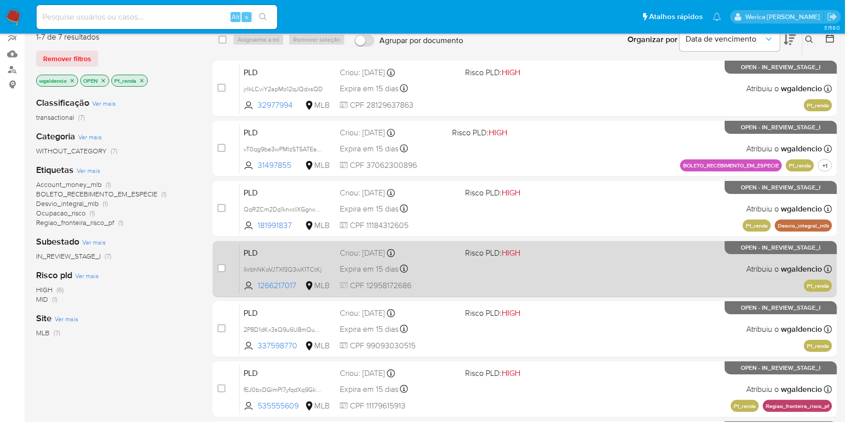
scroll to position [157, 0]
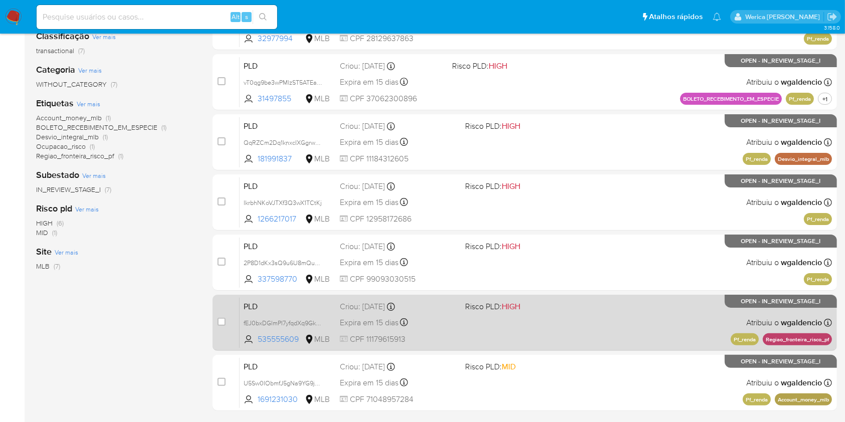
click at [558, 327] on div "PLD fEJ0bxDGlmPI7yfqdXq9Gk0D 535555609 MLB Risco PLD: HIGH Criou: 12/08/2025 Cr…" at bounding box center [536, 322] width 592 height 51
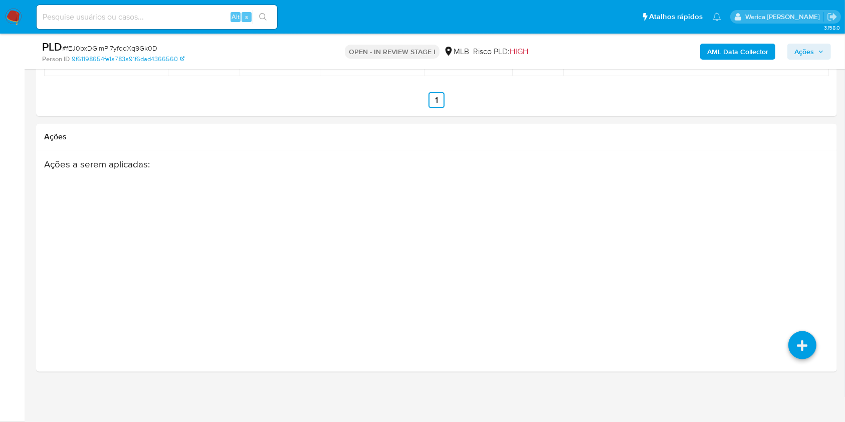
select select "10"
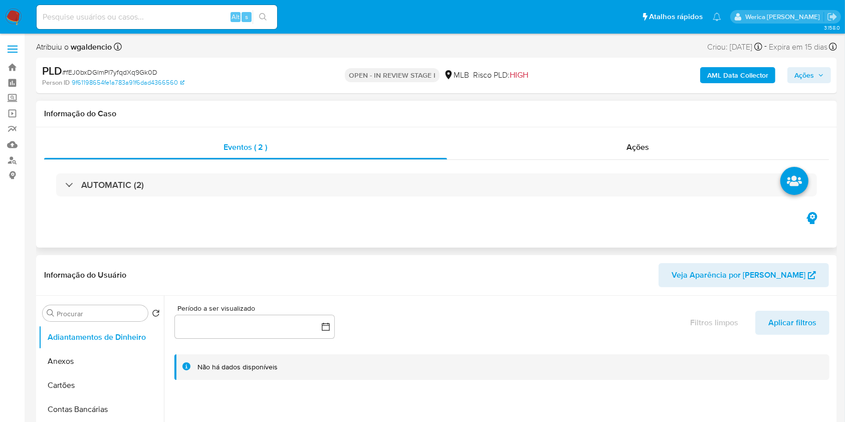
click at [160, 201] on div "AUTOMATIC (2)" at bounding box center [436, 185] width 785 height 50
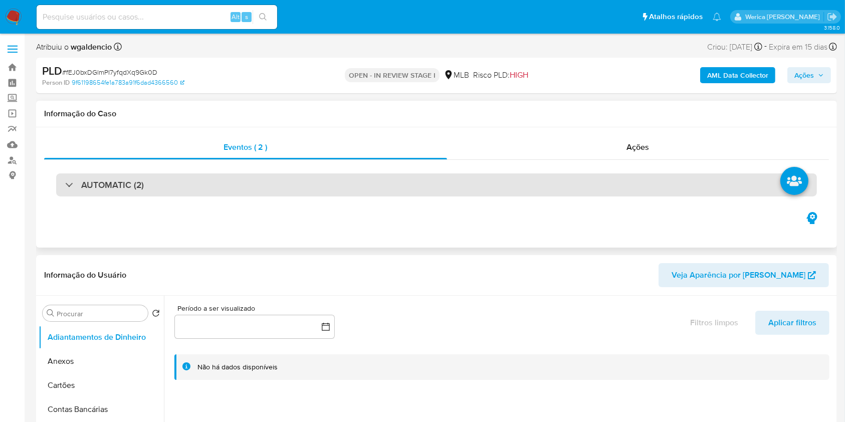
click at [164, 181] on div "AUTOMATIC (2)" at bounding box center [436, 184] width 761 height 23
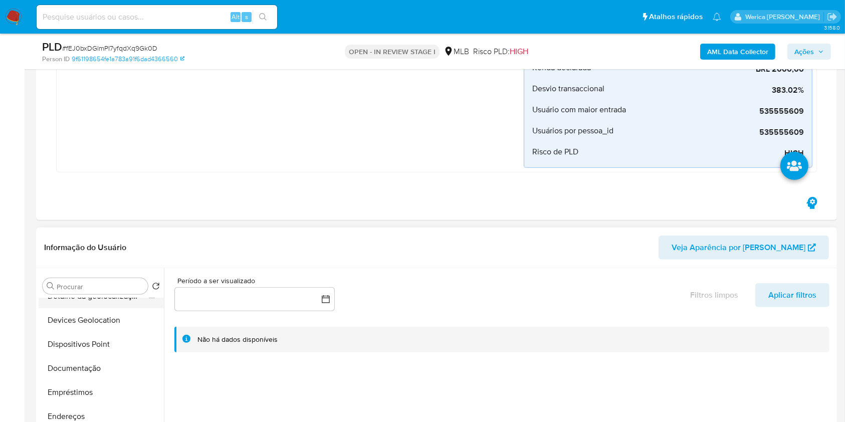
scroll to position [200, 0]
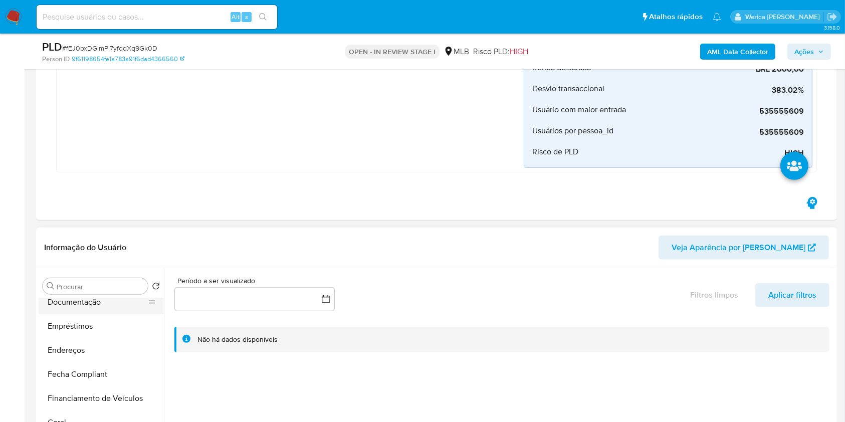
click at [66, 304] on button "Documentação" at bounding box center [97, 302] width 117 height 24
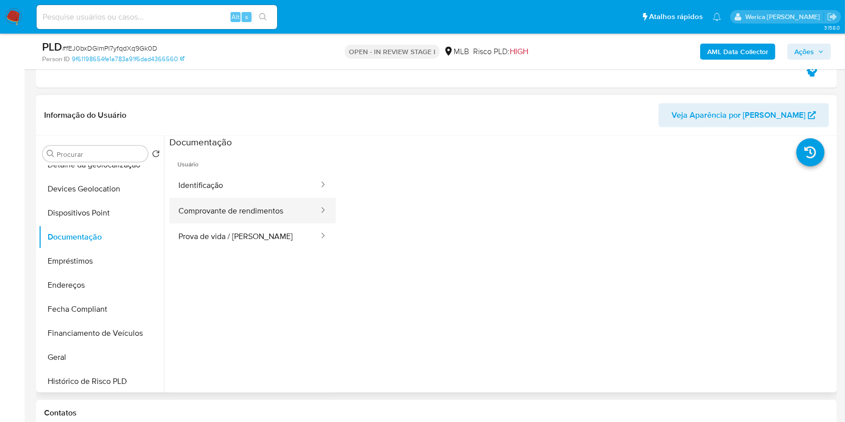
scroll to position [735, 0]
click at [219, 200] on button "Comprovante de rendimentos" at bounding box center [244, 210] width 150 height 26
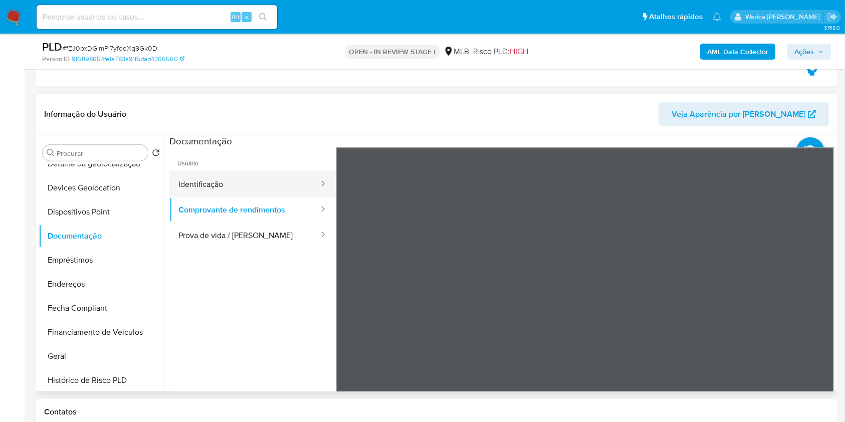
click at [227, 188] on button "Identificação" at bounding box center [244, 184] width 150 height 26
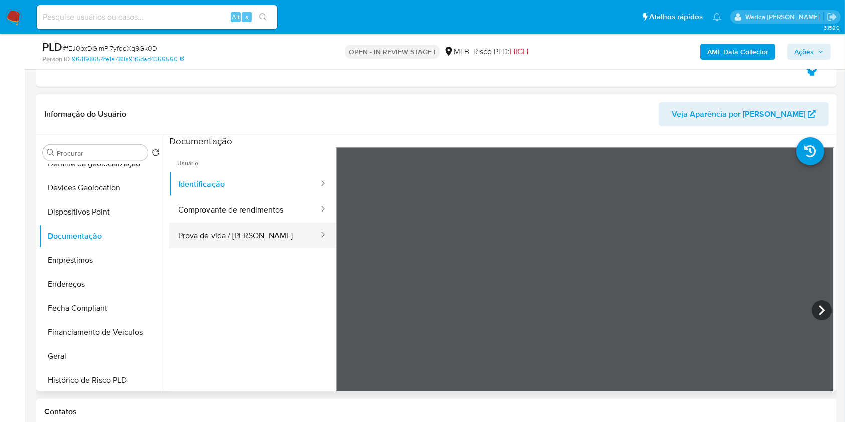
click at [261, 237] on button "Prova de vida / [PERSON_NAME]" at bounding box center [244, 236] width 150 height 26
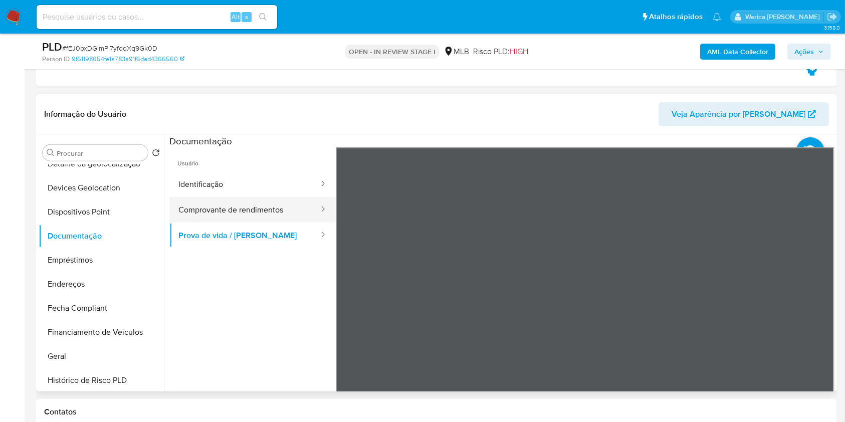
click at [312, 206] on div at bounding box center [320, 210] width 16 height 12
click at [259, 214] on button "Comprovante de rendimentos" at bounding box center [244, 210] width 150 height 26
click at [603, 133] on div "Informação do Usuário Veja Aparência por Pessoa Procurar Retornar ao pedido pad…" at bounding box center [436, 242] width 801 height 297
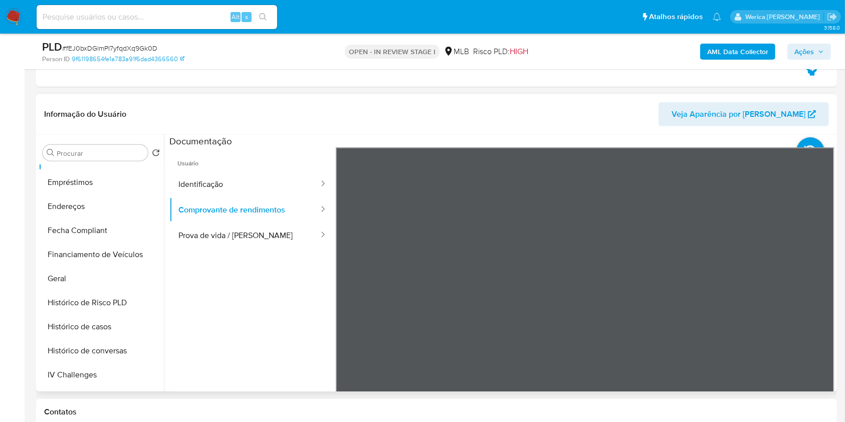
scroll to position [401, 0]
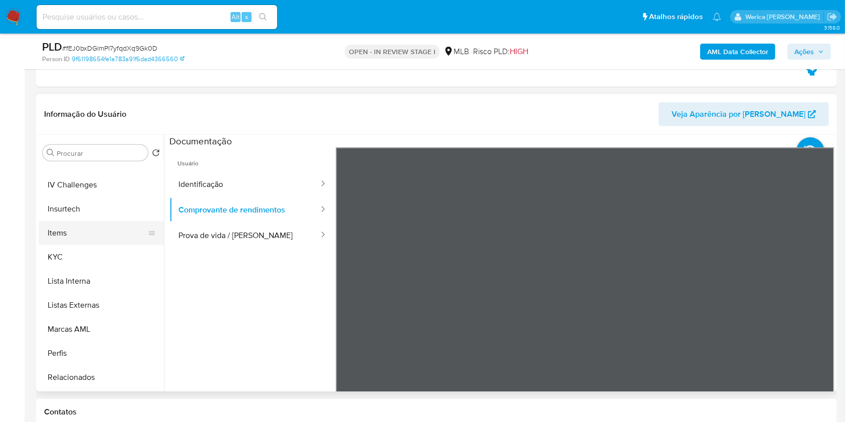
drag, startPoint x: 76, startPoint y: 256, endPoint x: 125, endPoint y: 230, distance: 56.3
click at [75, 255] on button "KYC" at bounding box center [101, 257] width 125 height 24
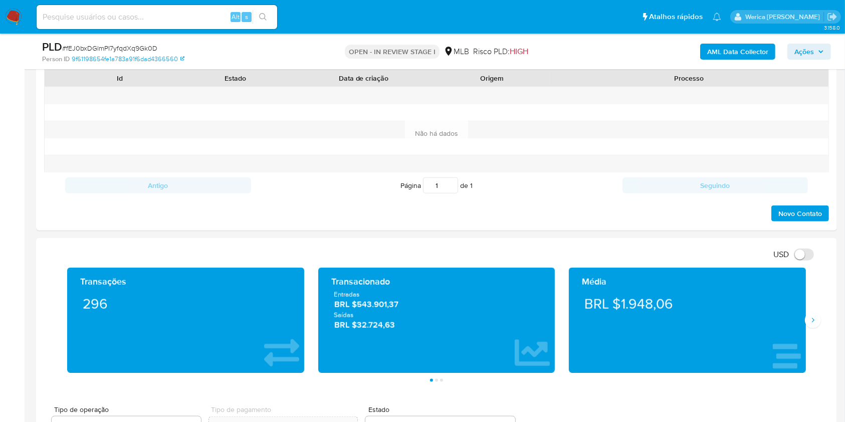
scroll to position [869, 0]
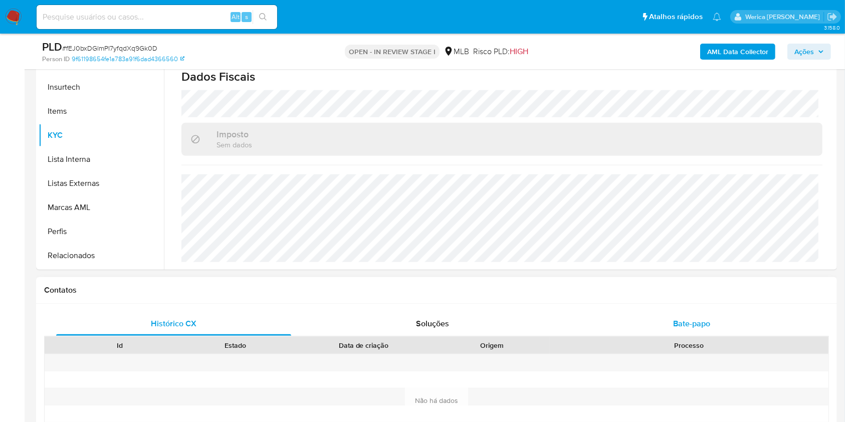
click at [705, 321] on div "Bate-papo" at bounding box center [691, 324] width 235 height 24
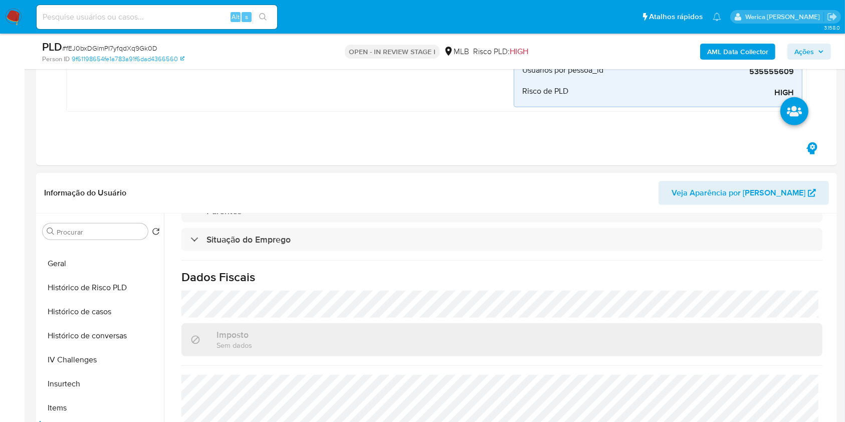
scroll to position [200, 0]
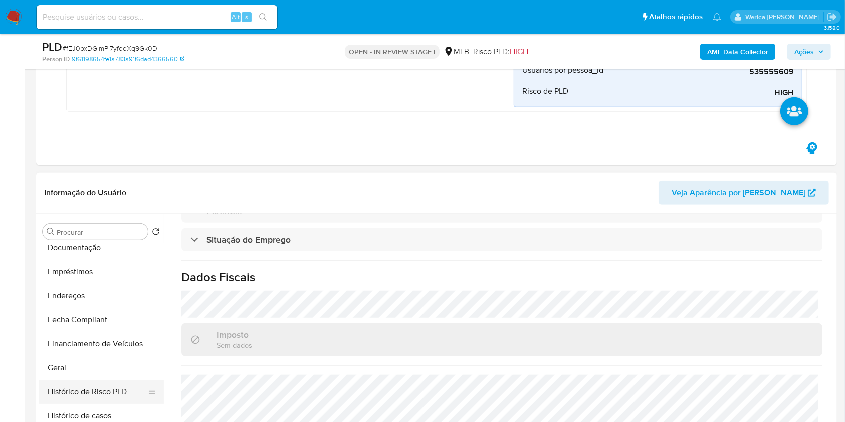
click at [94, 367] on button "Geral" at bounding box center [101, 368] width 125 height 24
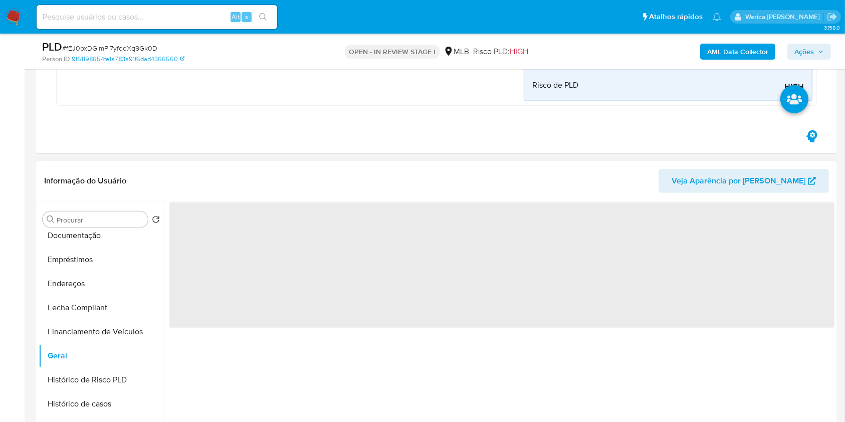
click at [273, 270] on span "‌" at bounding box center [501, 264] width 665 height 125
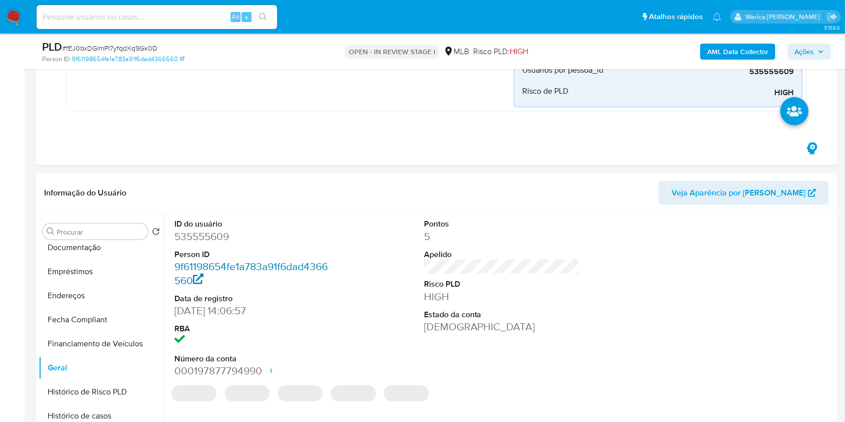
click at [279, 262] on link "9f61198654fe1a783a91f6dad4366560" at bounding box center [250, 273] width 153 height 29
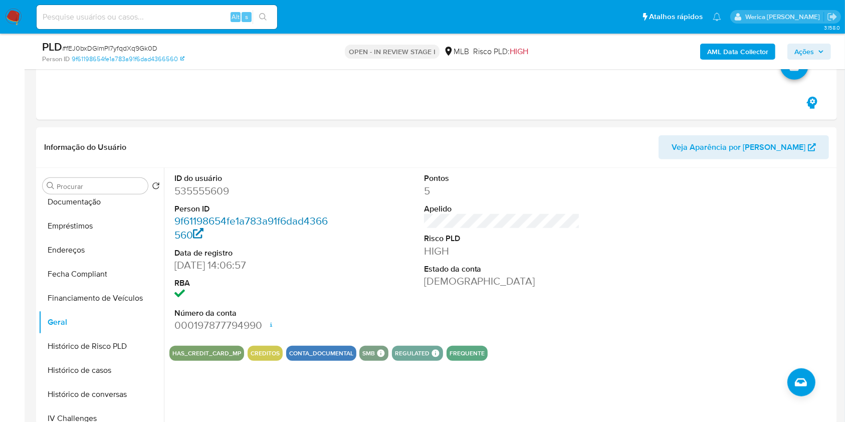
scroll to position [735, 0]
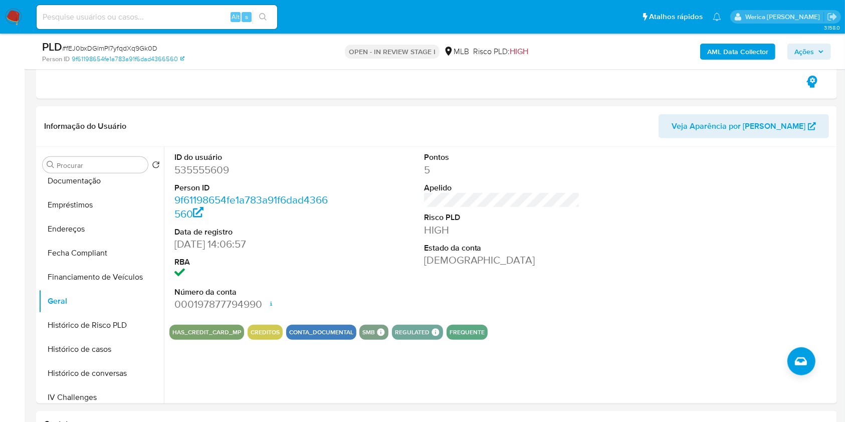
click at [211, 172] on dd "535555609" at bounding box center [252, 170] width 156 height 14
copy dd "535555609"
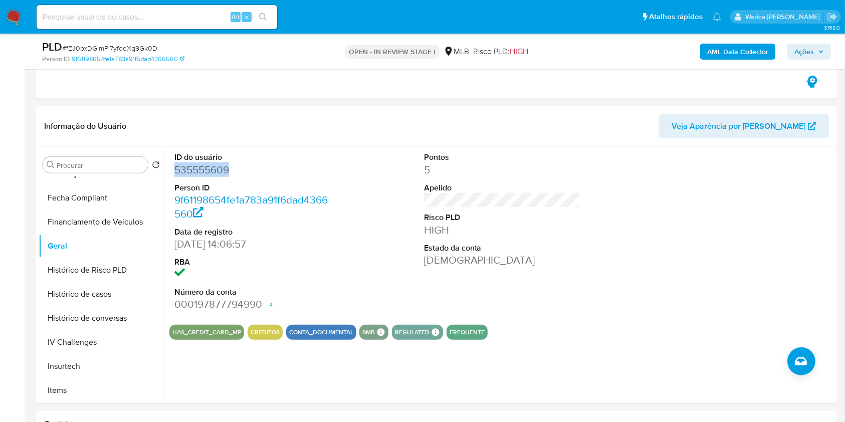
scroll to position [401, 0]
drag, startPoint x: 88, startPoint y: 269, endPoint x: 93, endPoint y: 269, distance: 5.0
click at [88, 272] on button "KYC" at bounding box center [101, 269] width 125 height 24
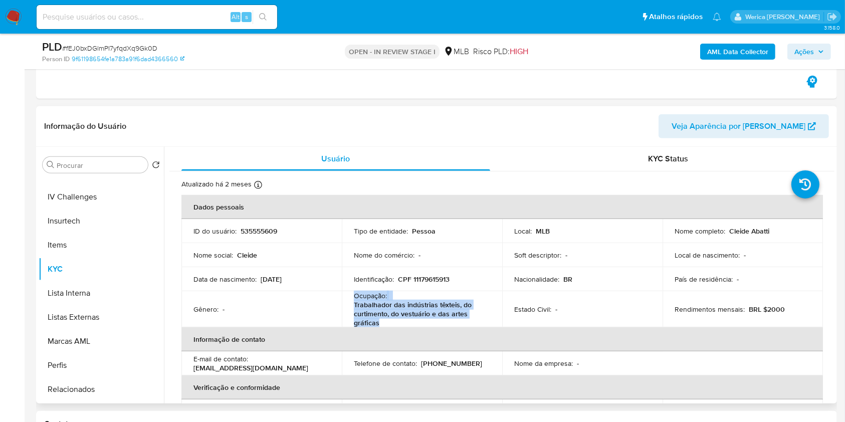
drag, startPoint x: 355, startPoint y: 297, endPoint x: 398, endPoint y: 320, distance: 48.6
click at [398, 320] on div "Ocupação : Trabalhador das indústrias têxteis, do curtimento, do vestuário e da…" at bounding box center [422, 309] width 136 height 36
copy div "Ocupação : Trabalhador das indústrias têxteis, do curtimento, do vestuário e da…"
click at [380, 317] on p "Trabalhador das indústrias têxteis, do curtimento, do vestuário e das artes grá…" at bounding box center [420, 313] width 132 height 27
click at [272, 232] on p "535555609" at bounding box center [259, 231] width 37 height 9
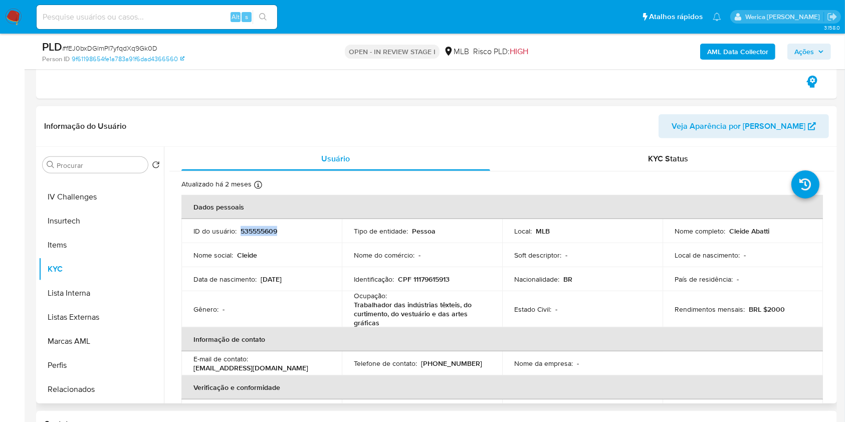
drag, startPoint x: 272, startPoint y: 232, endPoint x: 277, endPoint y: 225, distance: 8.3
click at [272, 232] on p "535555609" at bounding box center [259, 231] width 37 height 9
copy p "535555609"
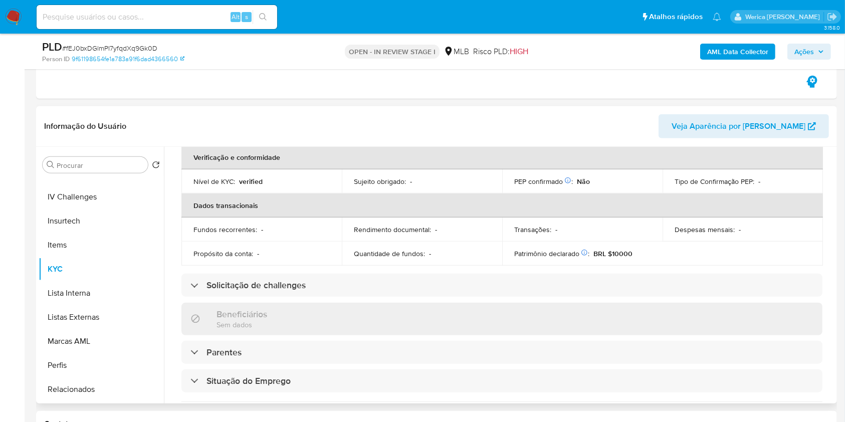
scroll to position [104, 0]
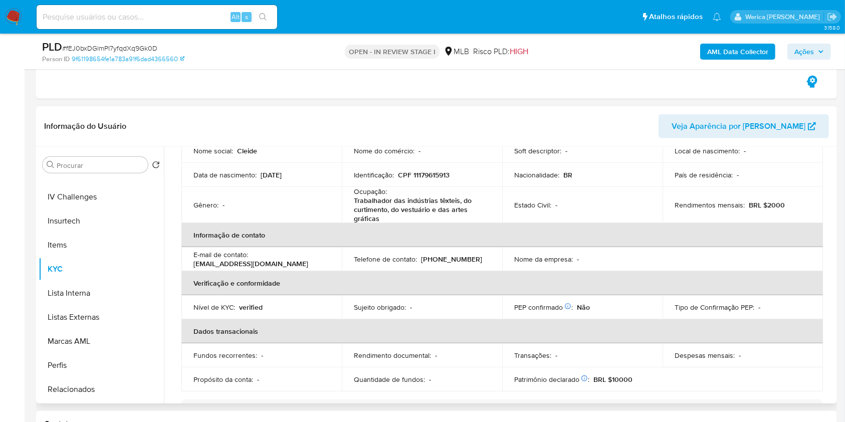
click at [427, 170] on p "CPF 11179615913" at bounding box center [424, 174] width 52 height 9
copy p "11179615913"
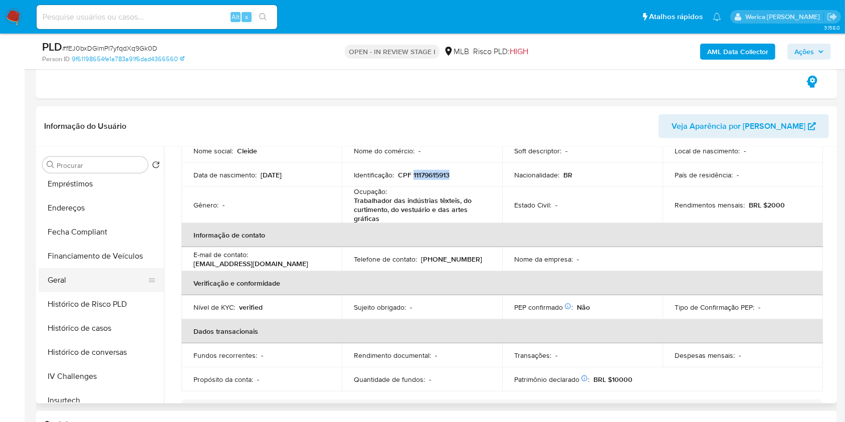
scroll to position [200, 0]
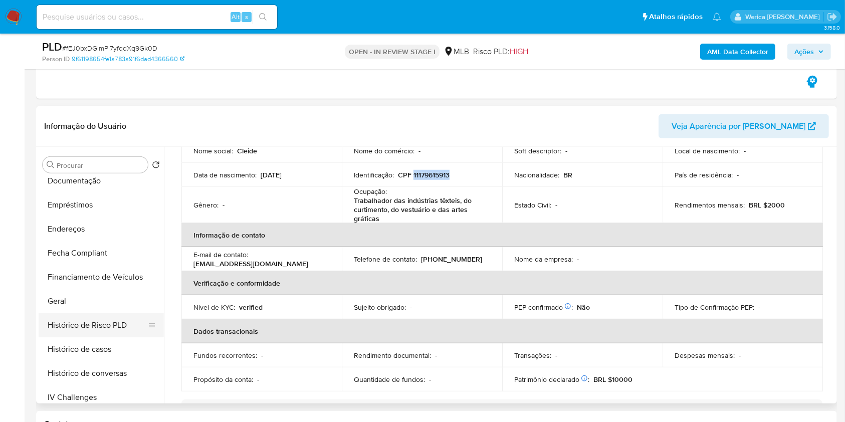
click at [72, 315] on button "Histórico de Risco PLD" at bounding box center [97, 325] width 117 height 24
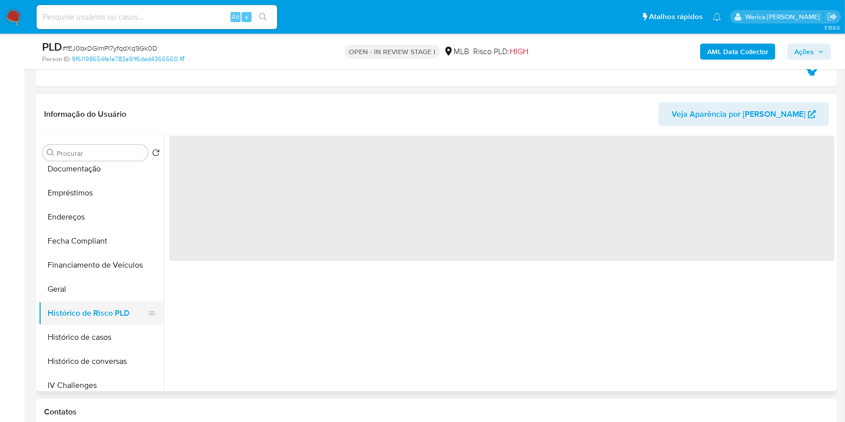
click at [75, 301] on button "Histórico de Risco PLD" at bounding box center [97, 313] width 117 height 24
click at [92, 289] on button "Geral" at bounding box center [97, 289] width 117 height 24
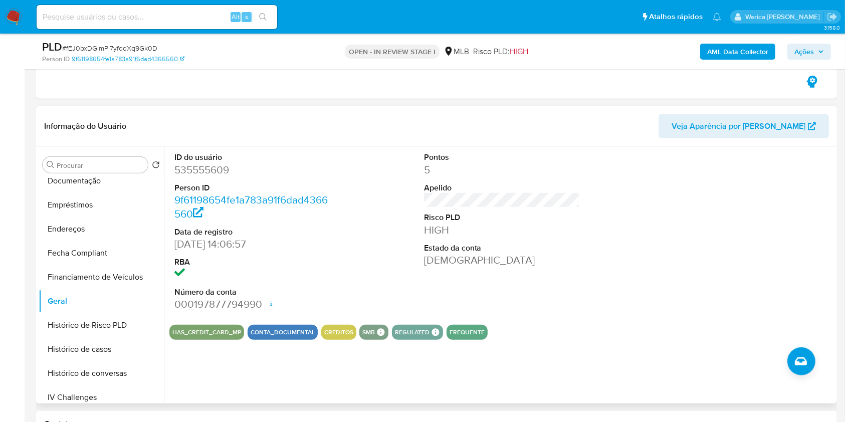
click at [771, 192] on div at bounding box center [751, 231] width 166 height 169
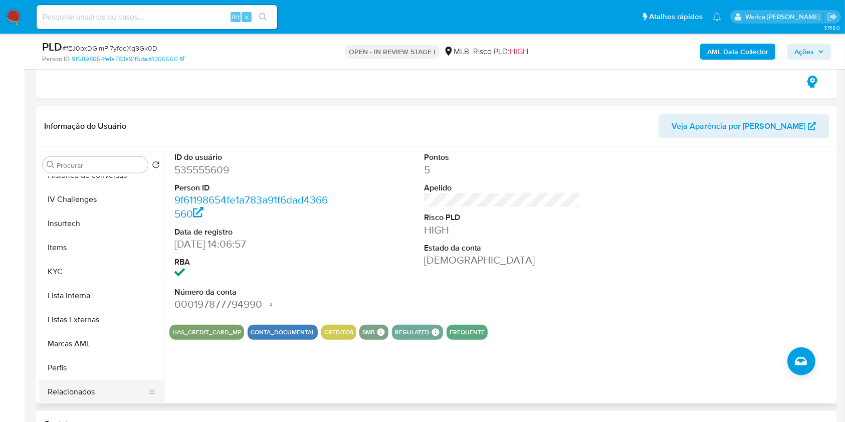
scroll to position [472, 0]
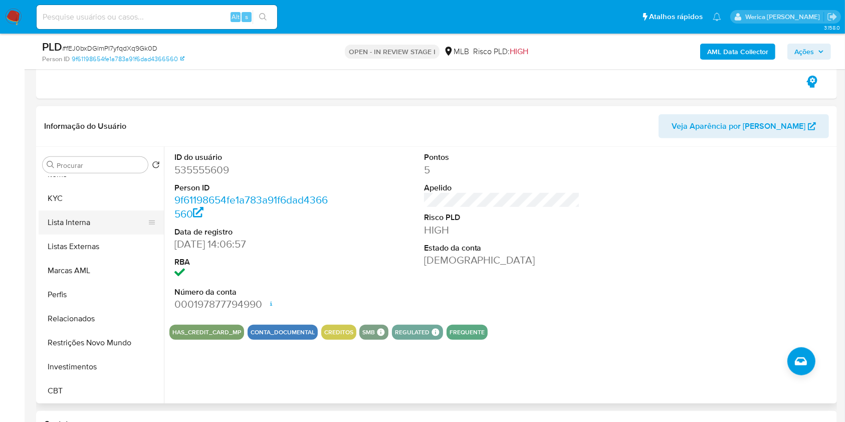
click at [62, 211] on button "Lista Interna" at bounding box center [97, 222] width 117 height 24
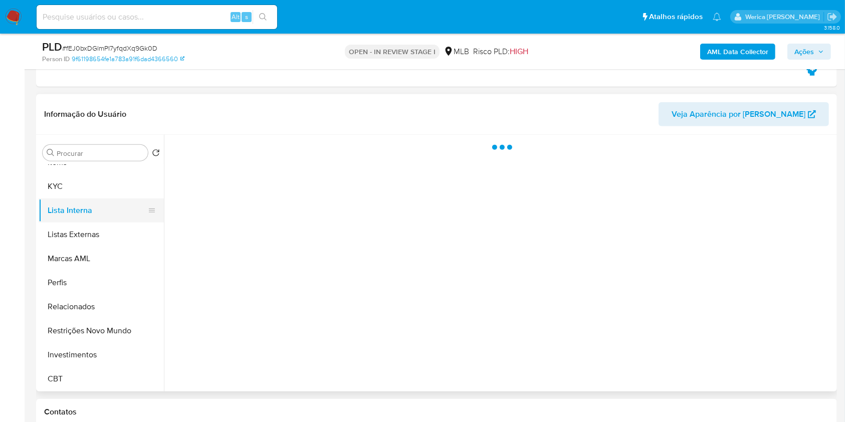
click at [60, 202] on button "Lista Interna" at bounding box center [97, 210] width 117 height 24
click at [60, 179] on button "KYC" at bounding box center [97, 186] width 117 height 24
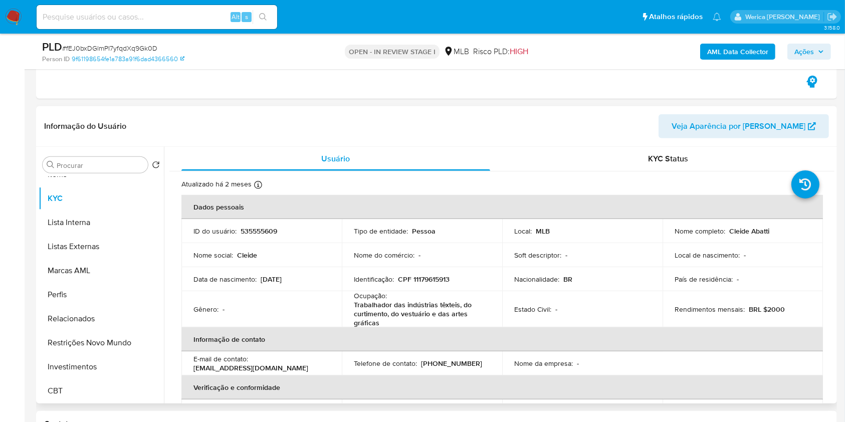
drag, startPoint x: 743, startPoint y: 306, endPoint x: 718, endPoint y: 254, distance: 58.3
click at [743, 307] on div "Rendimentos mensais : BRL $2000" at bounding box center [743, 309] width 136 height 9
click at [718, 239] on td "Nome completo : Cleide Abatti" at bounding box center [743, 231] width 160 height 24
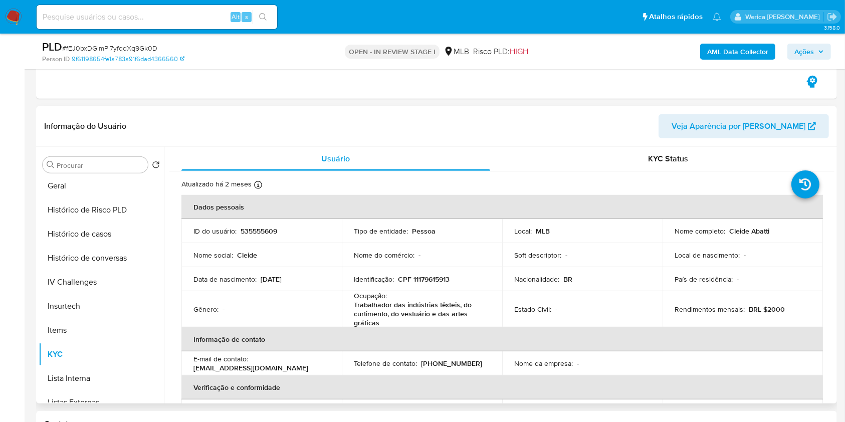
scroll to position [204, 0]
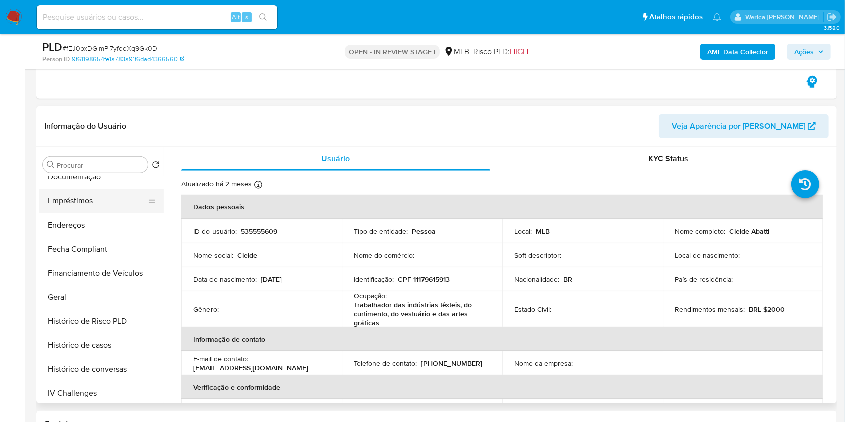
click at [62, 207] on button "Empréstimos" at bounding box center [97, 201] width 117 height 24
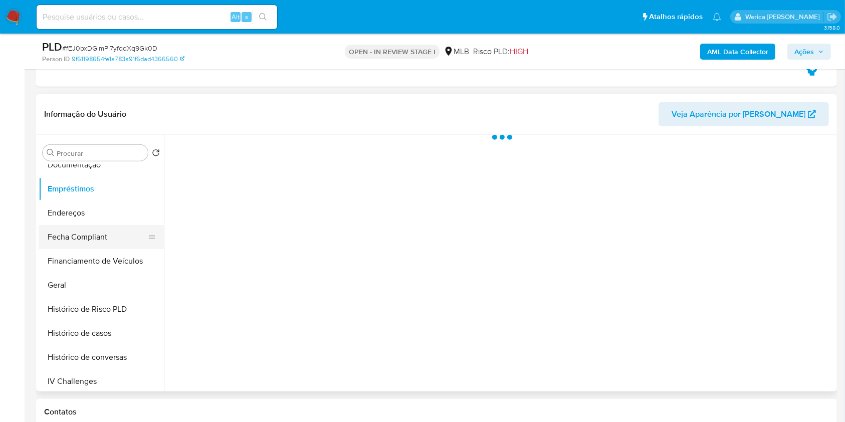
click at [62, 236] on button "Fecha Compliant" at bounding box center [97, 237] width 117 height 24
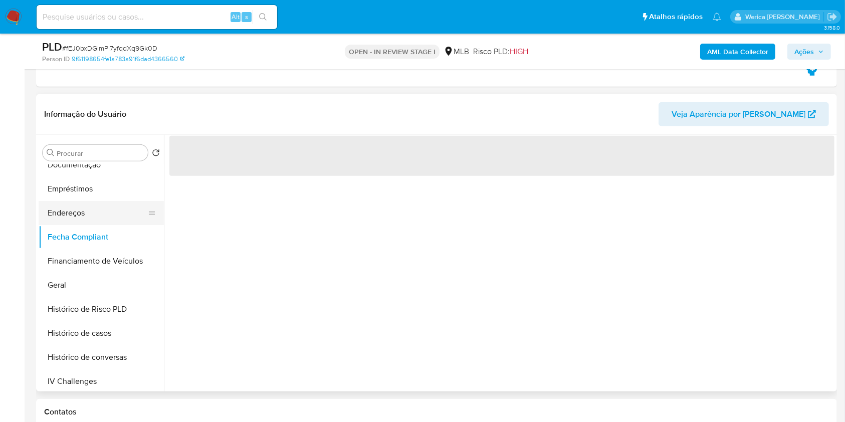
click at [62, 209] on button "Endereços" at bounding box center [97, 213] width 117 height 24
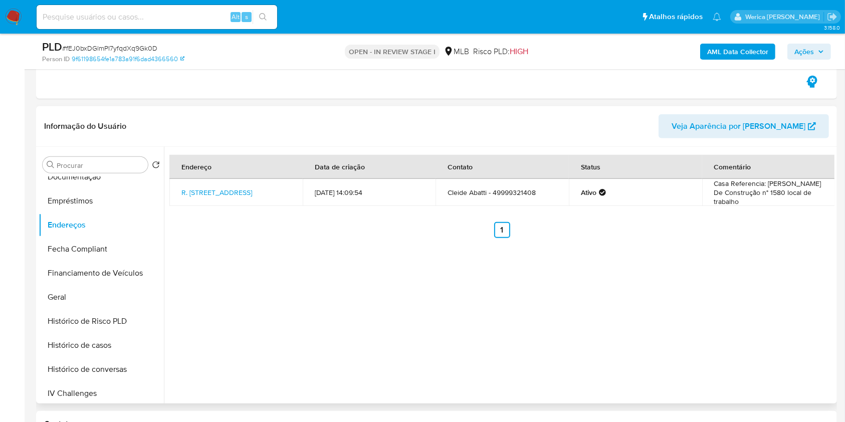
click at [786, 315] on div "Endereço Data de criação Contato Status Comentário R. Ceará 109, Jupiá, Santa C…" at bounding box center [499, 275] width 671 height 257
drag, startPoint x: 784, startPoint y: 315, endPoint x: 718, endPoint y: 181, distance: 149.5
click at [784, 315] on div "Endereço Data de criação Contato Status Comentário R. Ceará 109, Jupiá, Santa C…" at bounding box center [499, 275] width 671 height 257
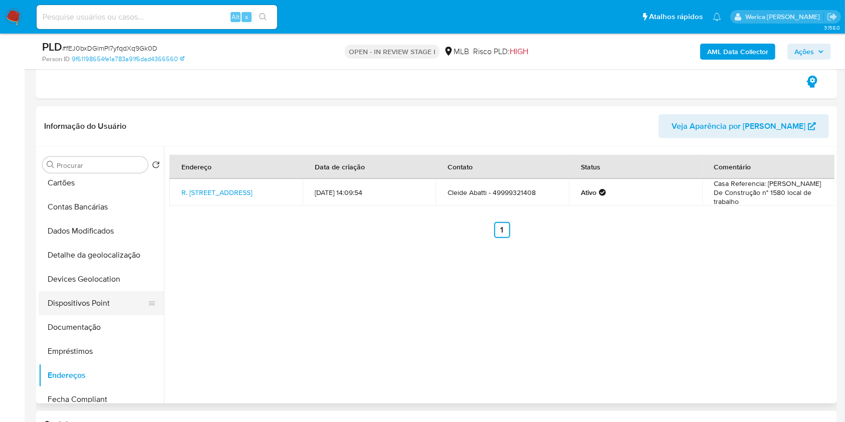
scroll to position [0, 0]
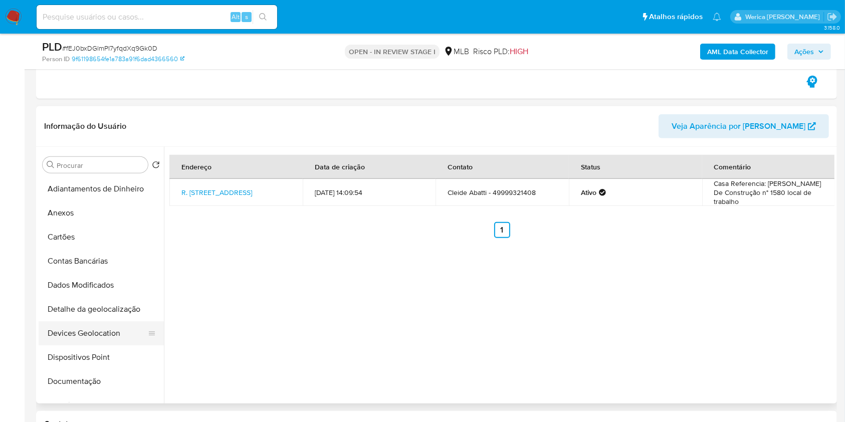
click at [123, 306] on button "Detalhe da geolocalização" at bounding box center [101, 309] width 125 height 24
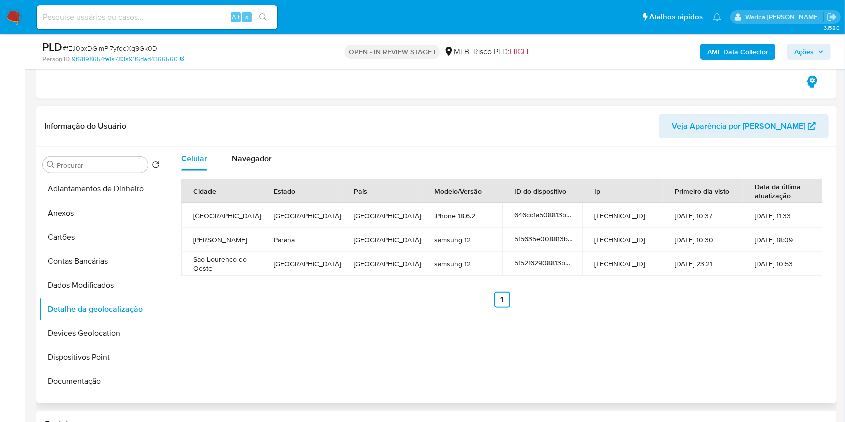
click at [757, 319] on div "Celular Navegador Cidade Estado País Modelo/Versão ID do dispositivo Ip Primeir…" at bounding box center [499, 275] width 671 height 257
drag, startPoint x: 749, startPoint y: 330, endPoint x: 722, endPoint y: 263, distance: 73.1
click at [749, 330] on div "Celular Navegador Cidade Estado País Modelo/Versão ID do dispositivo Ip Primeir…" at bounding box center [499, 275] width 671 height 257
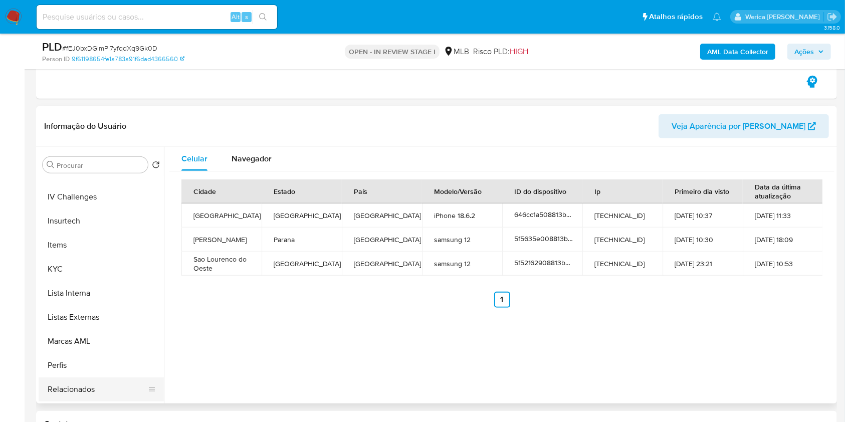
drag, startPoint x: 77, startPoint y: 383, endPoint x: 88, endPoint y: 383, distance: 11.0
click at [79, 383] on button "Relacionados" at bounding box center [97, 389] width 117 height 24
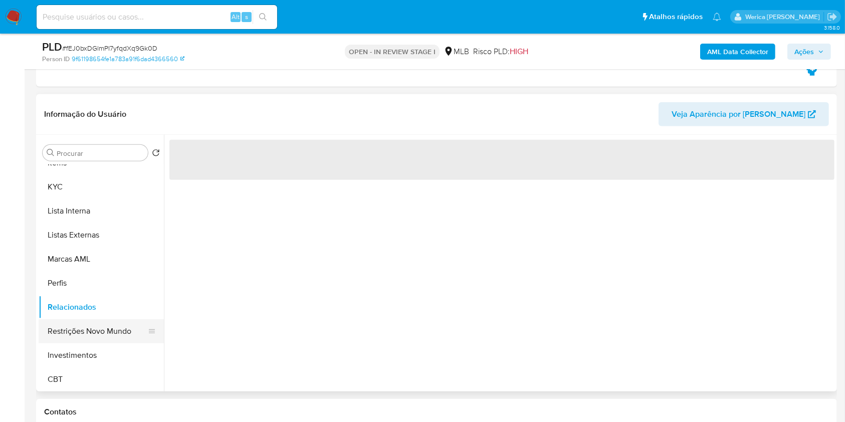
scroll to position [472, 0]
click at [123, 333] on button "Restrições Novo Mundo" at bounding box center [97, 331] width 117 height 24
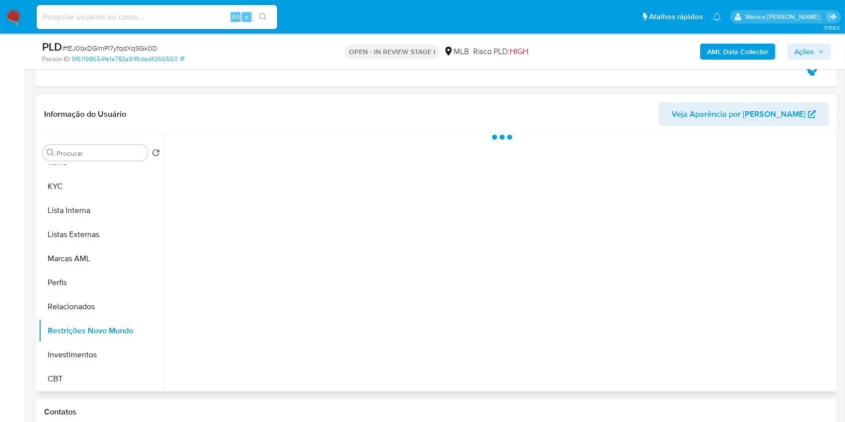
click at [278, 223] on div at bounding box center [499, 263] width 671 height 257
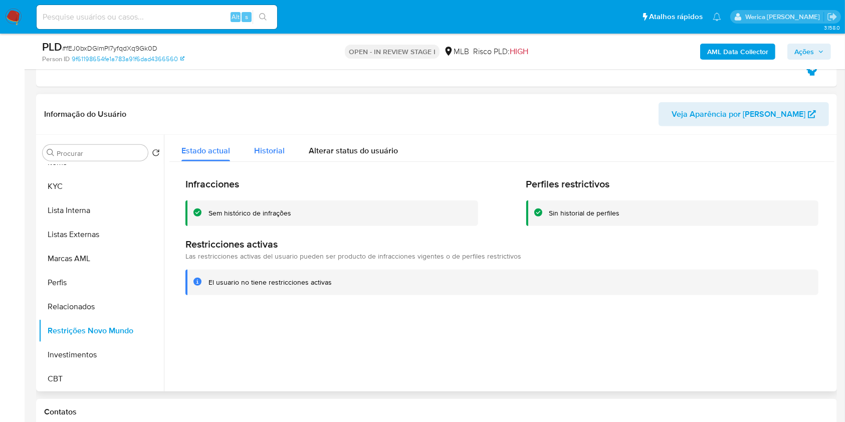
click at [277, 142] on div "Historial" at bounding box center [269, 148] width 31 height 27
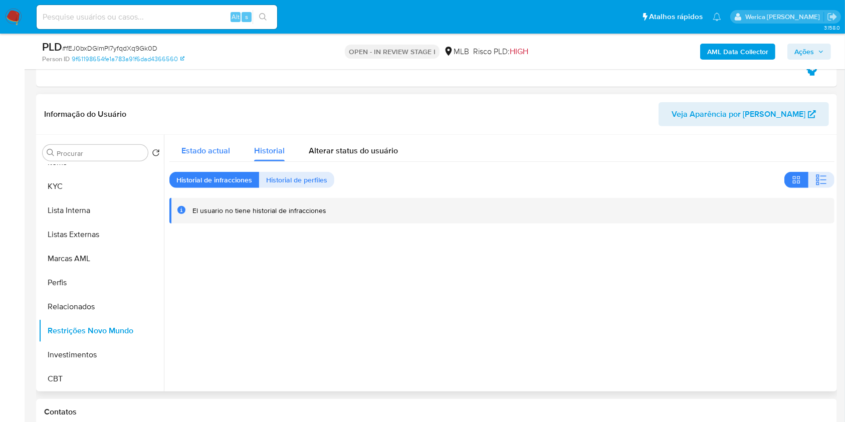
click at [208, 153] on span "Estado actual" at bounding box center [205, 151] width 49 height 12
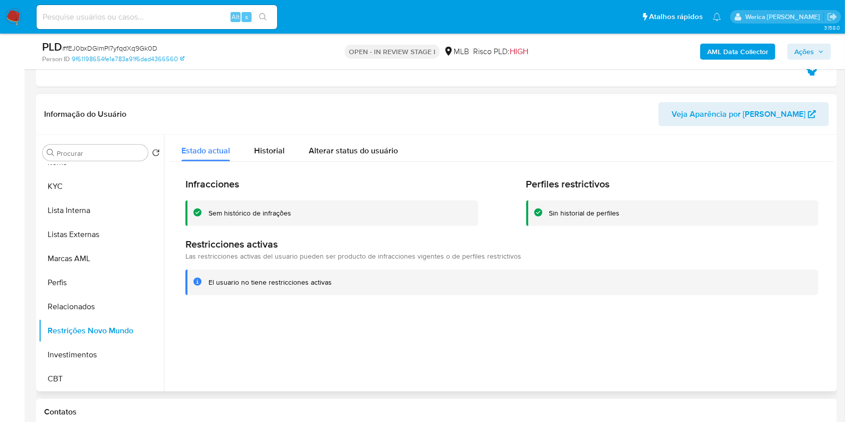
drag, startPoint x: 728, startPoint y: 311, endPoint x: 717, endPoint y: 289, distance: 24.4
click at [727, 310] on div at bounding box center [499, 263] width 671 height 257
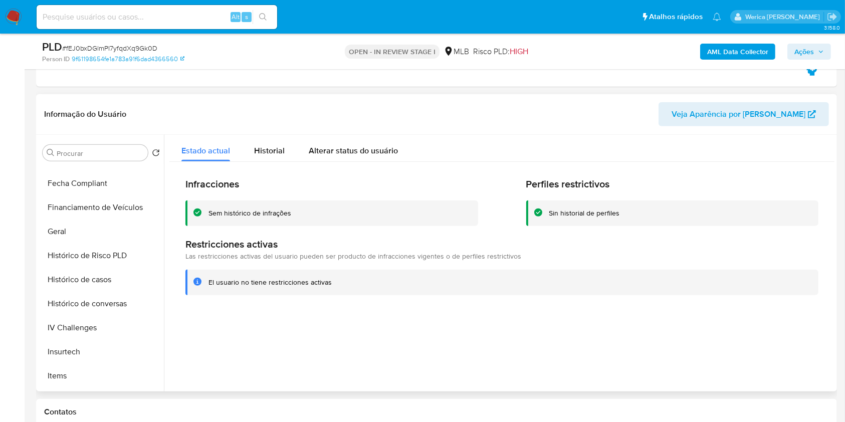
scroll to position [137, 0]
click at [88, 216] on button "Dispositivos Point" at bounding box center [97, 208] width 117 height 24
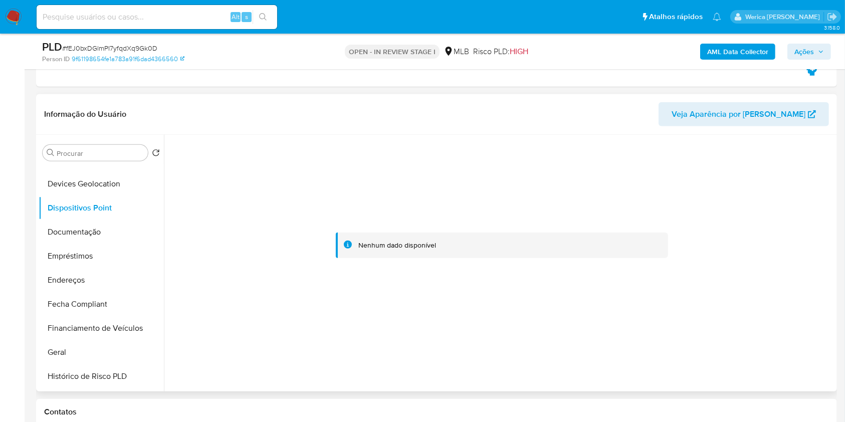
click at [809, 155] on div at bounding box center [501, 245] width 665 height 221
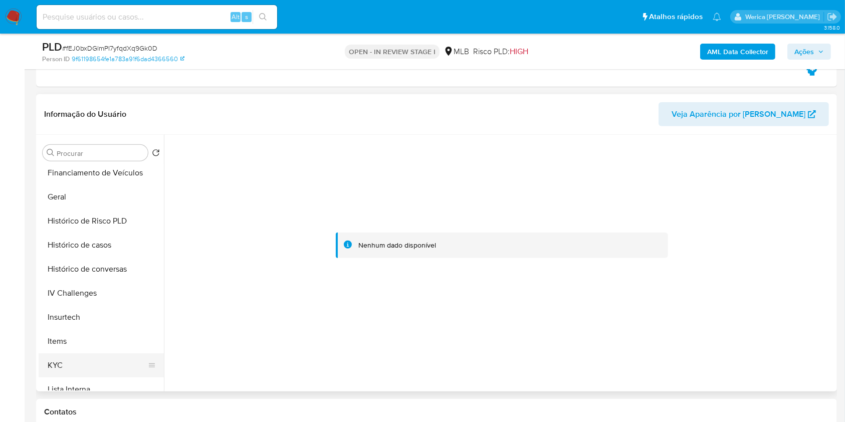
scroll to position [472, 0]
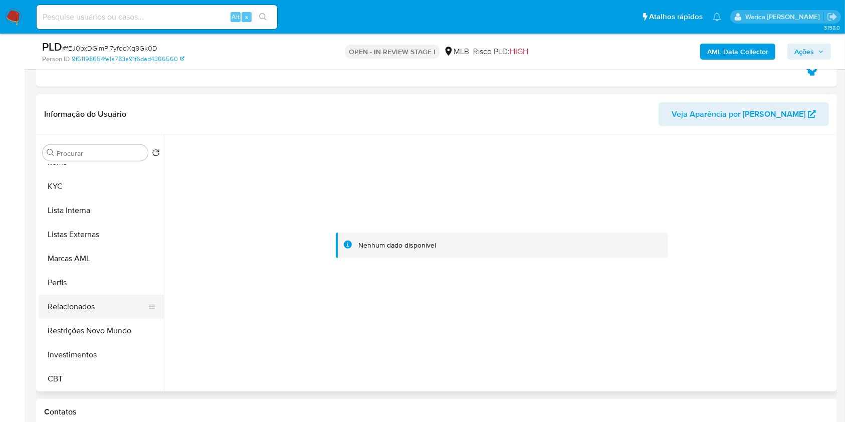
click at [108, 305] on button "Relacionados" at bounding box center [97, 307] width 117 height 24
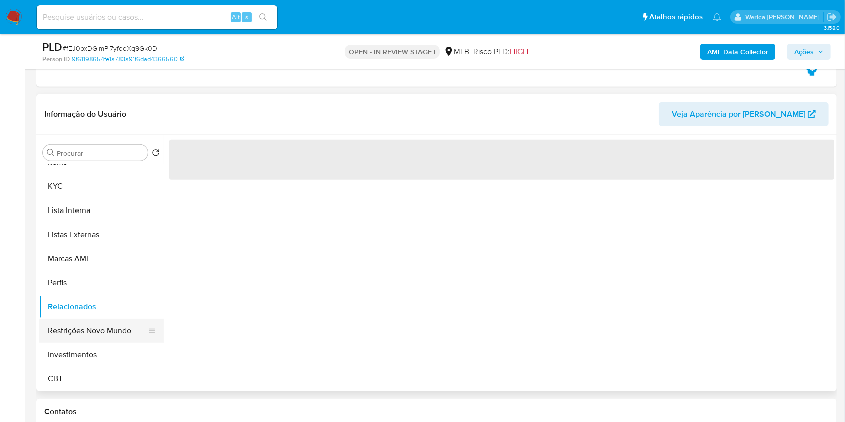
click at [112, 340] on button "Restrições Novo Mundo" at bounding box center [97, 331] width 117 height 24
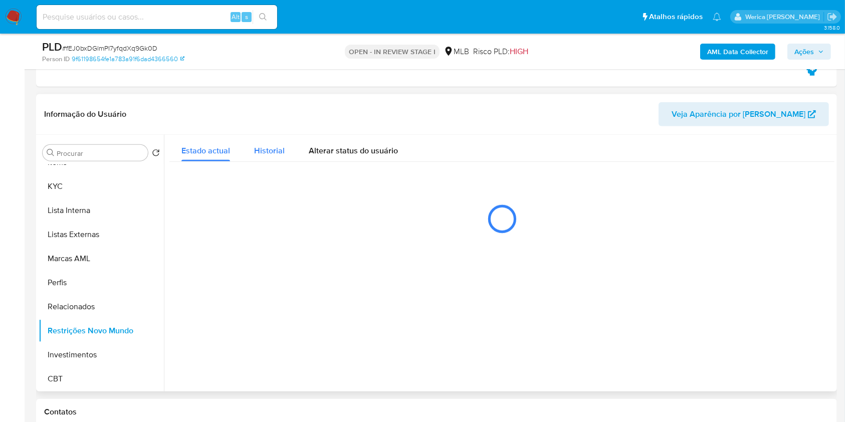
click at [266, 151] on span "Historial" at bounding box center [269, 151] width 31 height 12
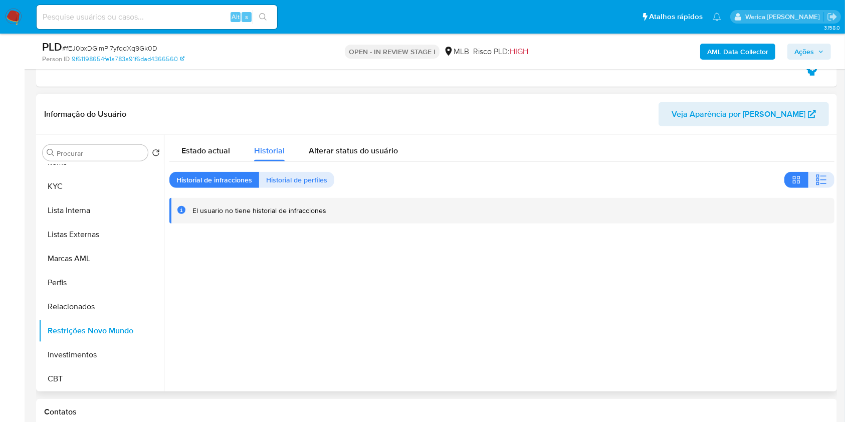
click at [824, 171] on div "Estado actual Historial Alterar status do usuário Historial de infracciones His…" at bounding box center [501, 179] width 665 height 89
click at [824, 174] on div "Estado actual Historial Alterar status do usuário Historial de infracciones His…" at bounding box center [501, 179] width 665 height 89
click at [825, 188] on div "Estado actual Historial Alterar status do usuário Historial de infracciones His…" at bounding box center [501, 179] width 665 height 89
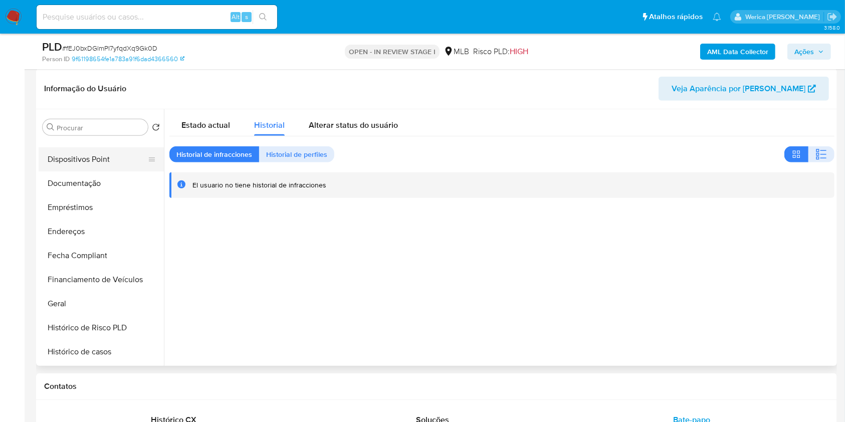
scroll to position [71, 0]
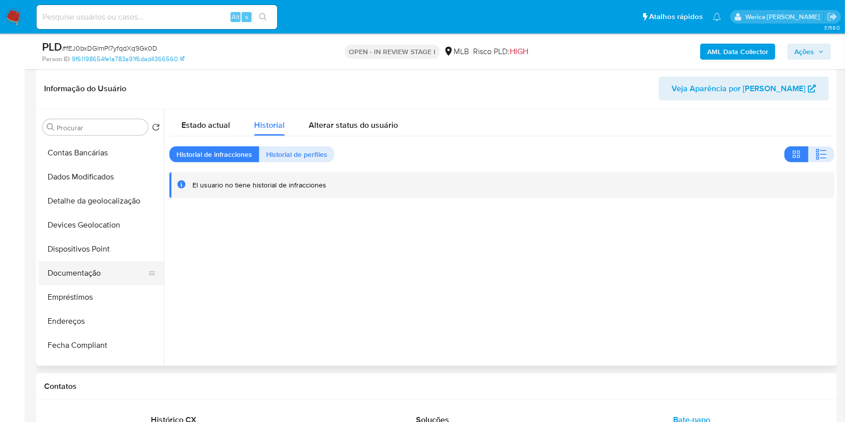
click at [96, 278] on button "Documentação" at bounding box center [97, 273] width 117 height 24
